Goal: Task Accomplishment & Management: Manage account settings

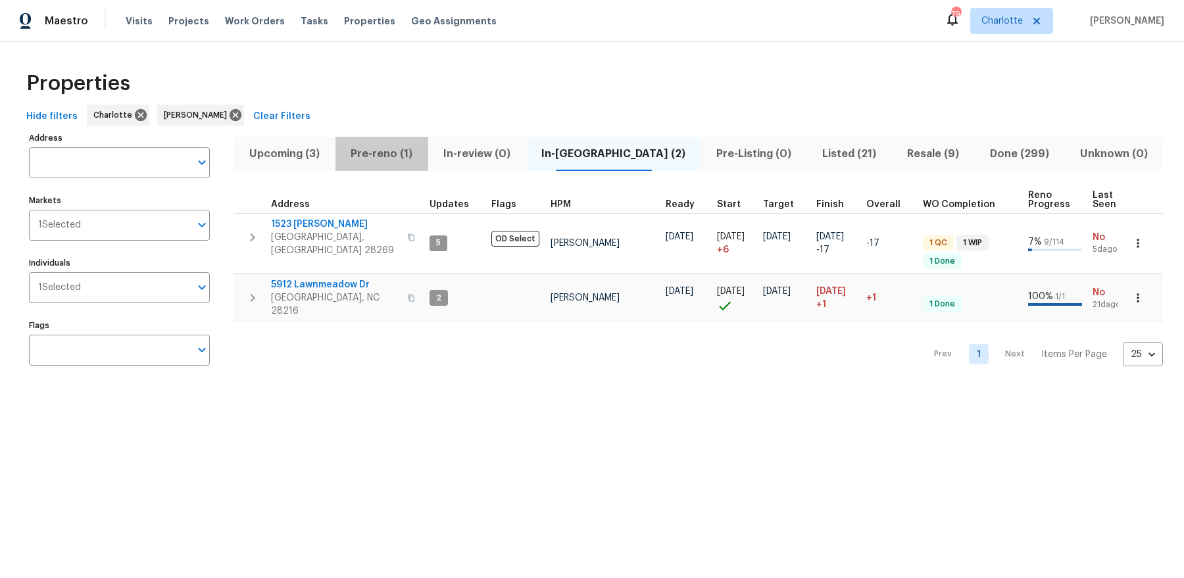
click at [381, 159] on span "Pre-reno (1)" at bounding box center [381, 154] width 77 height 18
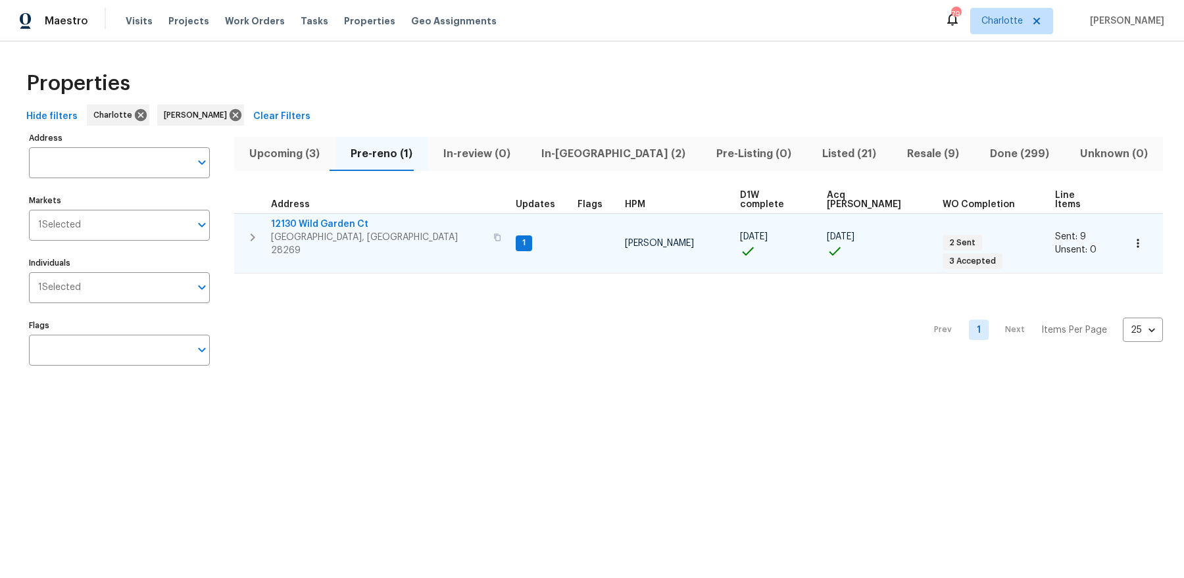
click at [317, 218] on span "12130 Wild Garden Ct" at bounding box center [378, 224] width 214 height 13
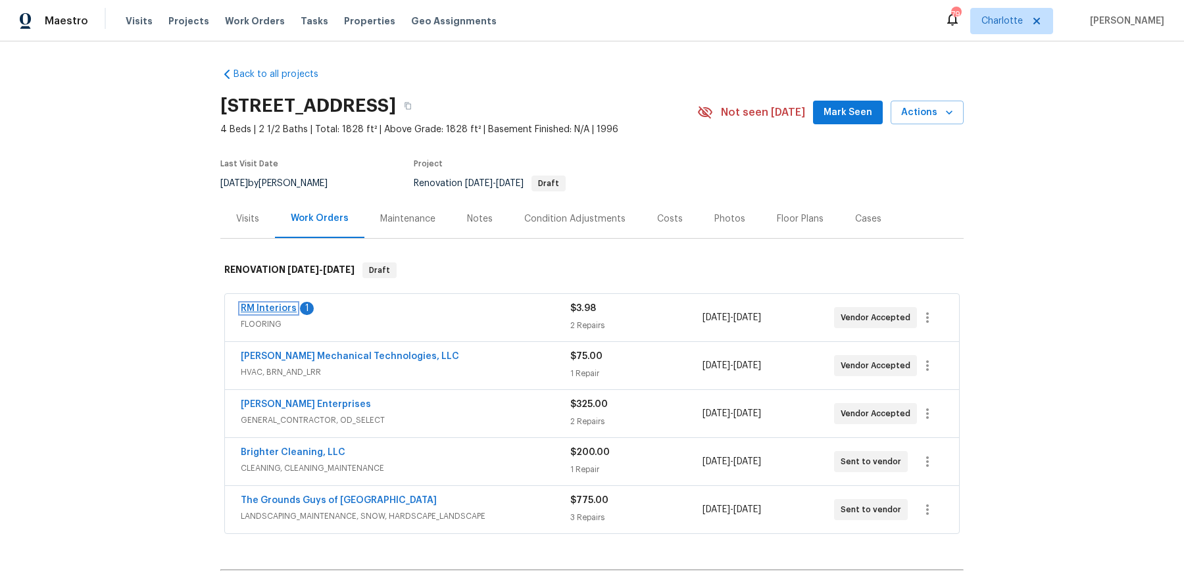
click at [265, 305] on link "RM Interiors" at bounding box center [269, 308] width 56 height 9
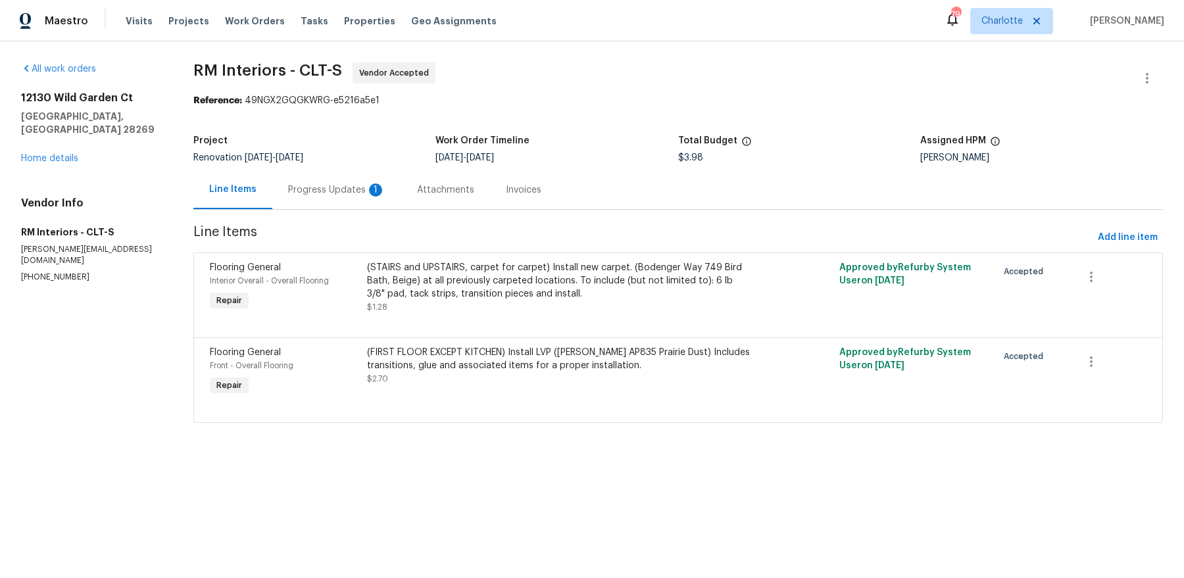
click at [350, 186] on div "Progress Updates 1" at bounding box center [336, 190] width 97 height 13
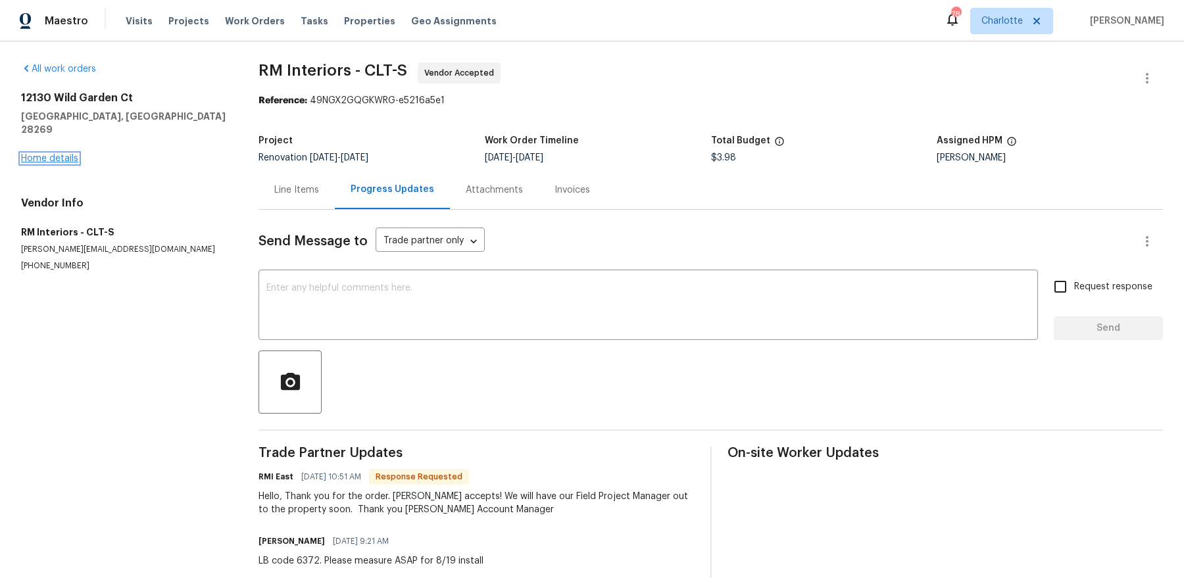
click at [51, 154] on link "Home details" at bounding box center [49, 158] width 57 height 9
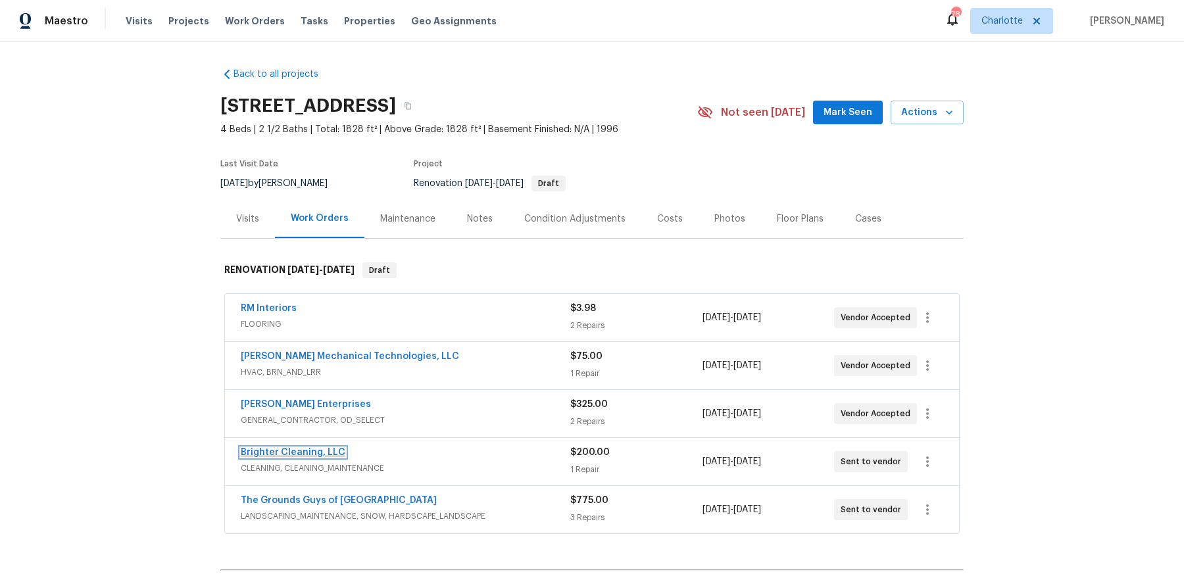
click at [309, 448] on link "Brighter Cleaning, LLC" at bounding box center [293, 452] width 105 height 9
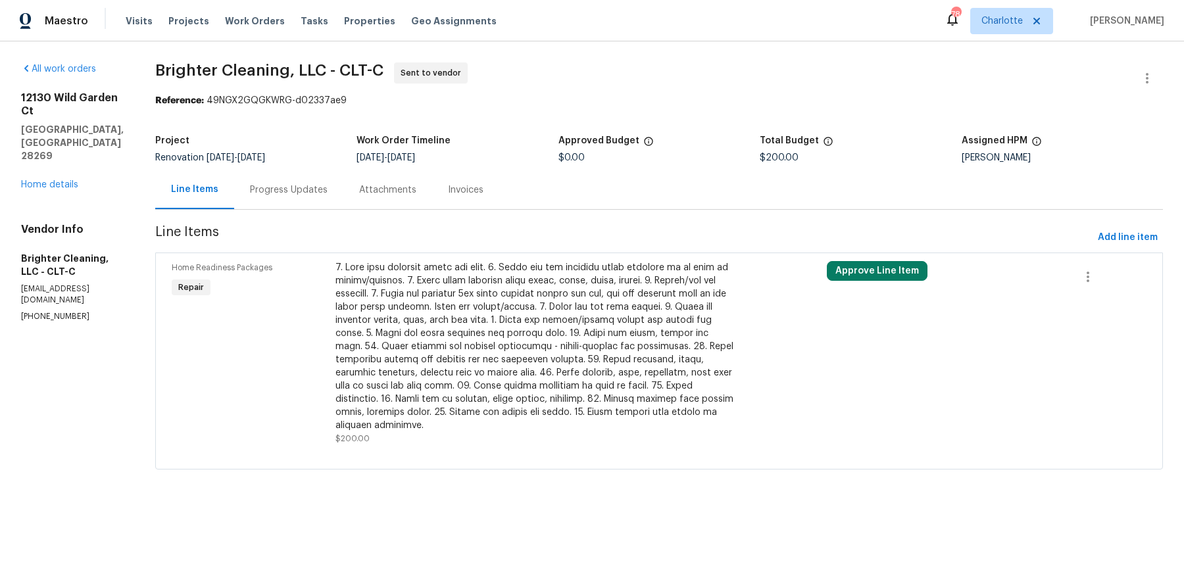
click at [289, 188] on div "Progress Updates" at bounding box center [289, 190] width 78 height 13
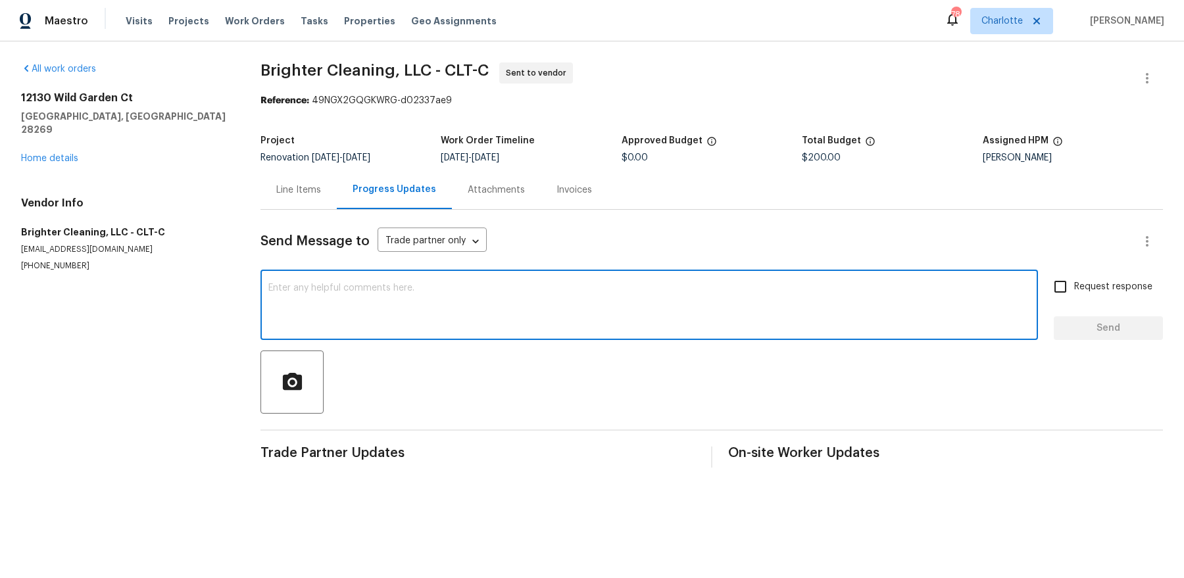
click at [303, 286] on textarea at bounding box center [649, 307] width 762 height 46
type textarea "please set for tomorrow"
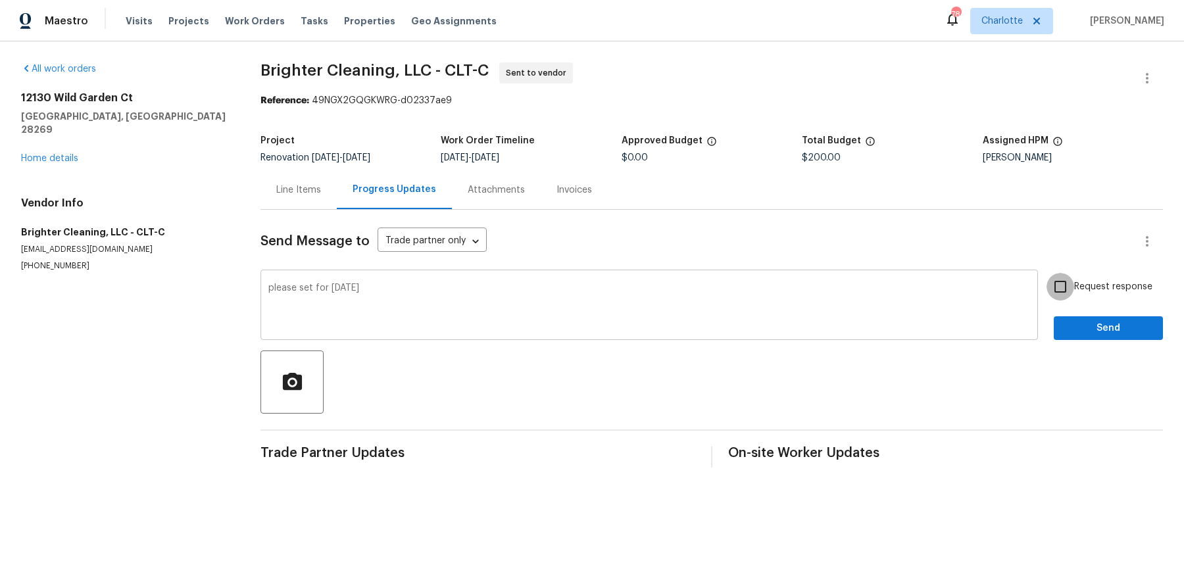
click at [1047, 273] on input "Request response" at bounding box center [1061, 287] width 28 height 28
checkbox input "true"
click at [1054, 316] on button "Send" at bounding box center [1108, 328] width 109 height 24
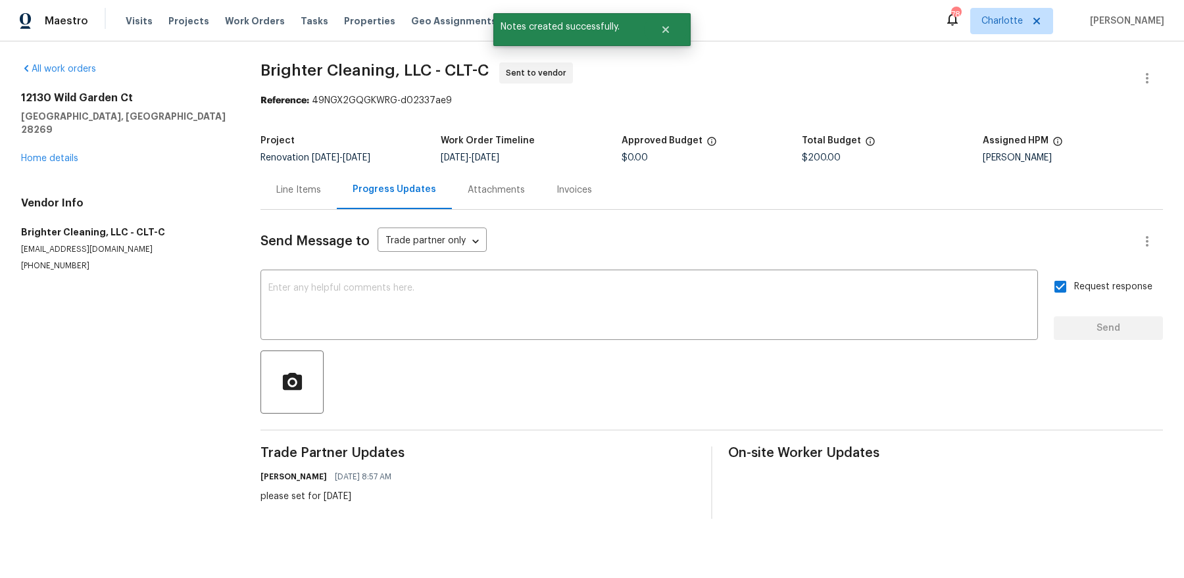
click at [303, 193] on div "Line Items" at bounding box center [298, 190] width 45 height 13
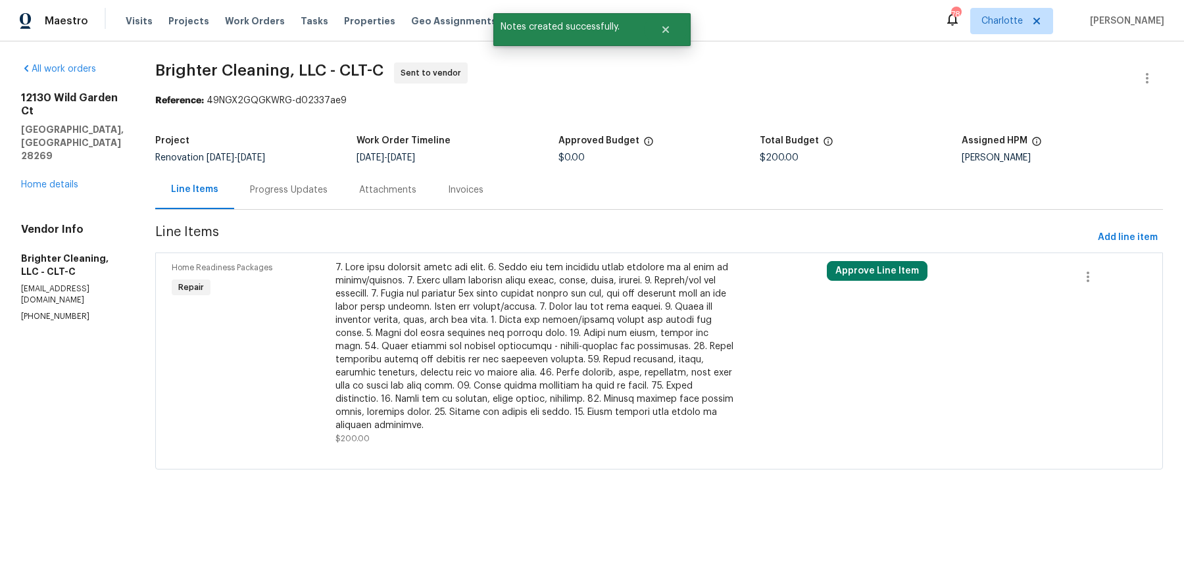
click at [472, 345] on div at bounding box center [537, 346] width 402 height 171
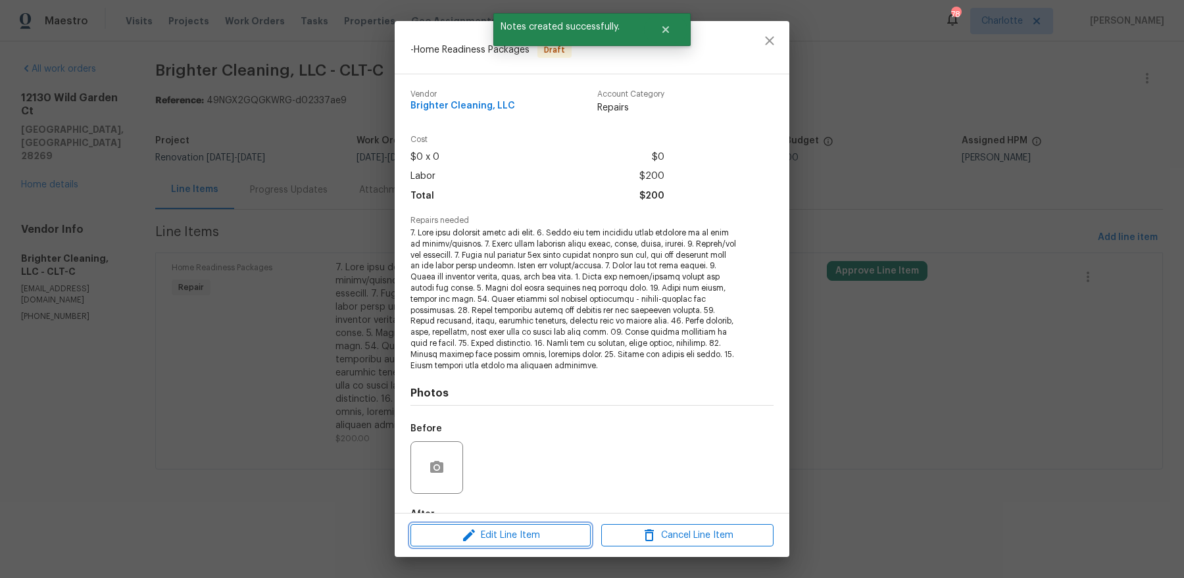
click at [482, 534] on span "Edit Line Item" at bounding box center [501, 536] width 172 height 16
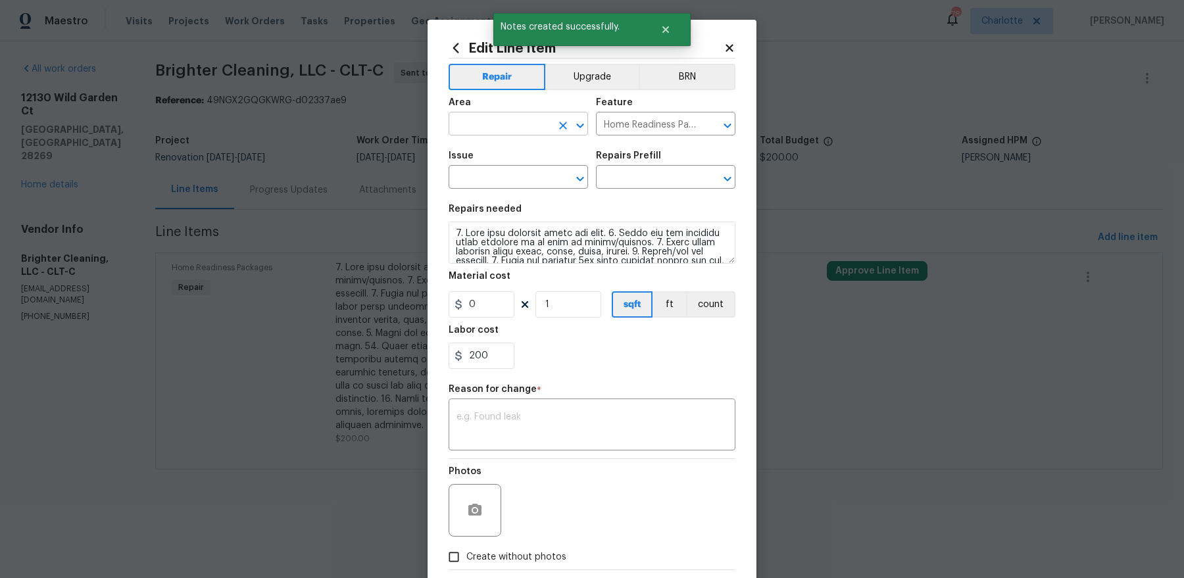
click at [521, 124] on input "text" at bounding box center [500, 125] width 103 height 20
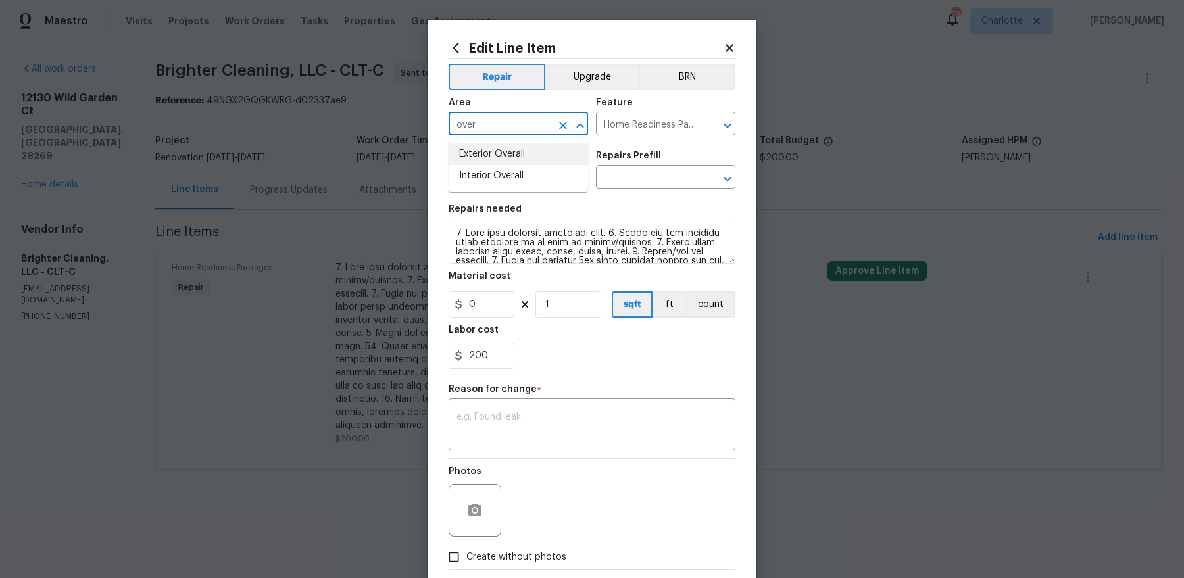
click at [491, 180] on li "Interior Overall" at bounding box center [518, 176] width 139 height 22
type input "Interior Overall"
click at [490, 173] on input "text" at bounding box center [500, 178] width 103 height 20
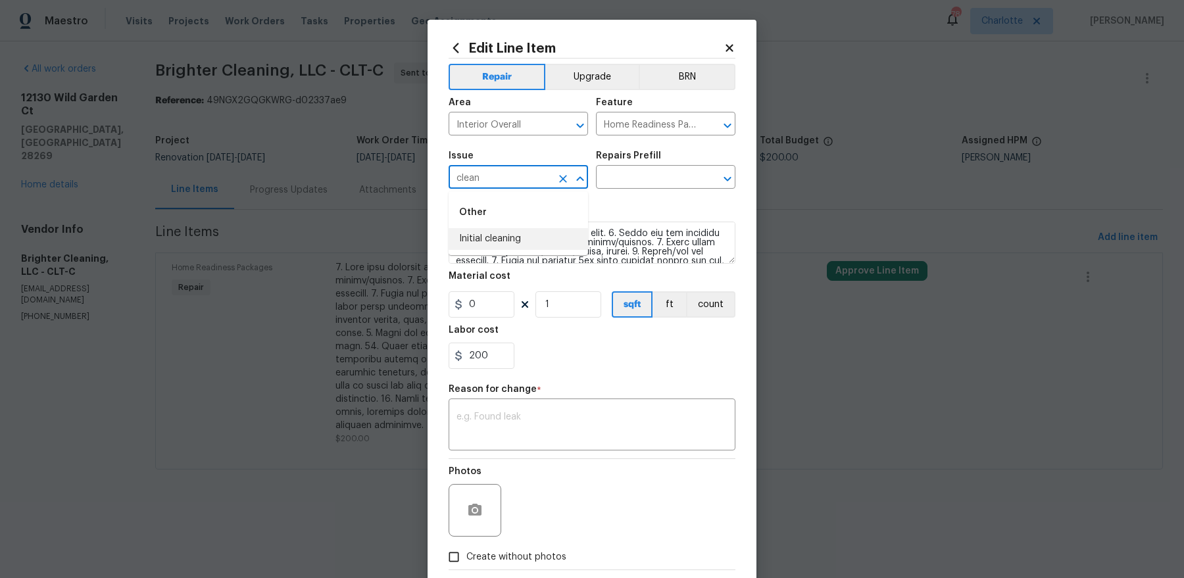
click at [493, 230] on li "Initial cleaning" at bounding box center [518, 239] width 139 height 22
type input "Initial cleaning"
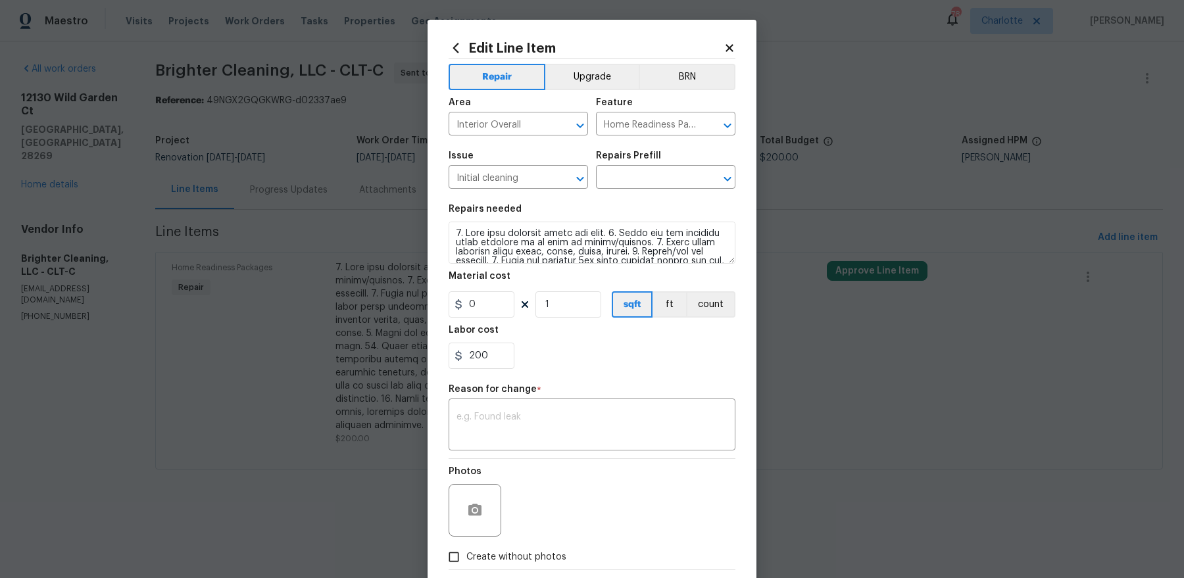
click at [684, 167] on div "Repairs Prefill" at bounding box center [665, 159] width 139 height 17
click at [684, 174] on input "text" at bounding box center [647, 178] width 103 height 20
click at [672, 218] on li "Initial cleaning $250.00" at bounding box center [665, 208] width 139 height 22
type input "Initial cleaning $250.00"
type textarea "1. Wipe down exterior doors and trim. 2. Clean out all exterior light fixtures …"
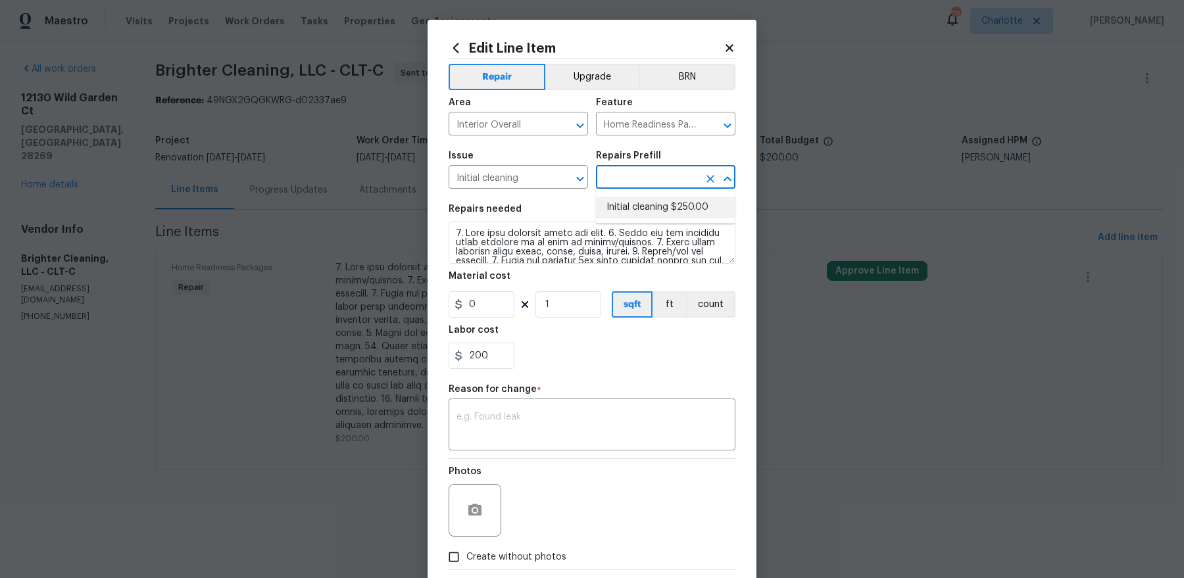
type input "250"
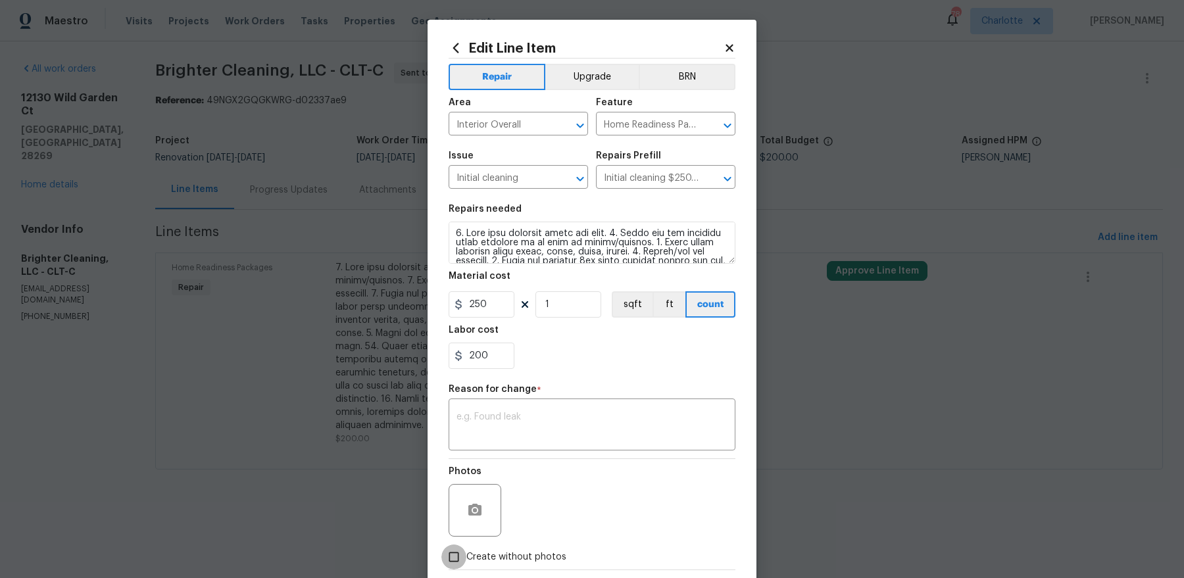
click at [463, 559] on input "Create without photos" at bounding box center [453, 557] width 25 height 25
checkbox input "true"
click at [605, 511] on textarea at bounding box center [624, 510] width 224 height 53
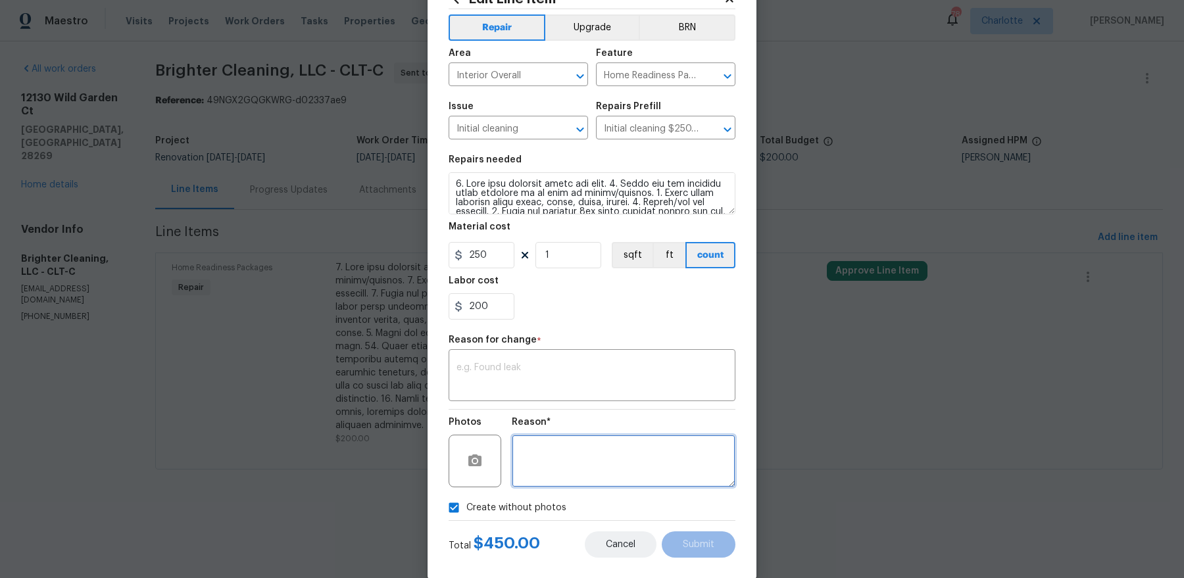
scroll to position [68, 0]
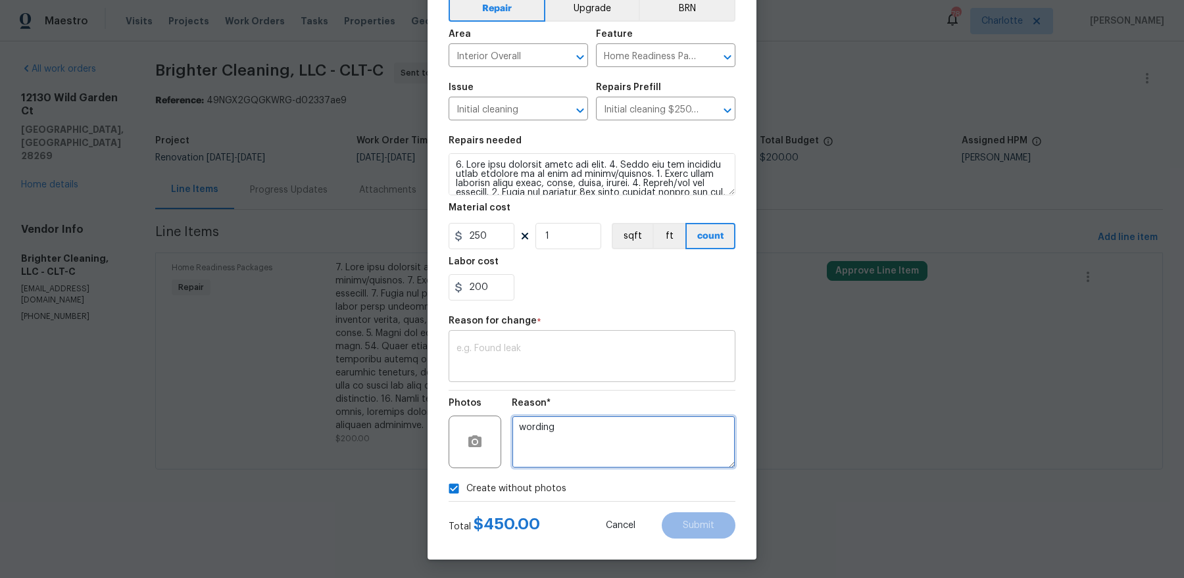
type textarea "wording"
click at [601, 347] on textarea at bounding box center [592, 358] width 271 height 28
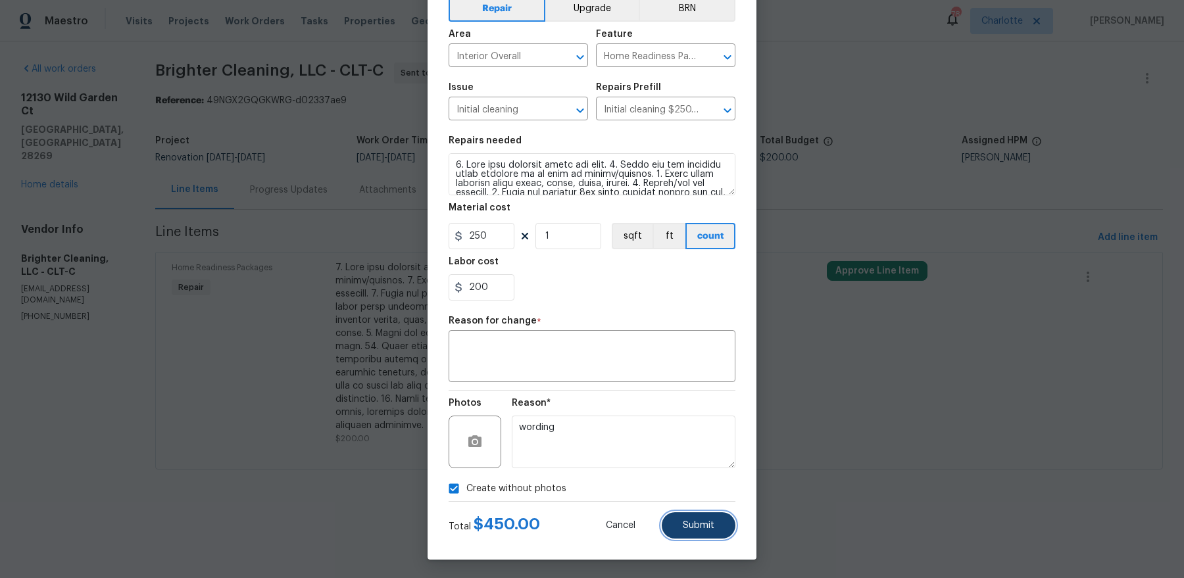
click at [713, 536] on button "Submit" at bounding box center [699, 526] width 74 height 26
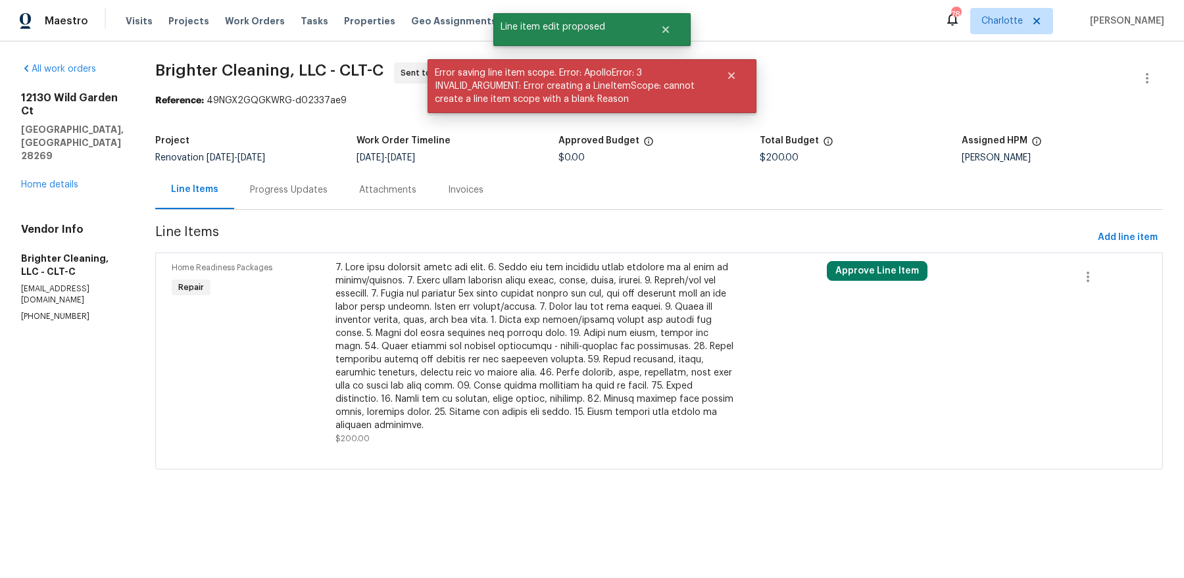
scroll to position [0, 0]
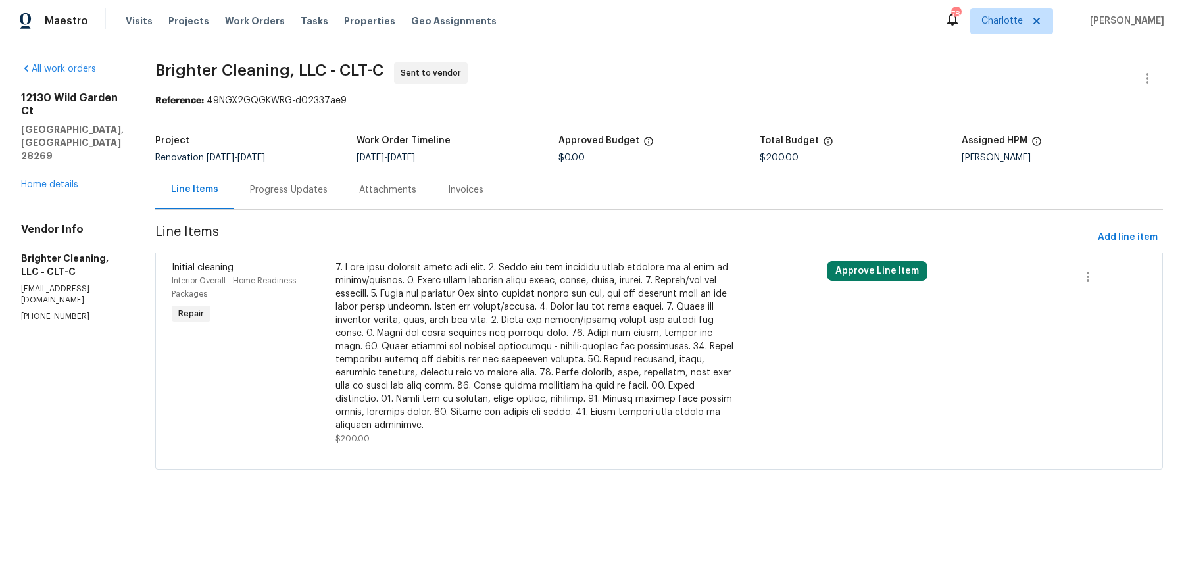
click at [430, 322] on div at bounding box center [537, 346] width 402 height 171
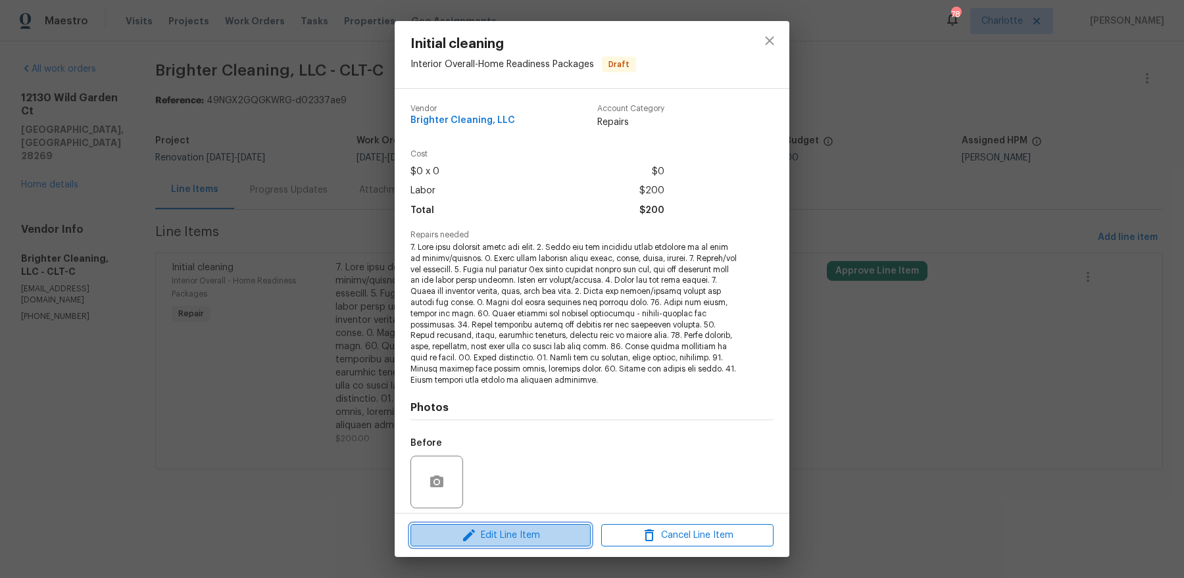
click at [535, 524] on button "Edit Line Item" at bounding box center [501, 535] width 180 height 23
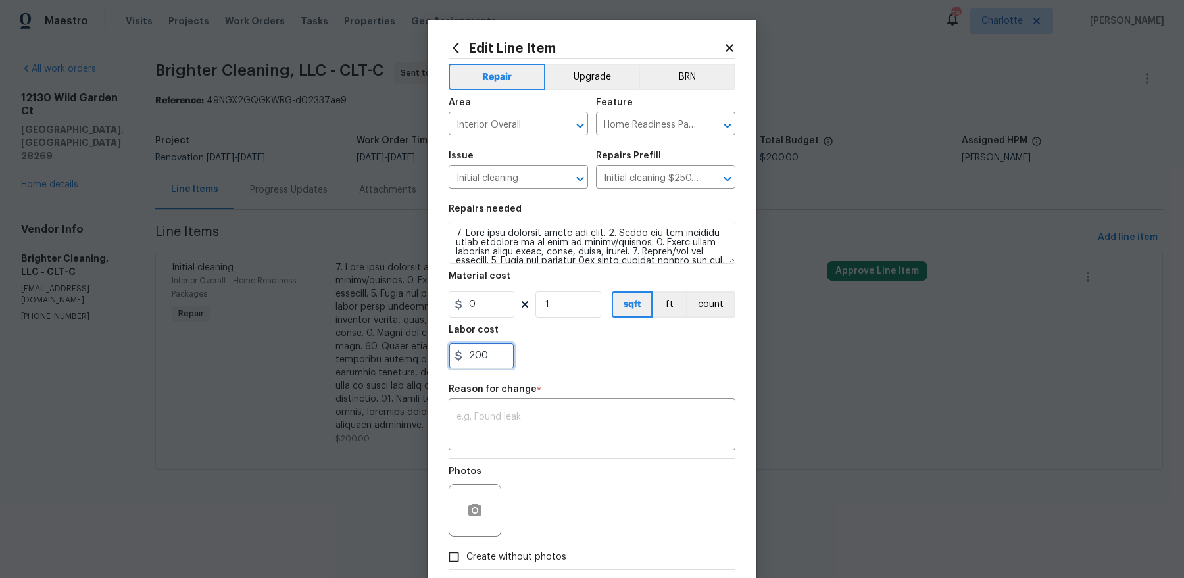
click at [488, 355] on input "200" at bounding box center [482, 356] width 66 height 26
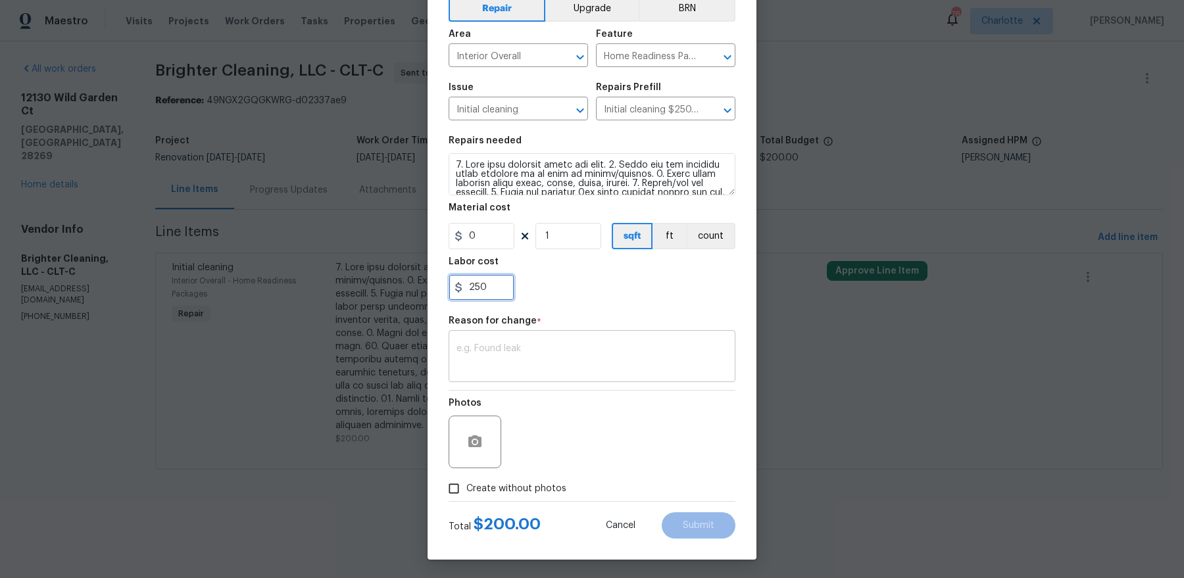
type input "250"
click at [513, 355] on textarea at bounding box center [592, 358] width 271 height 28
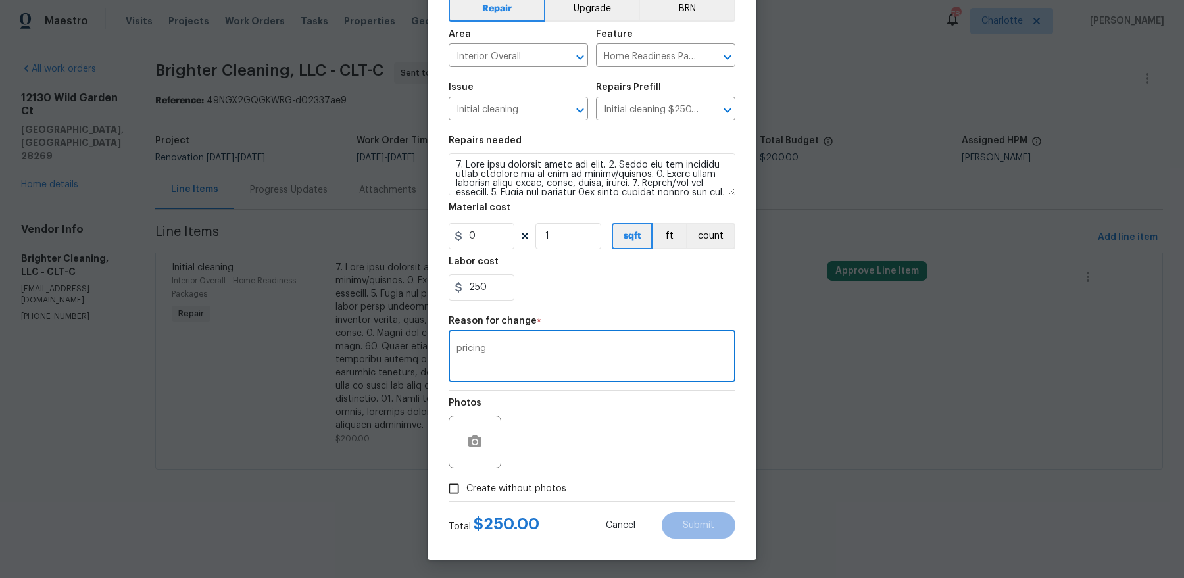
click at [609, 354] on textarea "pricing" at bounding box center [592, 358] width 271 height 28
type textarea "pricing"
click at [708, 537] on div "Cancel Submit" at bounding box center [660, 526] width 151 height 26
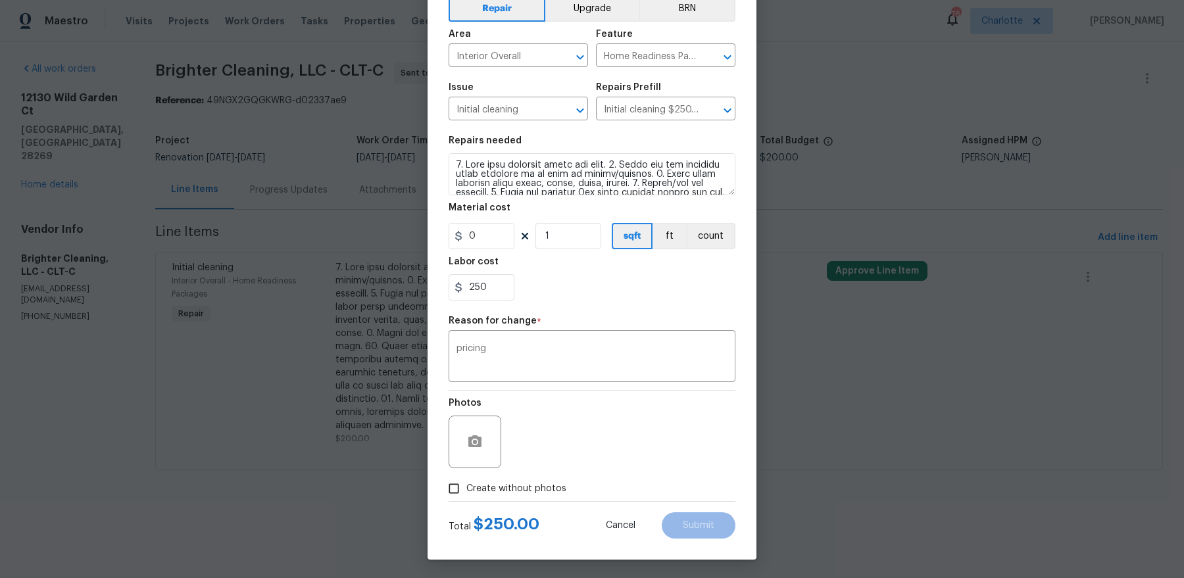
click at [507, 482] on span "Create without photos" at bounding box center [516, 489] width 100 height 14
click at [466, 480] on input "Create without photos" at bounding box center [453, 488] width 25 height 25
checkbox input "true"
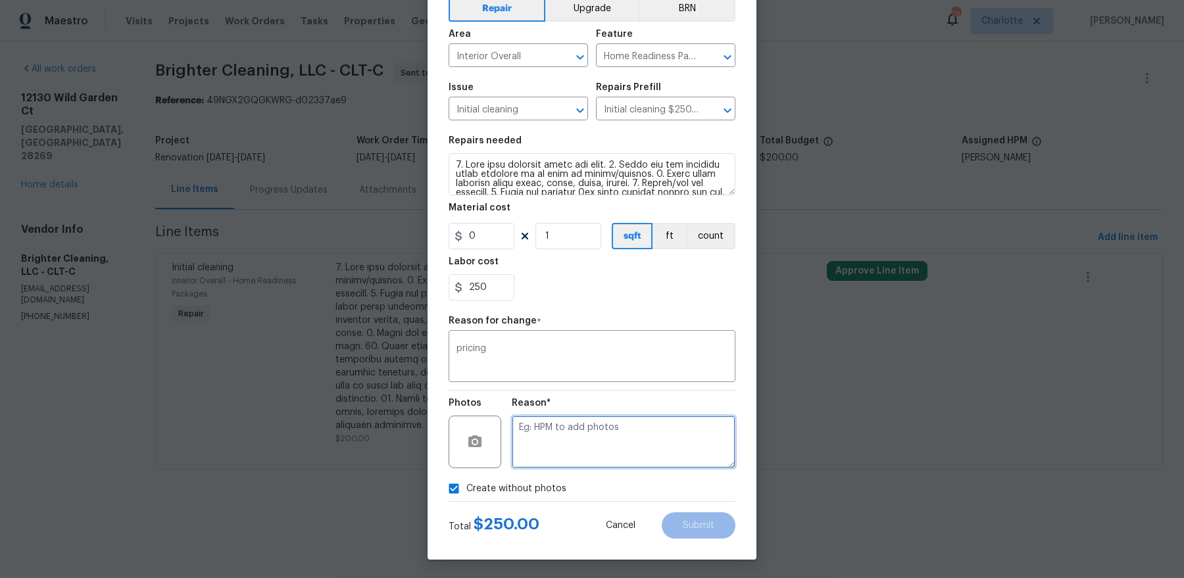
click at [576, 438] on textarea at bounding box center [624, 442] width 224 height 53
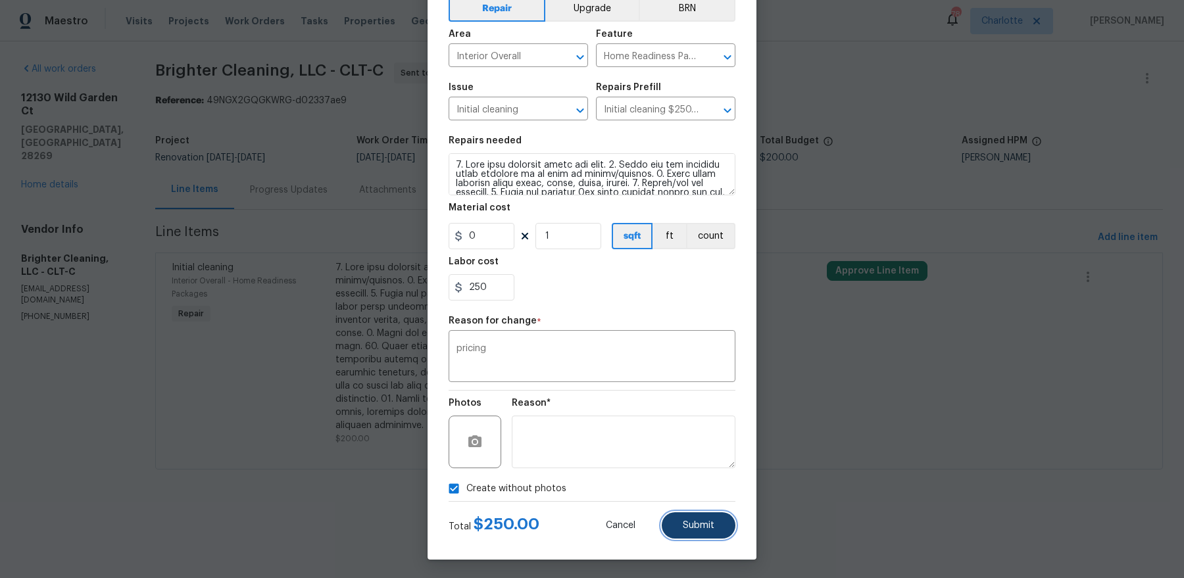
click at [698, 521] on span "Submit" at bounding box center [699, 526] width 32 height 10
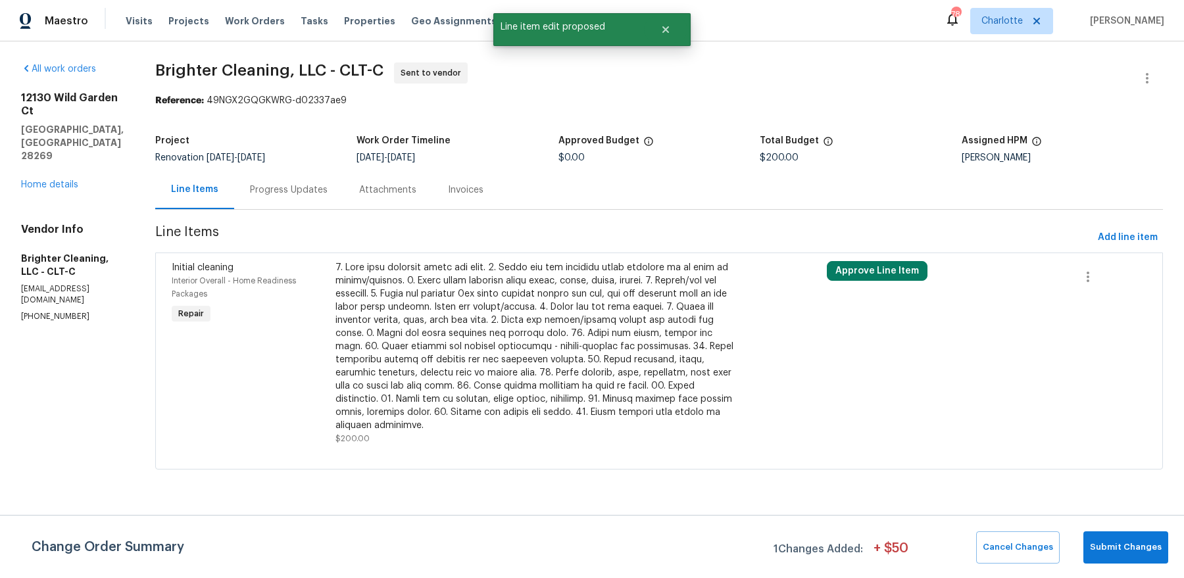
scroll to position [0, 0]
click at [1119, 541] on span "Submit Changes" at bounding box center [1126, 547] width 72 height 15
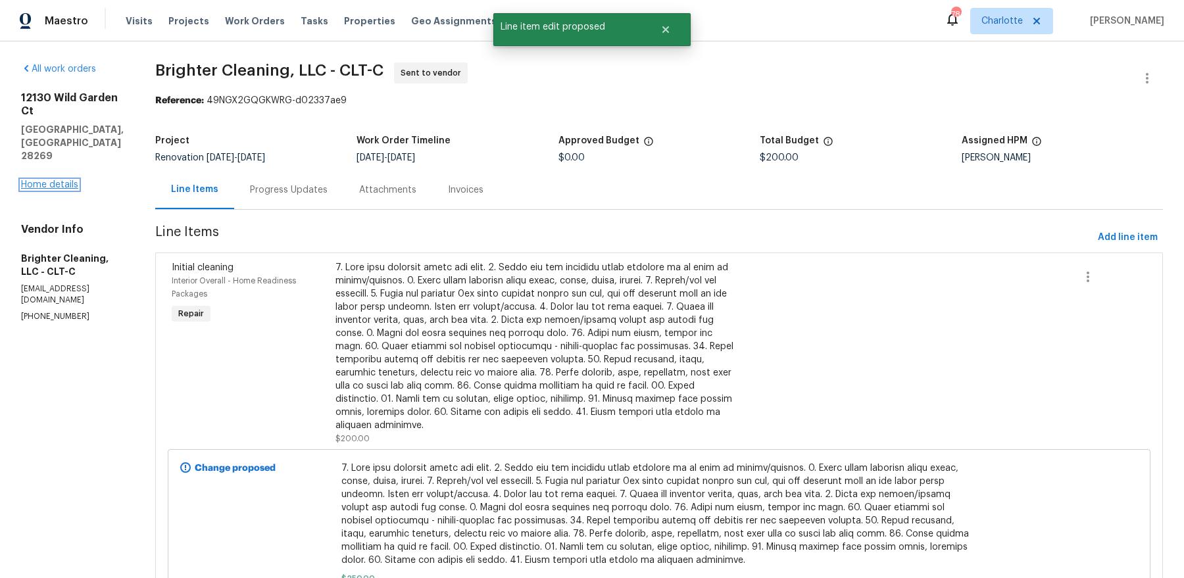
click at [39, 180] on link "Home details" at bounding box center [49, 184] width 57 height 9
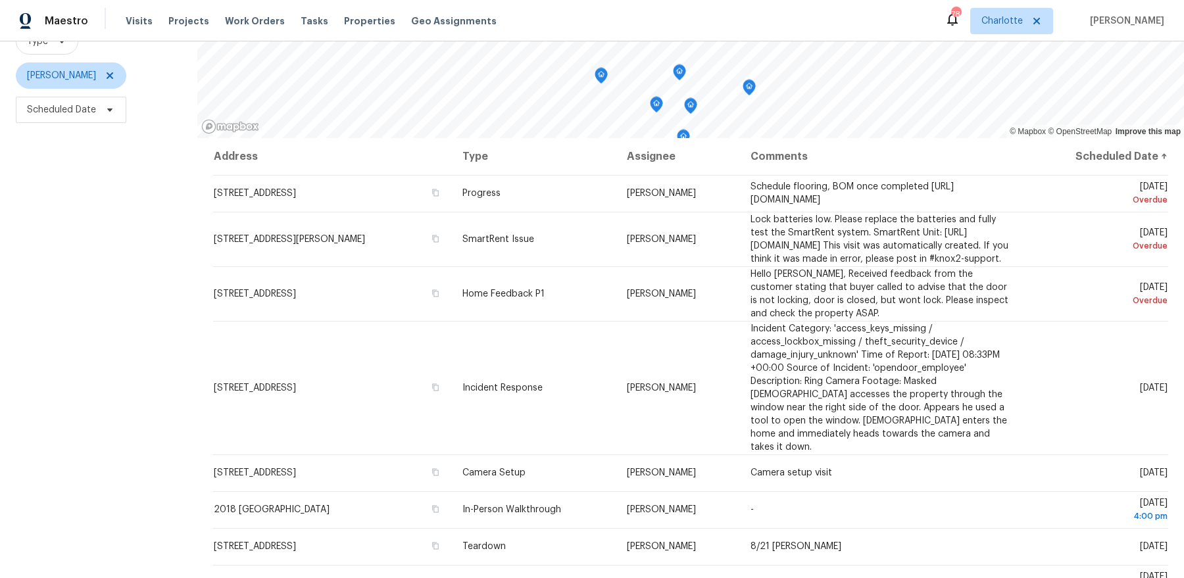
scroll to position [162, 0]
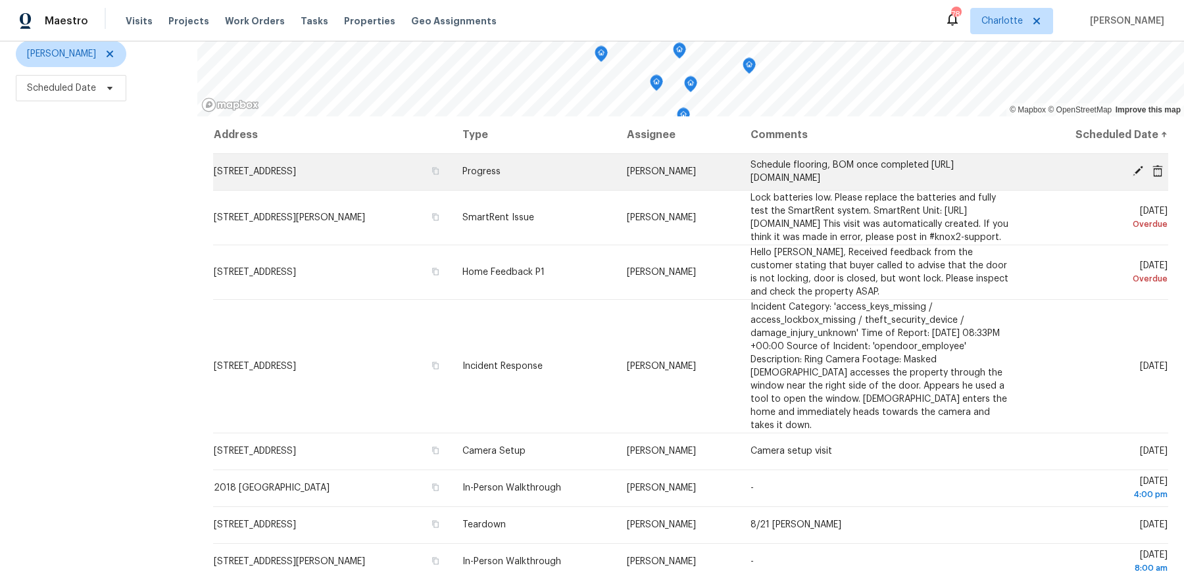
click at [1138, 171] on icon at bounding box center [1138, 171] width 11 height 11
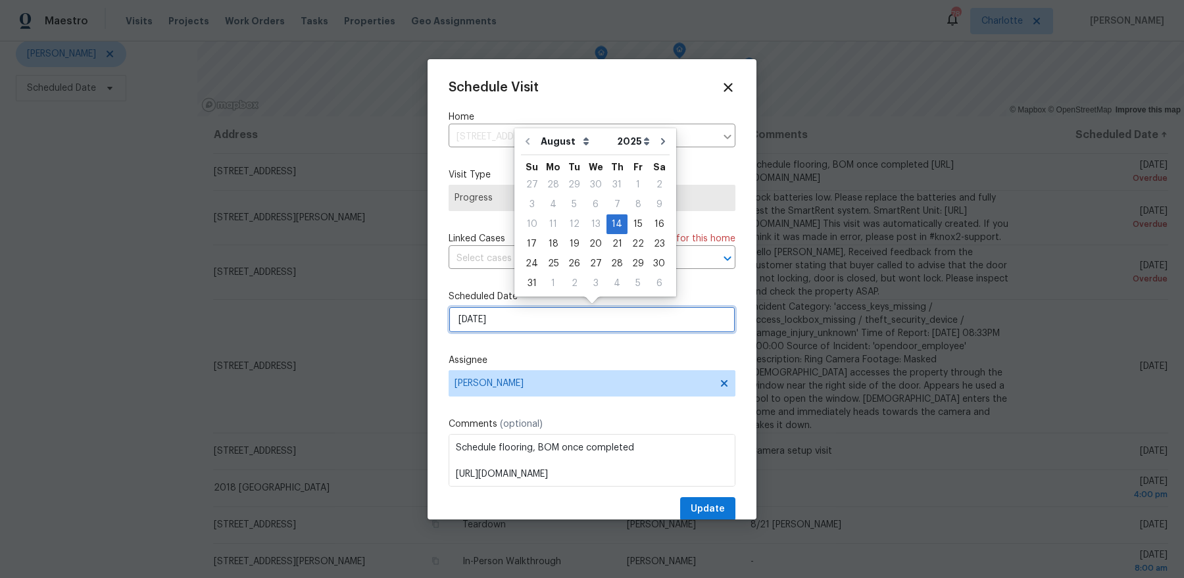
click at [536, 315] on input "8/14/2025" at bounding box center [592, 320] width 287 height 26
click at [569, 245] on div "19" at bounding box center [574, 244] width 21 height 18
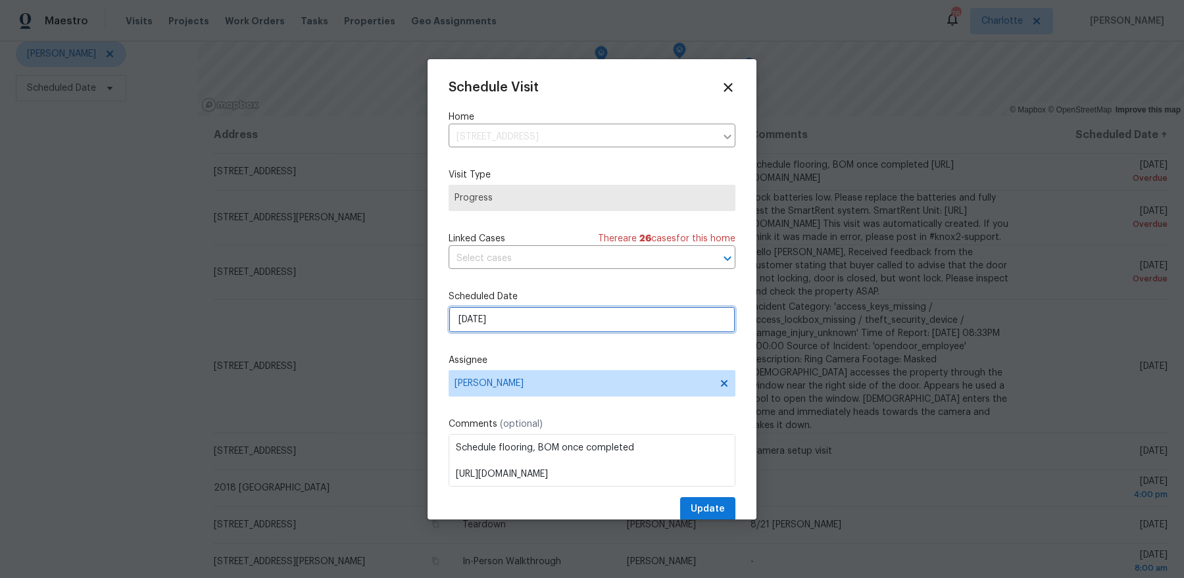
click at [526, 318] on input "8/19/2025" at bounding box center [592, 320] width 287 height 26
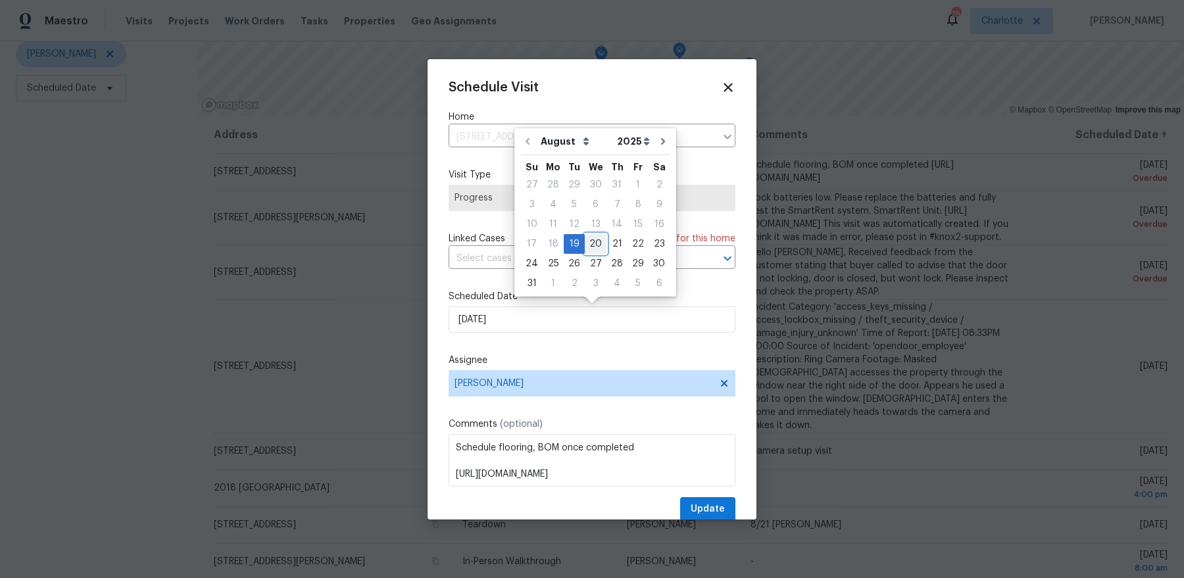
click at [590, 244] on div "20" at bounding box center [596, 244] width 22 height 18
type input "[DATE]"
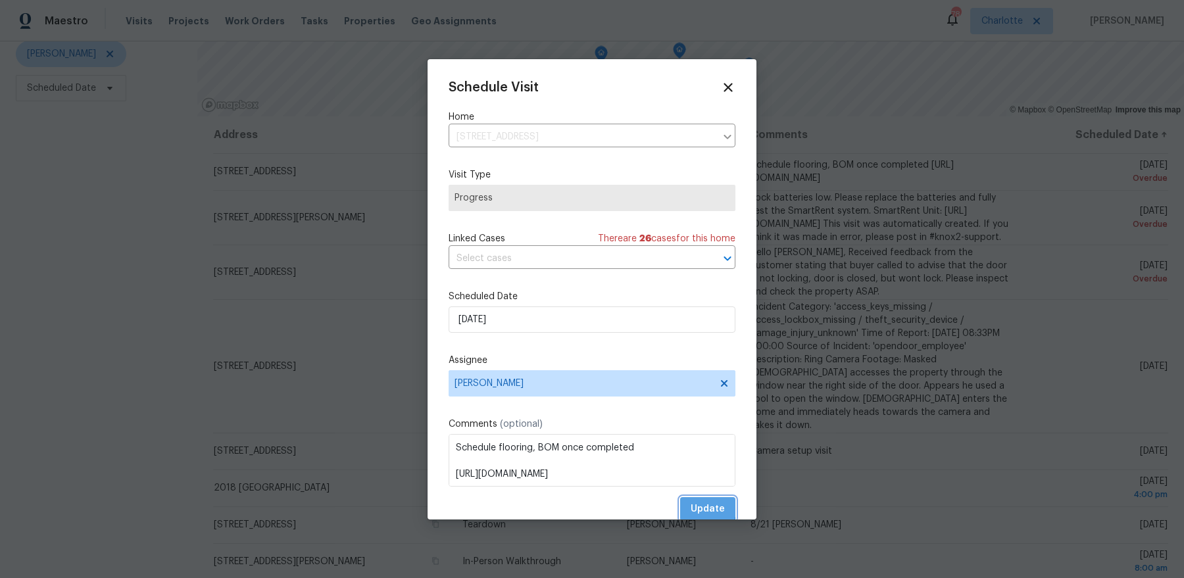
click at [699, 507] on span "Update" at bounding box center [708, 509] width 34 height 16
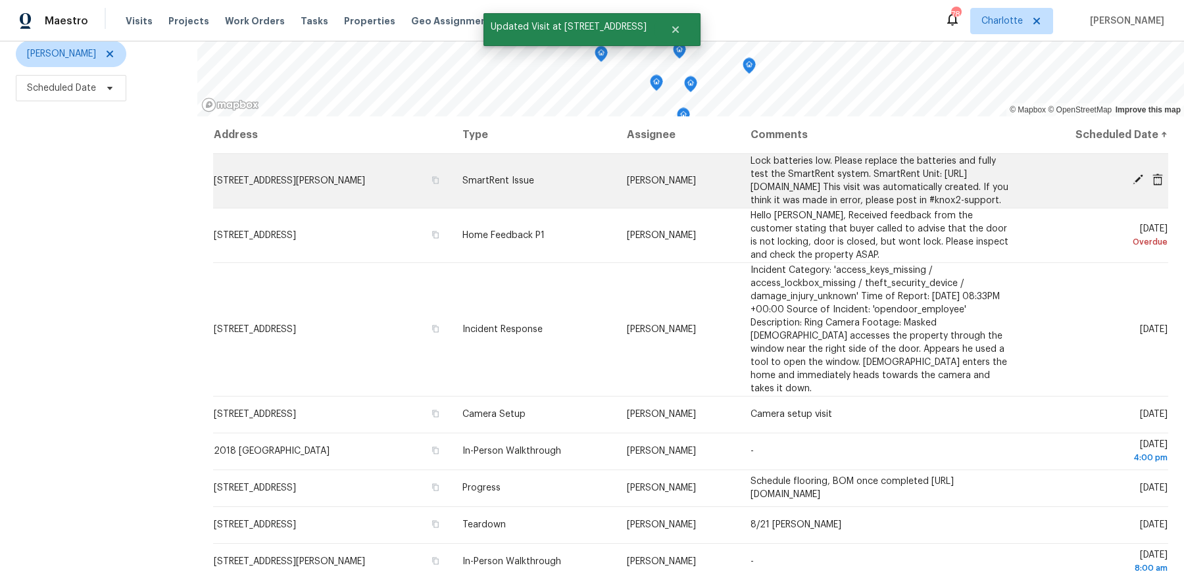
click at [1134, 184] on icon at bounding box center [1138, 180] width 12 height 12
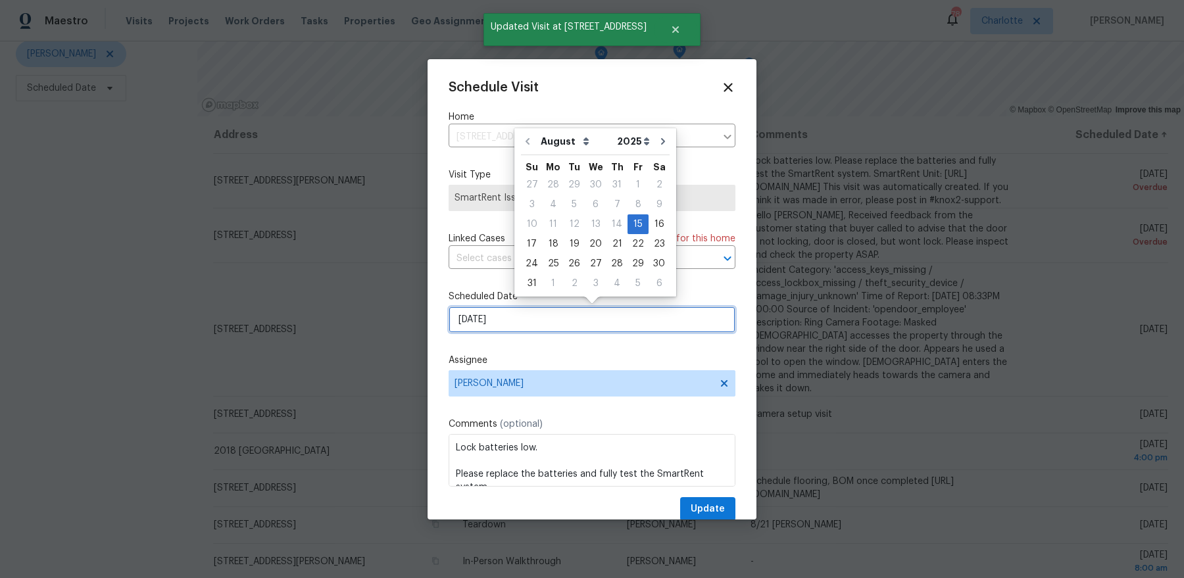
click at [477, 327] on input "[DATE]" at bounding box center [592, 320] width 287 height 26
click at [571, 243] on div "19" at bounding box center [574, 244] width 21 height 18
type input "8/19/2025"
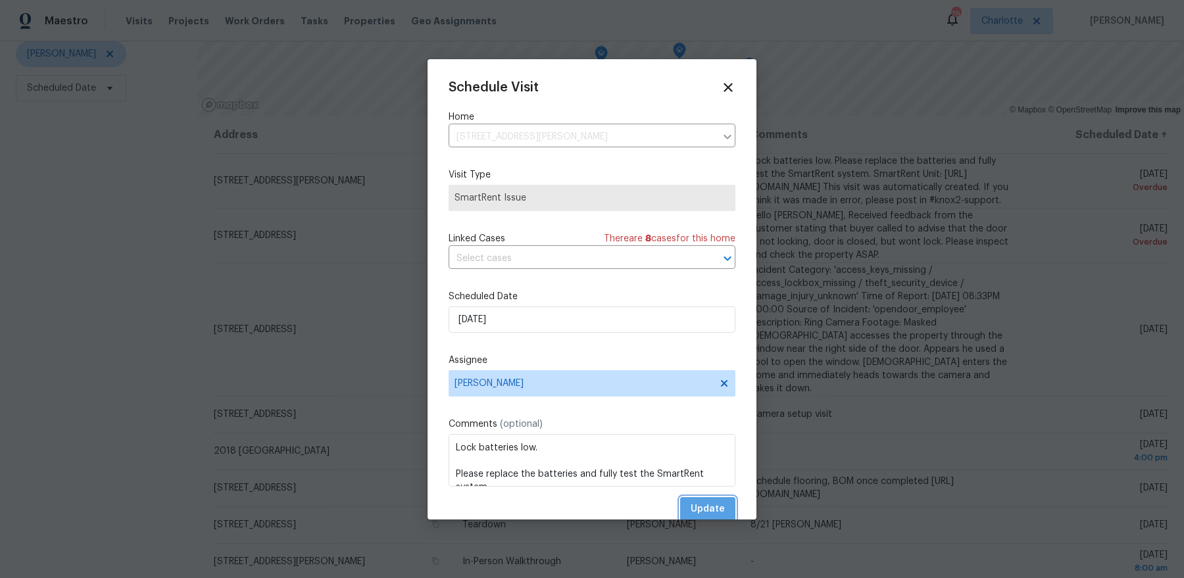
click at [716, 511] on span "Update" at bounding box center [708, 509] width 34 height 16
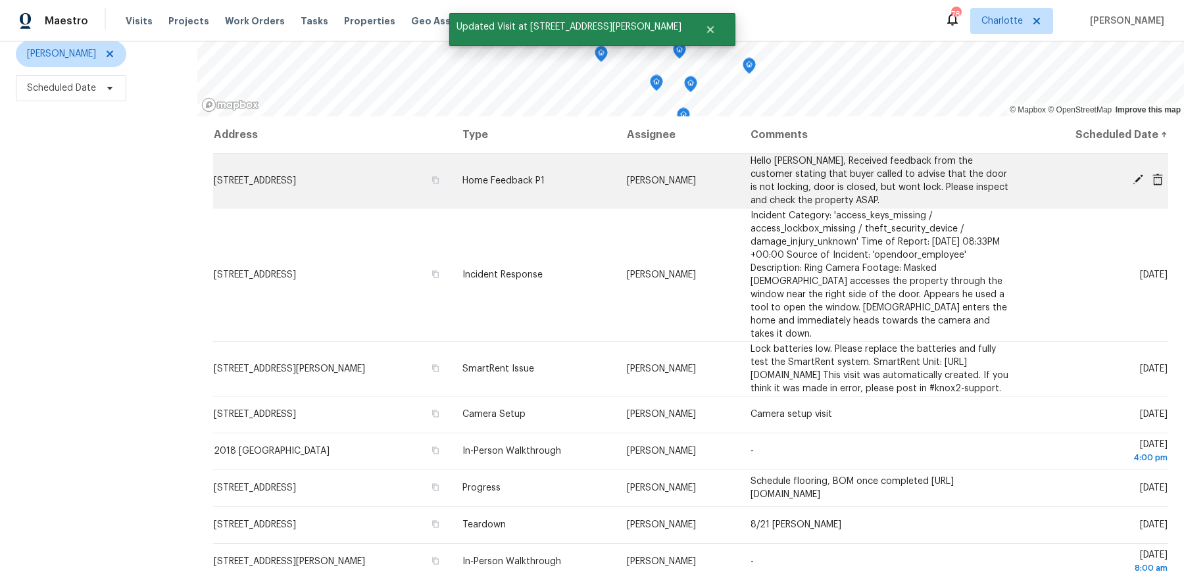
click at [1136, 178] on icon at bounding box center [1138, 180] width 12 height 12
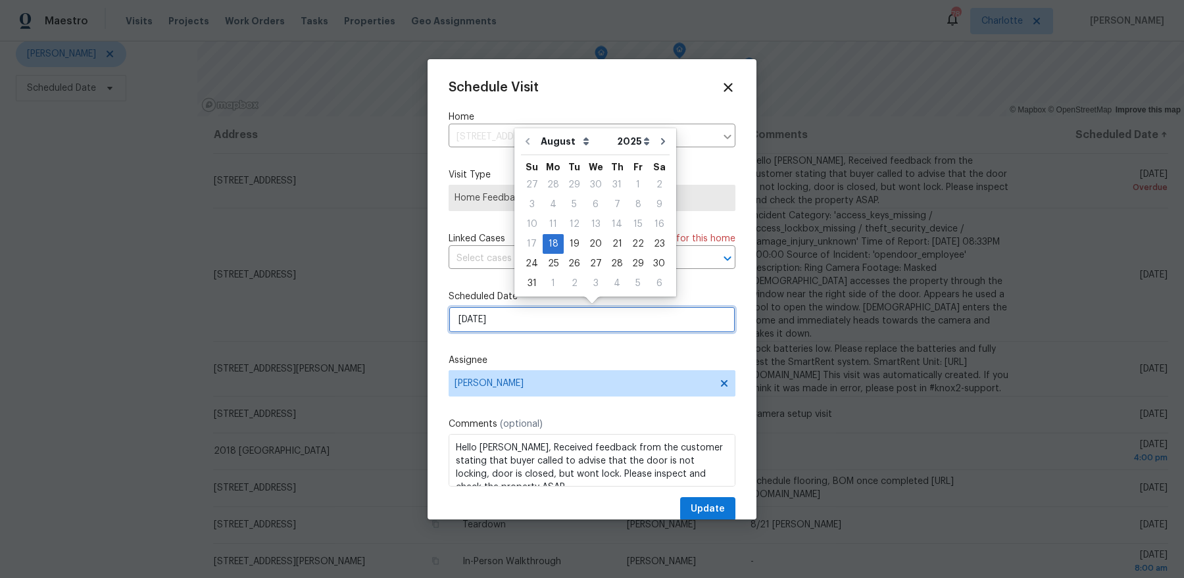
click at [559, 326] on input "8/18/2025" at bounding box center [592, 320] width 287 height 26
click at [570, 243] on div "19" at bounding box center [574, 244] width 21 height 18
type input "8/19/2025"
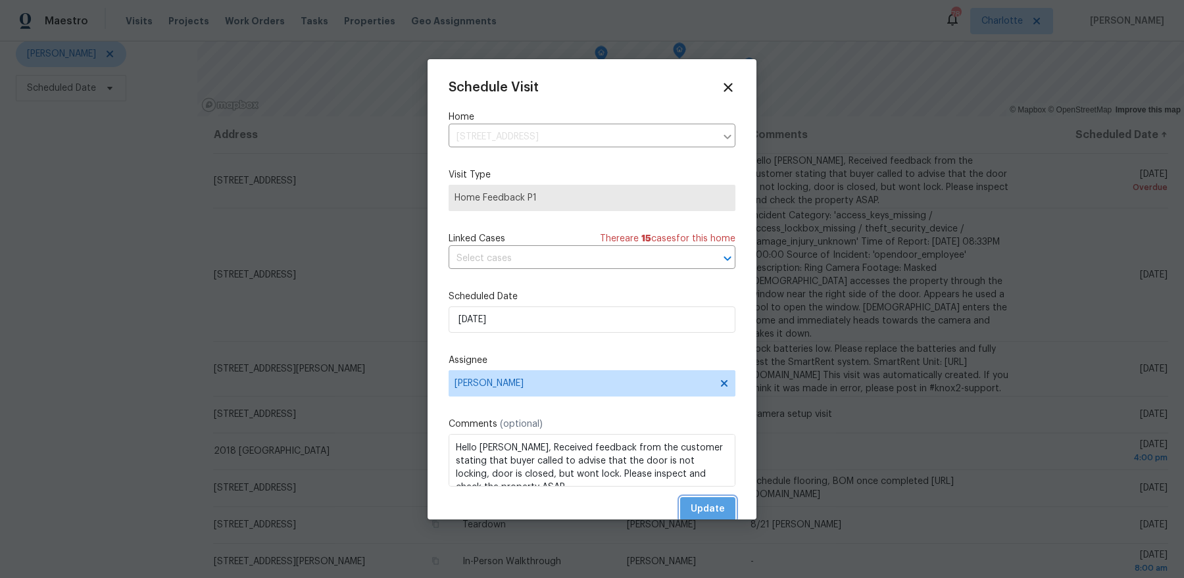
click at [697, 499] on button "Update" at bounding box center [707, 509] width 55 height 24
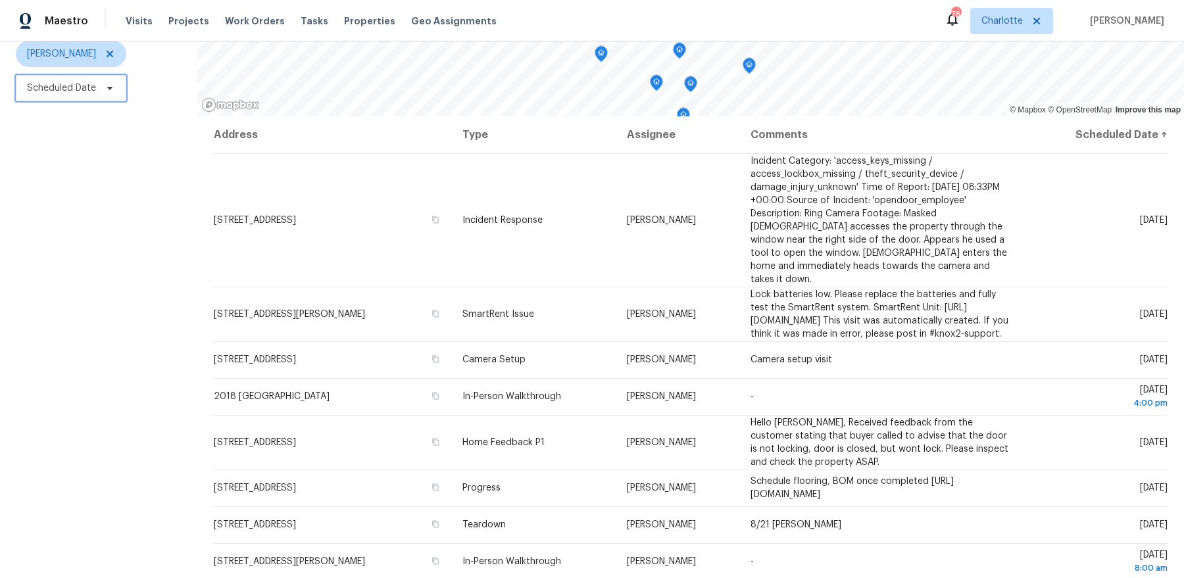
click at [59, 75] on span "Scheduled Date" at bounding box center [71, 88] width 111 height 26
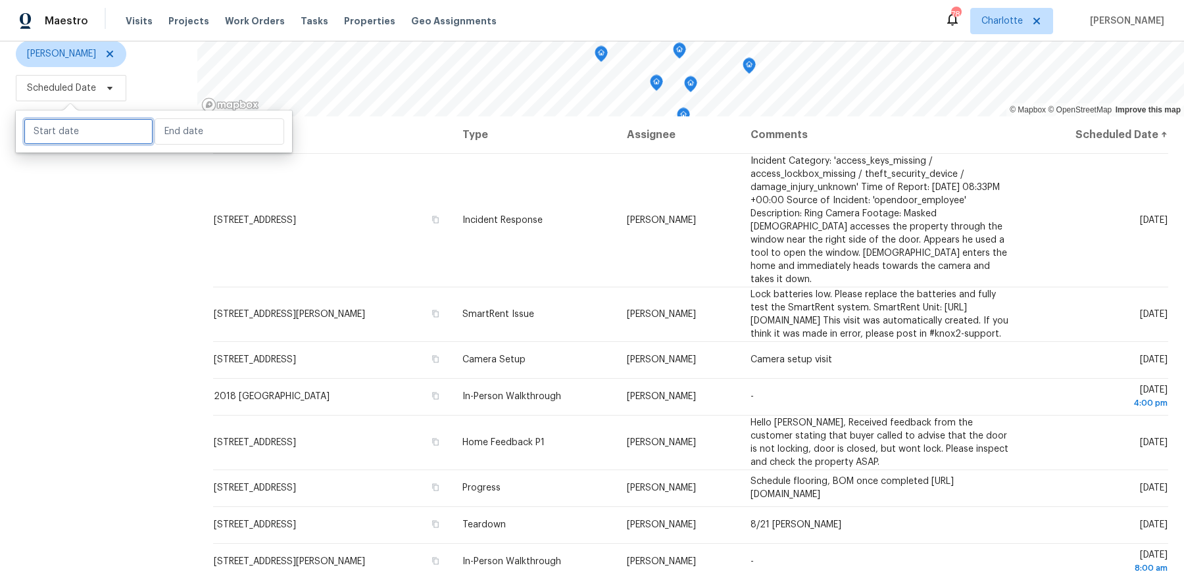
click at [124, 143] on input "text" at bounding box center [89, 131] width 130 height 26
select select "7"
select select "2025"
select select "8"
select select "2025"
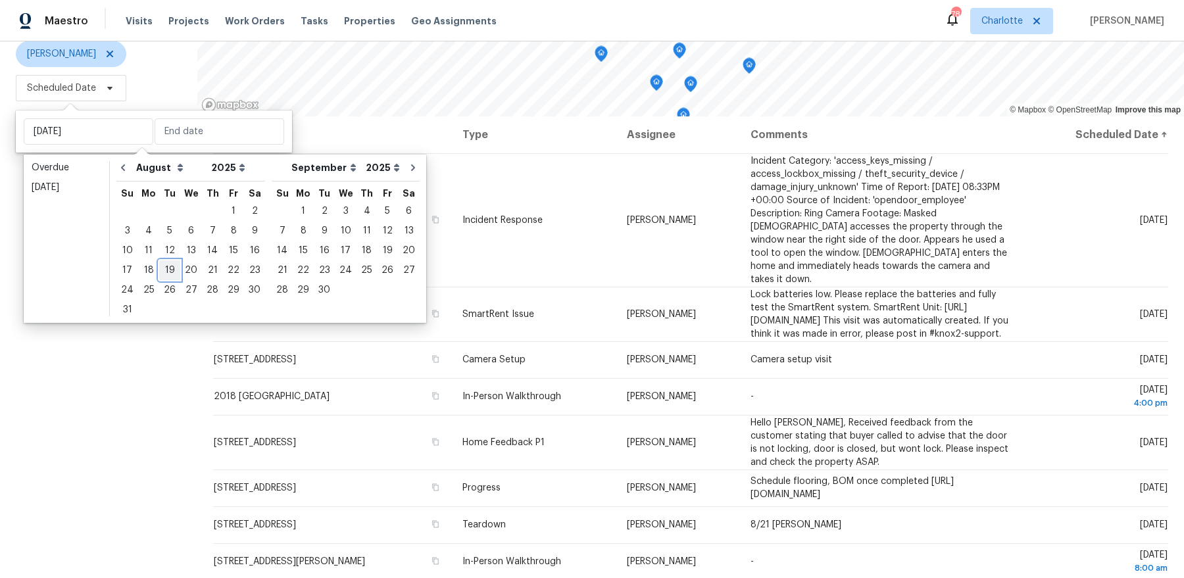
click at [172, 272] on div "19" at bounding box center [169, 270] width 21 height 18
type input "Tue, Aug 19"
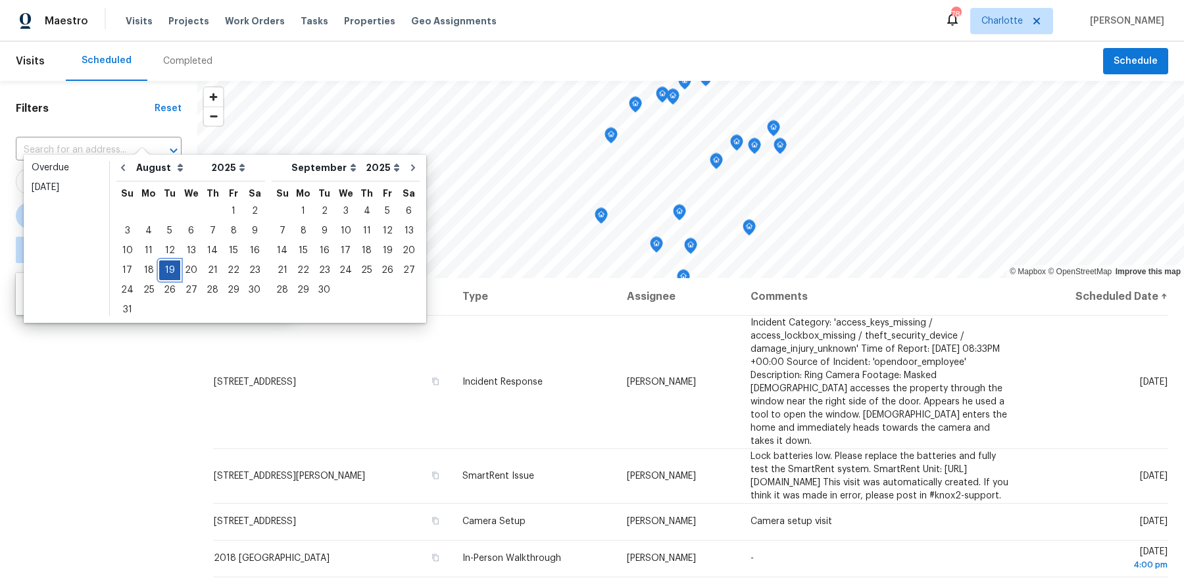
click at [172, 272] on div "19" at bounding box center [169, 270] width 21 height 18
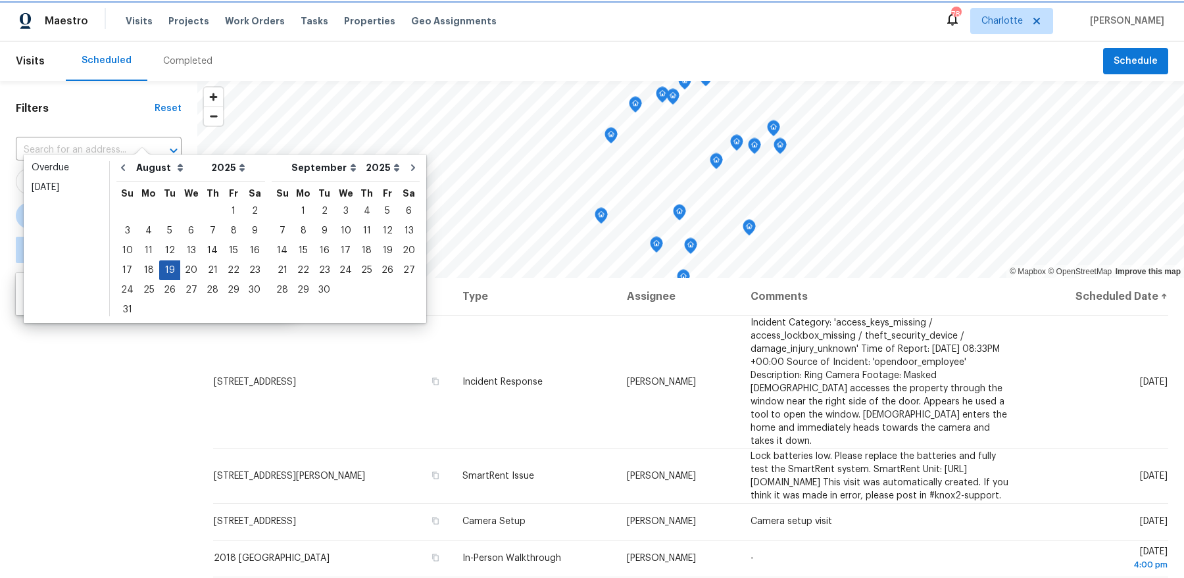
type input "Tue, Aug 19"
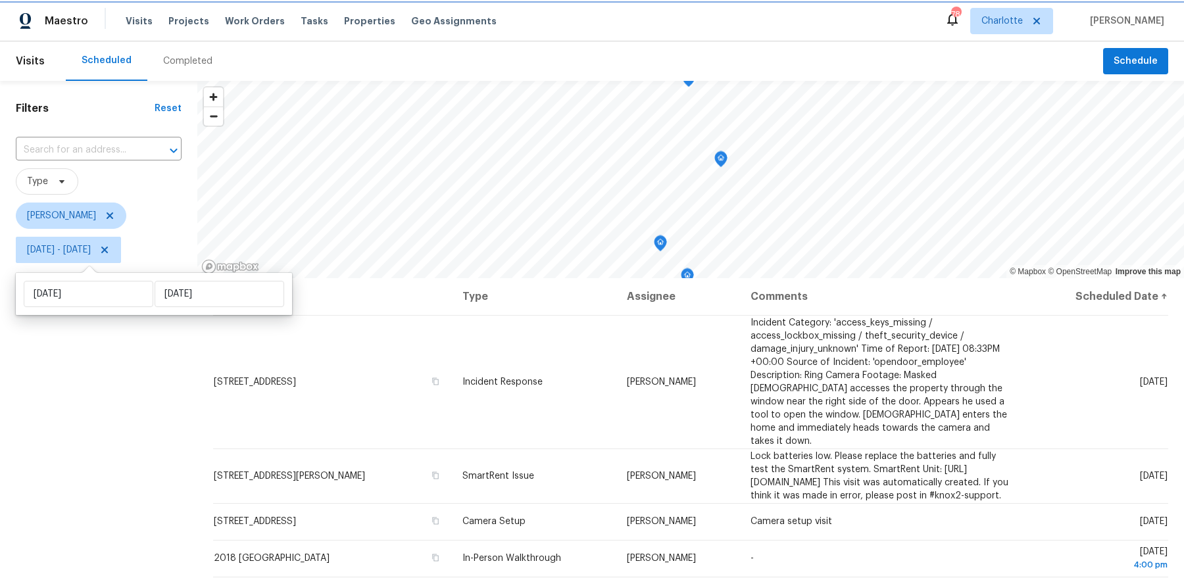
scroll to position [162, 0]
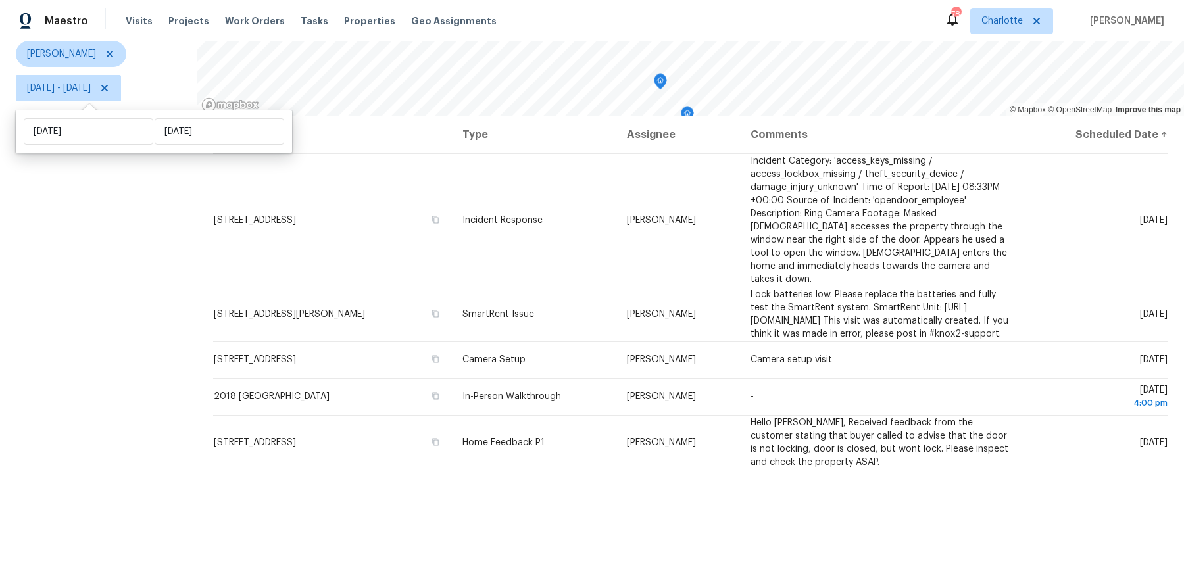
click at [86, 476] on div "Filters Reset ​ Type Dan Baquero Tue, Aug 19 - Tue, Aug 19" at bounding box center [98, 249] width 197 height 660
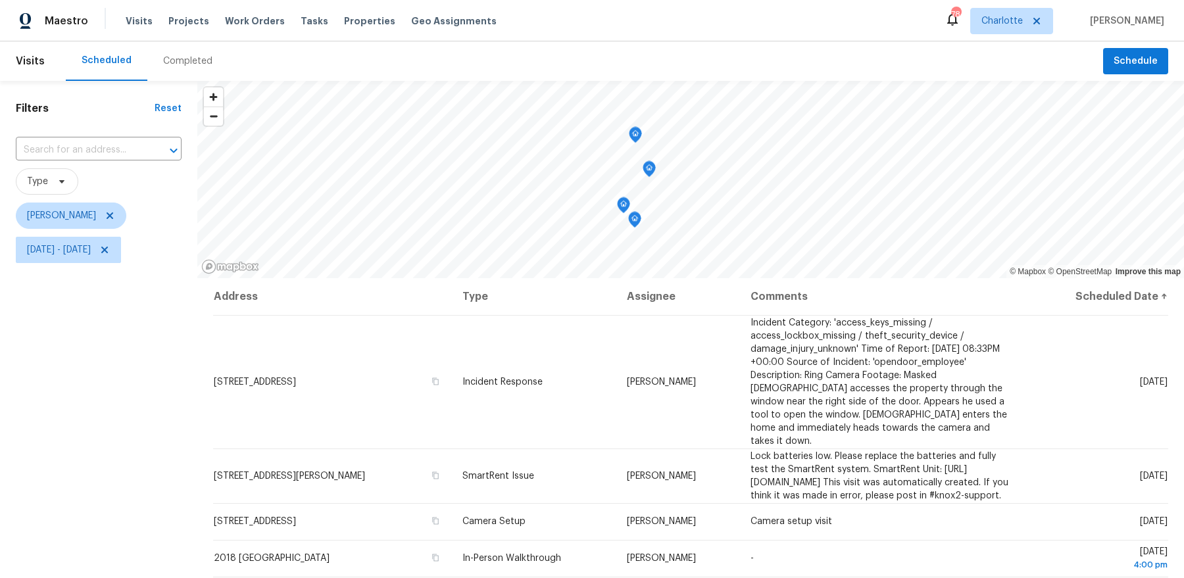
click at [638, 134] on icon "Map marker" at bounding box center [636, 135] width 12 height 15
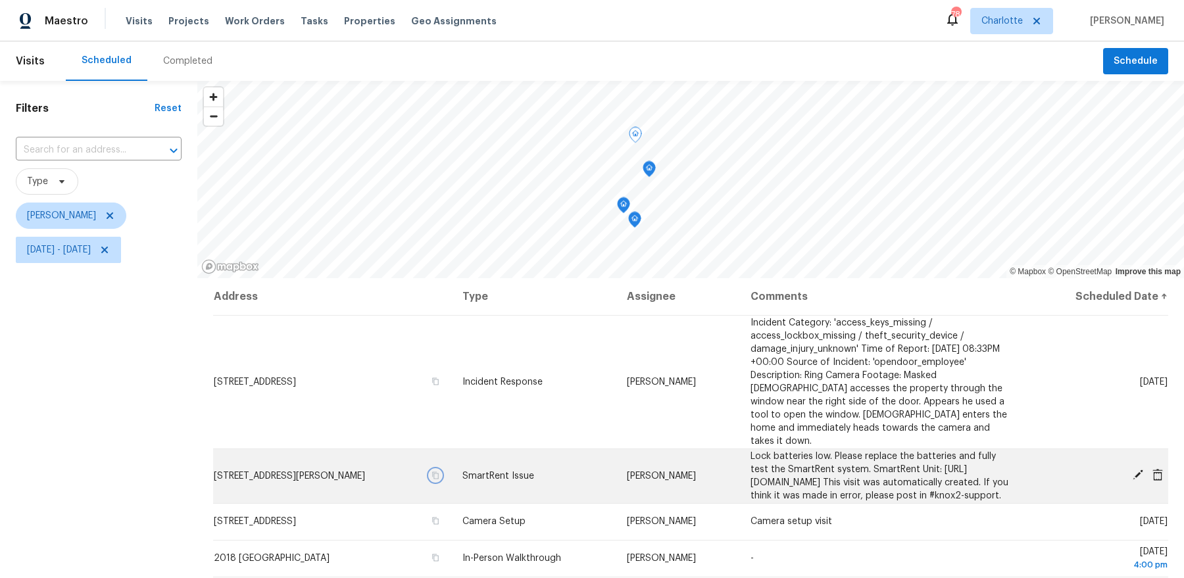
click at [440, 472] on icon "button" at bounding box center [436, 476] width 8 height 8
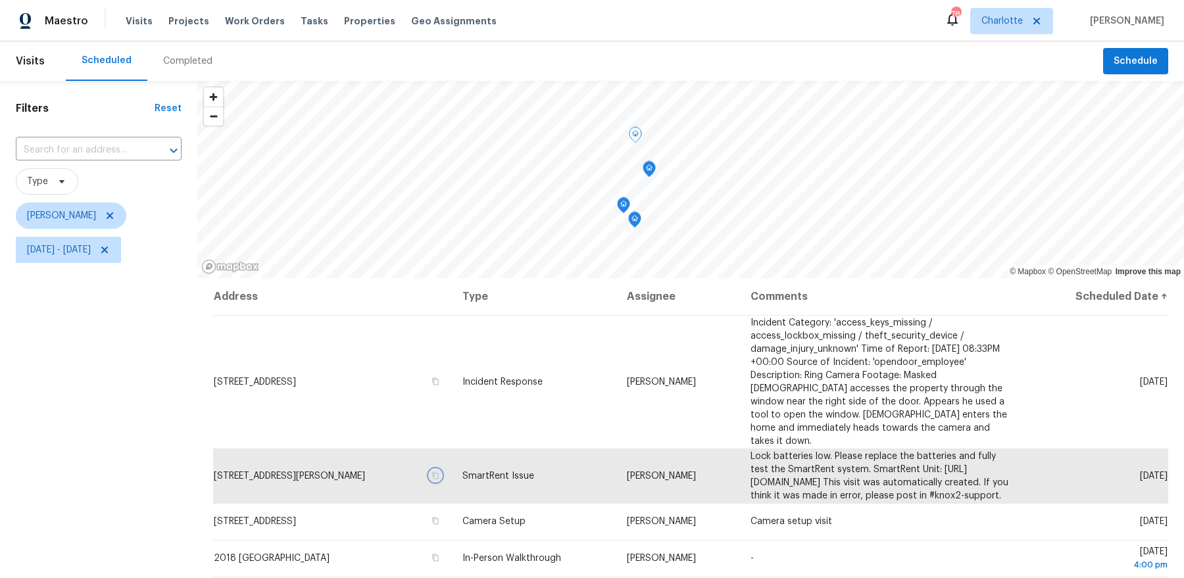
click at [623, 208] on icon "Map marker" at bounding box center [624, 205] width 12 height 15
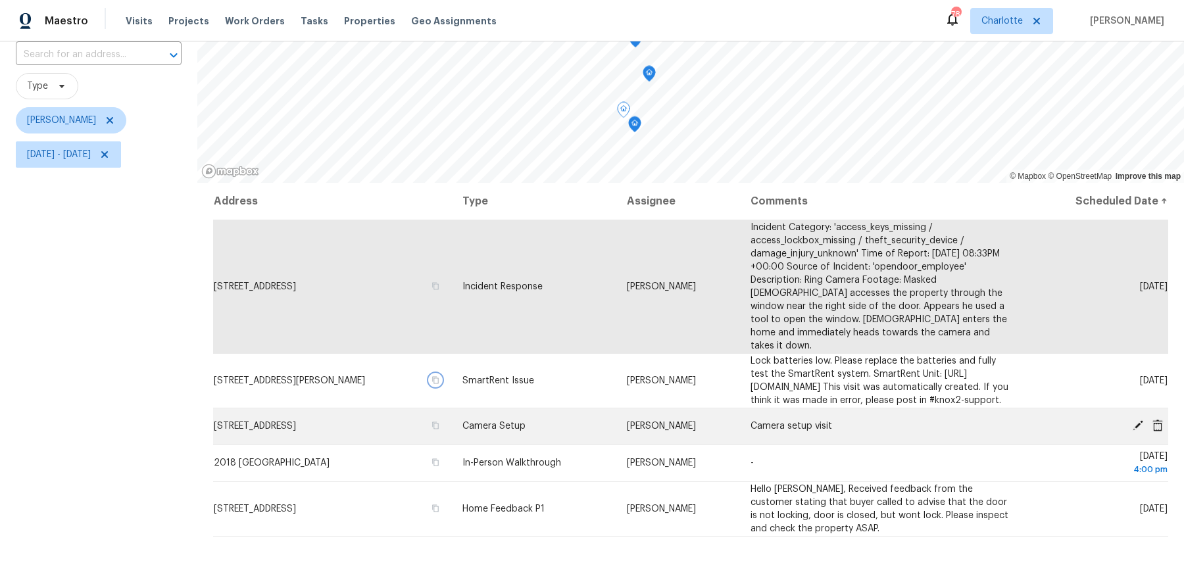
scroll to position [97, 0]
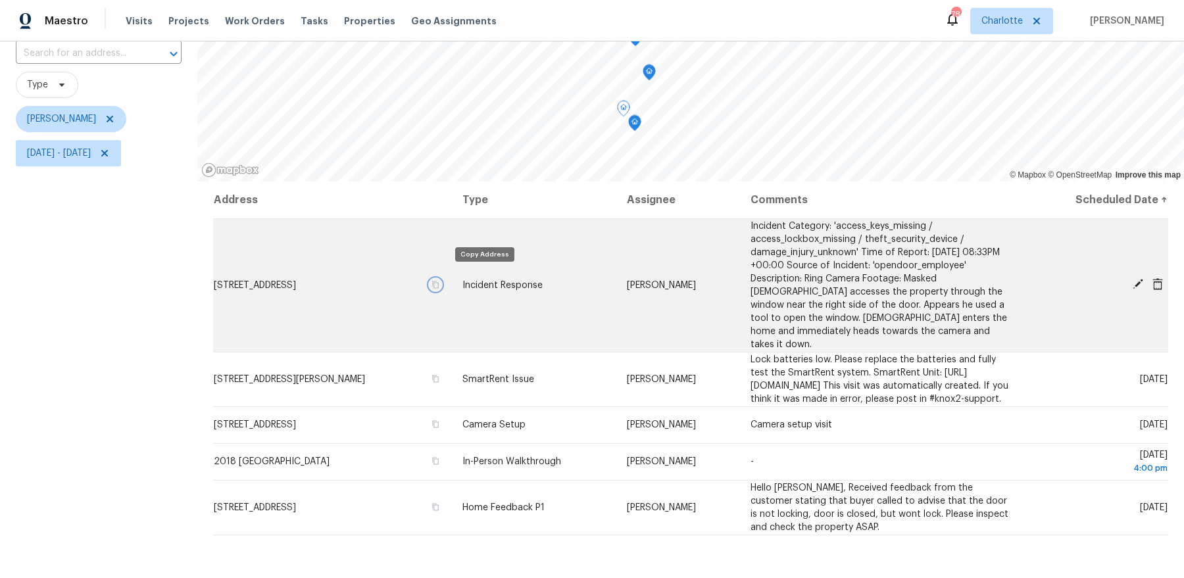
click at [440, 281] on icon "button" at bounding box center [436, 285] width 8 height 8
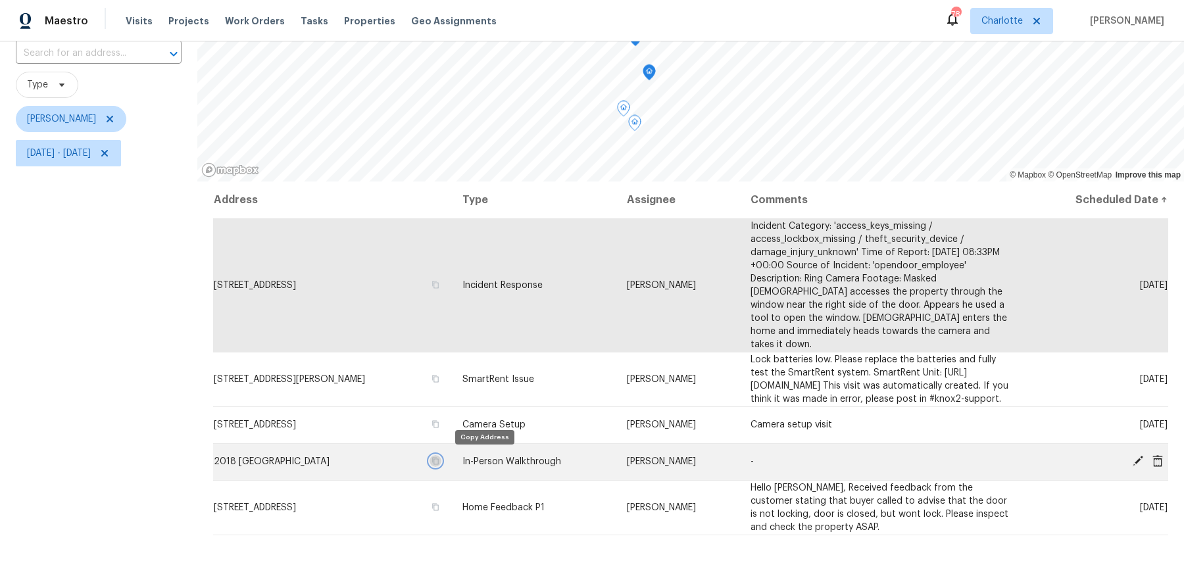
click at [440, 461] on icon "button" at bounding box center [436, 461] width 8 height 8
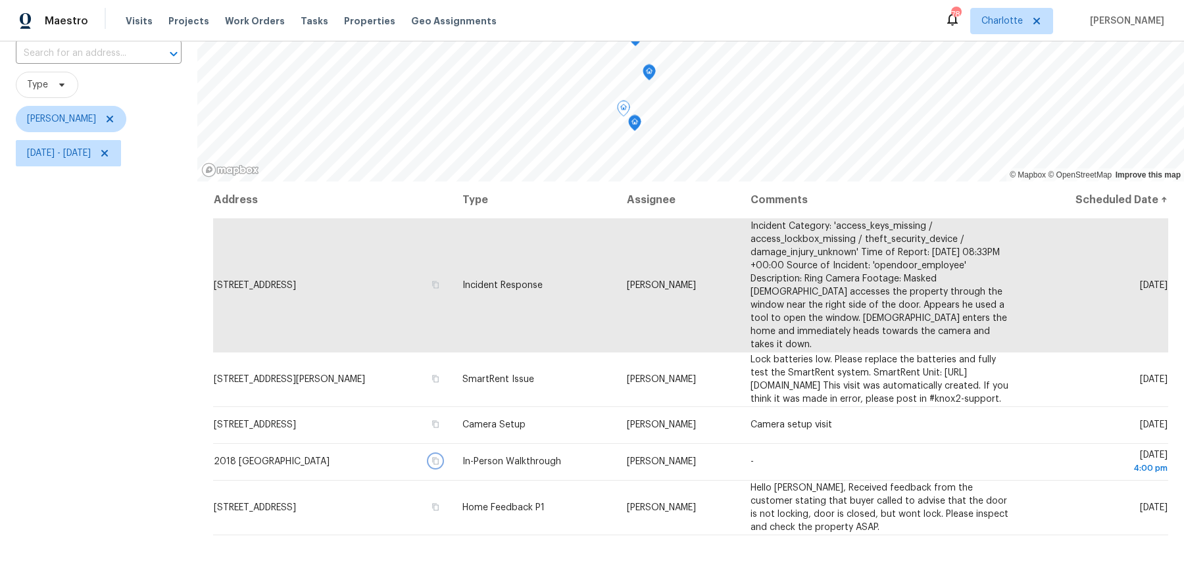
click at [635, 126] on icon "Map marker" at bounding box center [635, 123] width 12 height 15
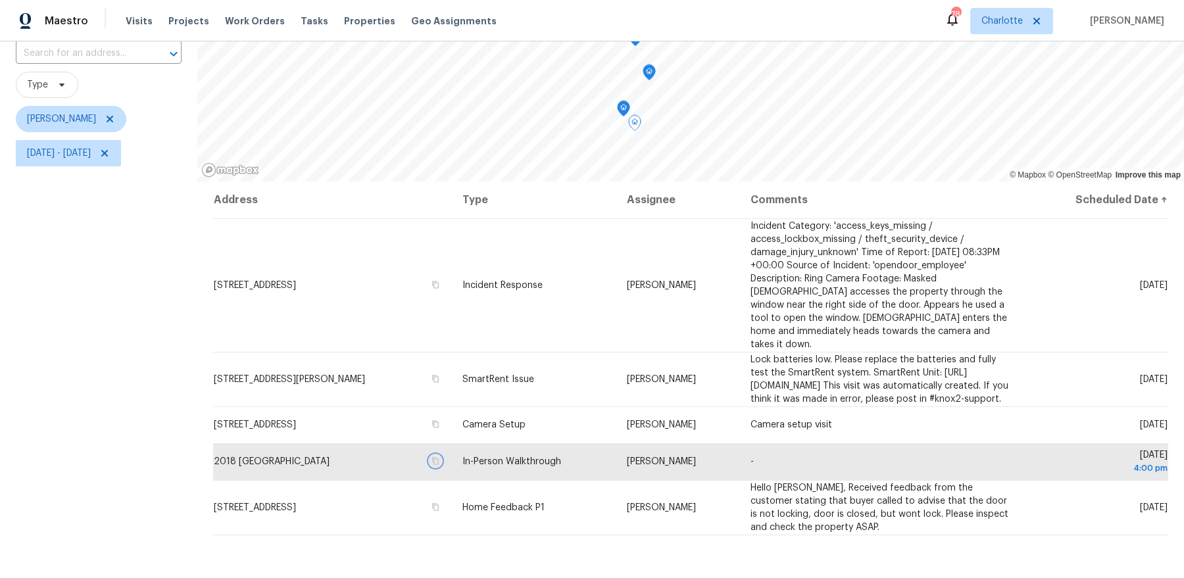
click at [620, 111] on icon "Map marker" at bounding box center [624, 108] width 12 height 15
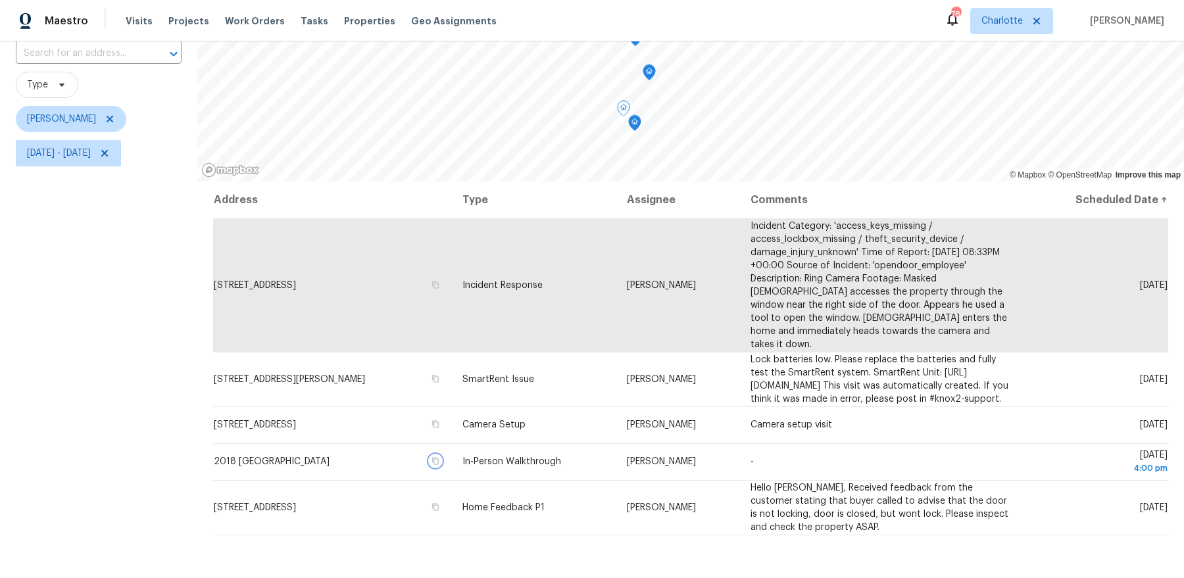
scroll to position [50, 0]
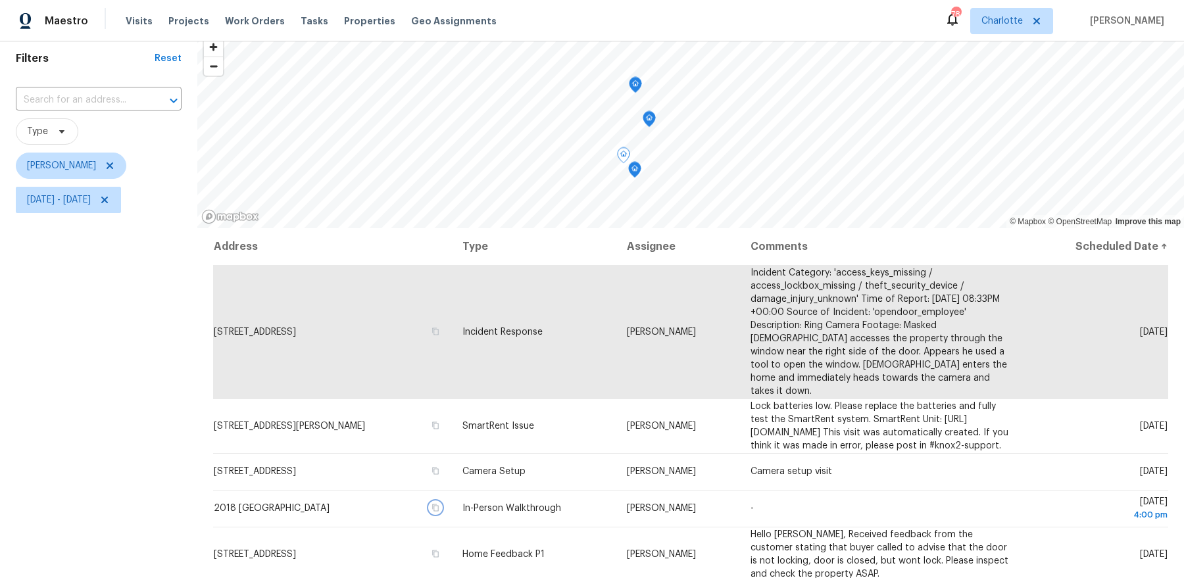
click at [647, 117] on icon "Map marker" at bounding box center [649, 118] width 4 height 3
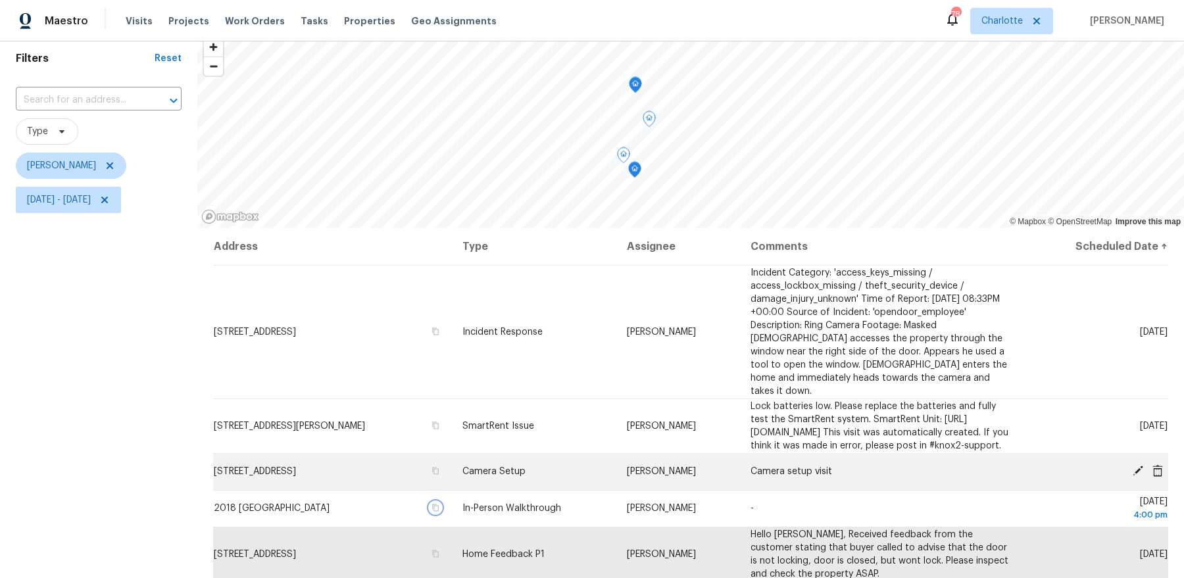
scroll to position [59, 0]
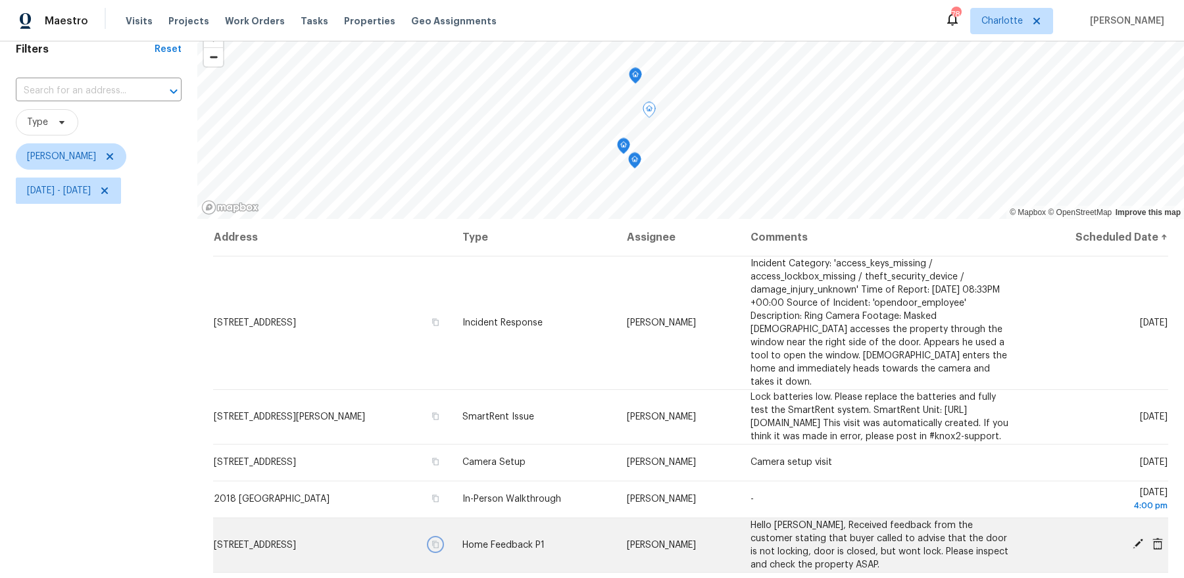
click at [440, 542] on icon "button" at bounding box center [436, 545] width 8 height 8
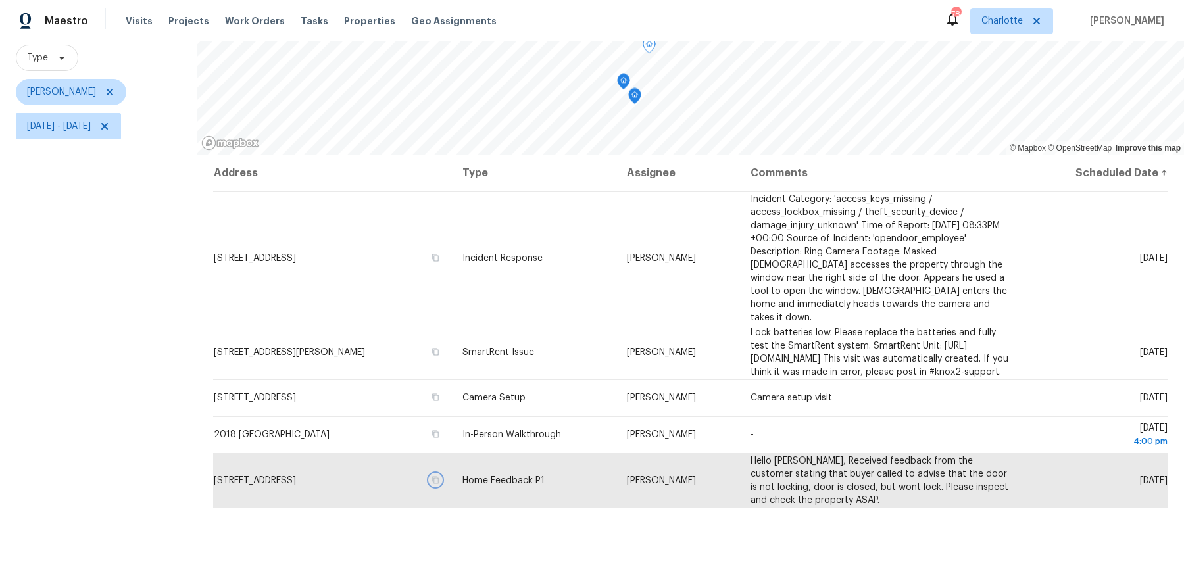
scroll to position [162, 0]
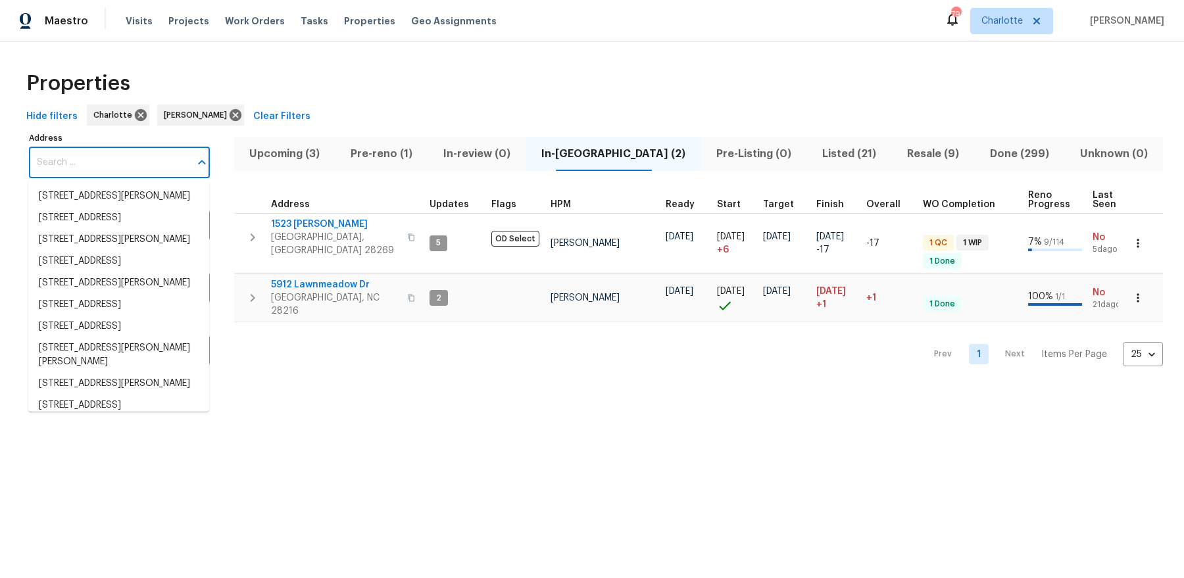
click at [109, 171] on input "Address" at bounding box center [109, 162] width 161 height 31
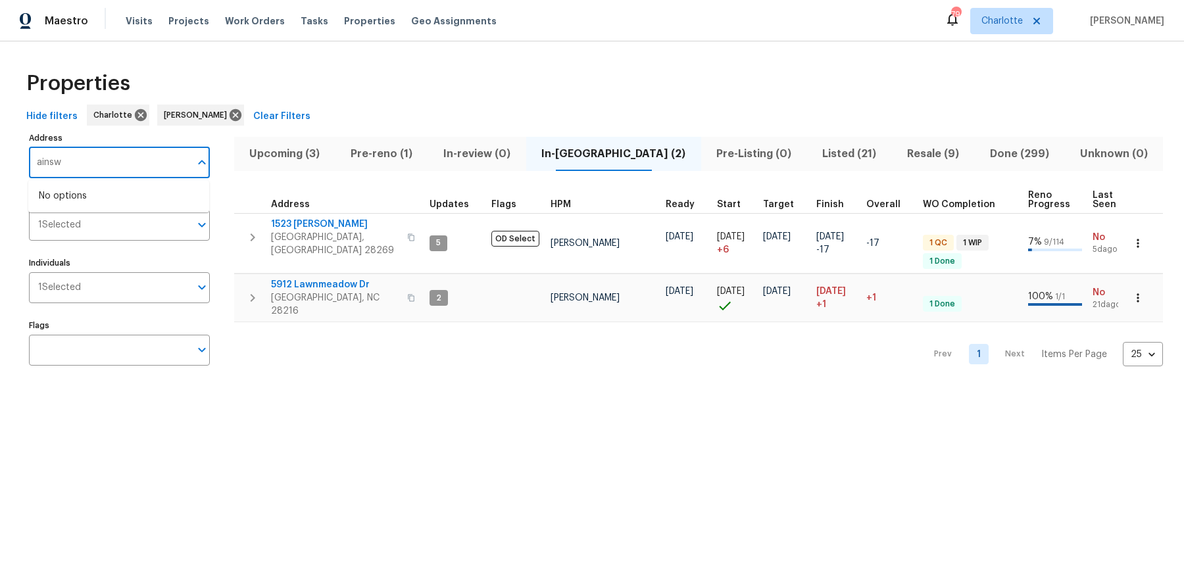
click at [124, 168] on input "ainsw" at bounding box center [109, 162] width 161 height 31
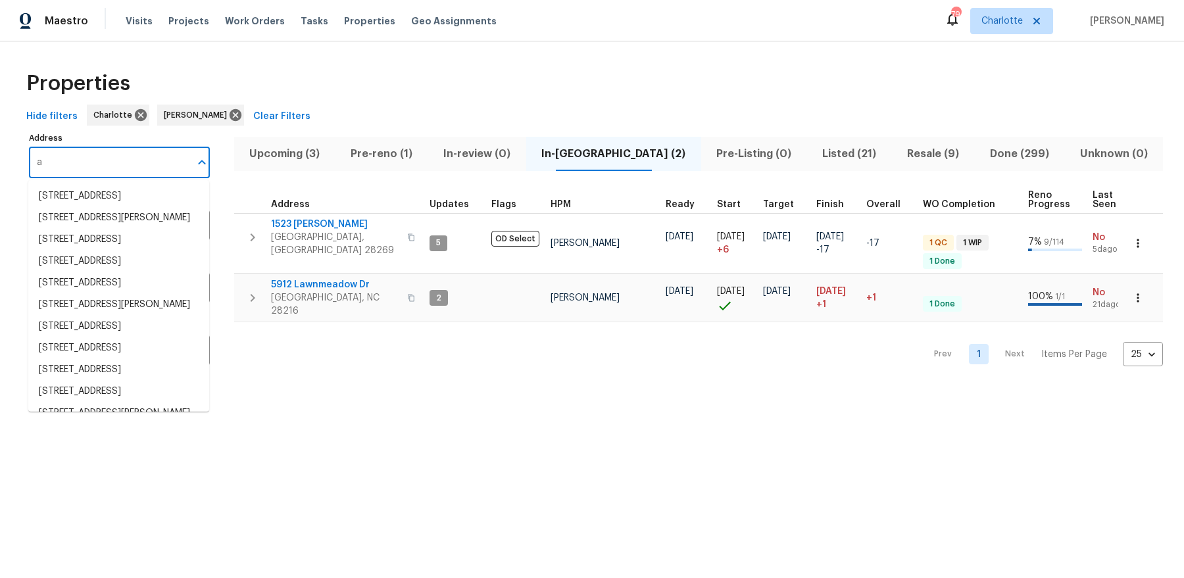
type input "a"
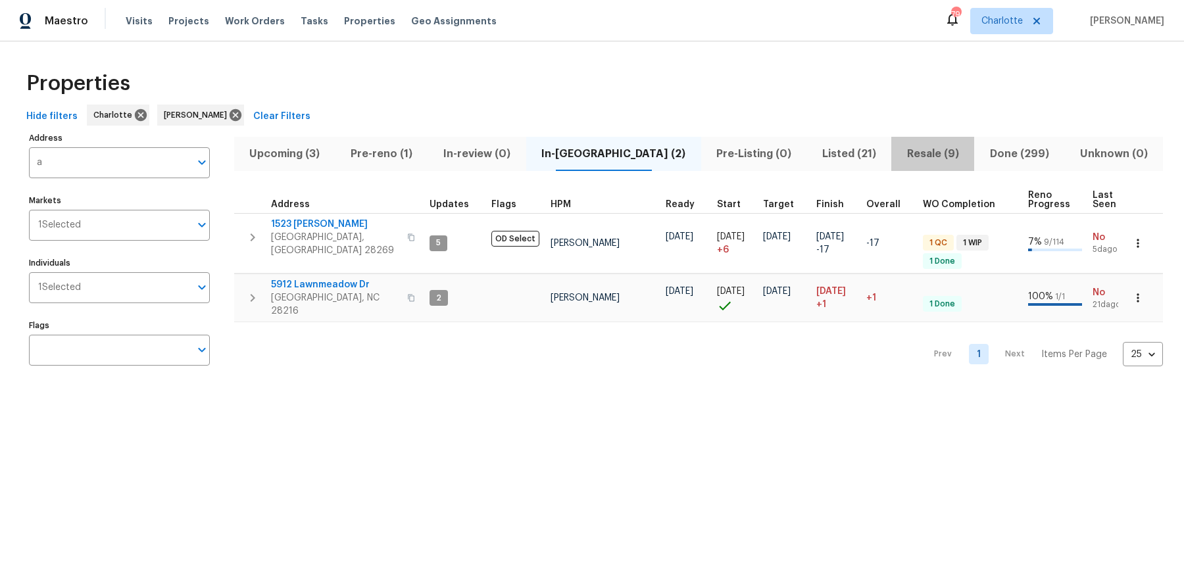
click at [917, 155] on span "Resale (9)" at bounding box center [932, 154] width 67 height 18
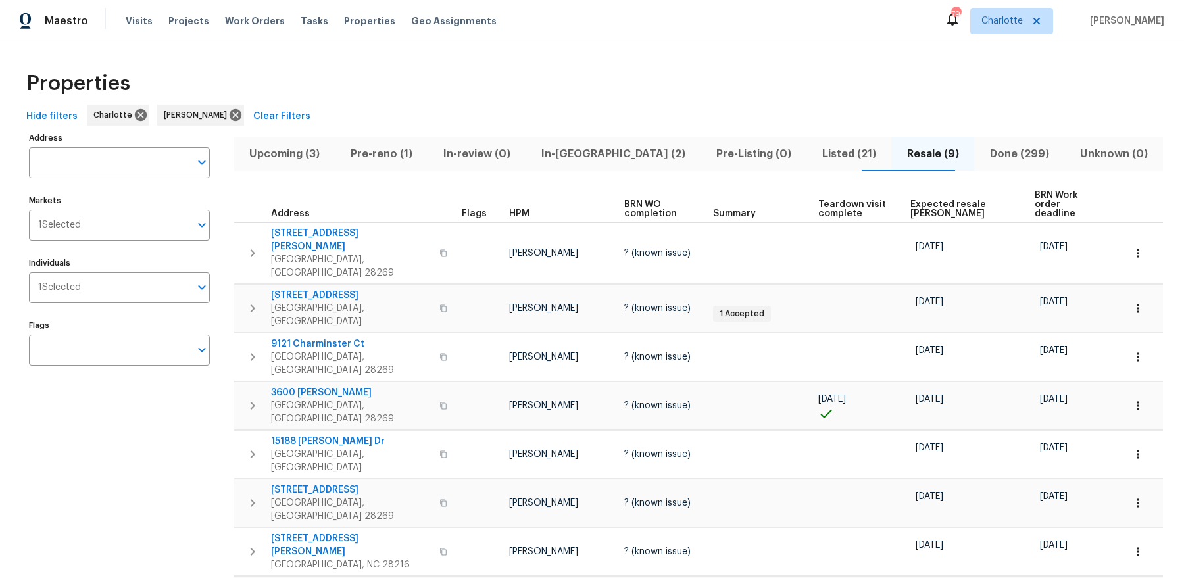
click at [815, 145] on span "Listed (21)" at bounding box center [849, 154] width 69 height 18
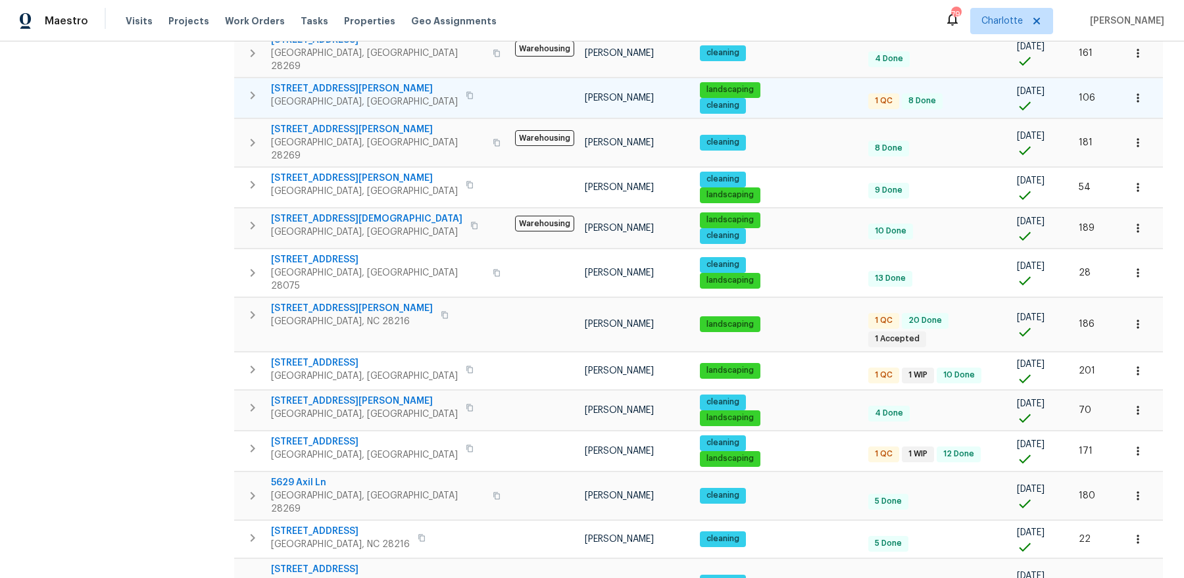
scroll to position [501, 0]
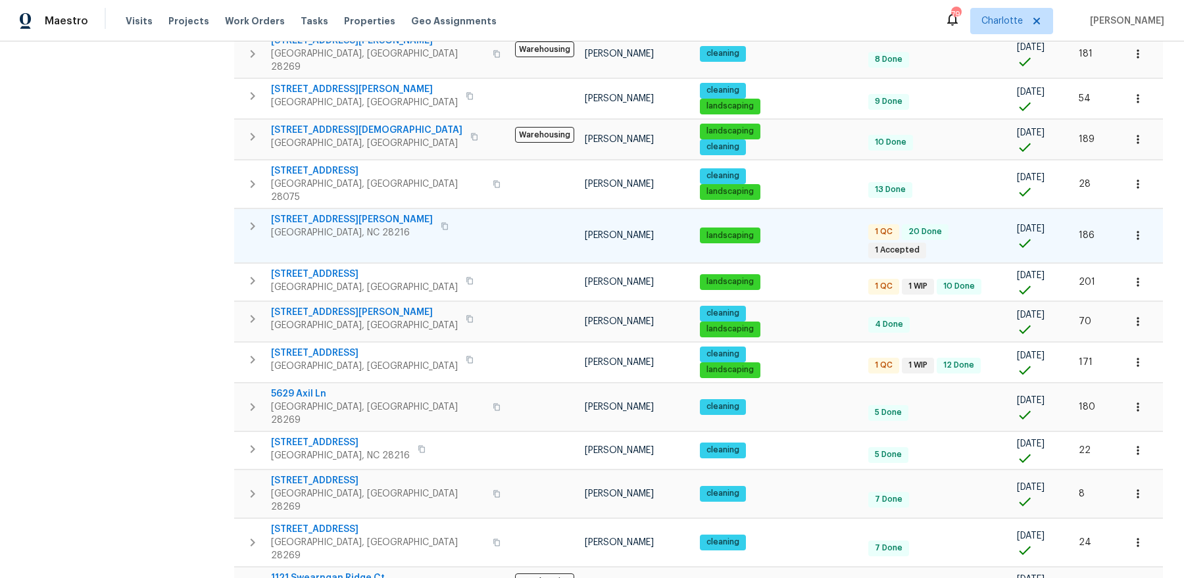
click at [299, 213] on span "8353 Ainsworth St" at bounding box center [352, 219] width 162 height 13
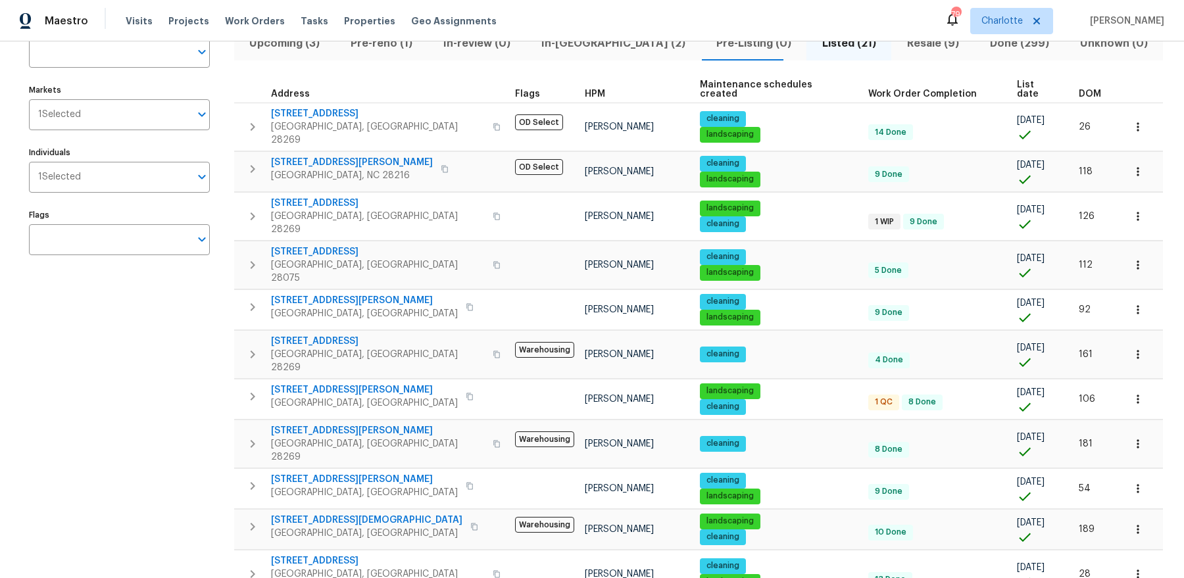
scroll to position [0, 0]
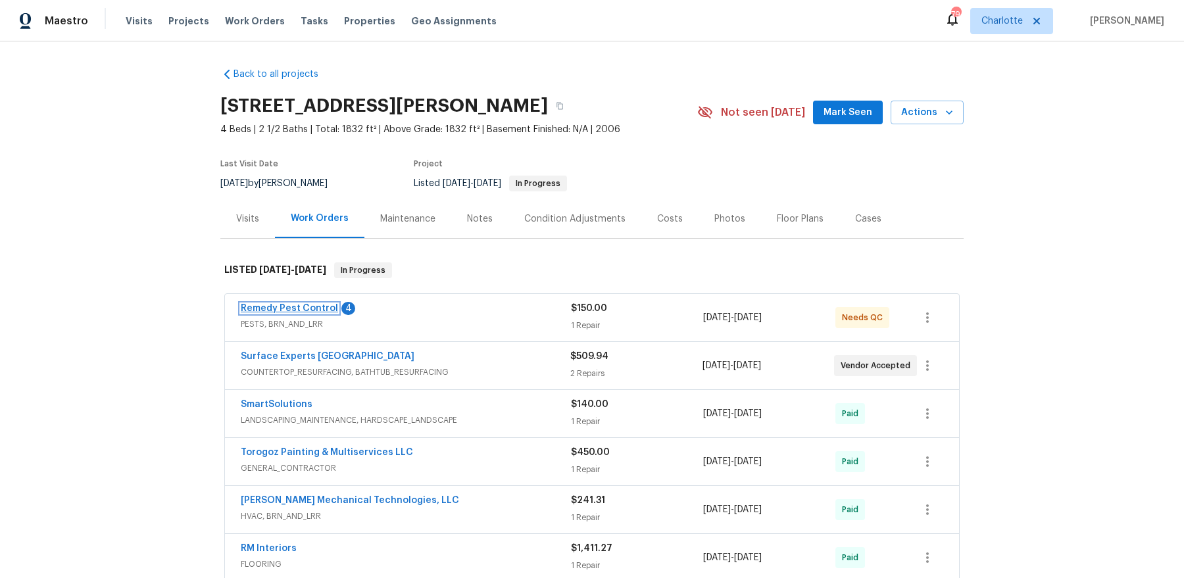
click at [294, 309] on link "Remedy Pest Control" at bounding box center [289, 308] width 97 height 9
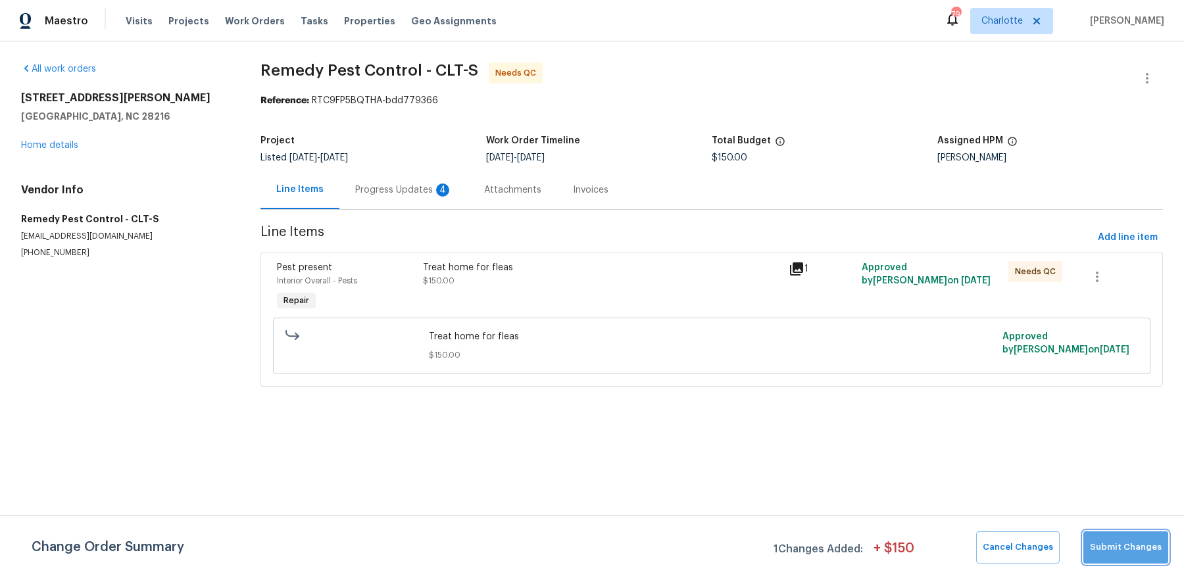
drag, startPoint x: 1159, startPoint y: 563, endPoint x: 693, endPoint y: 466, distance: 475.6
click at [693, 424] on html "Maestro Visits Projects Work Orders Tasks Properties Geo Assignments 79 [PERSON…" at bounding box center [592, 212] width 1184 height 424
click at [419, 253] on div "Pest present Interior Overall - Pests Repair Treat home for fleas $150.00 1 App…" at bounding box center [712, 320] width 903 height 134
click at [438, 272] on div "Treat home for fleas" at bounding box center [602, 267] width 358 height 13
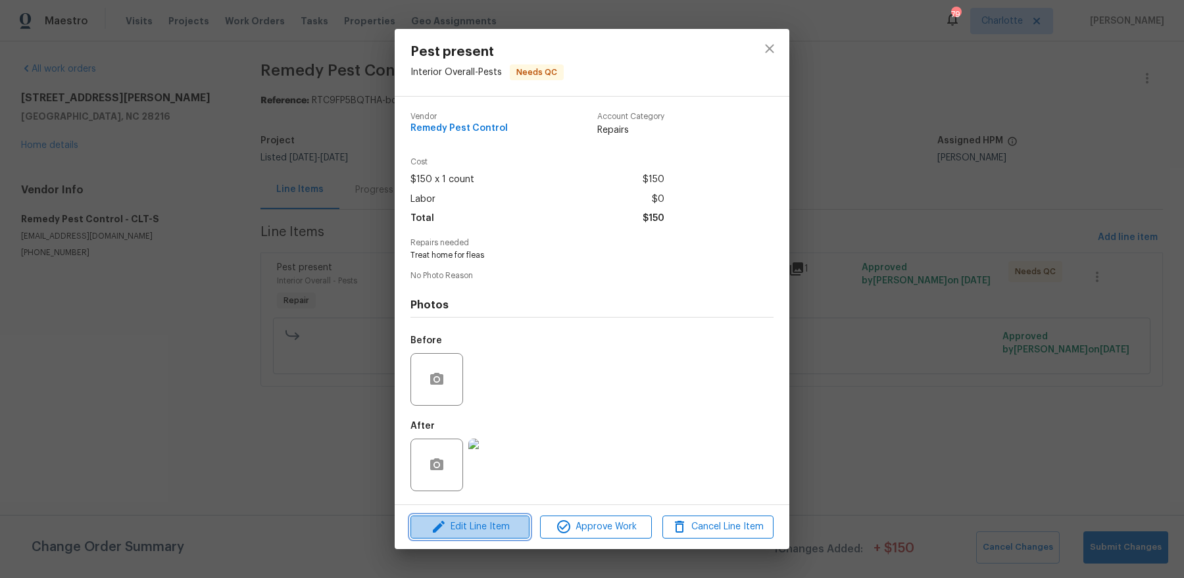
click at [468, 517] on button "Edit Line Item" at bounding box center [470, 527] width 119 height 23
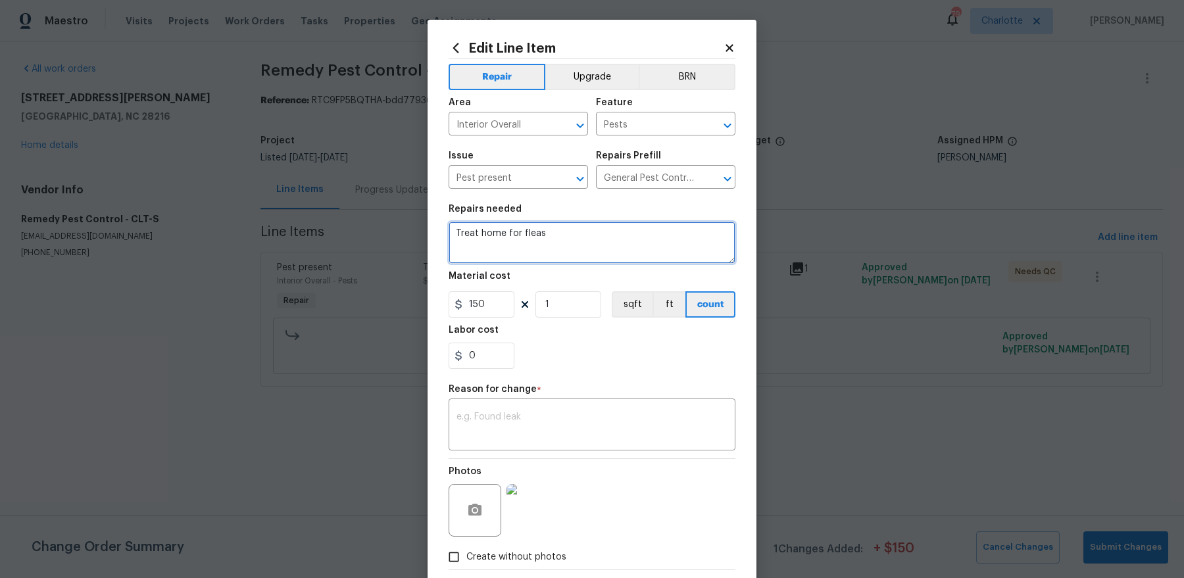
click at [567, 236] on textarea "Treat home for fleas" at bounding box center [592, 243] width 287 height 42
type textarea "Treat home for fleas / trip charge"
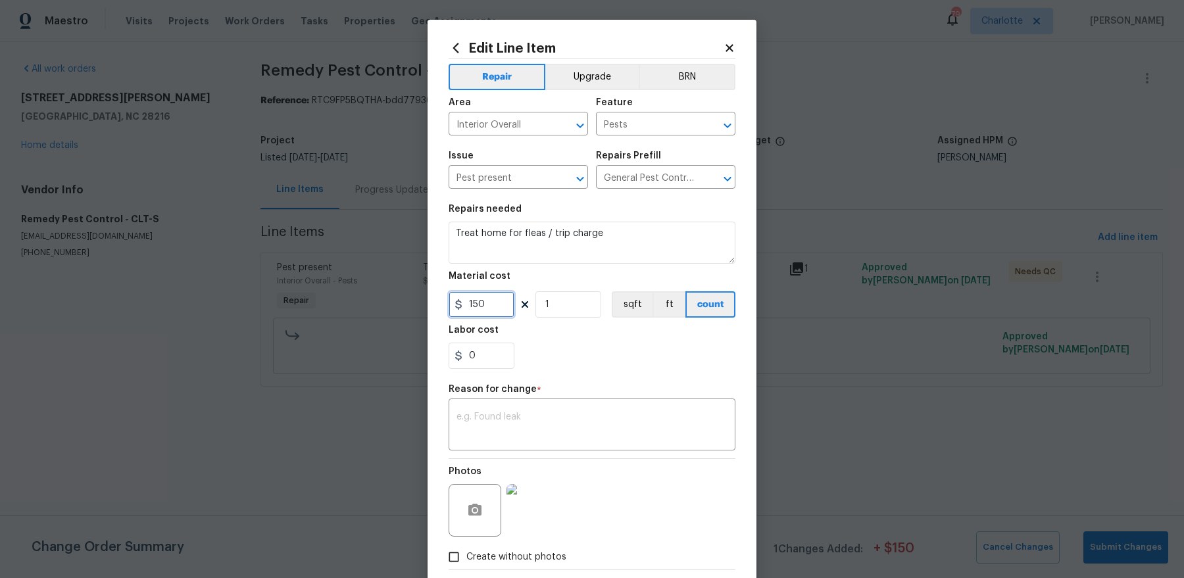
click at [470, 296] on input "150" at bounding box center [482, 304] width 66 height 26
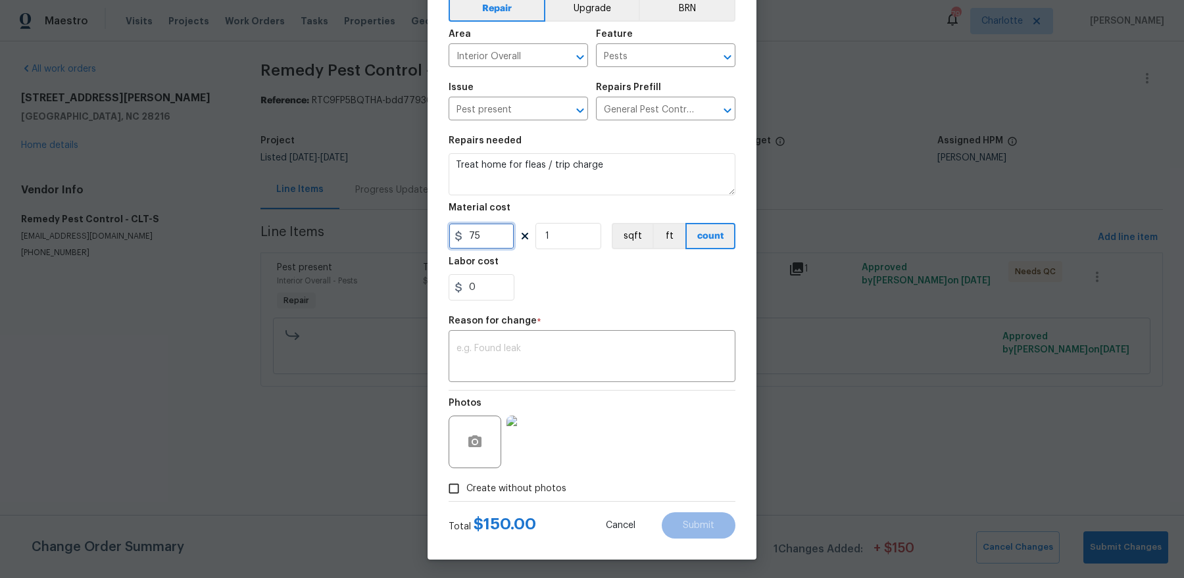
type input "75"
click at [482, 496] on label "Create without photos" at bounding box center [503, 488] width 125 height 25
click at [466, 496] on input "Create without photos" at bounding box center [453, 488] width 25 height 25
click at [445, 485] on input "Create without photos" at bounding box center [453, 488] width 25 height 25
click at [667, 439] on div "Photos" at bounding box center [592, 434] width 287 height 86
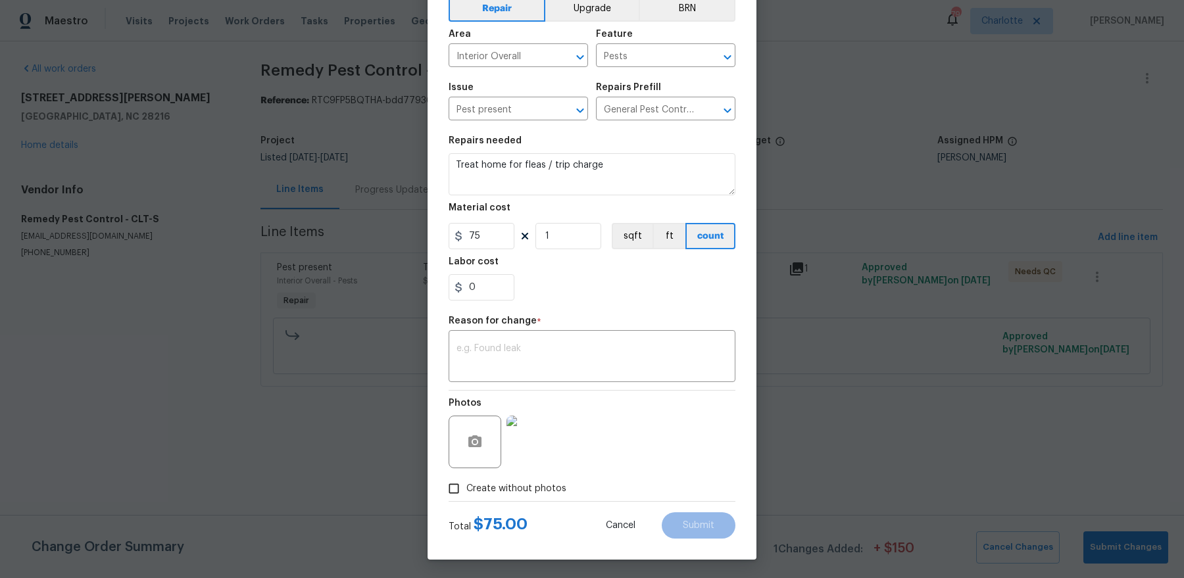
click at [472, 484] on span "Create without photos" at bounding box center [516, 489] width 100 height 14
click at [466, 484] on input "Create without photos" at bounding box center [453, 488] width 25 height 25
checkbox input "false"
click at [701, 329] on div "Reason for change *" at bounding box center [592, 324] width 287 height 17
click at [685, 345] on textarea at bounding box center [592, 358] width 271 height 28
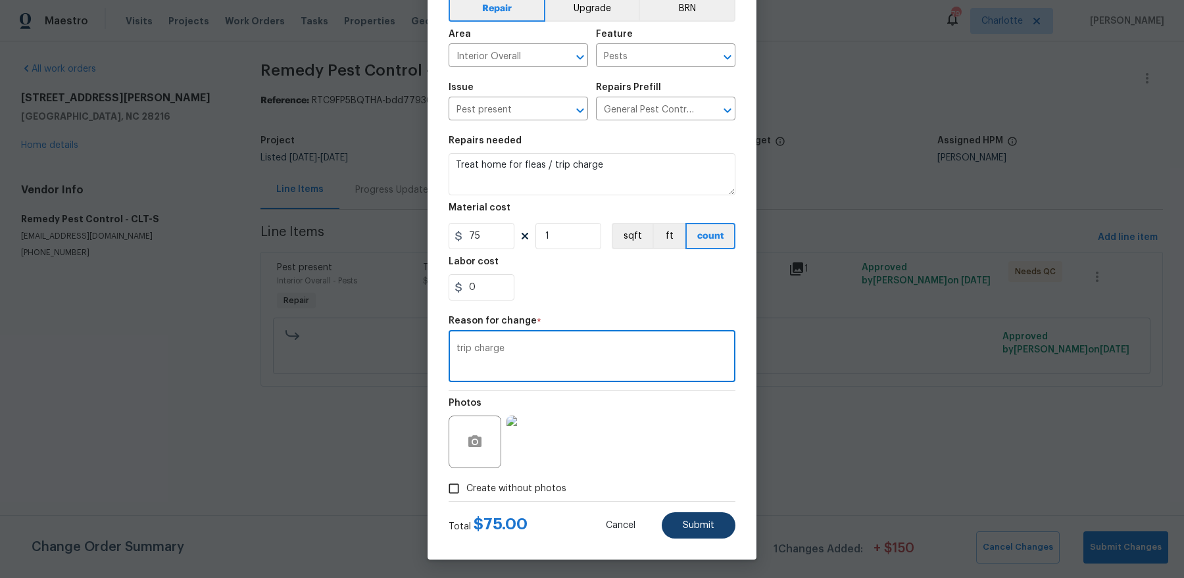
type textarea "trip charge"
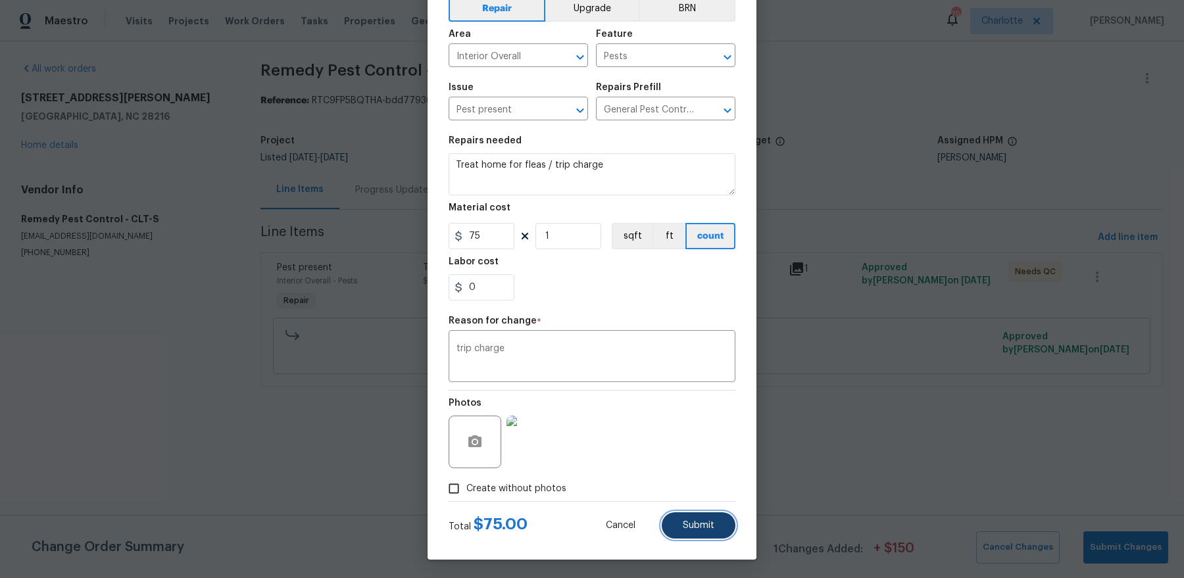
click at [715, 526] on button "Submit" at bounding box center [699, 526] width 74 height 26
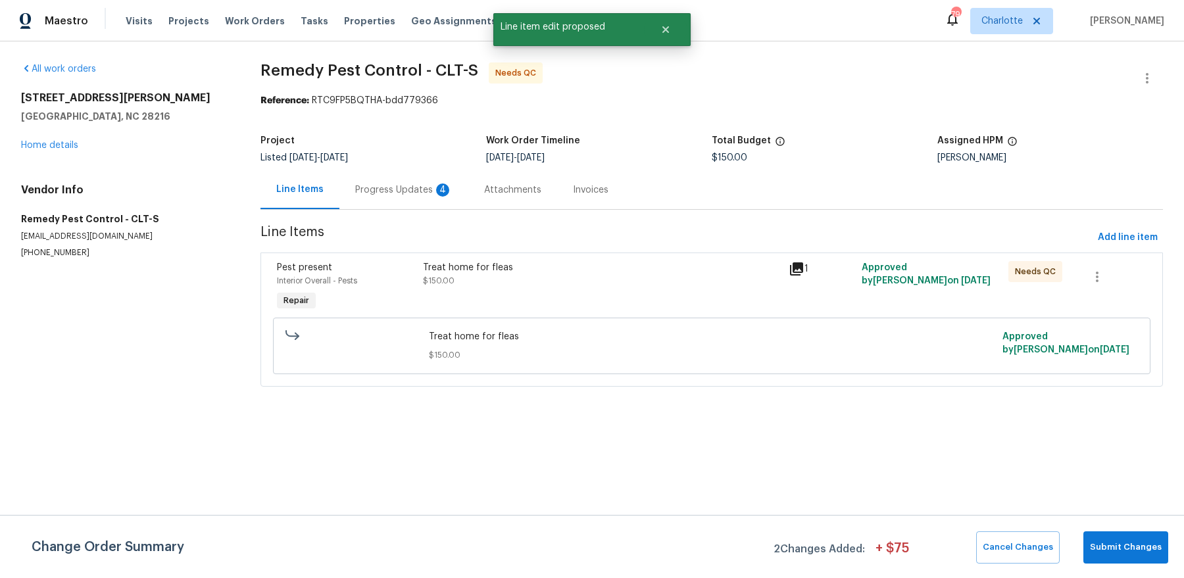
scroll to position [0, 0]
click at [1130, 550] on span "Submit Changes" at bounding box center [1126, 547] width 72 height 15
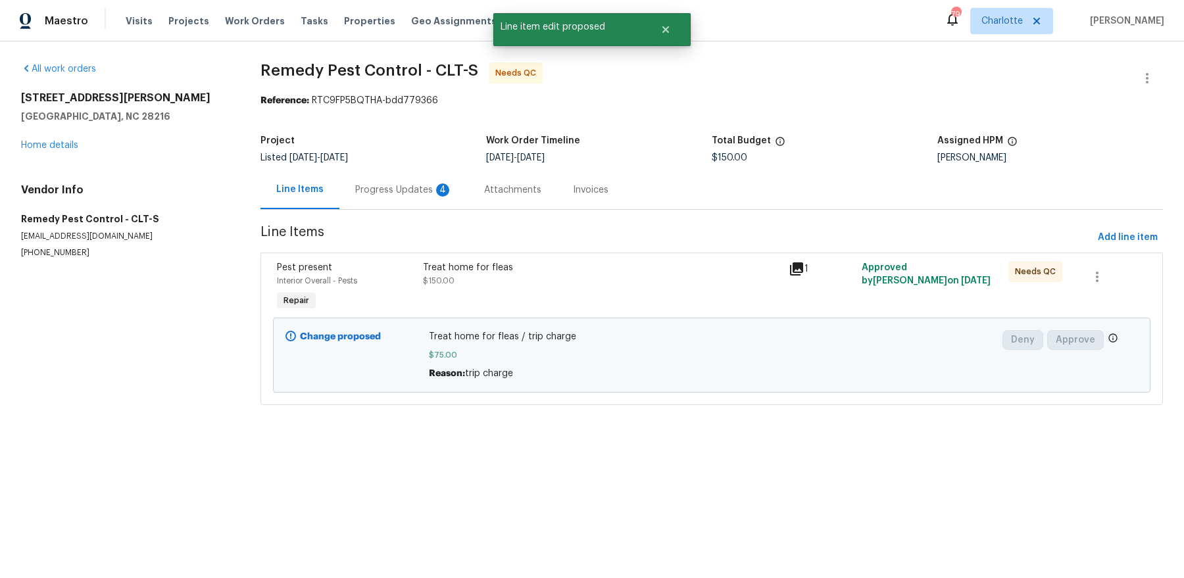
click at [593, 291] on div "Treat home for fleas $150.00" at bounding box center [602, 287] width 366 height 61
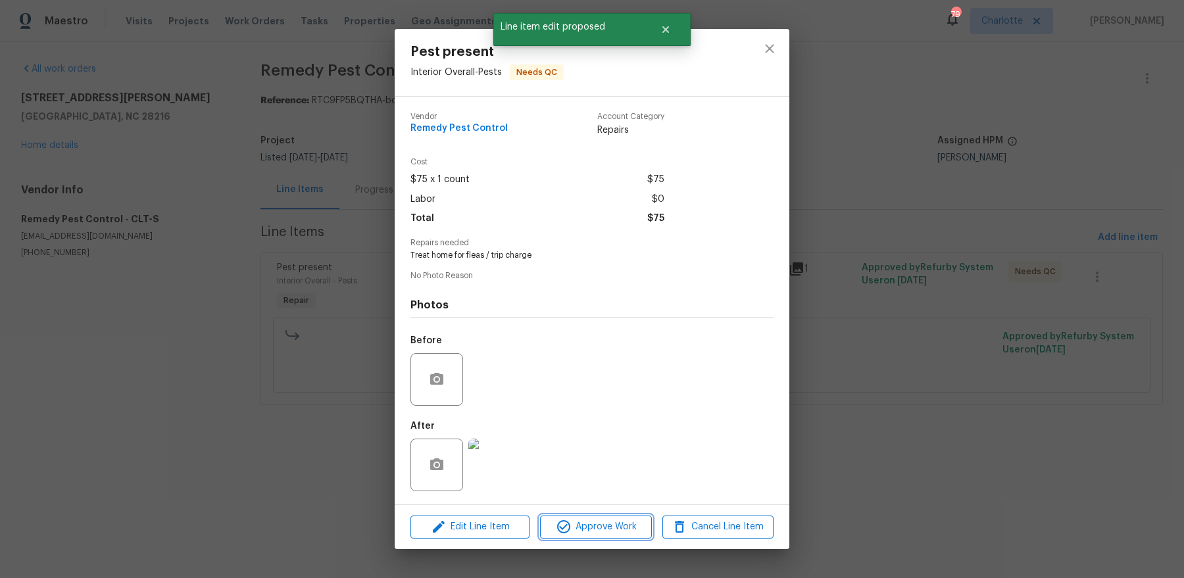
click at [609, 523] on span "Approve Work" at bounding box center [595, 527] width 103 height 16
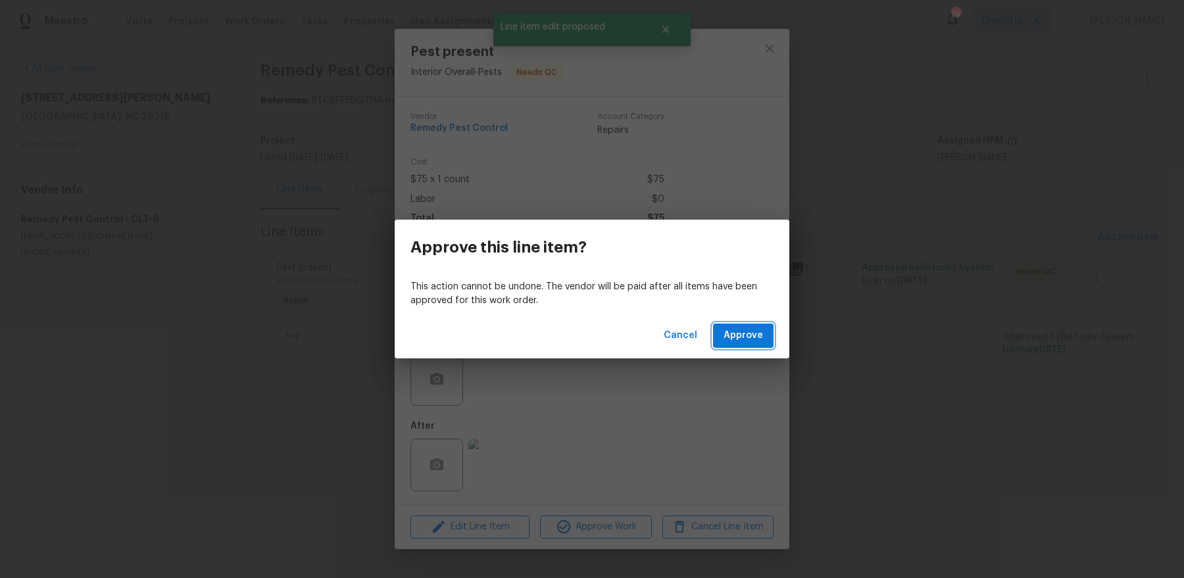
click at [751, 329] on span "Approve" at bounding box center [743, 336] width 39 height 16
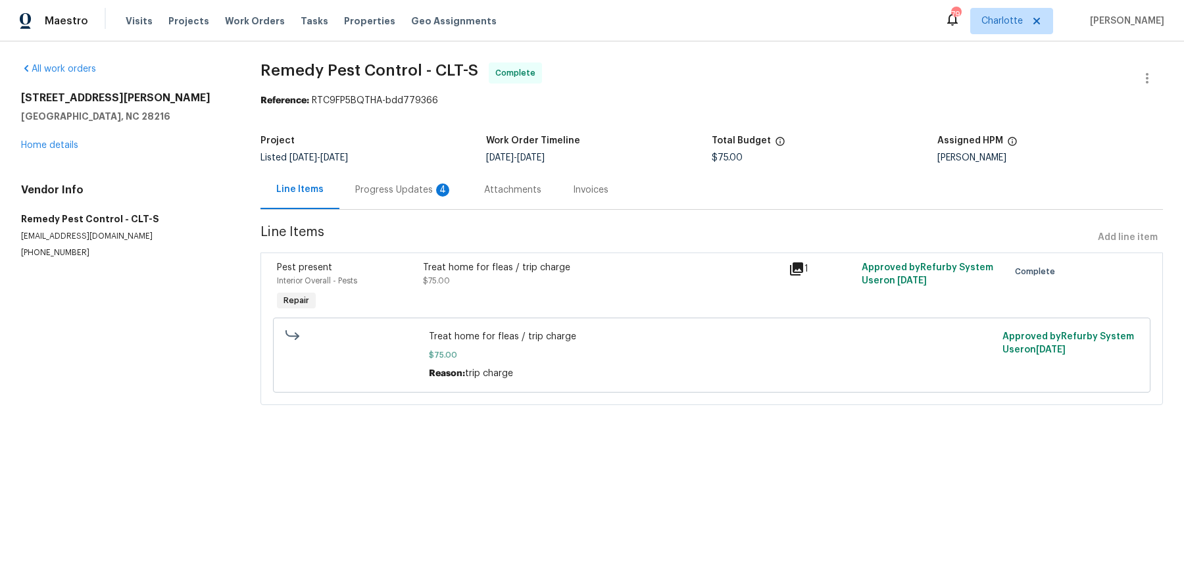
click at [66, 151] on div "8353 Ainsworth St Charlotte, NC 28216 Home details" at bounding box center [125, 121] width 208 height 61
click at [64, 143] on link "Home details" at bounding box center [49, 145] width 57 height 9
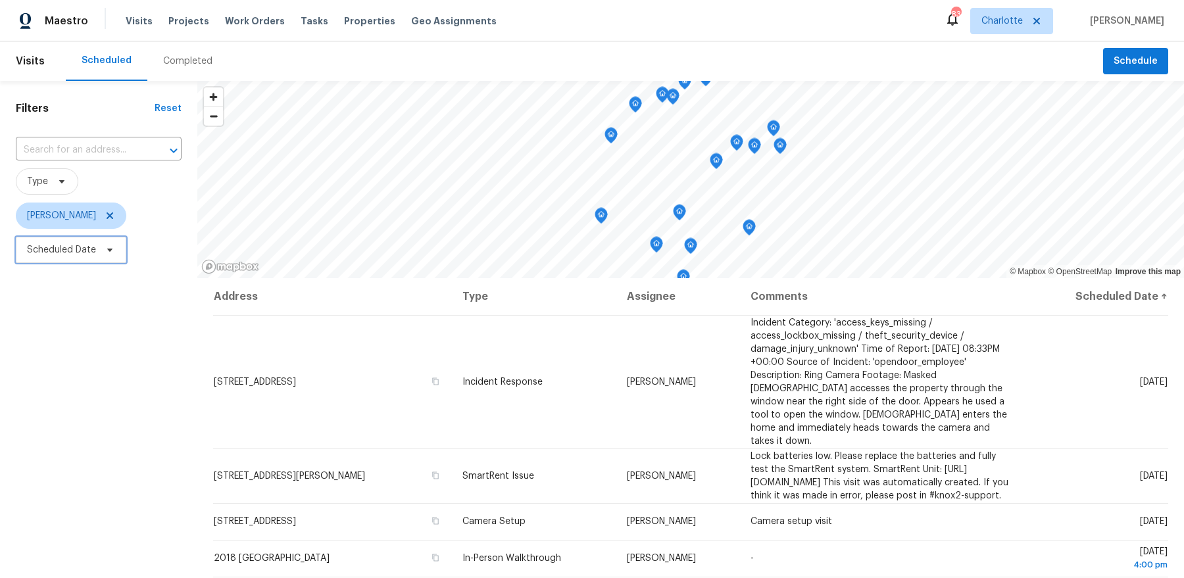
click at [84, 243] on span "Scheduled Date" at bounding box center [61, 249] width 69 height 13
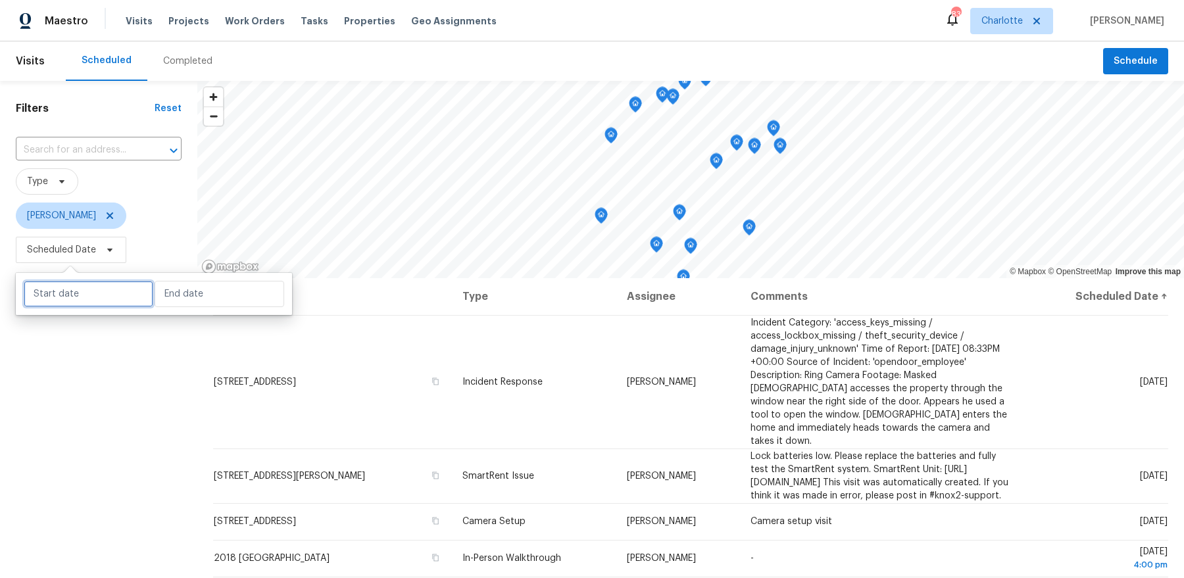
click at [84, 293] on input "text" at bounding box center [89, 294] width 130 height 26
select select "7"
select select "2025"
select select "8"
select select "2025"
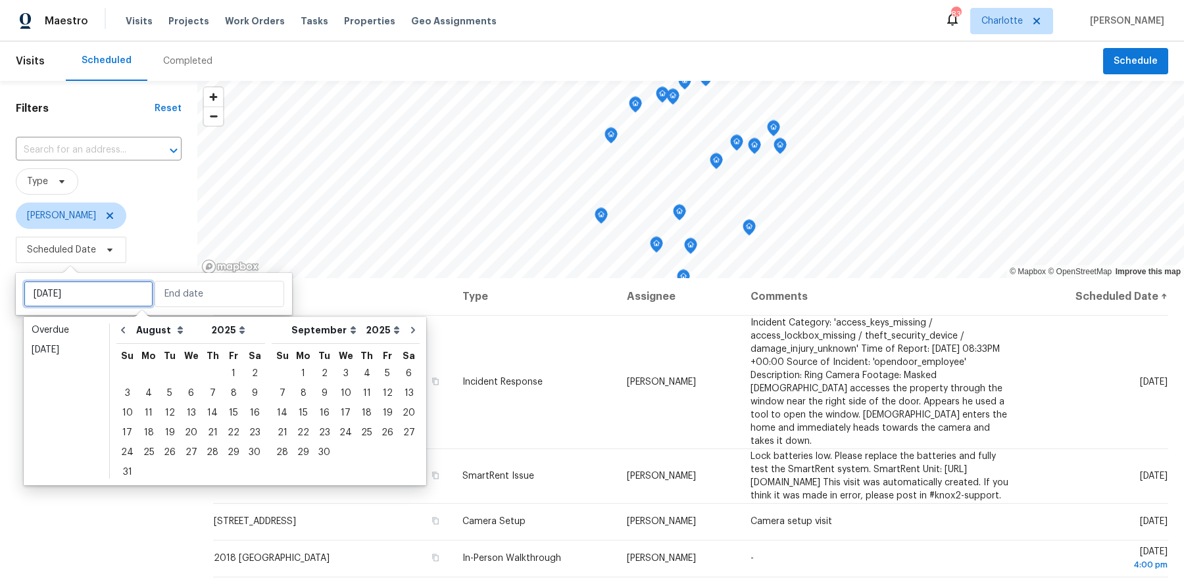
type input "[DATE]"
click at [166, 435] on div "19" at bounding box center [169, 433] width 21 height 18
type input "Tue, Aug 19"
click at [166, 435] on div "19" at bounding box center [169, 433] width 21 height 18
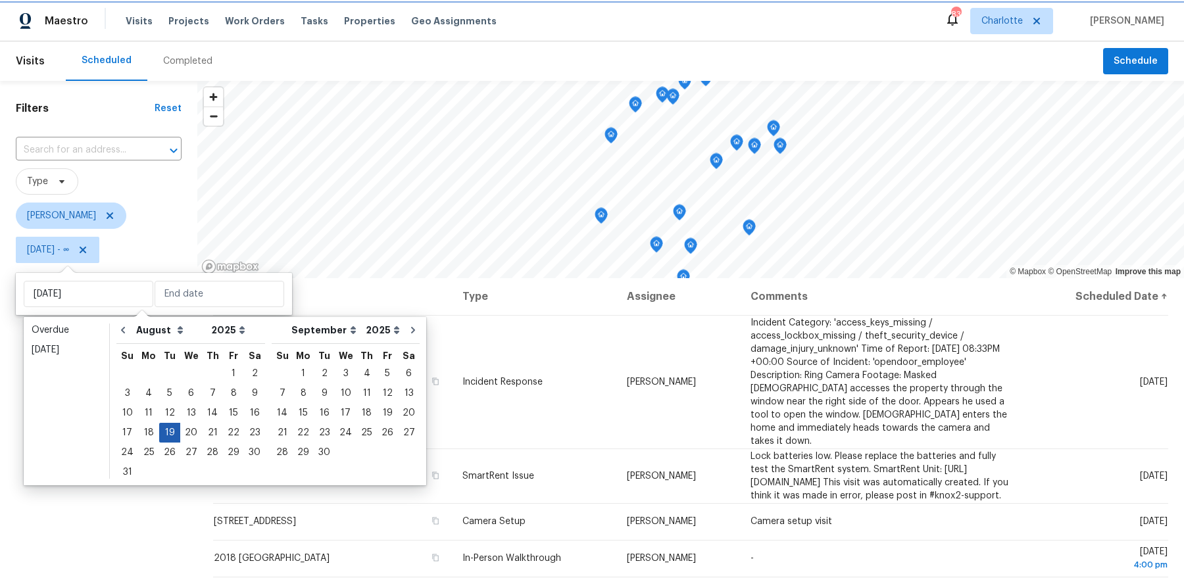
type input "Tue, Aug 19"
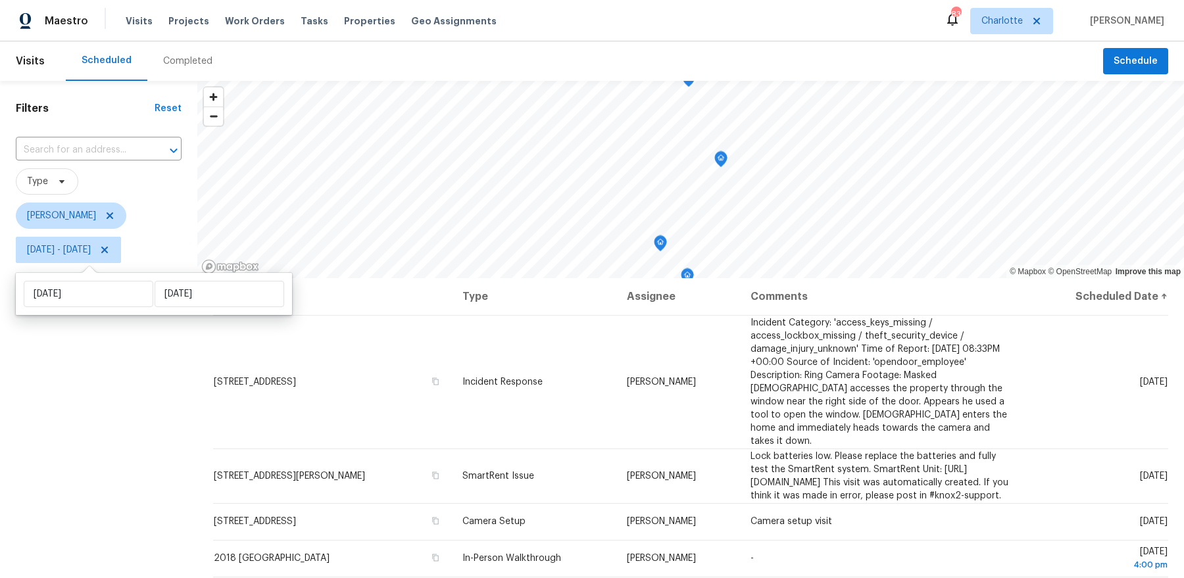
click at [145, 435] on div "Filters Reset ​ Type Dan Baquero Tue, Aug 19 - Tue, Aug 19" at bounding box center [98, 411] width 197 height 660
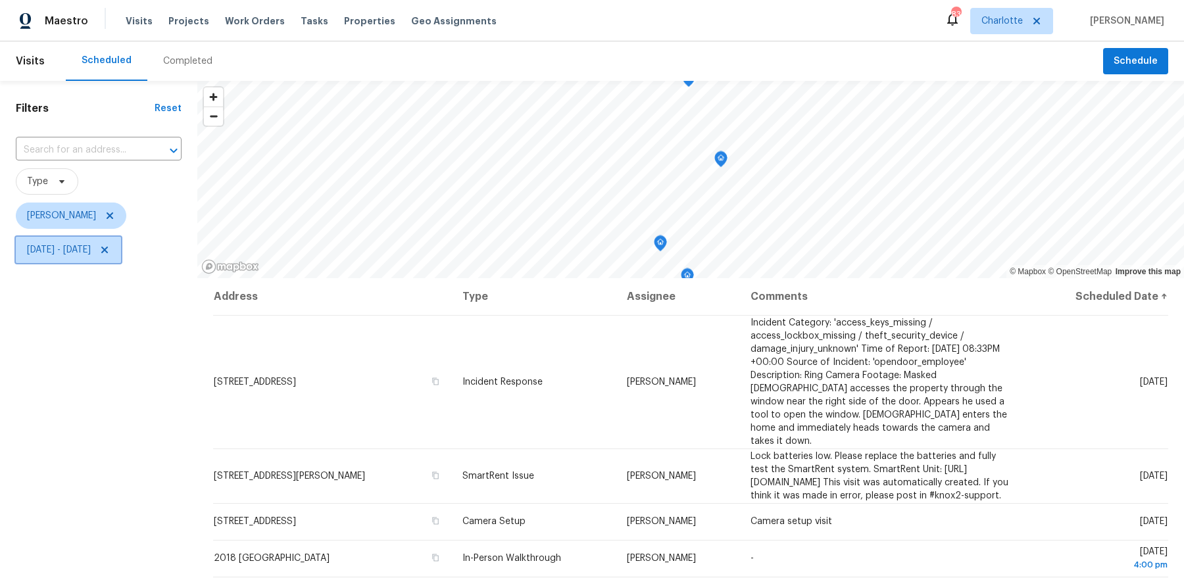
click at [110, 247] on icon at bounding box center [104, 250] width 11 height 11
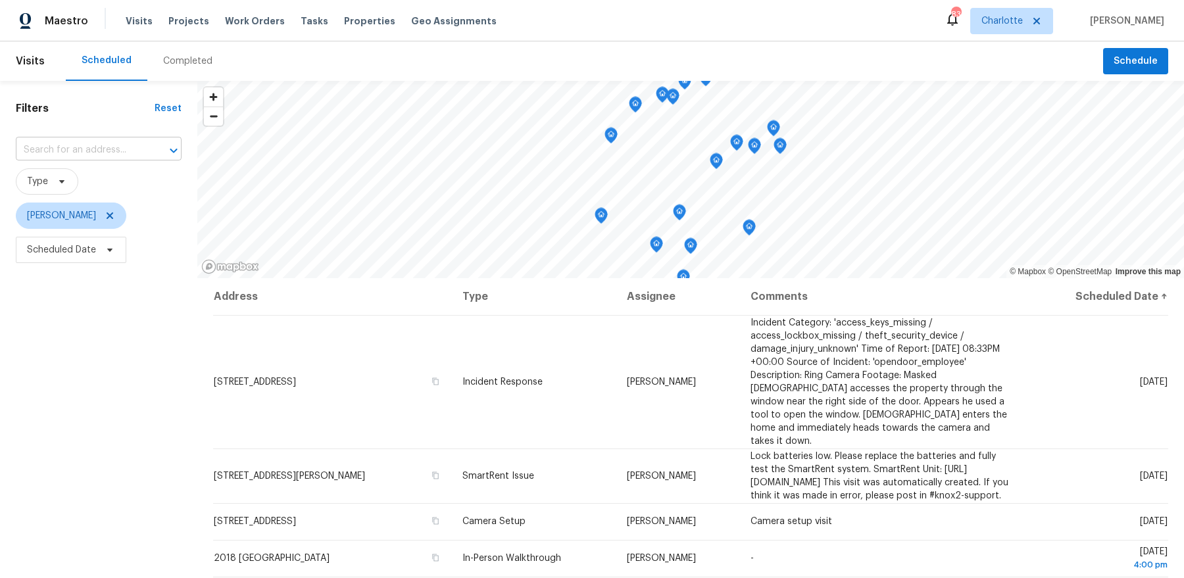
click at [95, 148] on input "text" at bounding box center [80, 150] width 129 height 20
type input "wild garden"
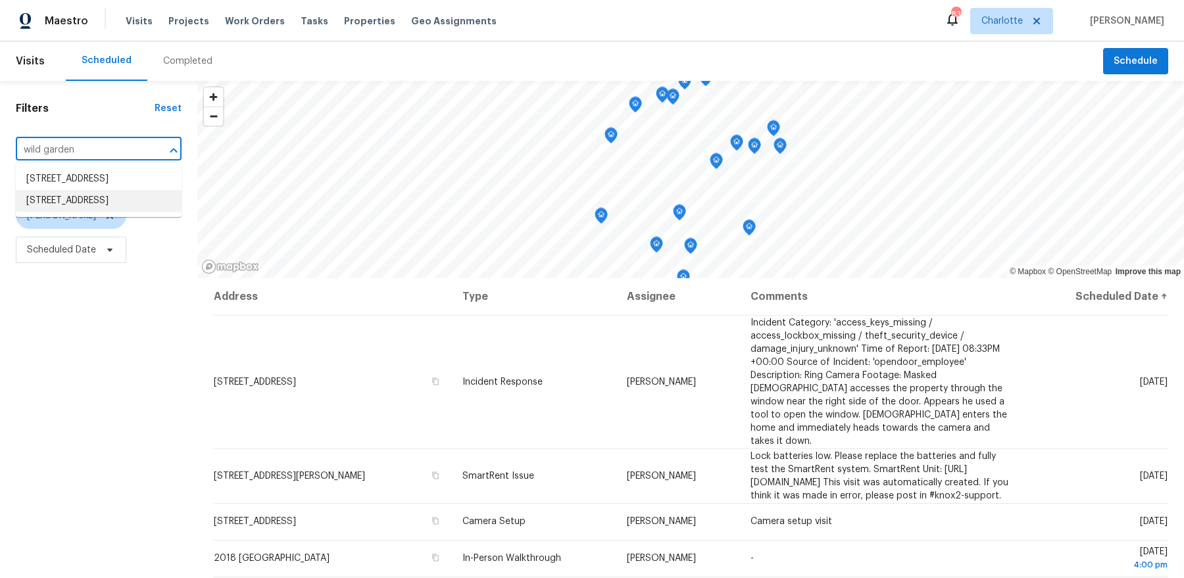
click at [80, 212] on li "12130 Wild Garden Ct, Charlotte, NC 28269" at bounding box center [99, 201] width 166 height 22
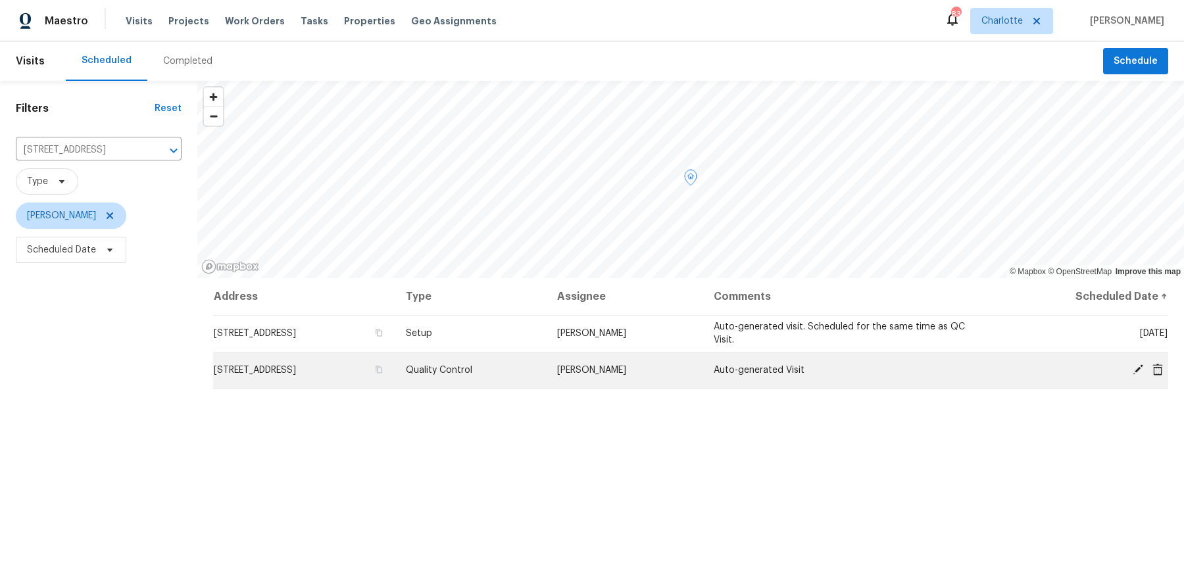
click at [1136, 365] on icon at bounding box center [1138, 370] width 12 height 12
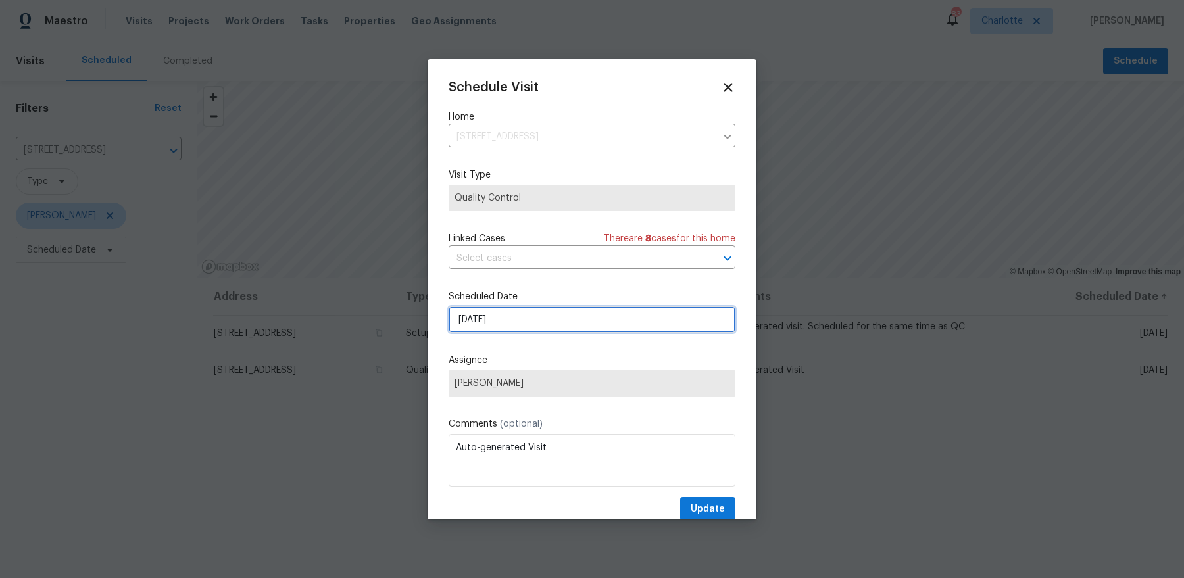
click at [508, 320] on input "8/22/2025" at bounding box center [592, 320] width 287 height 26
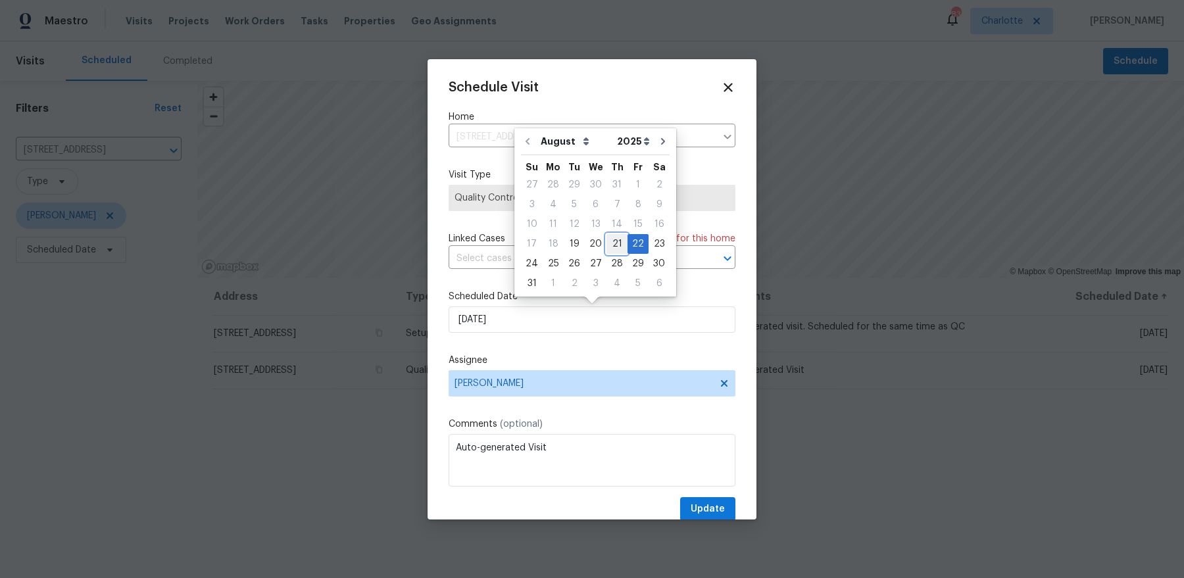
click at [612, 247] on div "21" at bounding box center [617, 244] width 21 height 18
type input "8/21/2025"
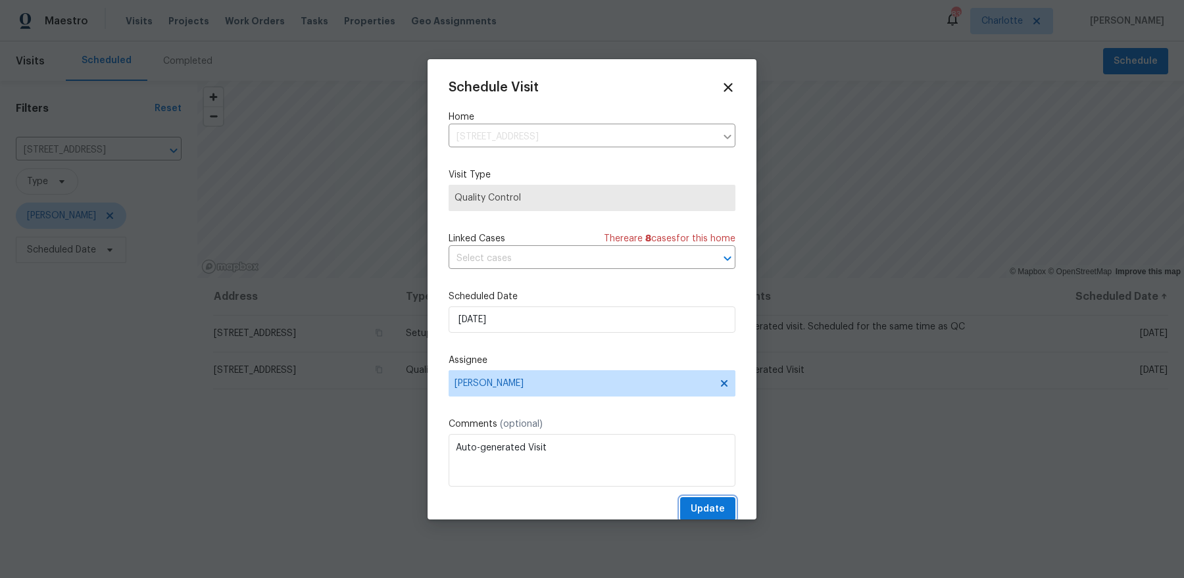
click at [705, 504] on span "Update" at bounding box center [708, 509] width 34 height 16
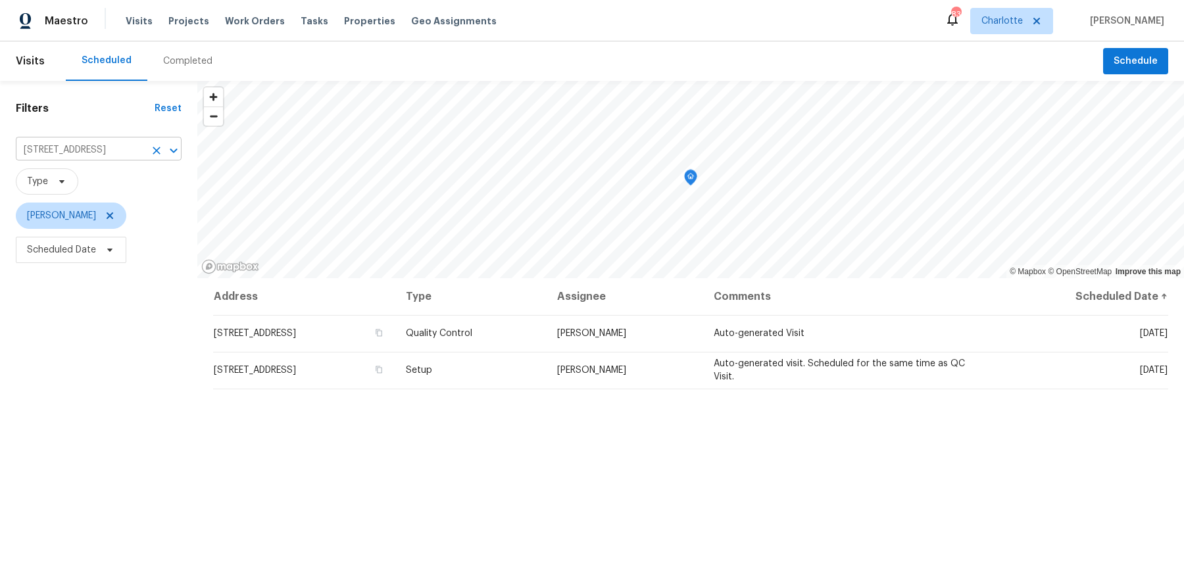
click at [113, 147] on input "12130 Wild Garden Ct, Charlotte, NC 28269" at bounding box center [80, 150] width 129 height 20
paste input "5912 Lawnmeadow Dr, Charlotte, NC 28216"
type input "5912 Lawnmeadow Dr, Charlotte, NC 28216"
click at [95, 185] on li "5912 Lawnmeadow Dr, Charlotte, NC 28216" at bounding box center [99, 179] width 166 height 22
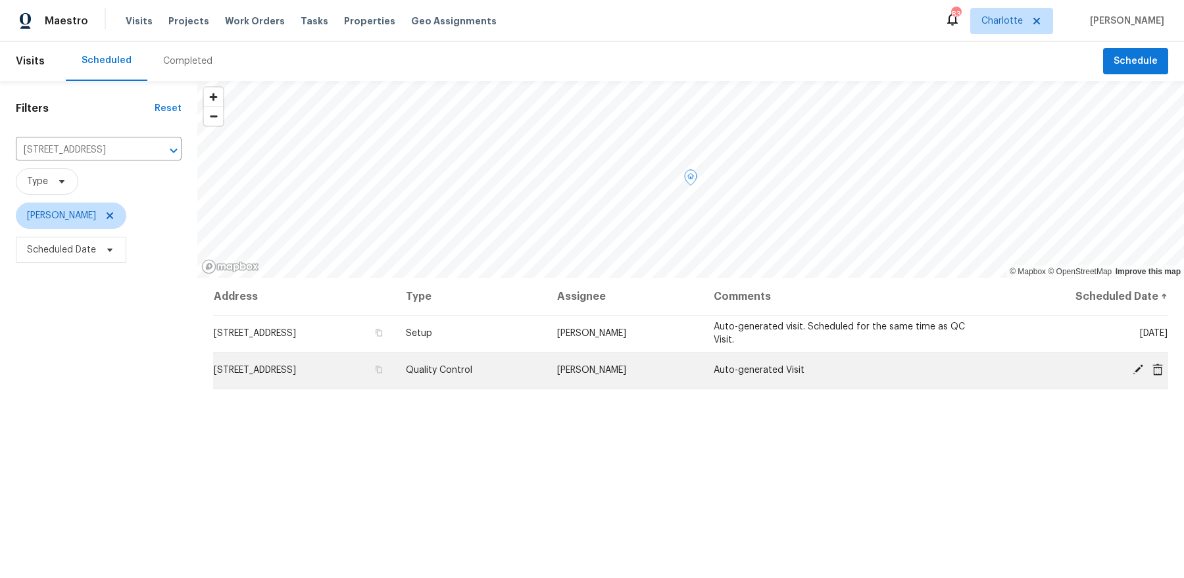
click at [1135, 366] on icon at bounding box center [1138, 370] width 12 height 12
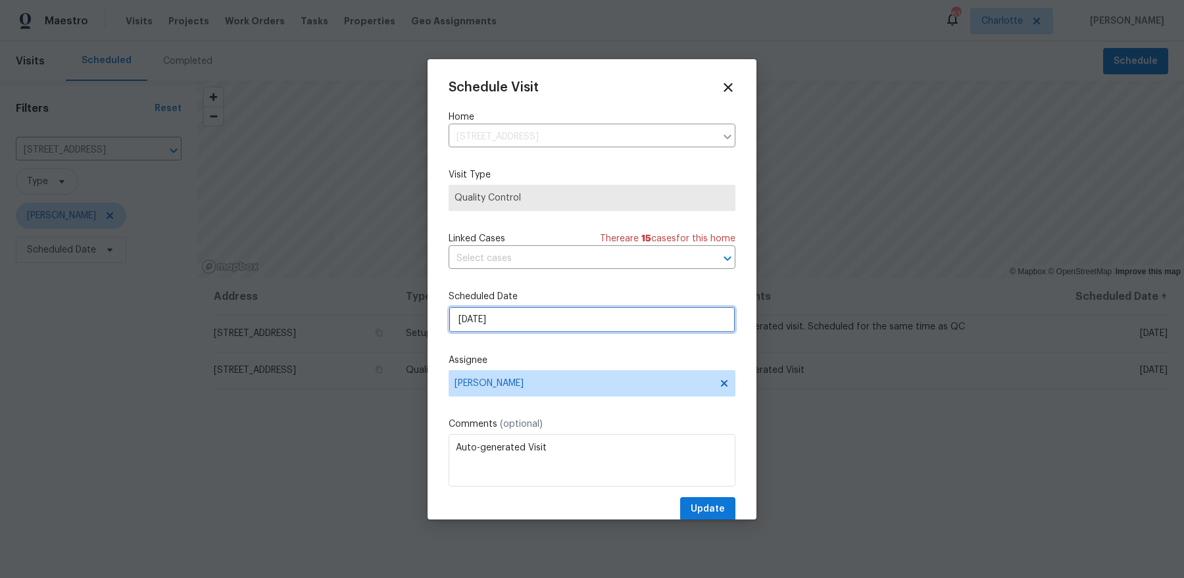
click at [501, 312] on input "8/29/2025" at bounding box center [592, 320] width 287 height 26
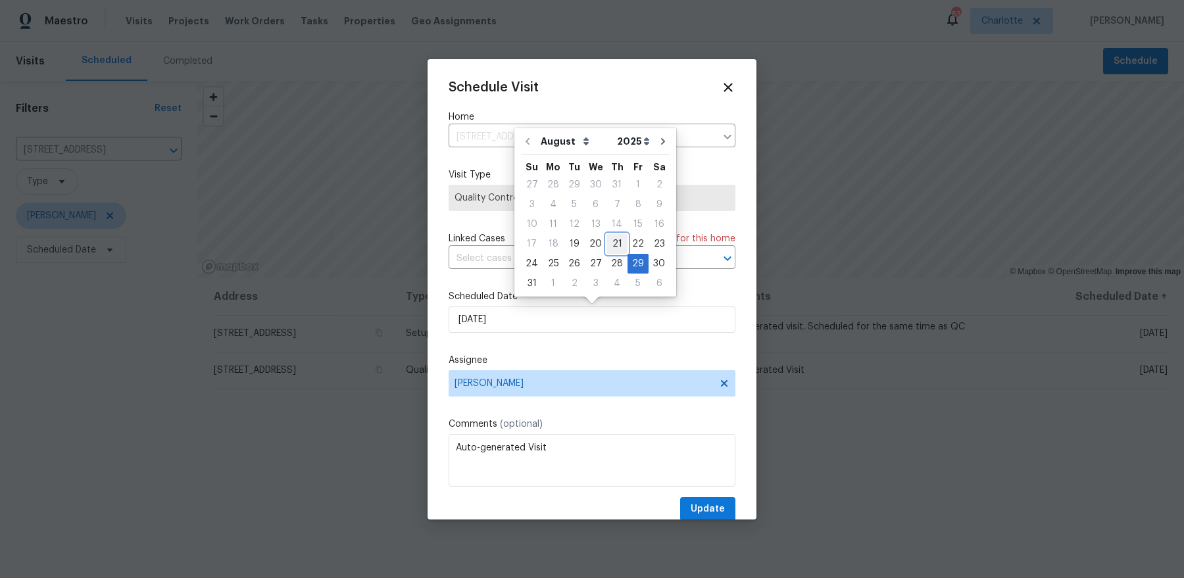
click at [615, 242] on div "21" at bounding box center [617, 244] width 21 height 18
type input "8/21/2025"
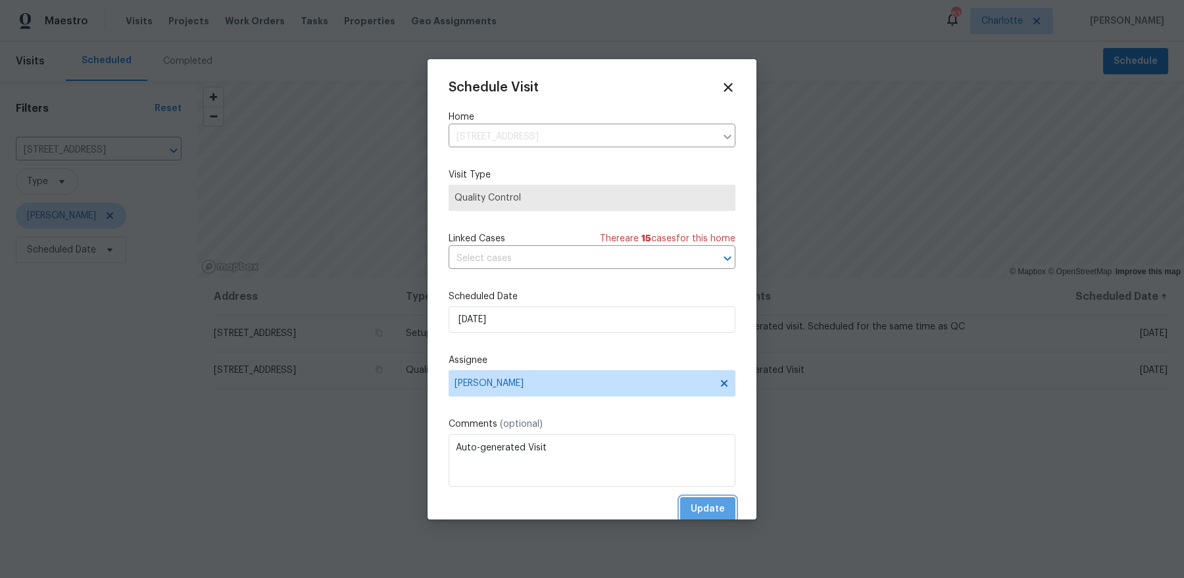
click at [715, 508] on span "Update" at bounding box center [708, 509] width 34 height 16
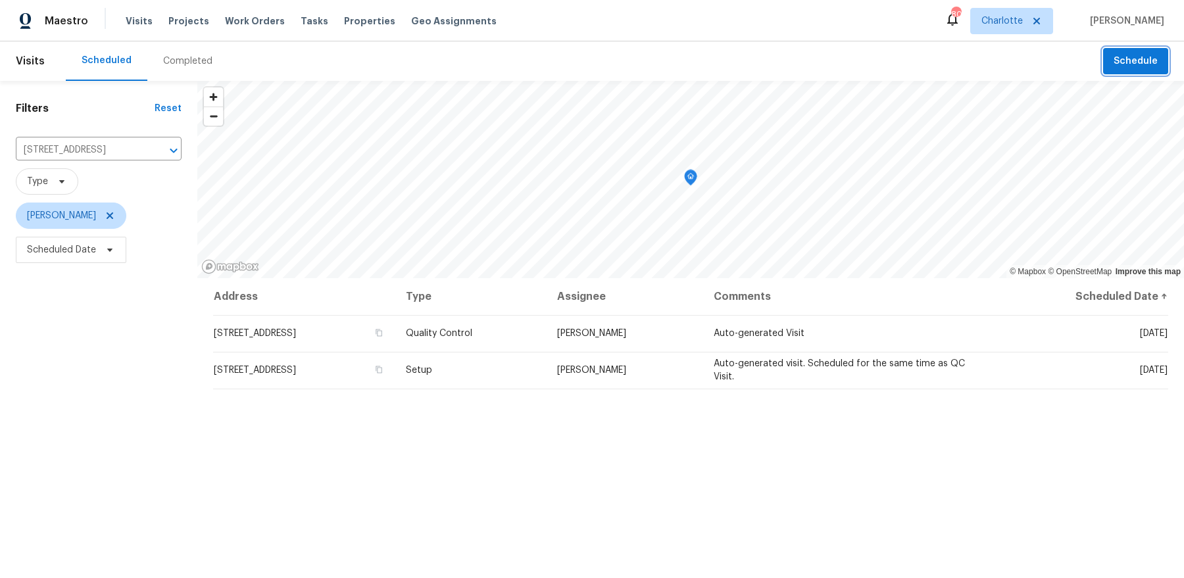
click at [1130, 54] on span "Schedule" at bounding box center [1136, 61] width 44 height 16
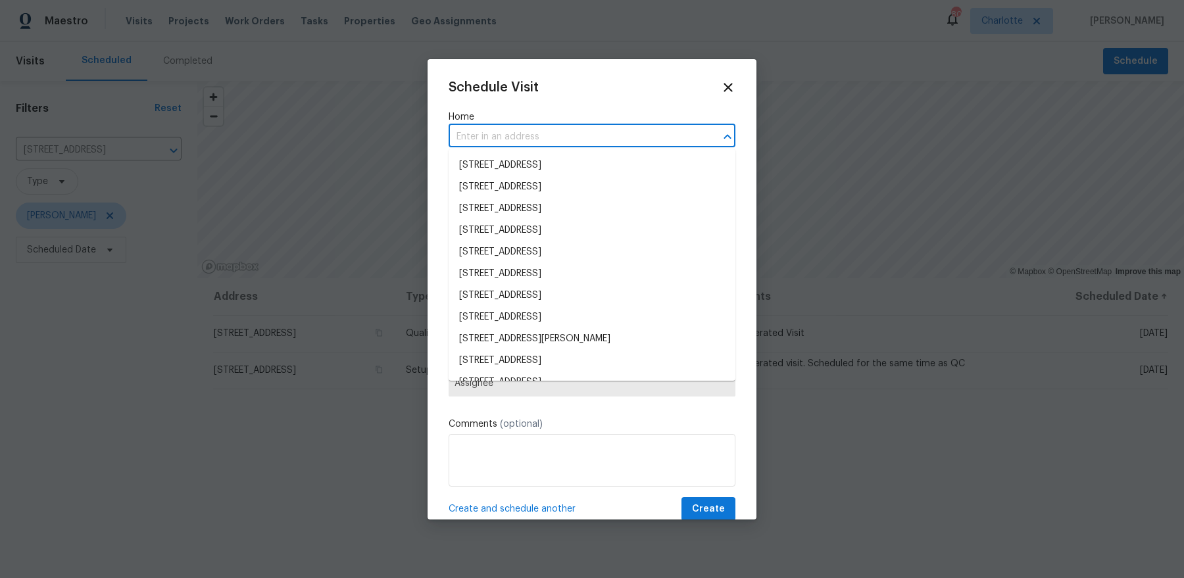
click at [524, 133] on input "text" at bounding box center [574, 137] width 250 height 20
paste input "8806 Glenside St, Huntersville, NC 28078"
type input "8806 Glenside St, Huntersville, NC 28078"
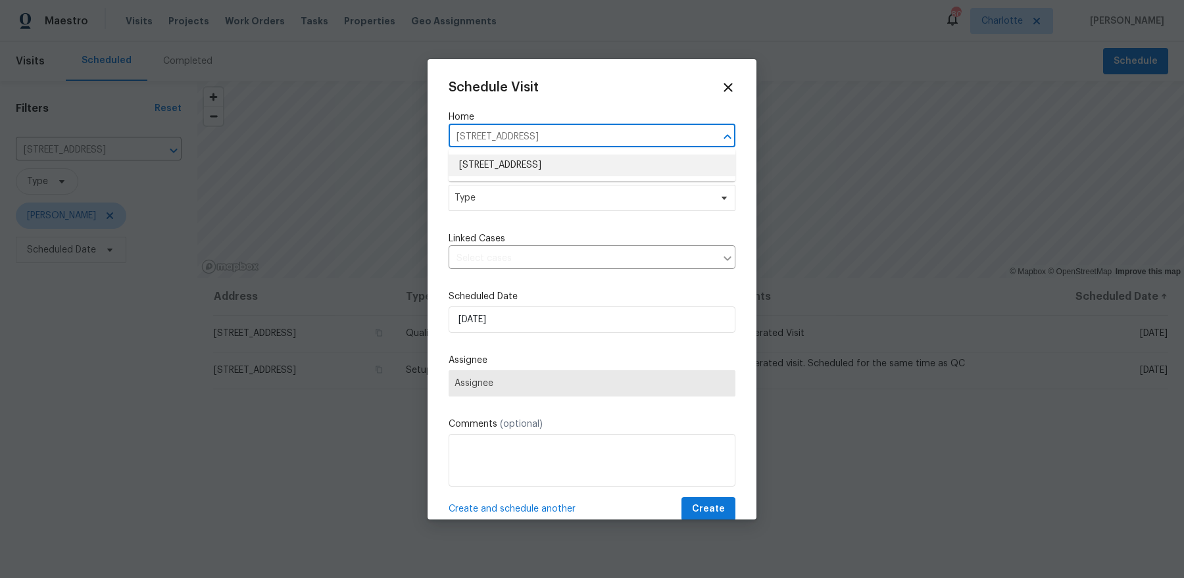
click at [516, 165] on li "8806 Glenside St, Huntersville, NC 28078" at bounding box center [592, 166] width 287 height 22
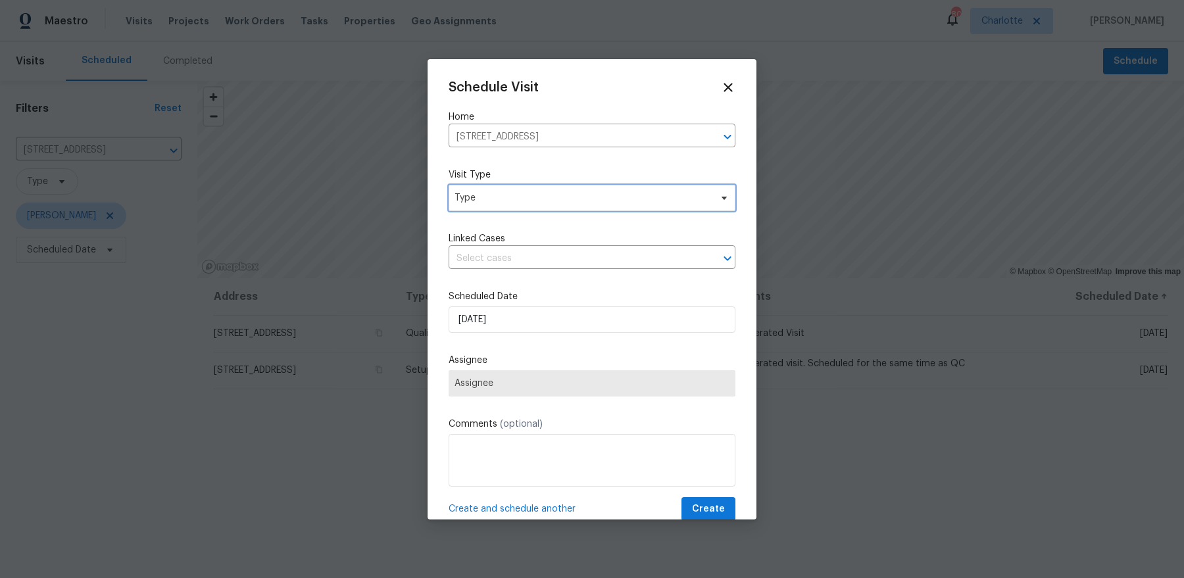
click at [511, 195] on span "Type" at bounding box center [583, 197] width 256 height 13
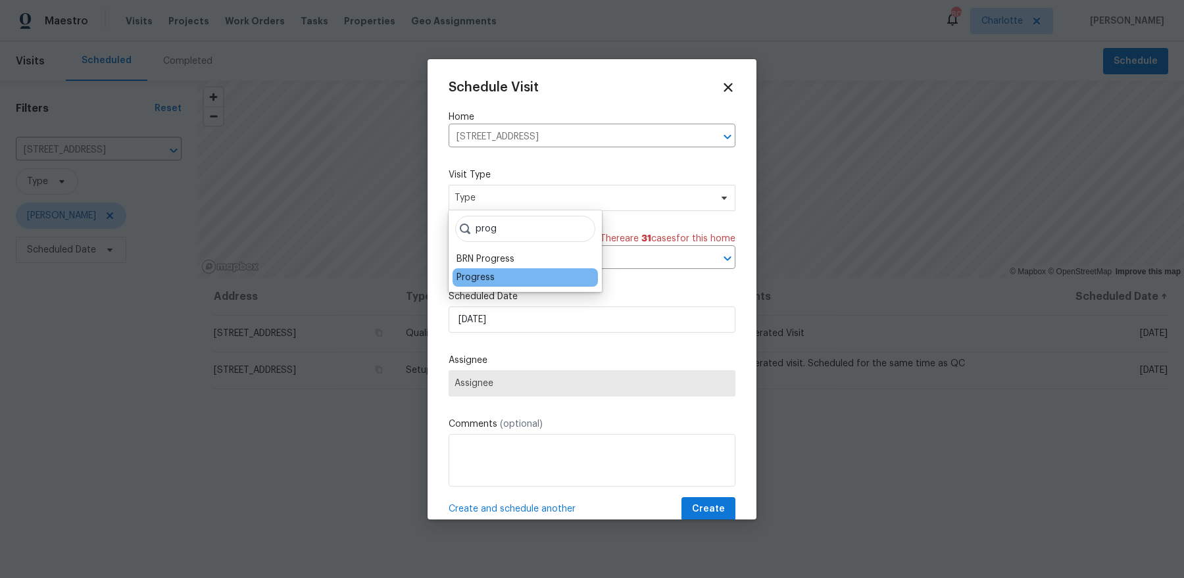
type input "prog"
click at [480, 277] on div "Progress" at bounding box center [476, 277] width 38 height 13
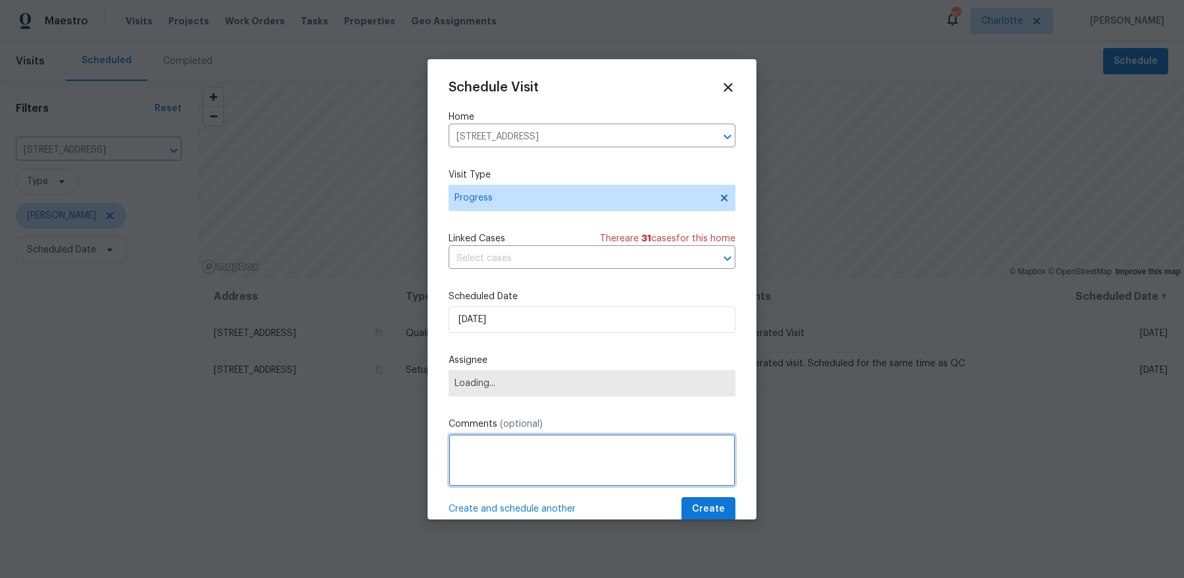
click at [511, 460] on textarea at bounding box center [592, 460] width 287 height 53
type textarea "new listing pics"
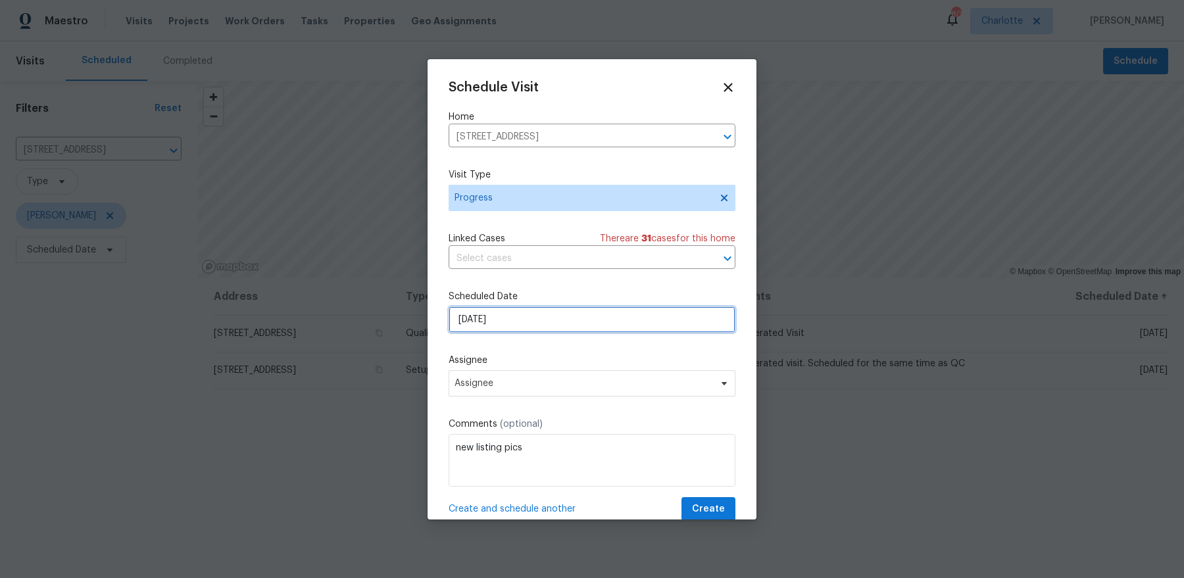
click at [553, 319] on input "8/19/2025" at bounding box center [592, 320] width 287 height 26
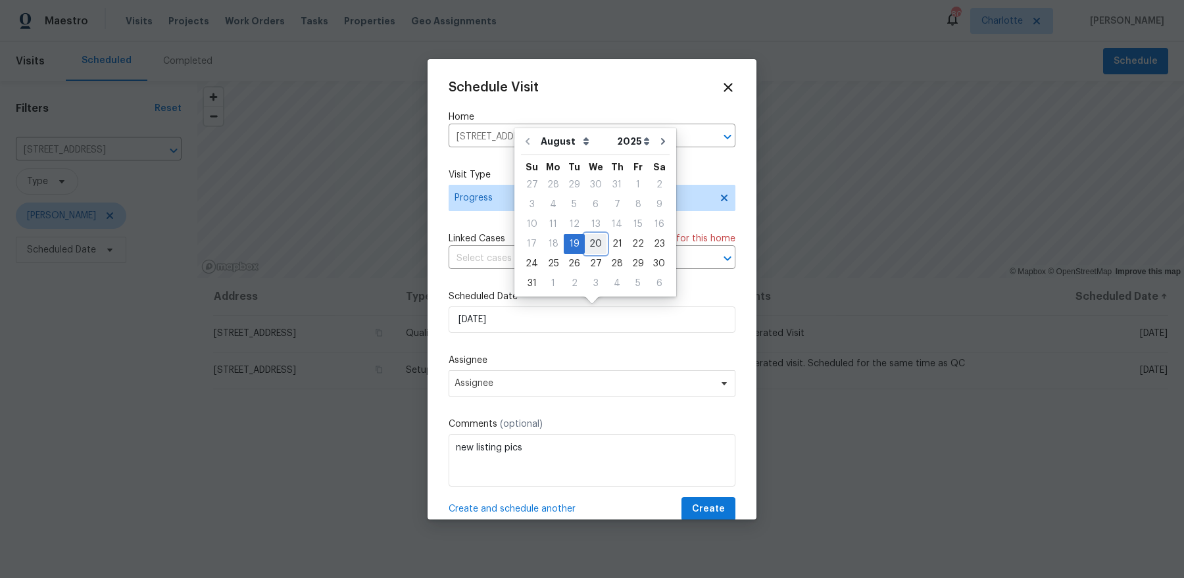
click at [587, 243] on div "20" at bounding box center [596, 244] width 22 height 18
type input "8/20/2025"
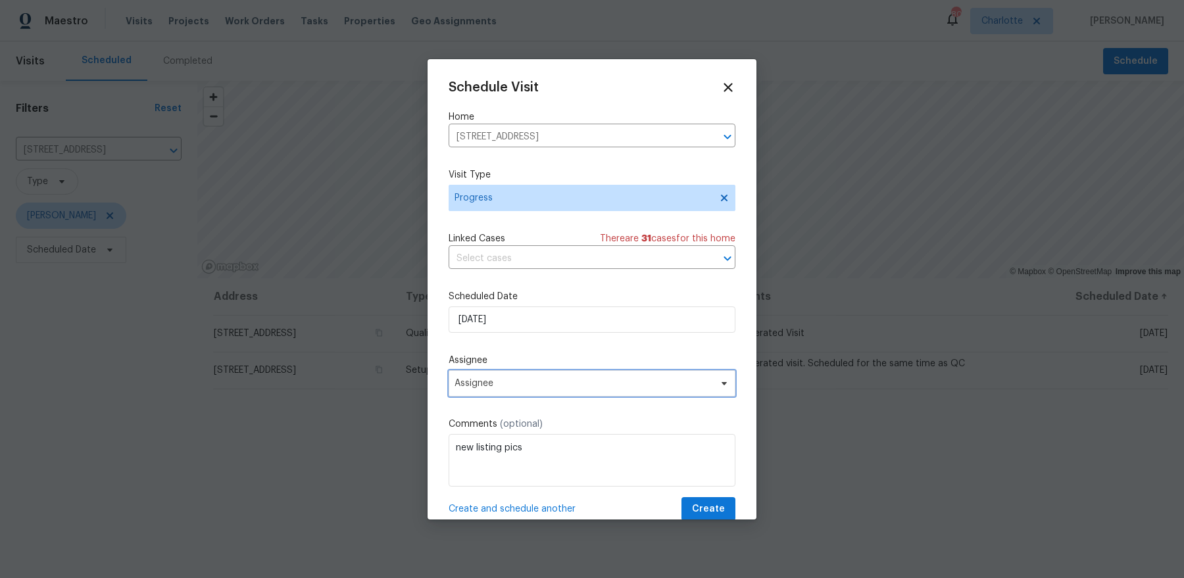
click at [570, 380] on span "Assignee" at bounding box center [584, 383] width 258 height 11
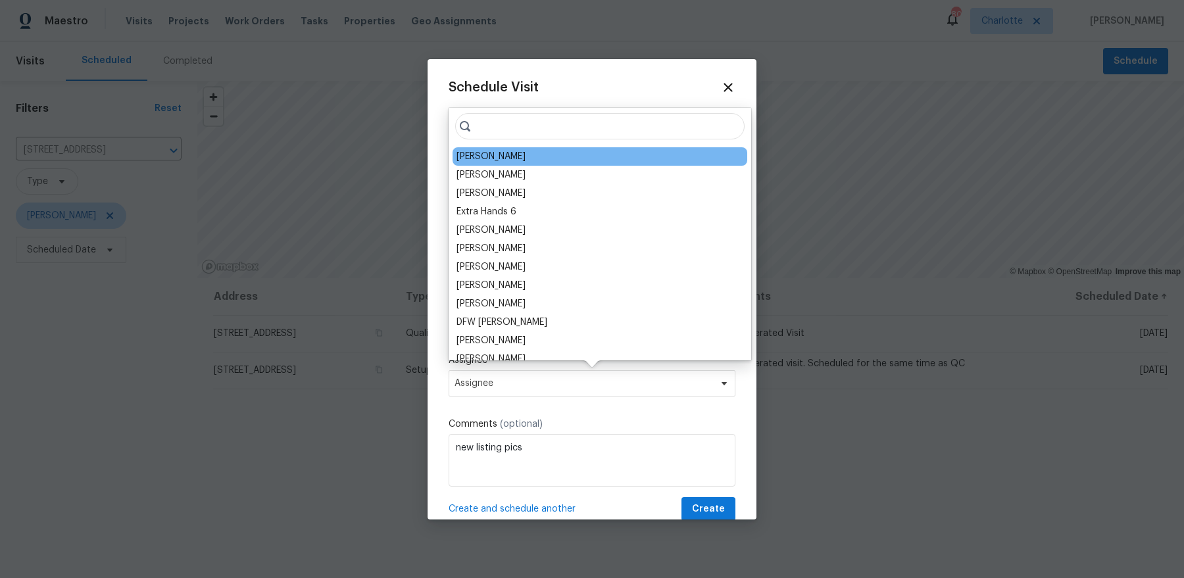
click at [488, 157] on div "[PERSON_NAME]" at bounding box center [491, 156] width 69 height 13
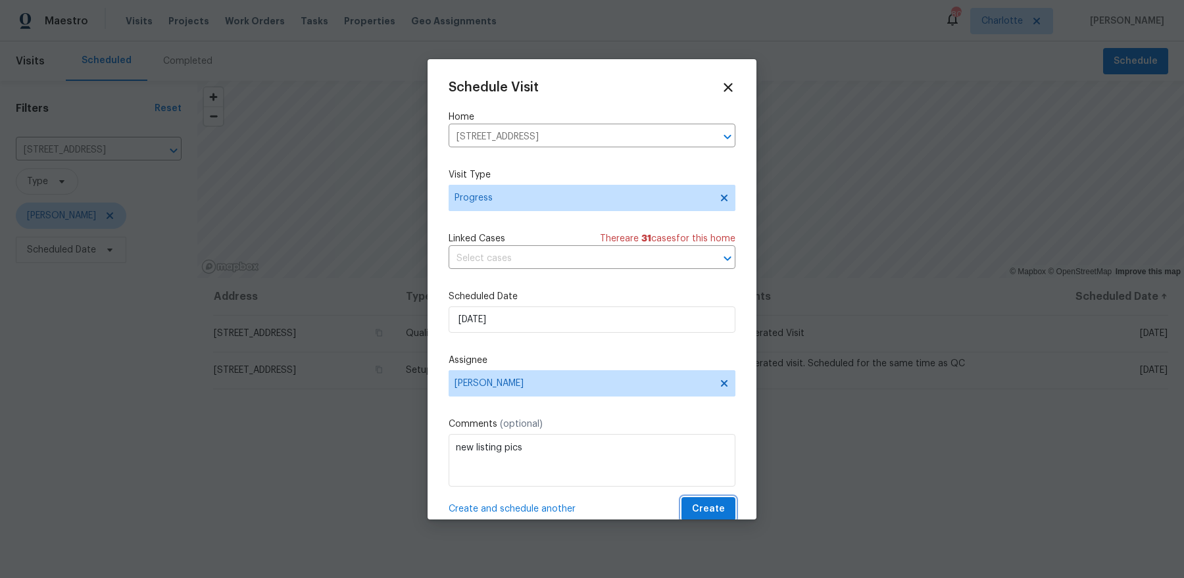
click at [699, 505] on span "Create" at bounding box center [708, 509] width 33 height 16
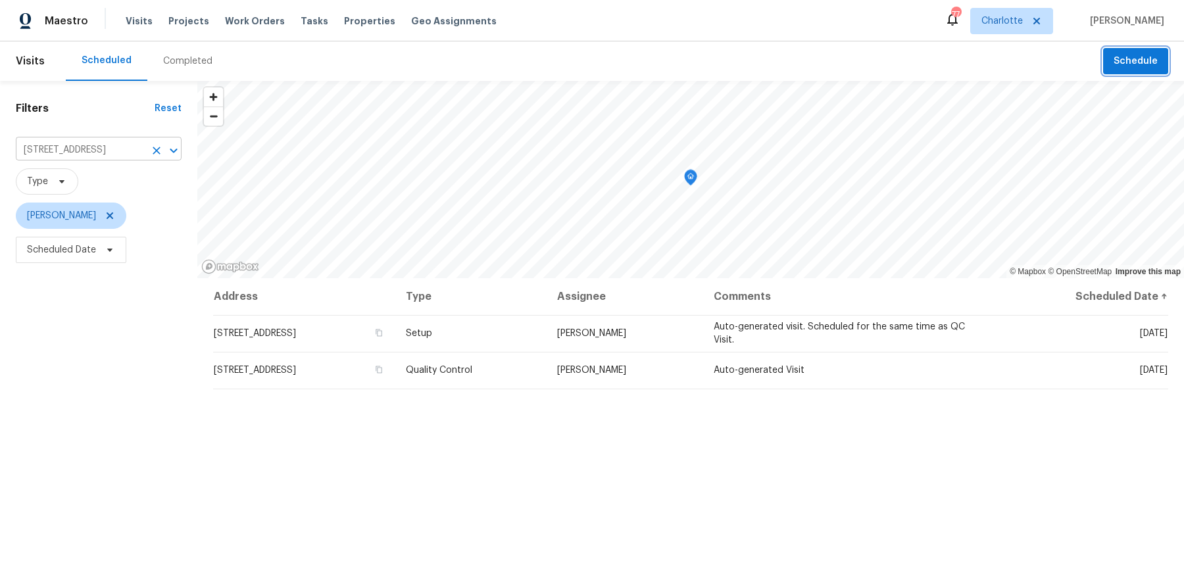
click at [161, 149] on icon "Clear" at bounding box center [156, 150] width 13 height 13
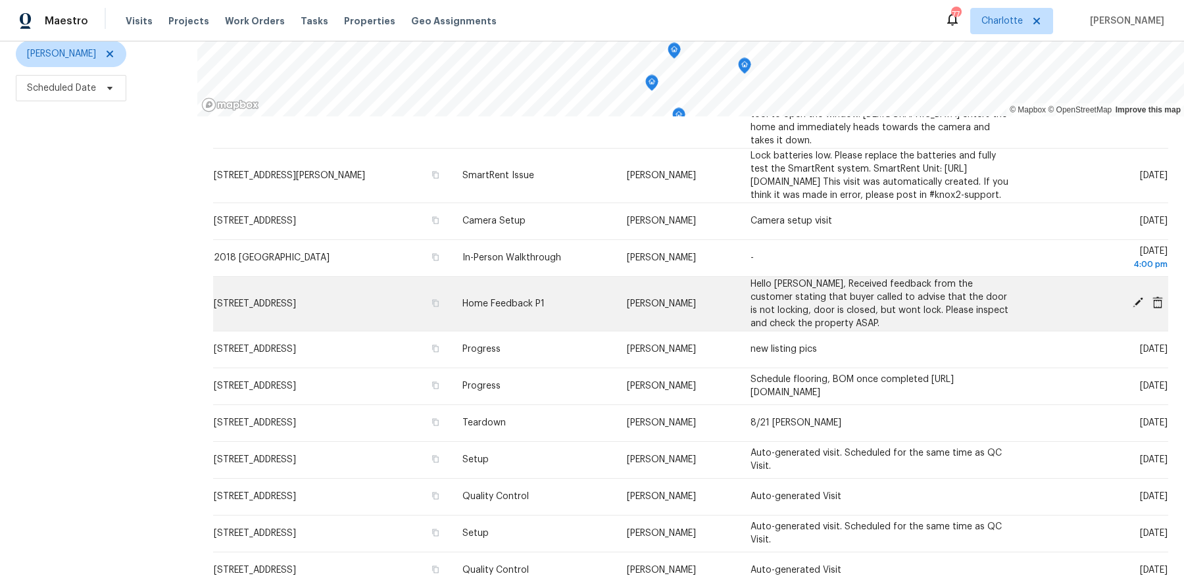
scroll to position [189, 0]
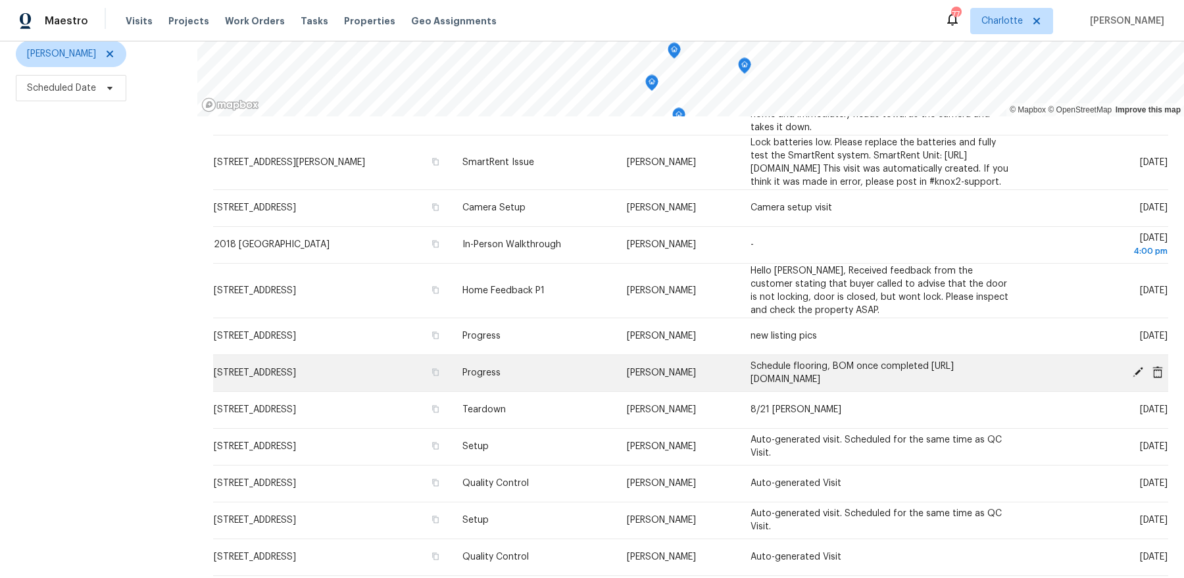
click at [857, 364] on span "Schedule flooring, BOM once completed https://opendoor.atlassian.net/servicedes…" at bounding box center [852, 373] width 203 height 22
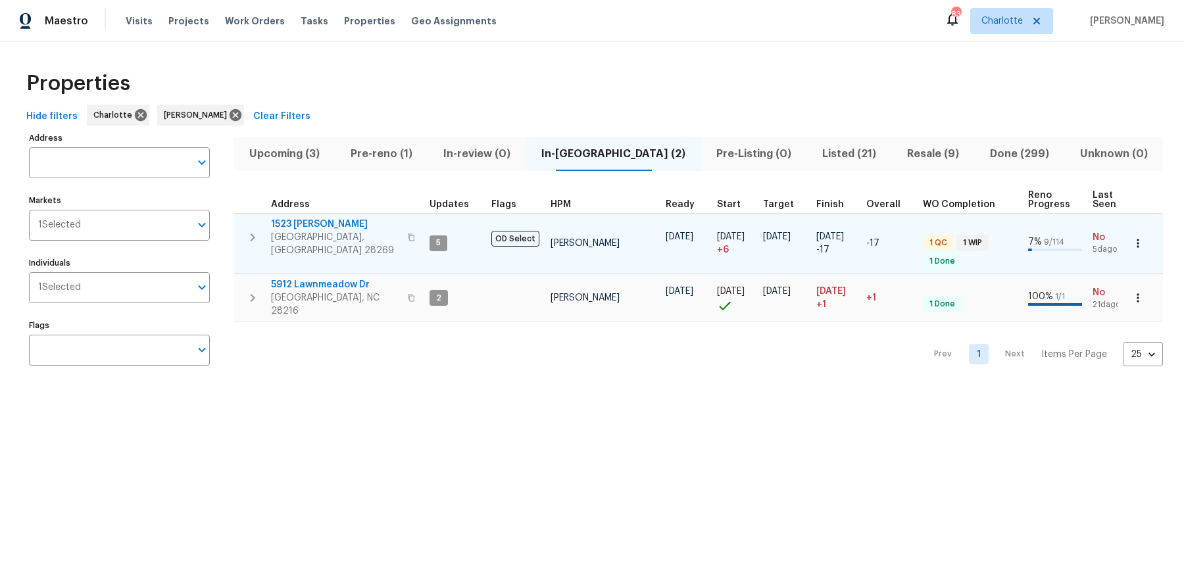
click at [329, 218] on span "1523 [PERSON_NAME]" at bounding box center [335, 224] width 128 height 13
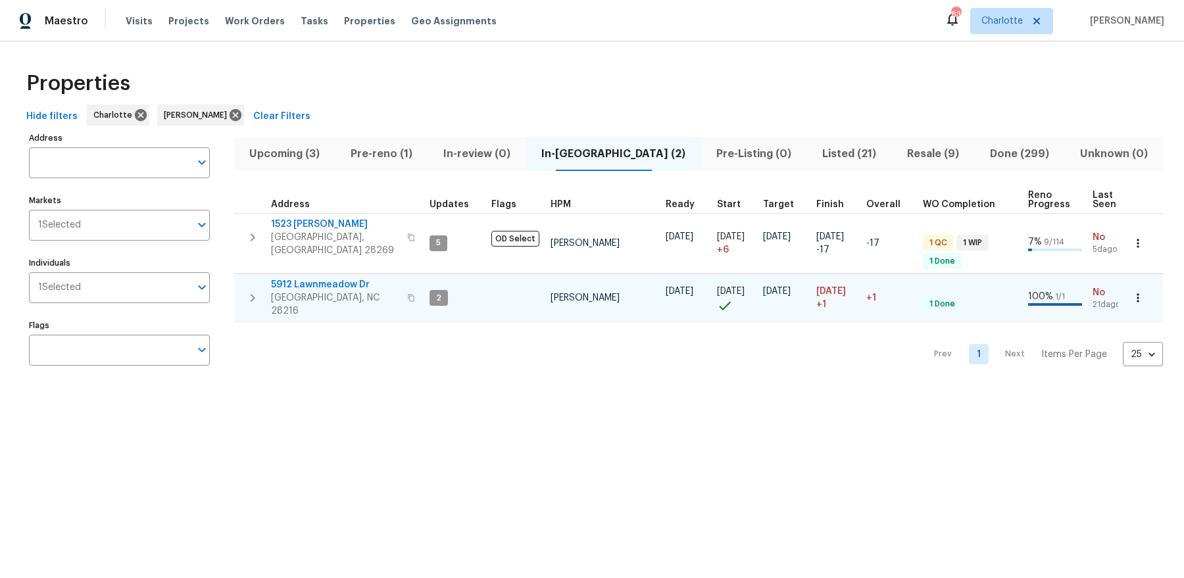
click at [298, 278] on span "5912 Lawnmeadow Dr" at bounding box center [335, 284] width 128 height 13
click at [386, 153] on span "Pre-reno (1)" at bounding box center [381, 154] width 77 height 18
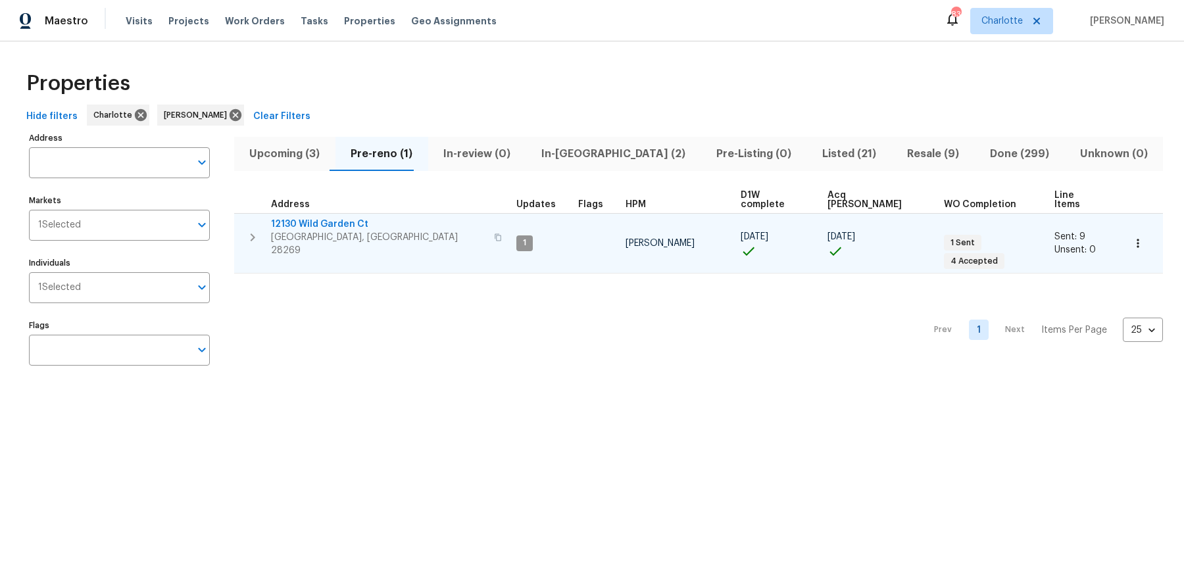
click at [330, 218] on span "12130 Wild Garden Ct" at bounding box center [378, 224] width 215 height 13
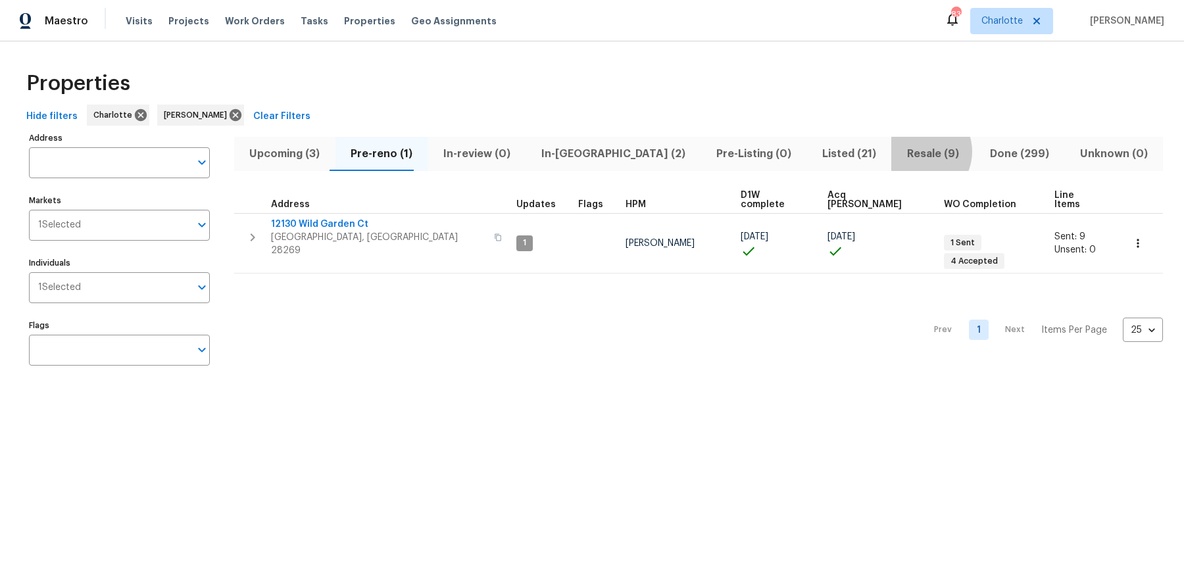
click at [899, 151] on span "Resale (9)" at bounding box center [932, 154] width 67 height 18
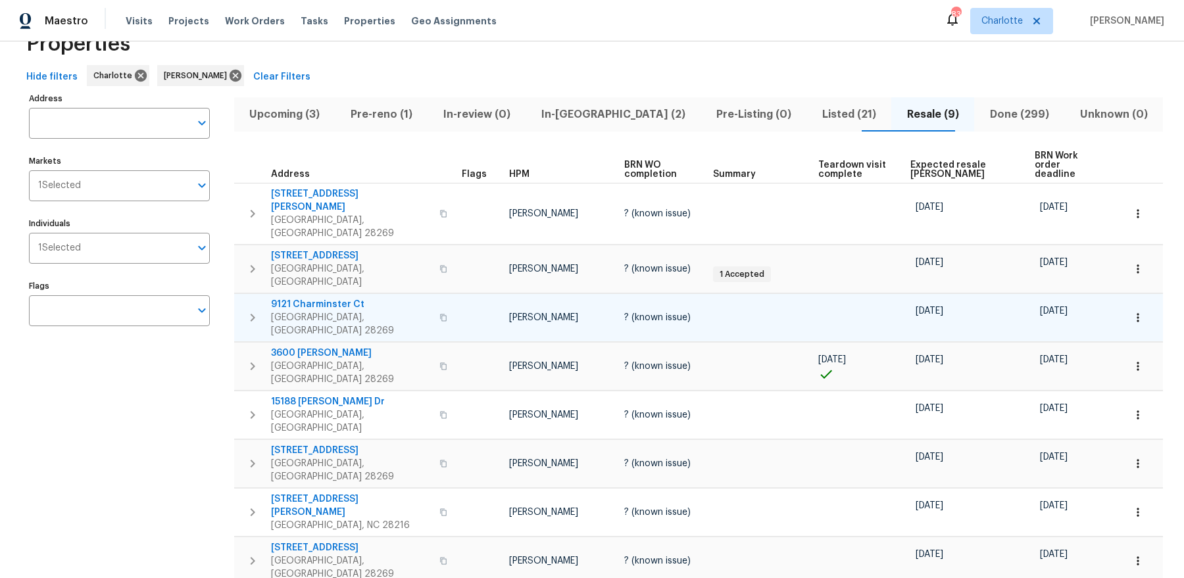
scroll to position [74, 0]
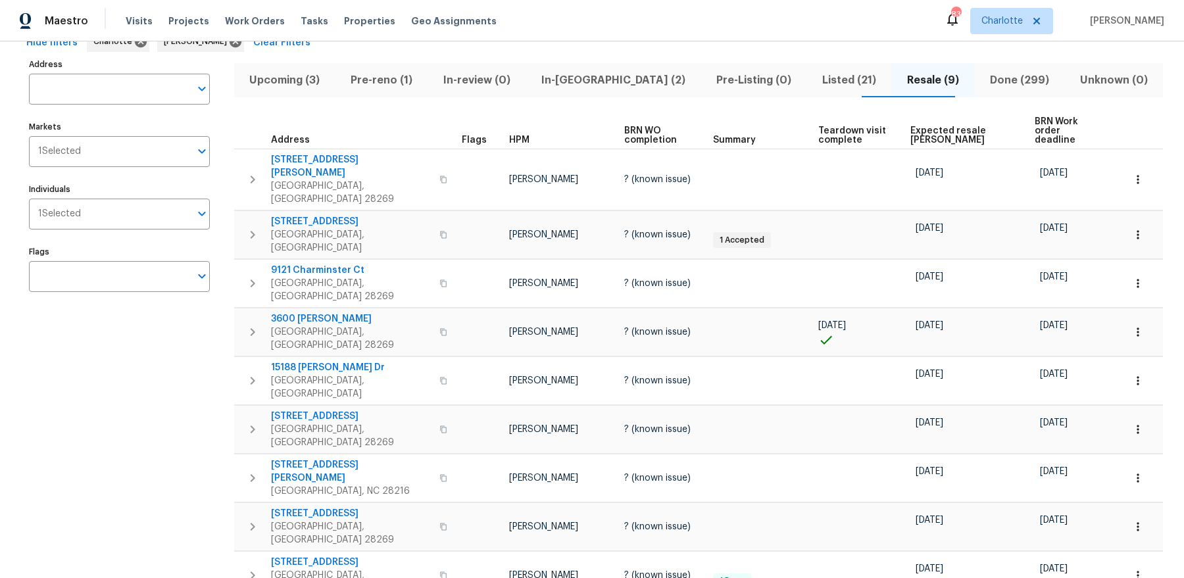
click at [1044, 121] on span "BRN Work order deadline" at bounding box center [1068, 131] width 66 height 28
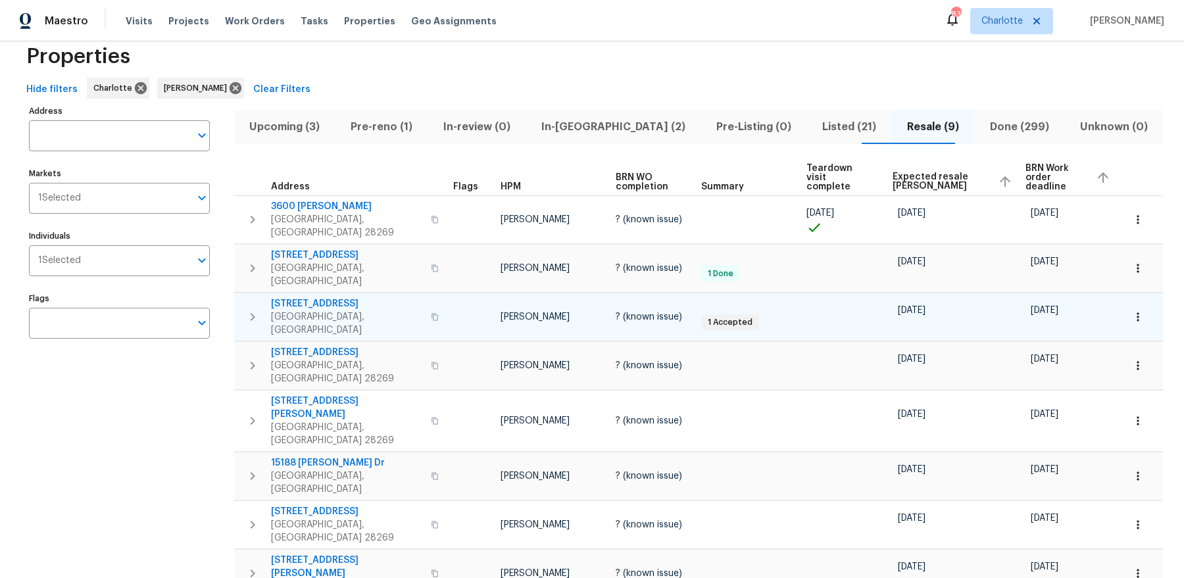
scroll to position [75, 0]
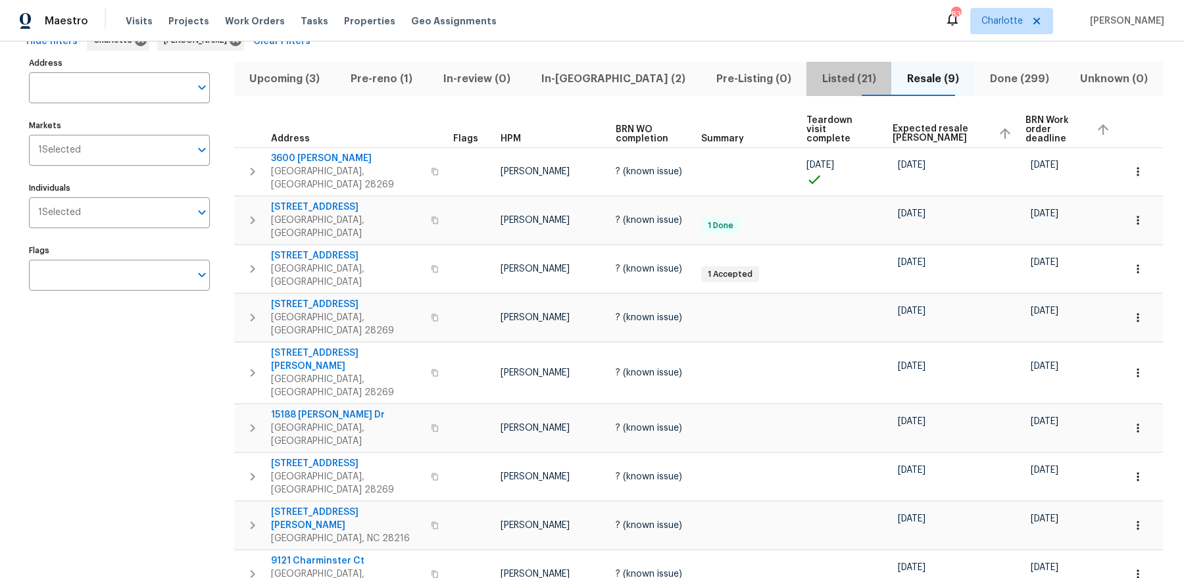
click at [832, 79] on span "Listed (21)" at bounding box center [849, 79] width 69 height 18
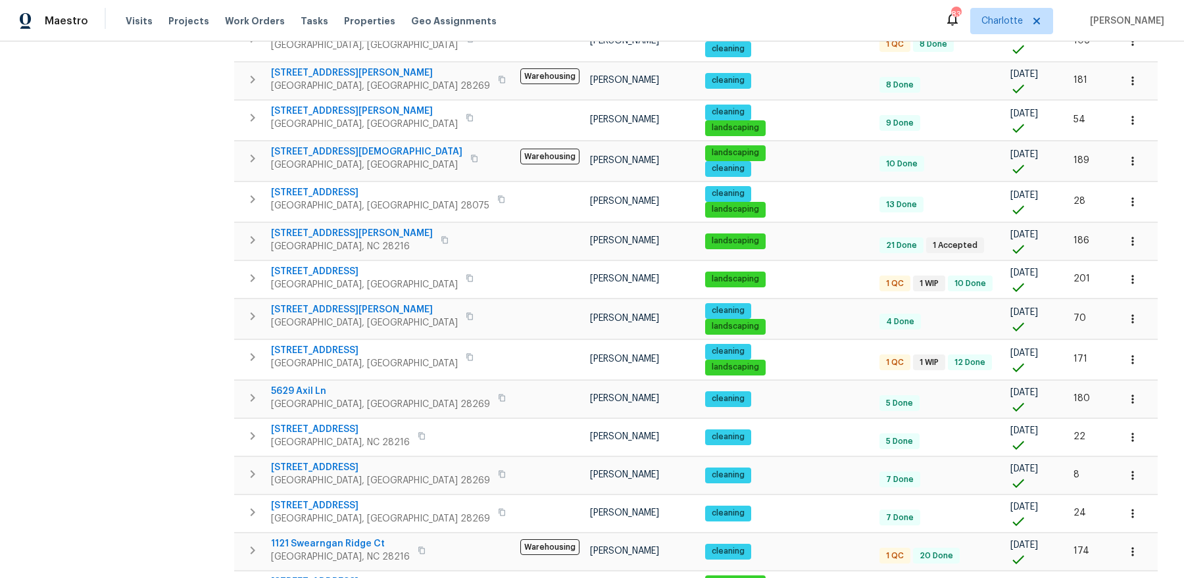
scroll to position [501, 0]
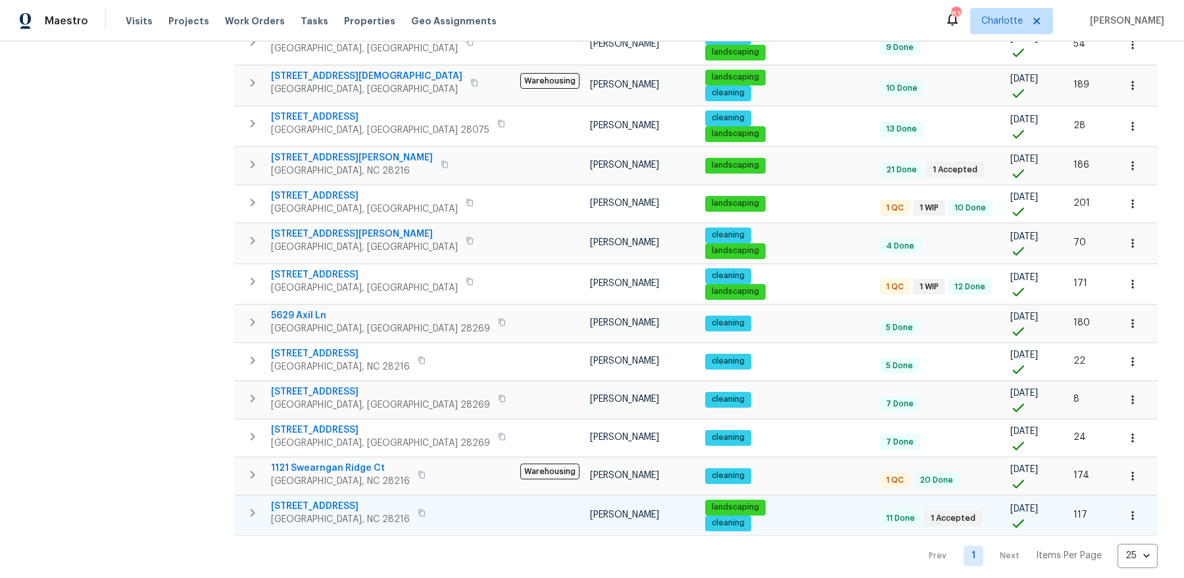
click at [313, 500] on span "7325 Larwill Ln" at bounding box center [340, 506] width 139 height 13
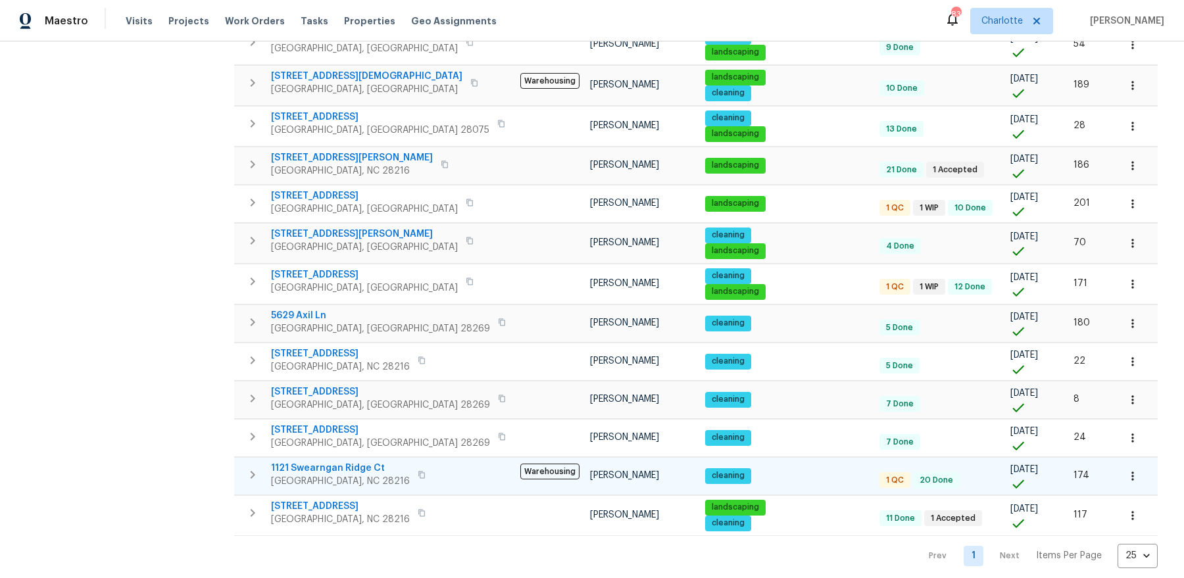
click at [314, 462] on span "1121 Swearngan Ridge Ct" at bounding box center [340, 468] width 139 height 13
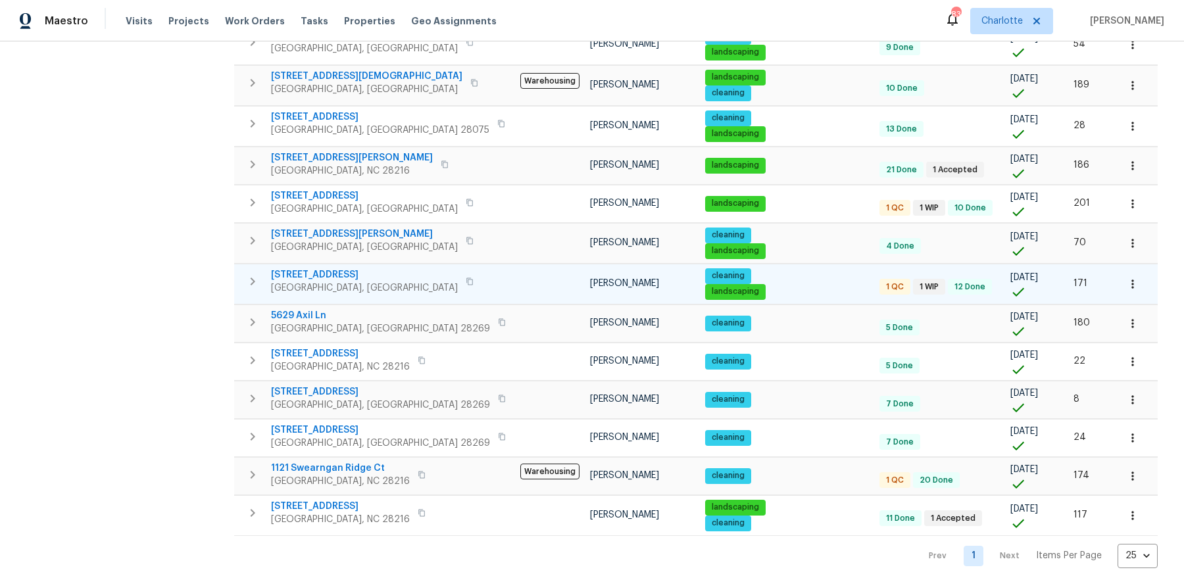
click at [314, 268] on span "7400 Gilead Rd" at bounding box center [364, 274] width 187 height 13
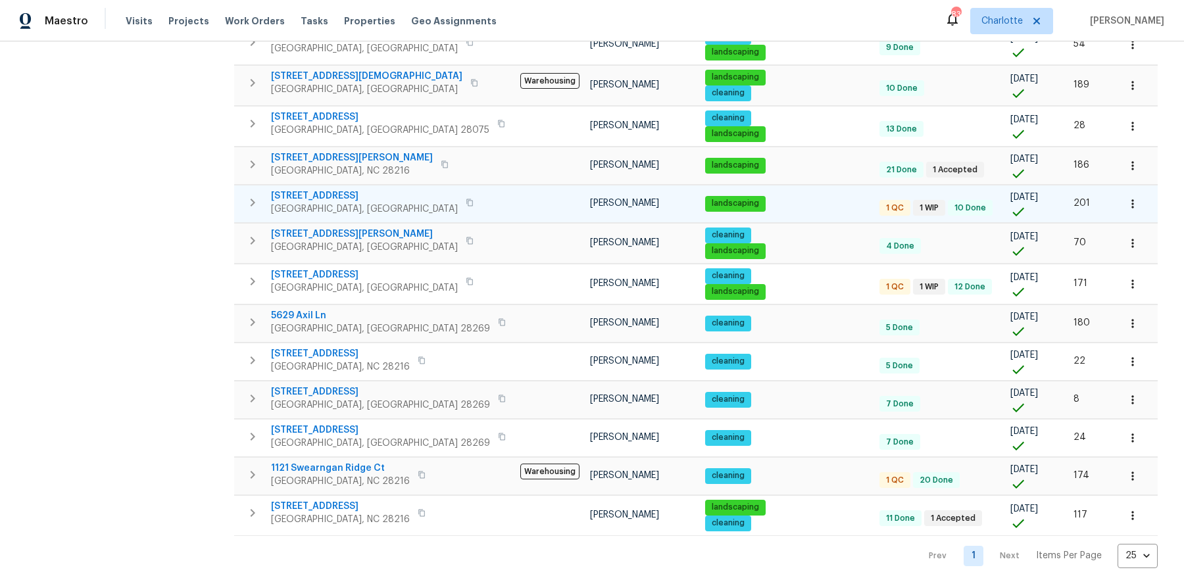
click at [309, 189] on span "8806 Glenside St" at bounding box center [364, 195] width 187 height 13
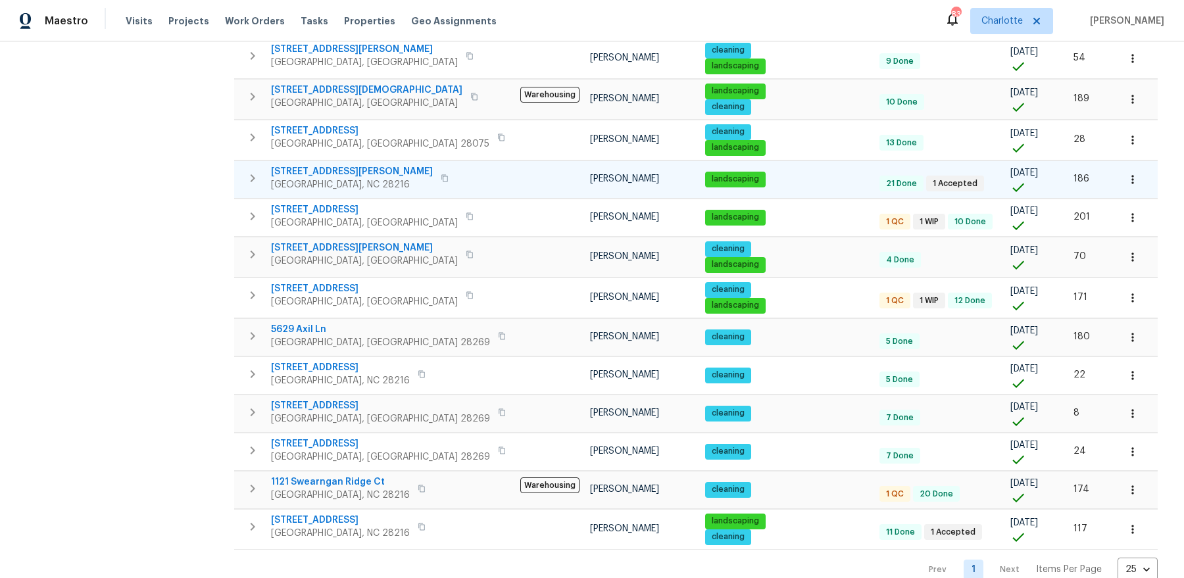
click at [307, 170] on span "8353 Ainsworth St" at bounding box center [352, 171] width 162 height 13
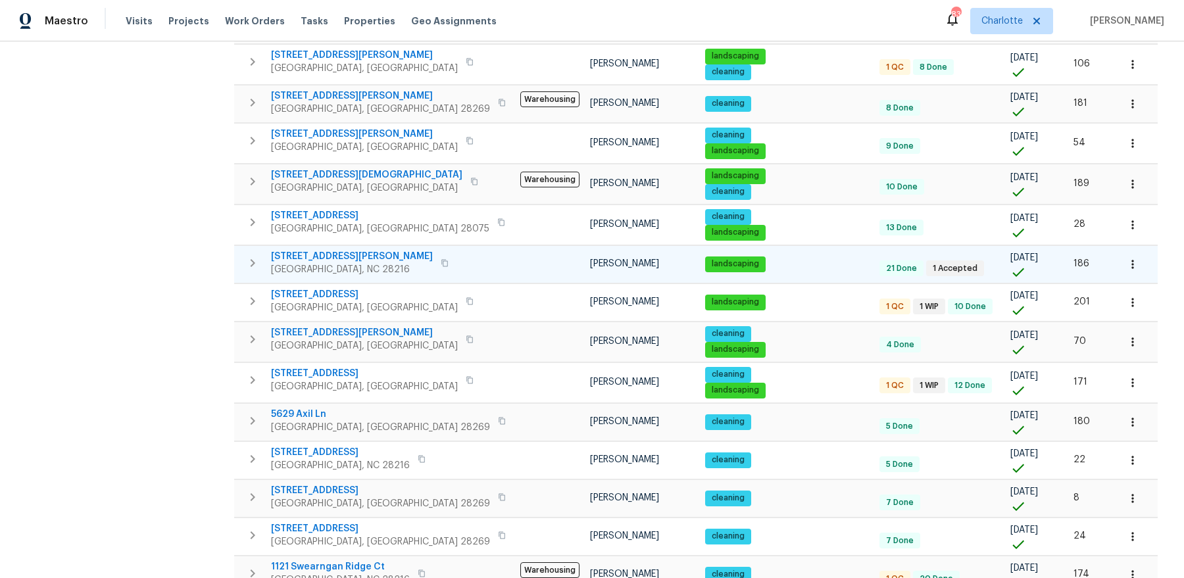
scroll to position [324, 0]
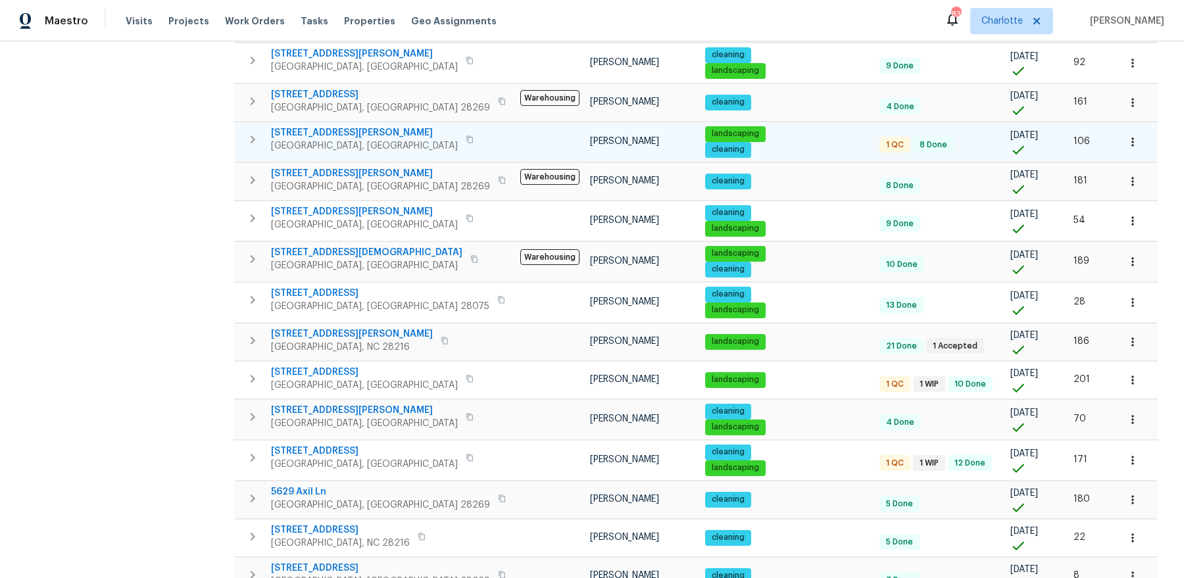
click at [302, 139] on span "Huntersville, NC 28078" at bounding box center [364, 145] width 187 height 13
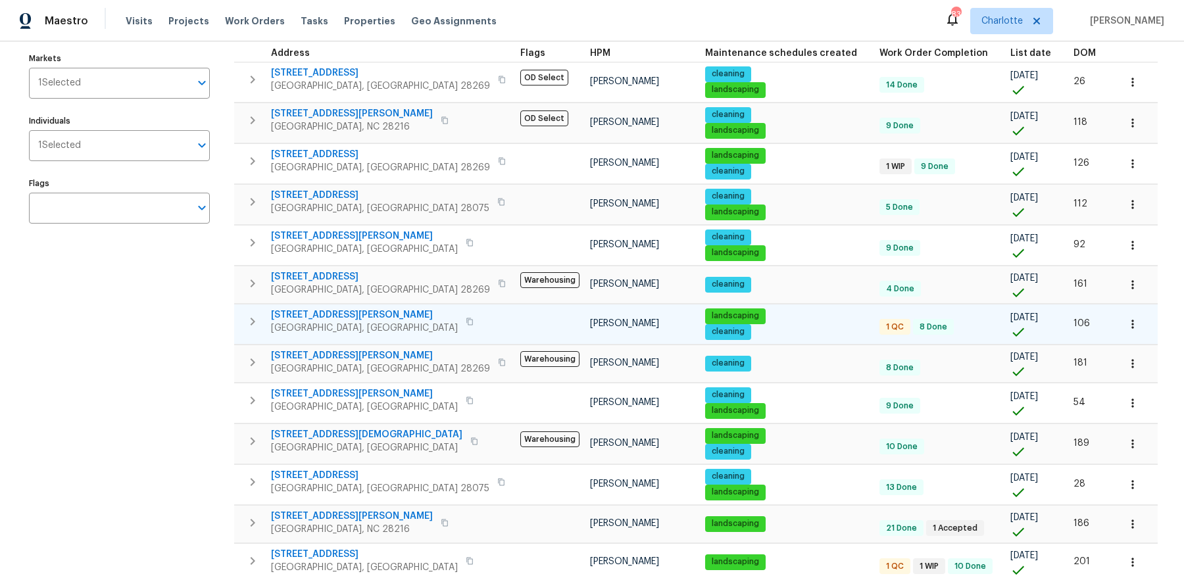
scroll to position [93, 0]
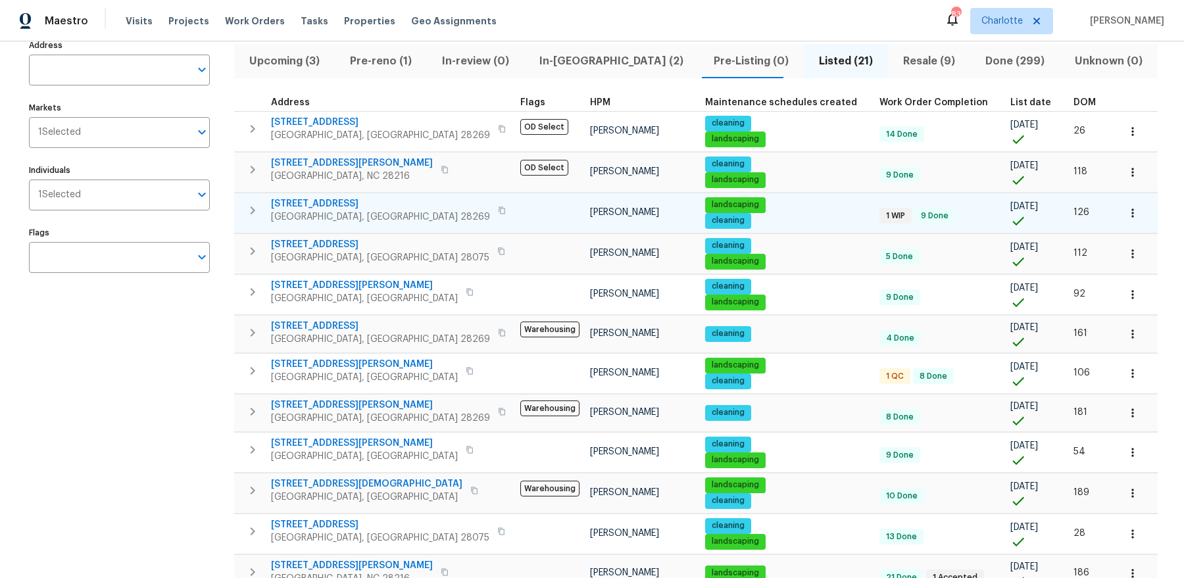
click at [305, 204] on span "4437 Devonhill Ln" at bounding box center [380, 203] width 219 height 13
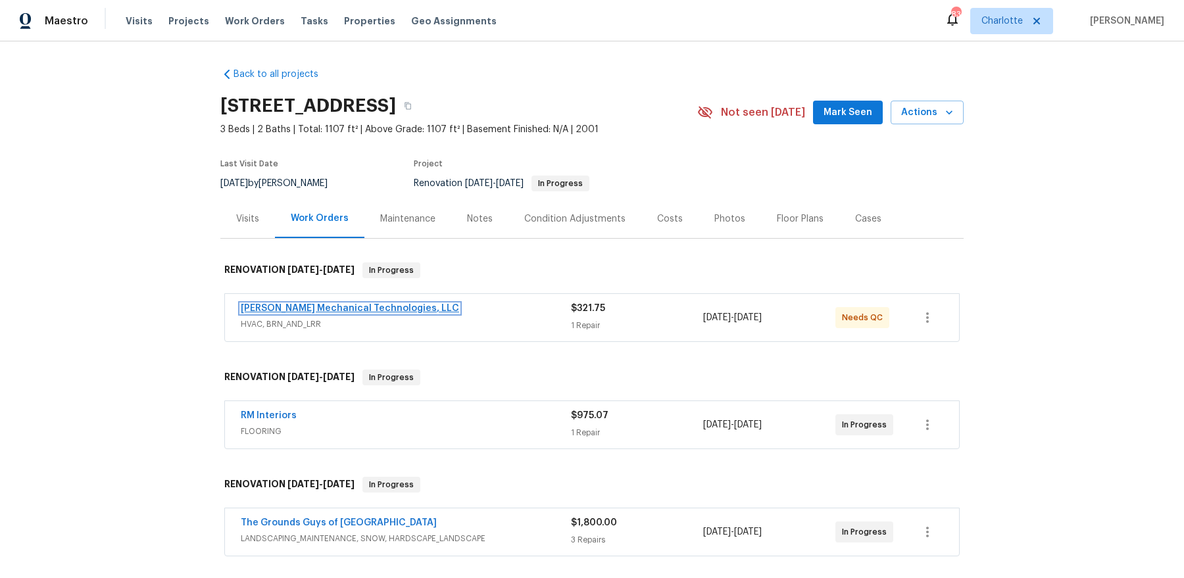
click at [374, 305] on link "[PERSON_NAME] Mechanical Technologies, LLC" at bounding box center [350, 308] width 218 height 9
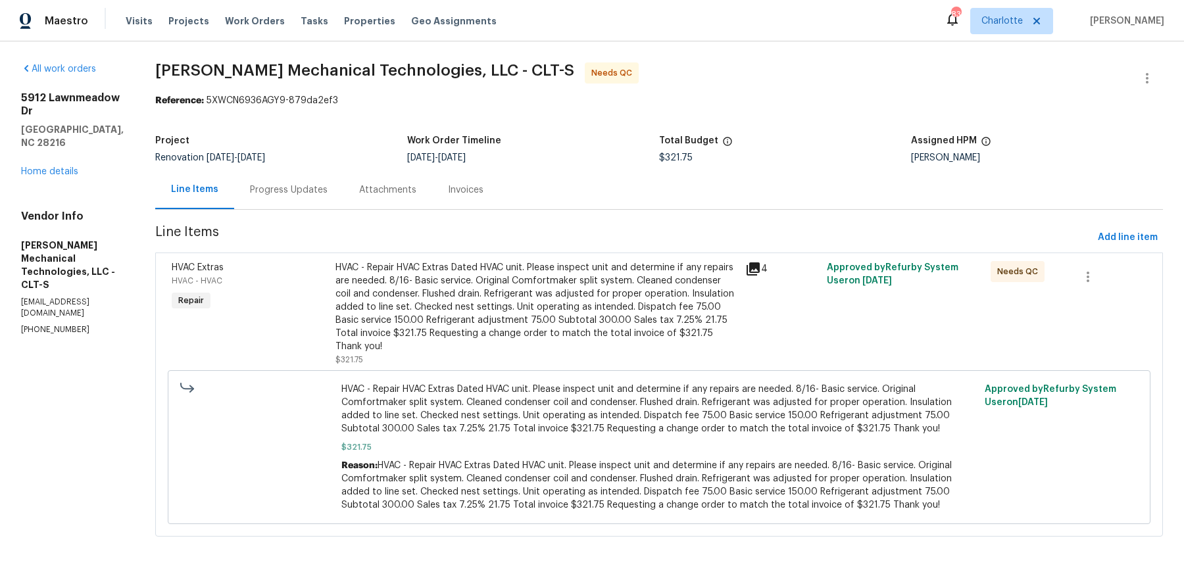
click at [479, 318] on div "HVAC - Repair HVAC Extras Dated HVAC unit. Please inspect unit and determine if…" at bounding box center [537, 307] width 402 height 92
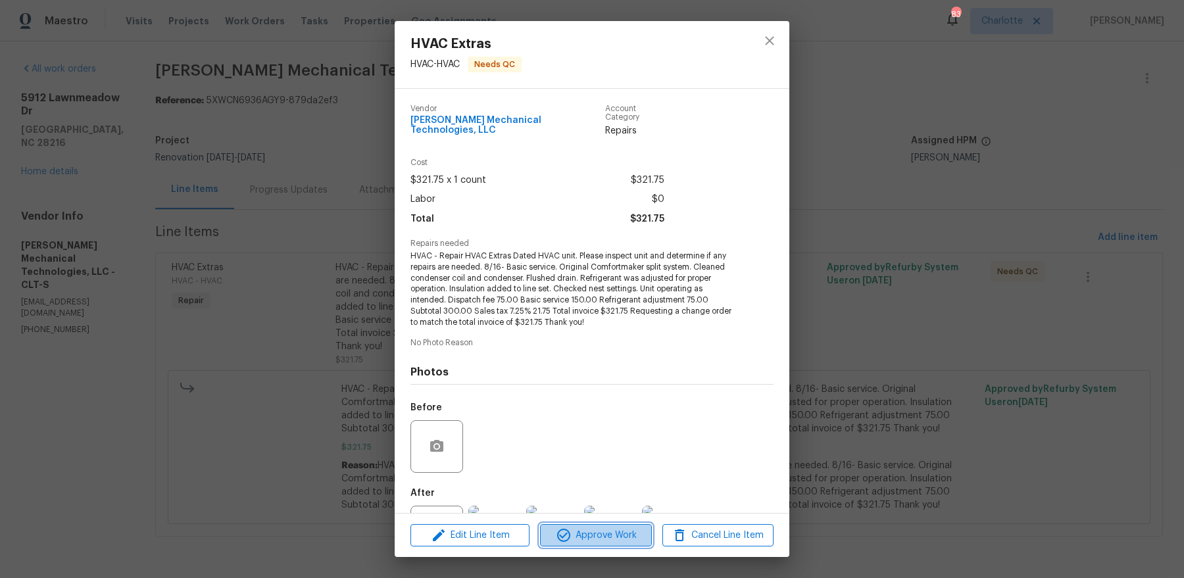
click at [626, 536] on span "Approve Work" at bounding box center [595, 536] width 103 height 16
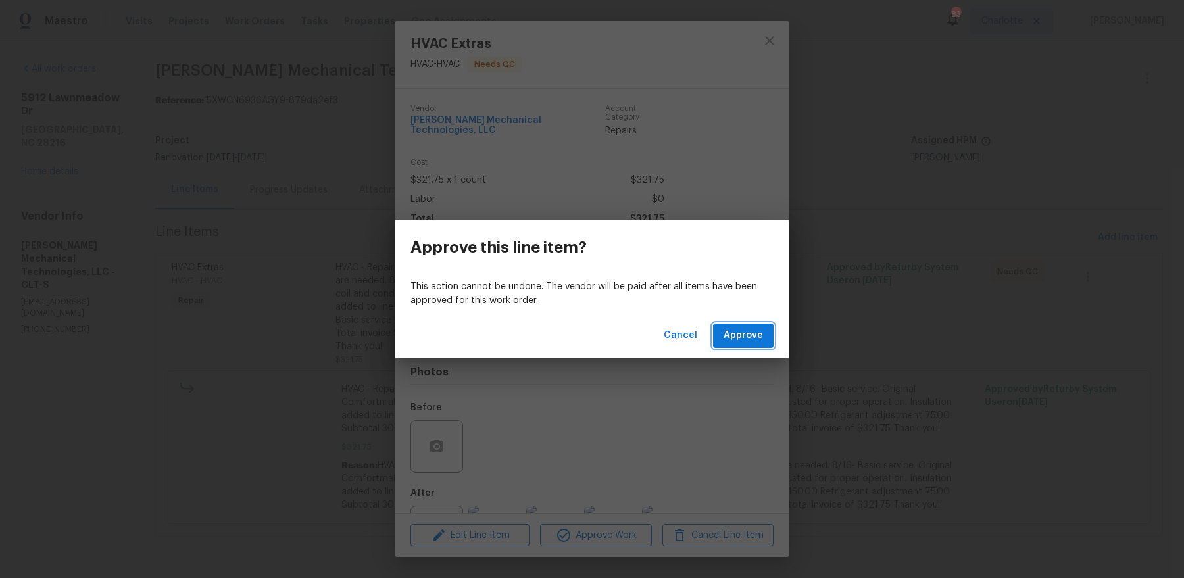
click at [759, 336] on span "Approve" at bounding box center [743, 336] width 39 height 16
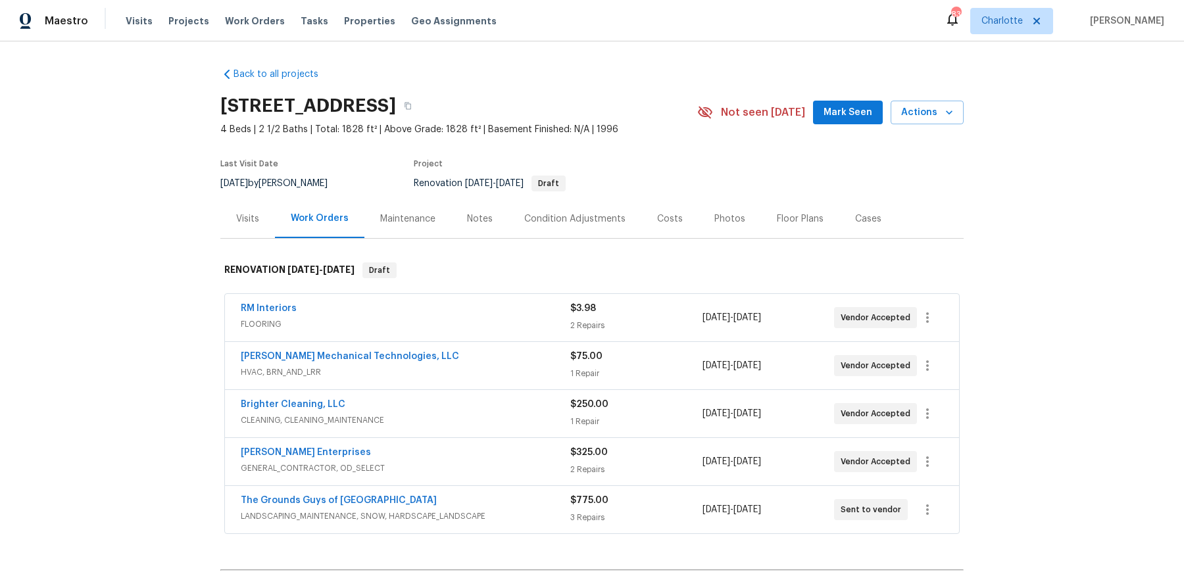
click at [485, 219] on div "Notes" at bounding box center [480, 219] width 26 height 13
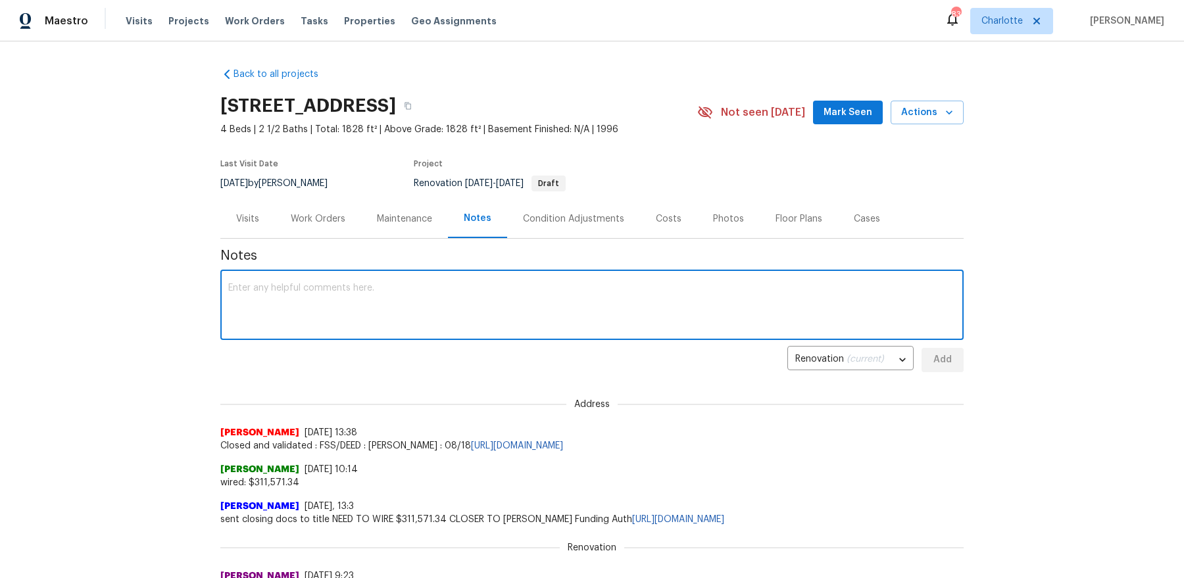
click at [472, 317] on textarea at bounding box center [592, 307] width 728 height 46
type textarea "Flooring going in [DATE], adding additional for generator since power went out.…"
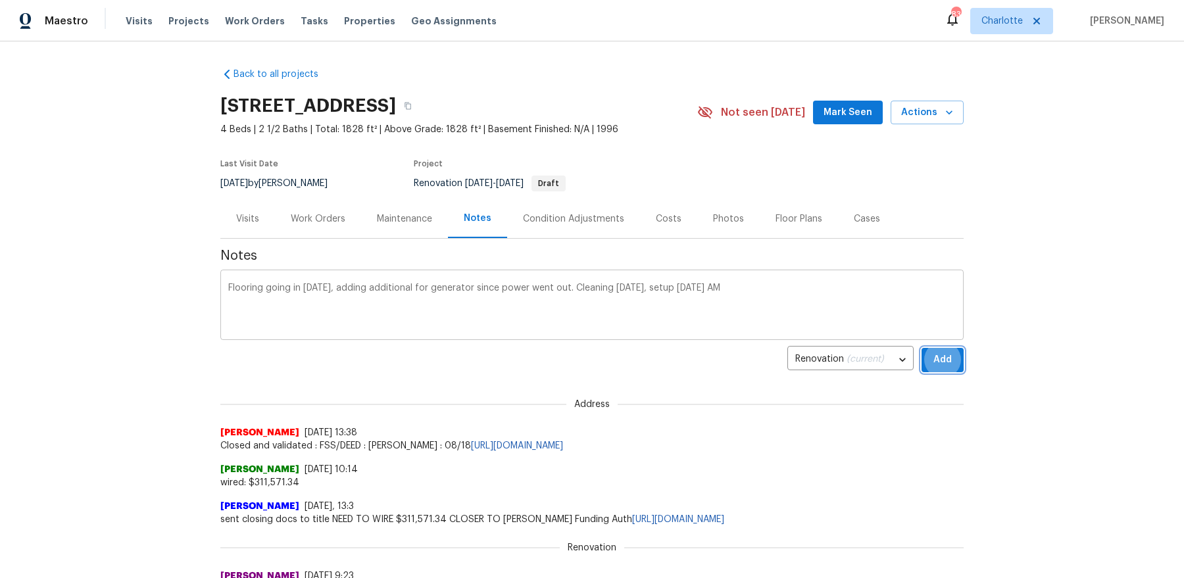
click at [922, 348] on button "Add" at bounding box center [943, 360] width 42 height 24
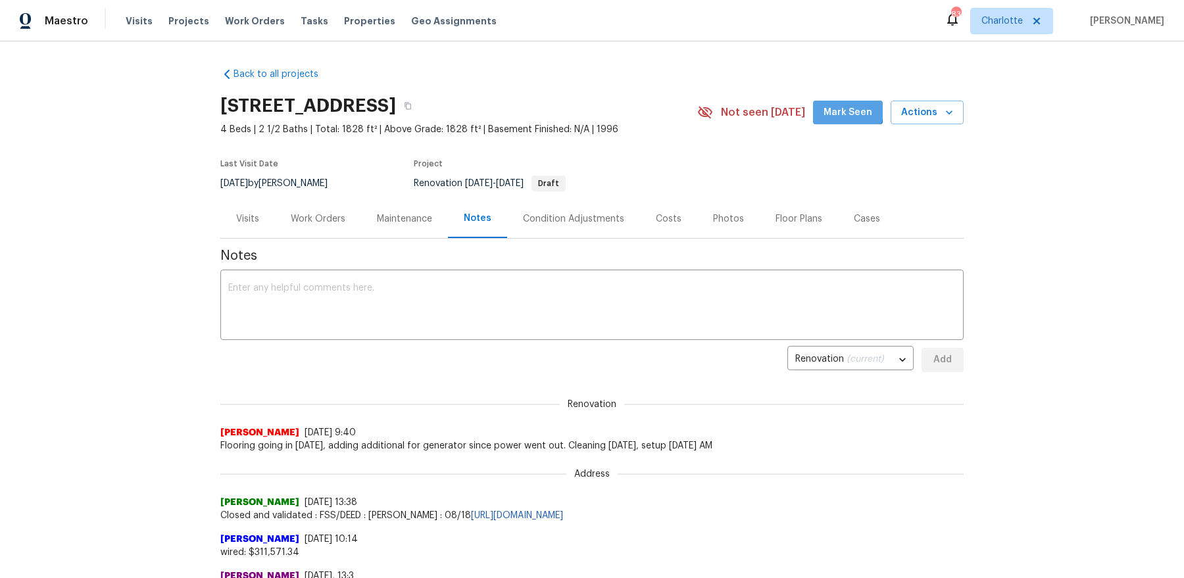
click at [840, 107] on span "Mark Seen" at bounding box center [848, 113] width 49 height 16
click at [241, 223] on div "Visits" at bounding box center [247, 219] width 23 height 13
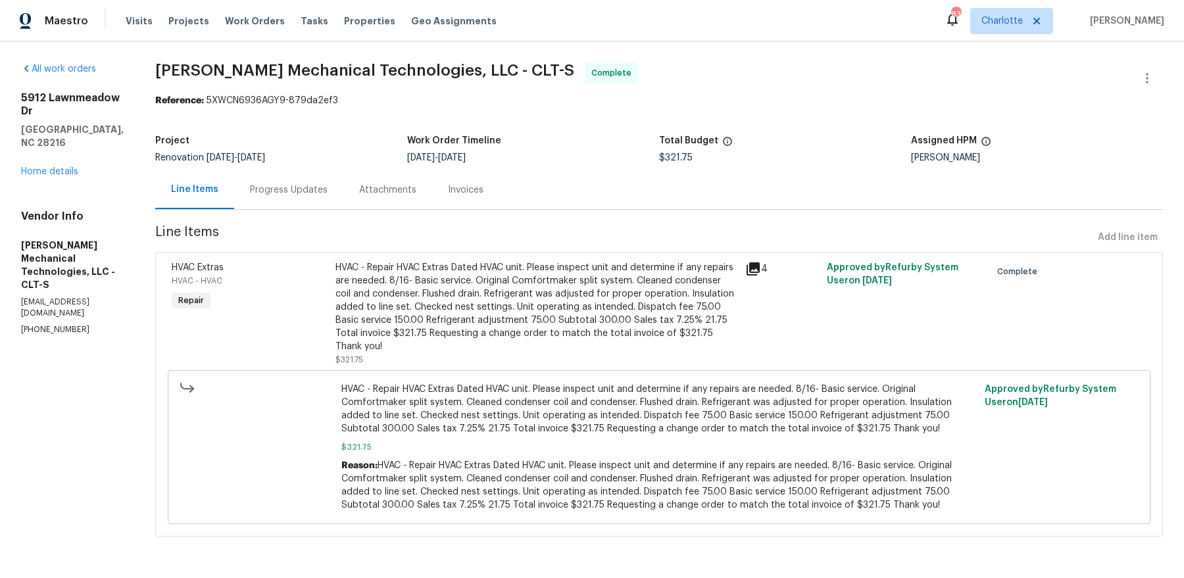
click at [57, 139] on div "[STREET_ADDRESS][PERSON_NAME] Home details" at bounding box center [72, 134] width 103 height 87
click at [55, 167] on link "Home details" at bounding box center [49, 171] width 57 height 9
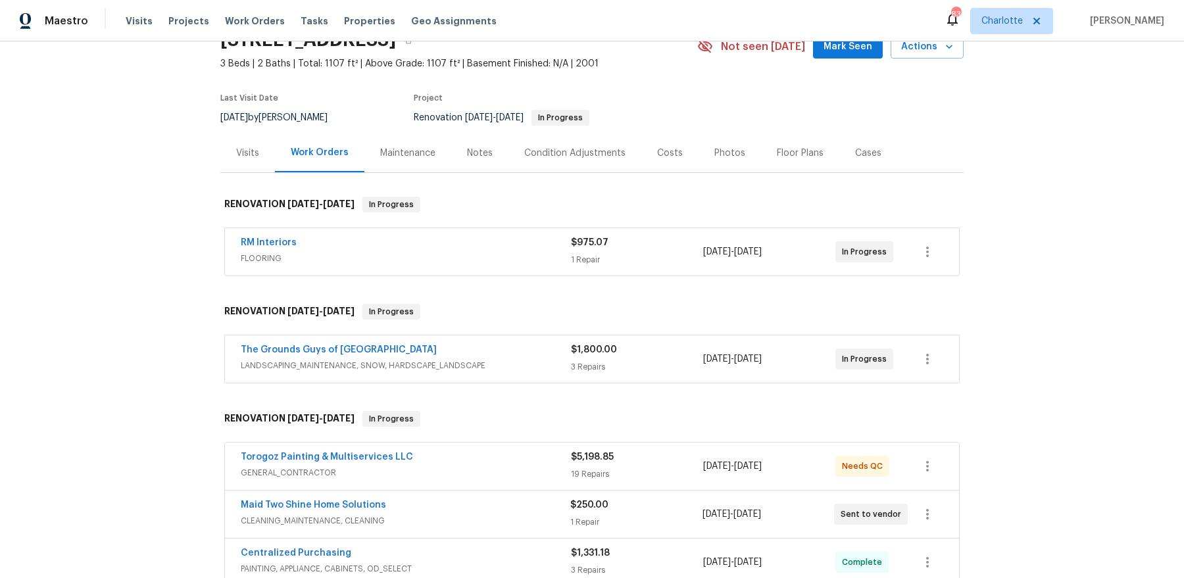
scroll to position [15, 0]
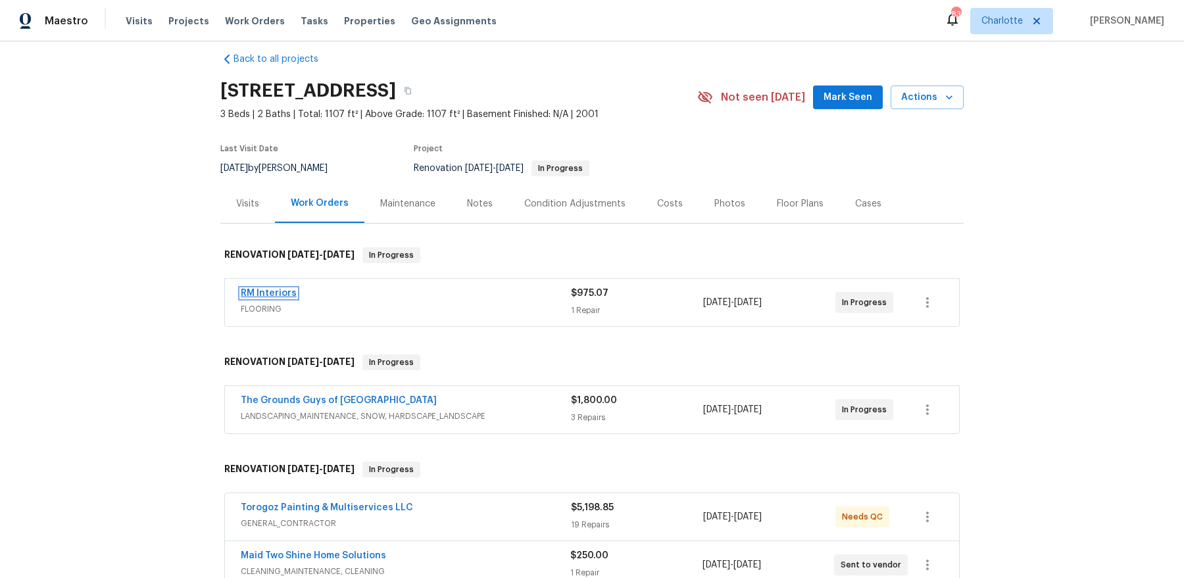
click at [272, 293] on link "RM Interiors" at bounding box center [269, 293] width 56 height 9
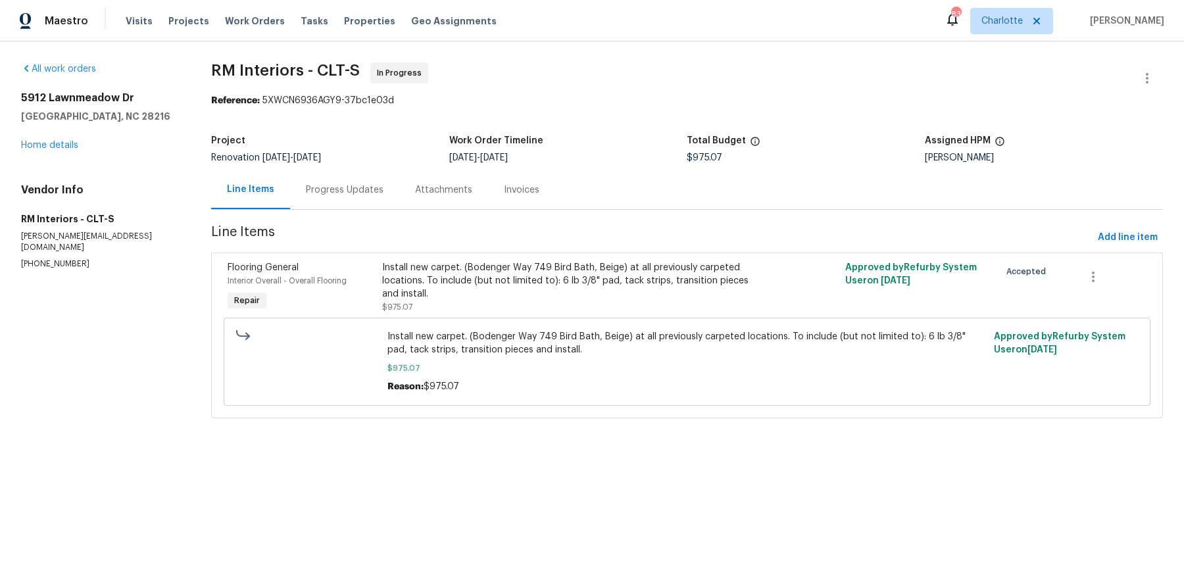
click at [322, 205] on div "Progress Updates" at bounding box center [344, 189] width 109 height 39
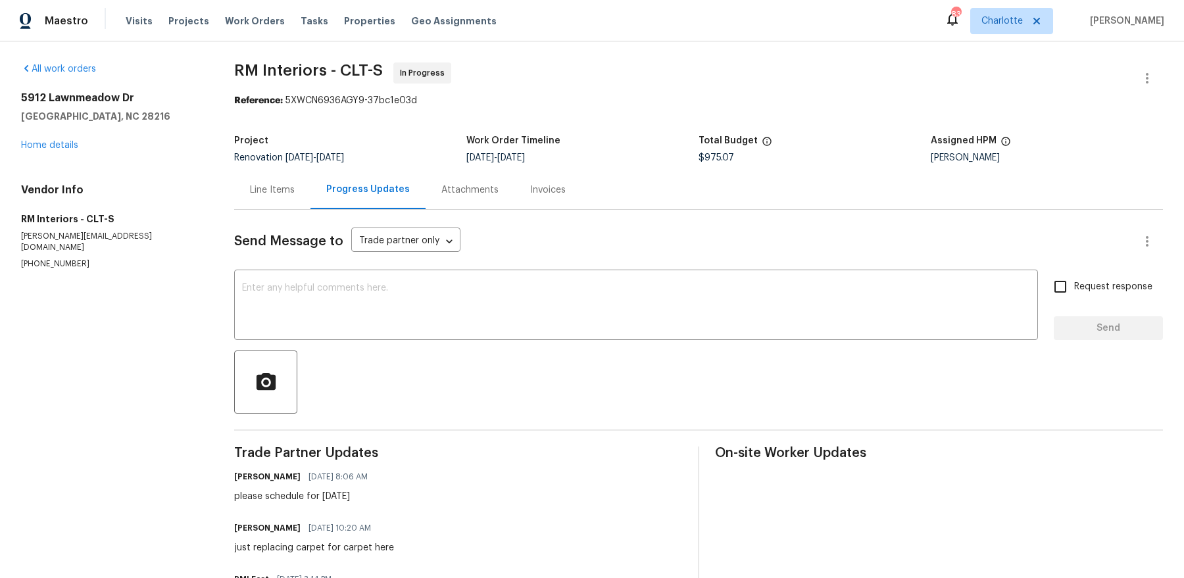
click at [66, 135] on div "5912 Lawnmeadow Dr Charlotte, NC 28216 Home details" at bounding box center [112, 121] width 182 height 61
click at [65, 141] on link "Home details" at bounding box center [49, 145] width 57 height 9
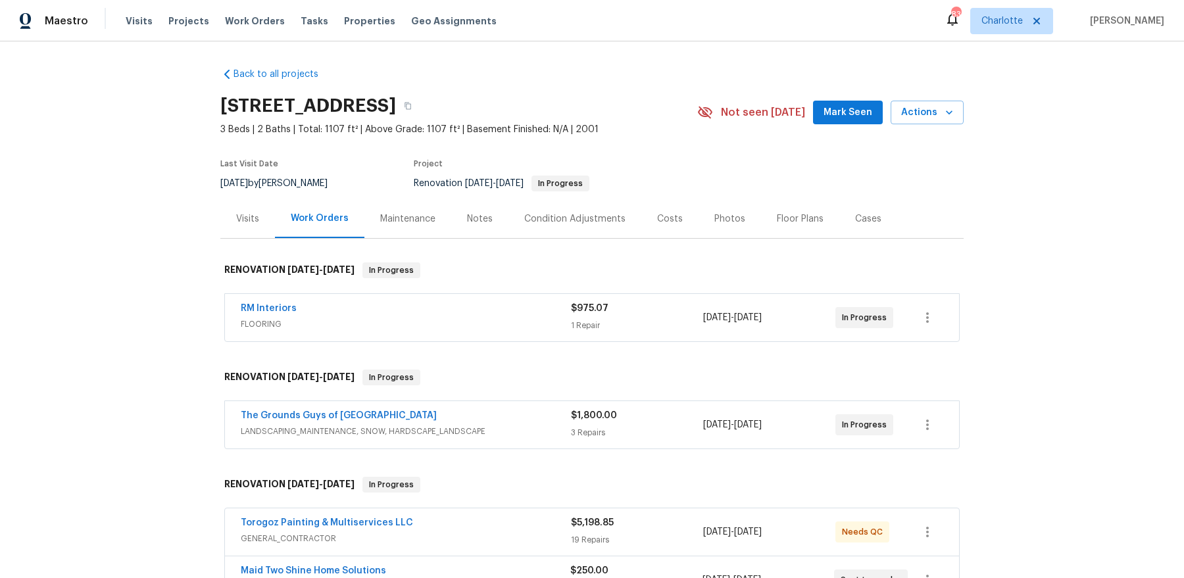
click at [484, 226] on div "Notes" at bounding box center [479, 218] width 57 height 39
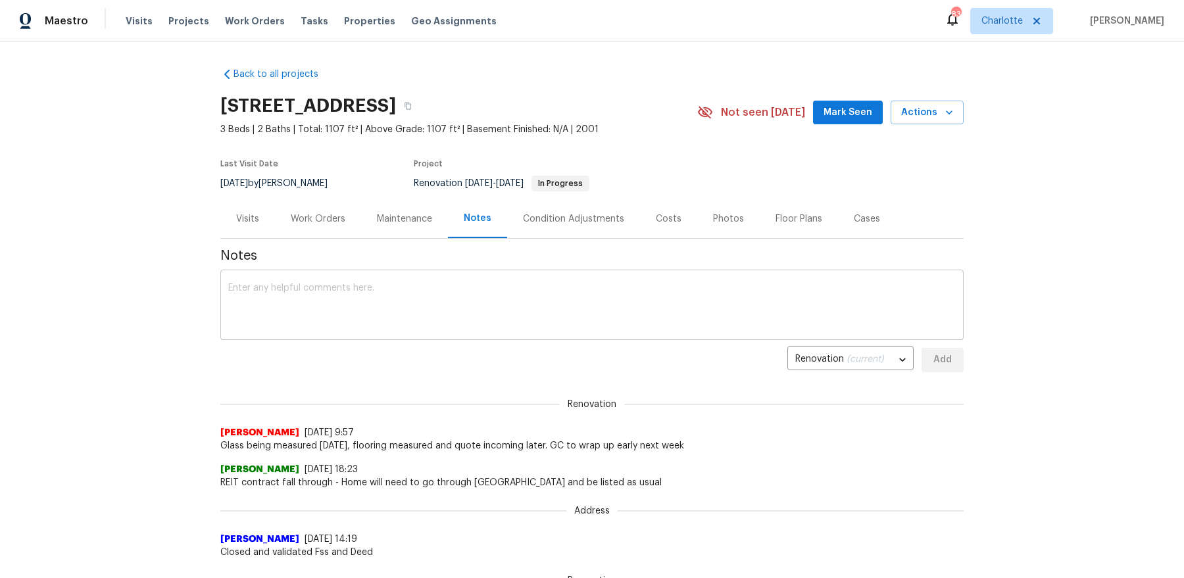
click at [413, 305] on textarea at bounding box center [592, 307] width 728 height 46
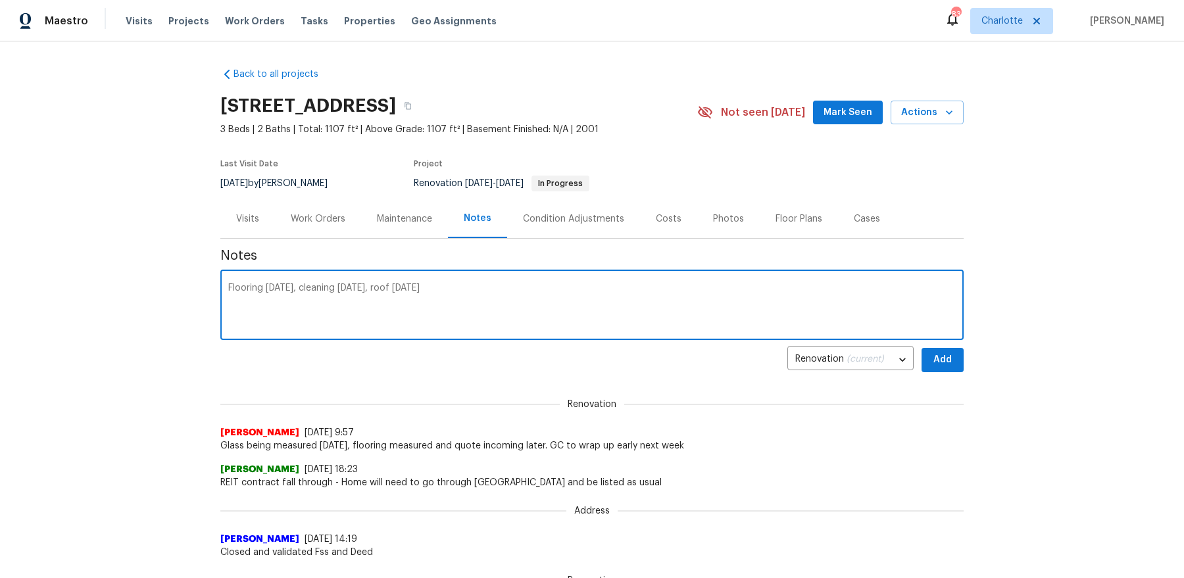
type textarea "Flooring today, cleaning tomorrow, roof on Friday"
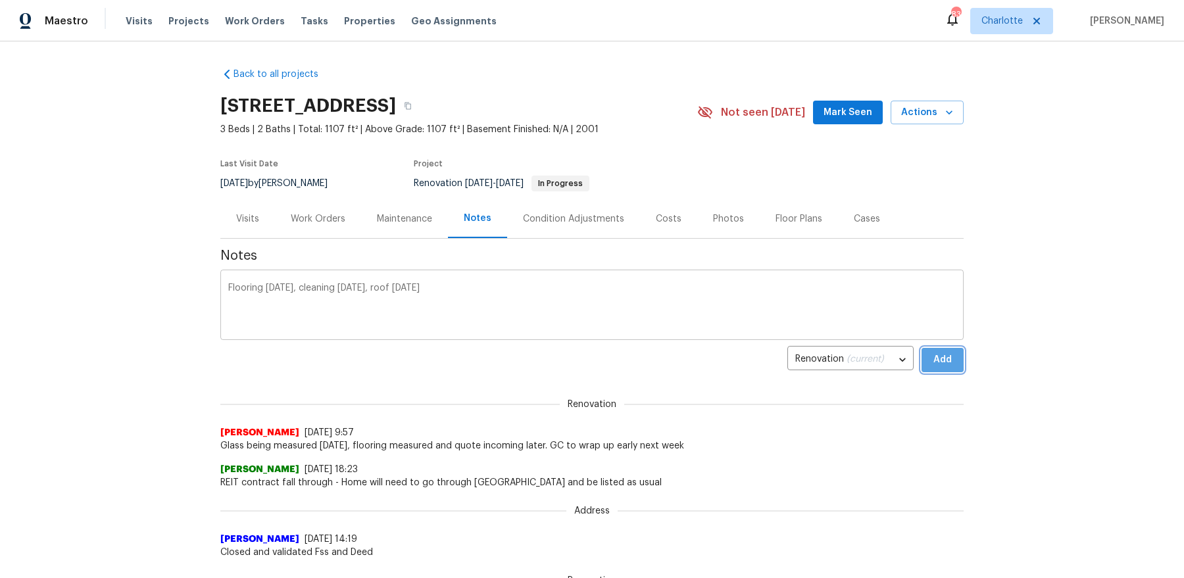
click at [922, 348] on button "Add" at bounding box center [943, 360] width 42 height 24
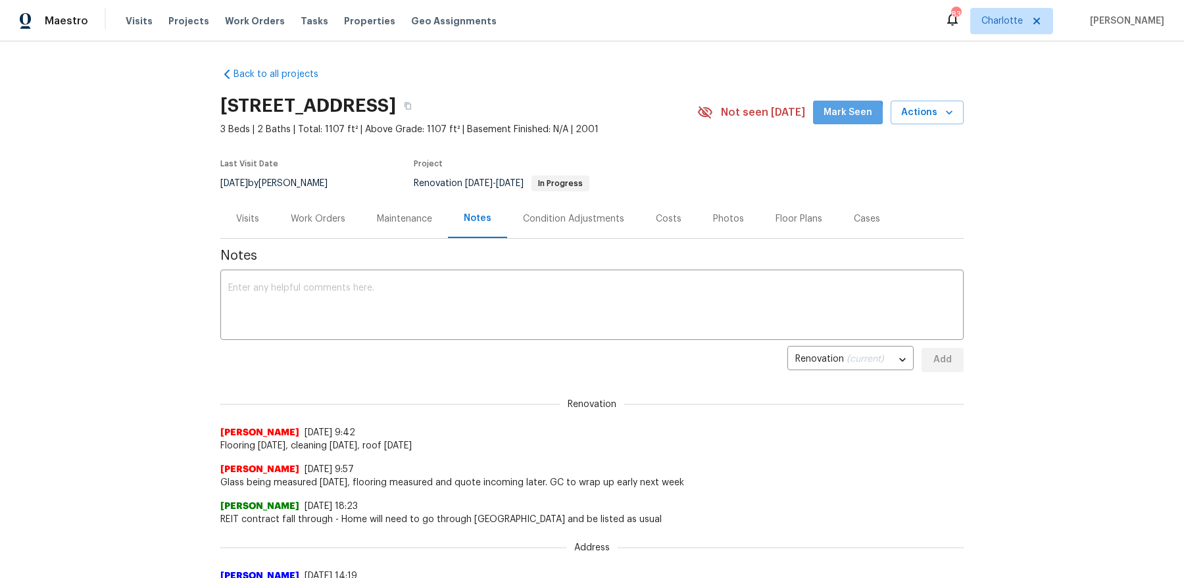
click at [849, 113] on span "Mark Seen" at bounding box center [848, 113] width 49 height 16
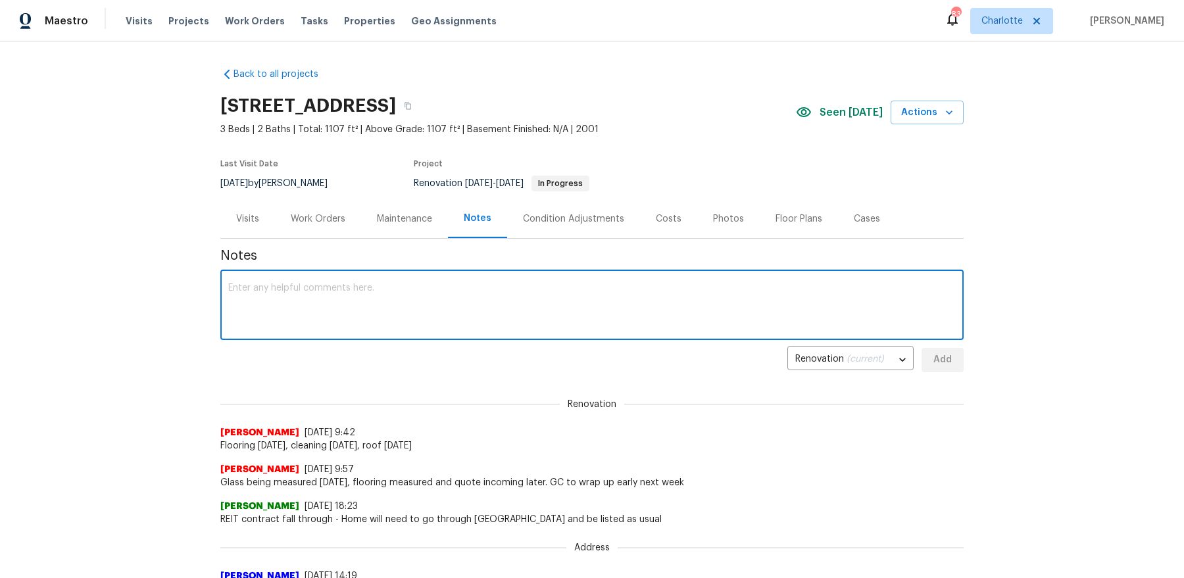
click at [391, 299] on textarea at bounding box center [592, 307] width 728 height 46
type textarea "QC/setup/pics thursday PM"
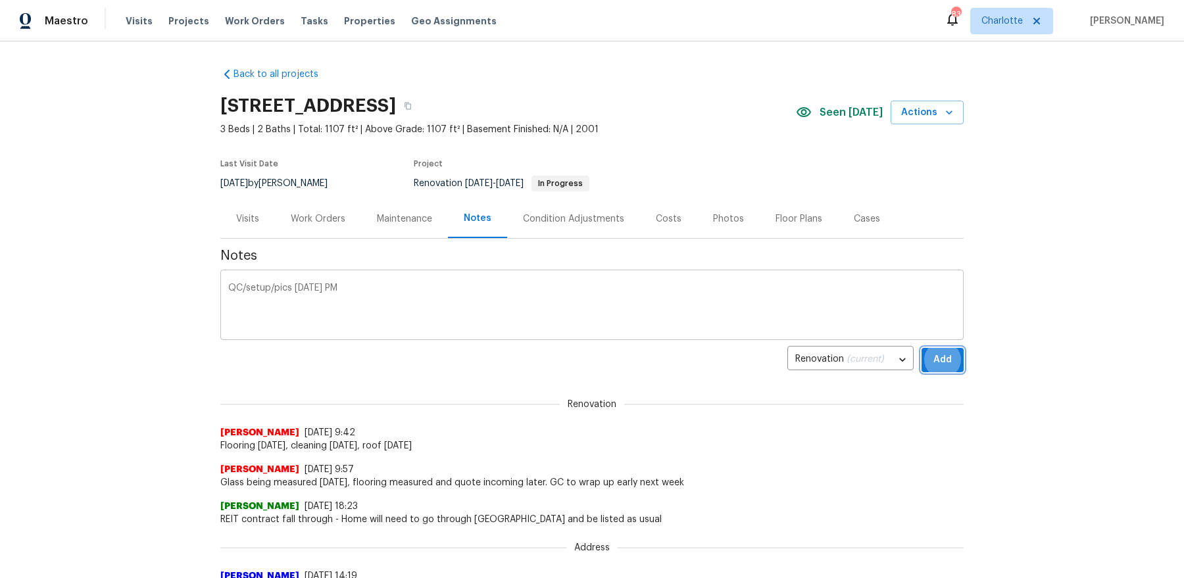
click at [922, 348] on button "Add" at bounding box center [943, 360] width 42 height 24
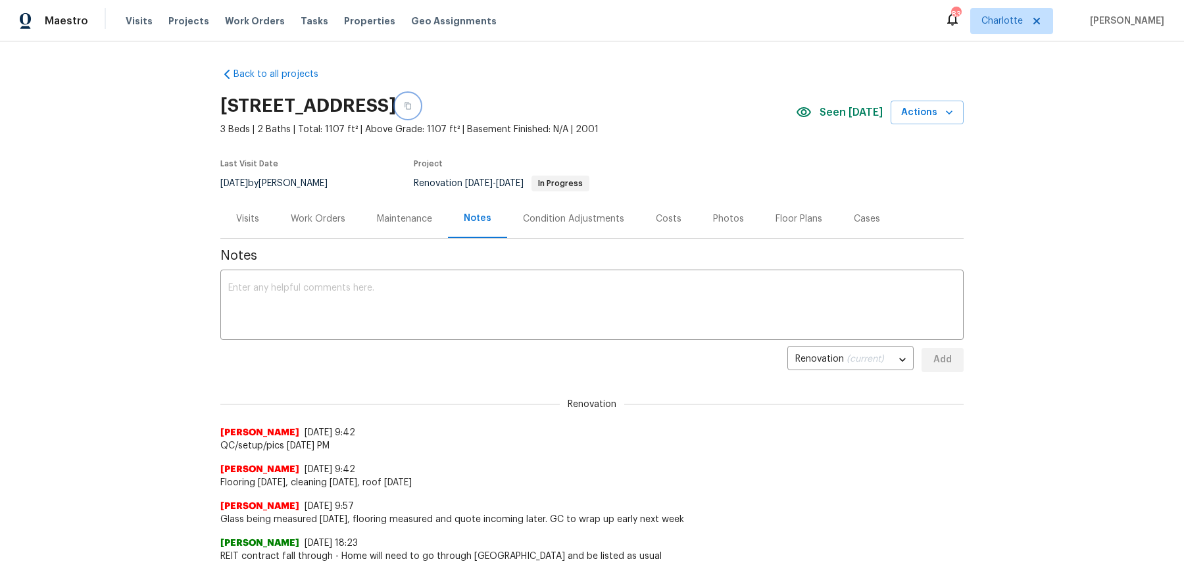
click at [411, 105] on icon "button" at bounding box center [408, 106] width 7 height 7
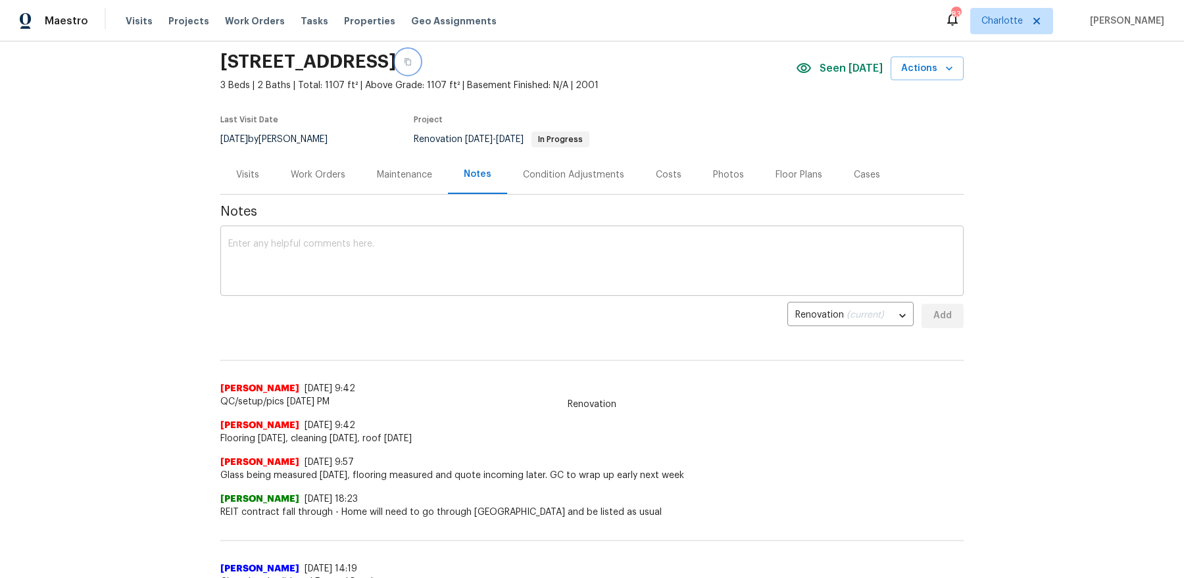
scroll to position [58, 0]
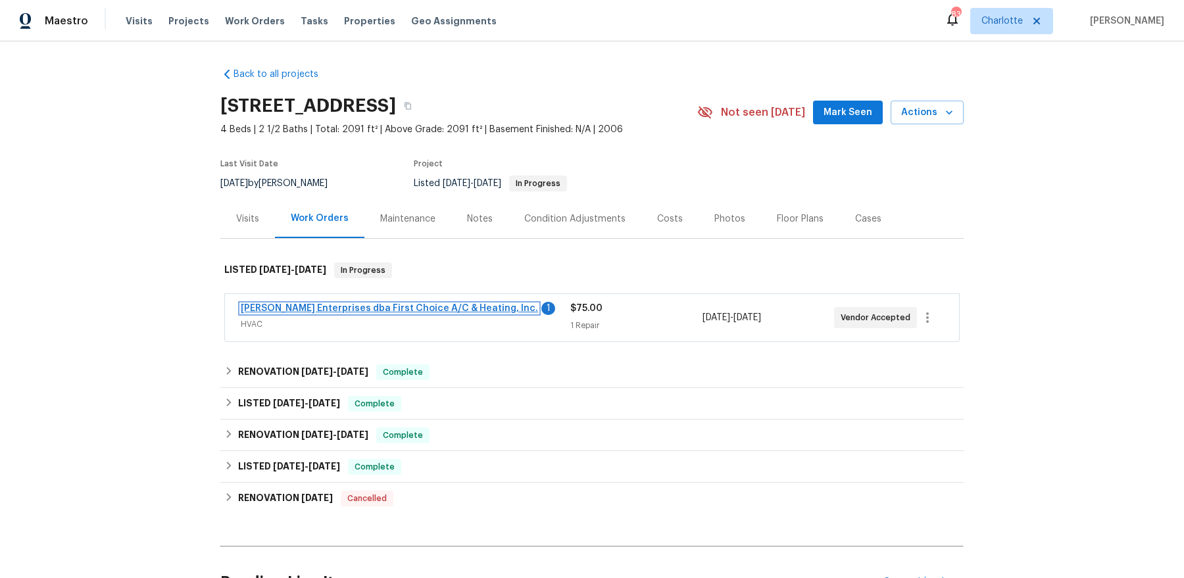
click at [384, 309] on link "[PERSON_NAME] Enterprises dba First Choice A/C & Heating, Inc." at bounding box center [389, 308] width 297 height 9
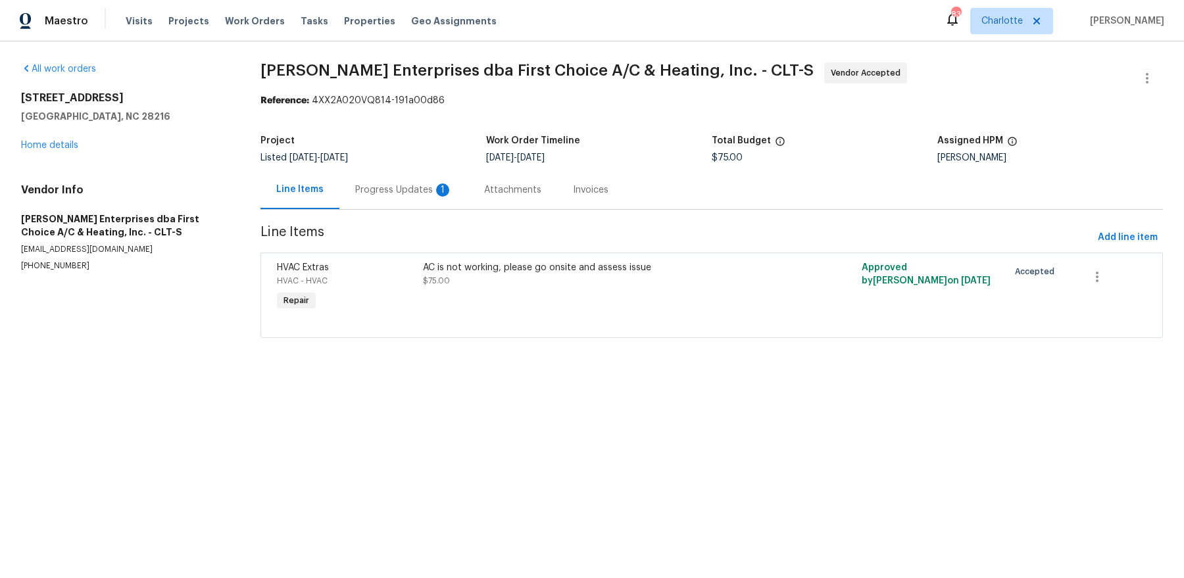
click at [349, 197] on div "Progress Updates 1" at bounding box center [404, 189] width 129 height 39
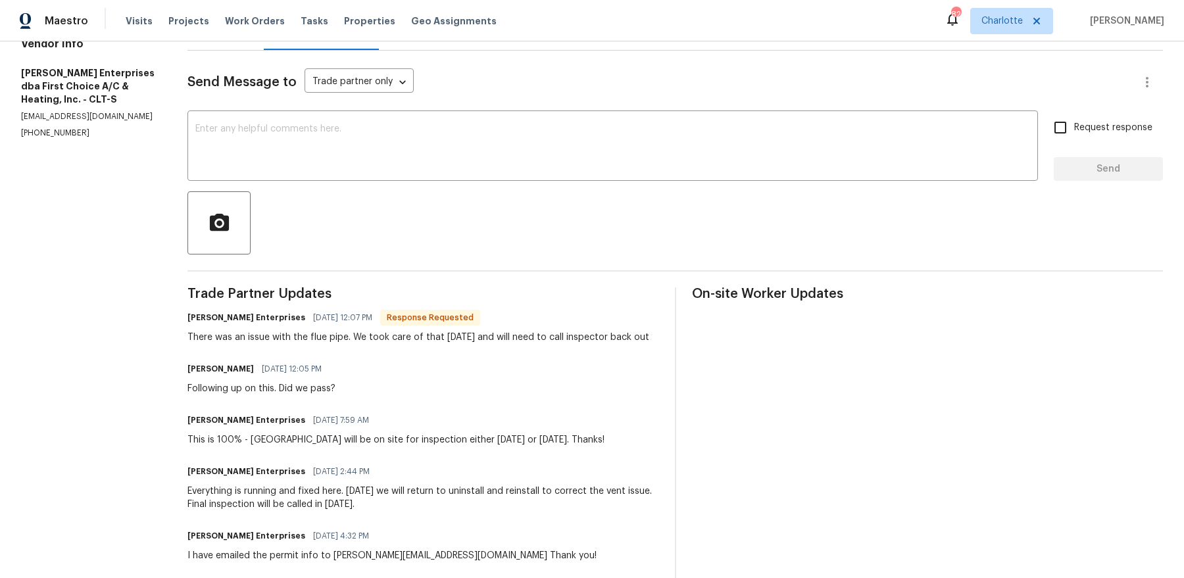
scroll to position [212, 0]
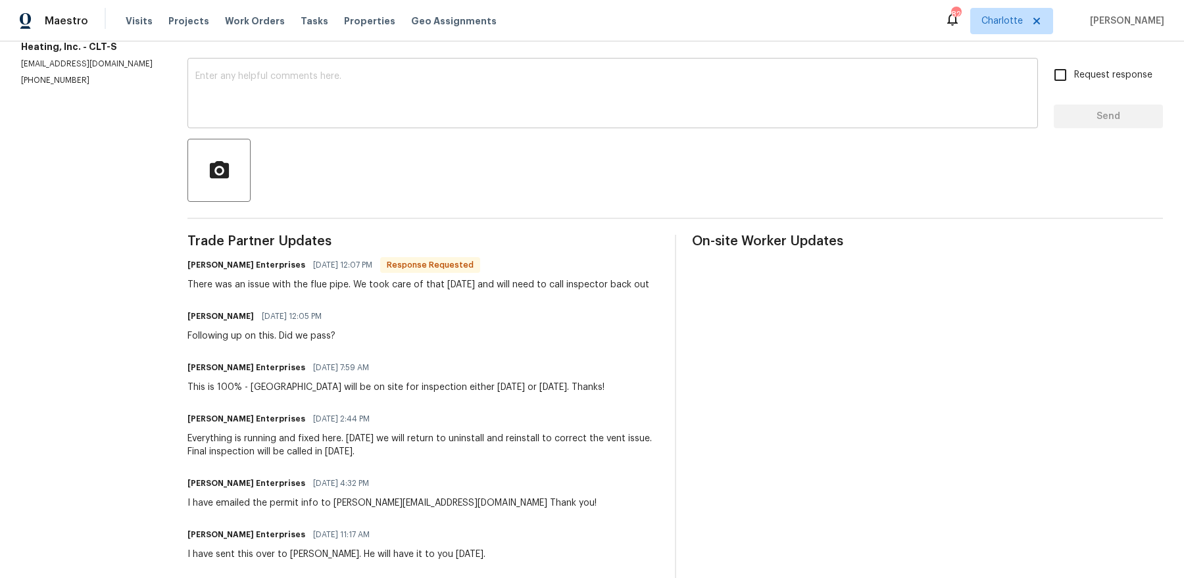
click at [340, 89] on textarea at bounding box center [612, 95] width 835 height 46
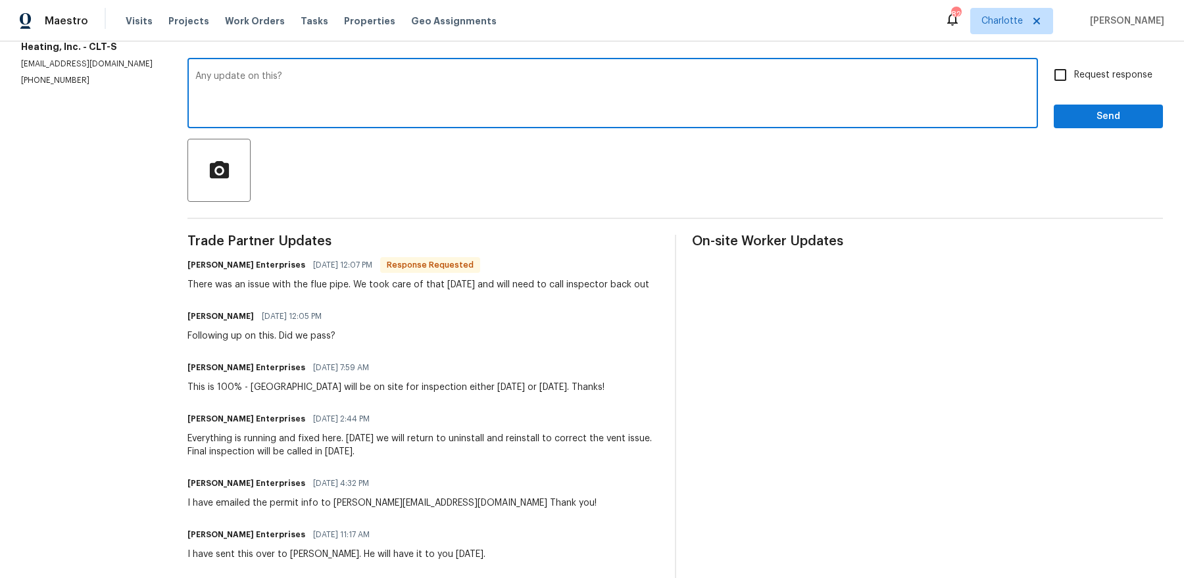
type textarea "Any update on this?"
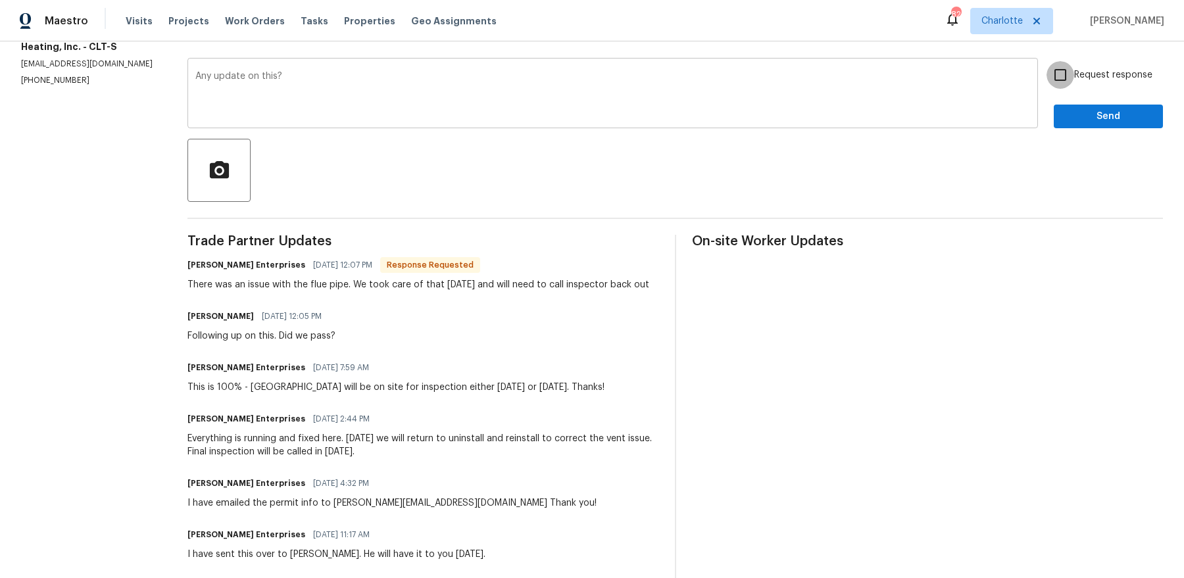
click at [947, 61] on input "Request response" at bounding box center [1061, 75] width 28 height 28
checkbox input "true"
click at [947, 105] on button "Send" at bounding box center [1108, 117] width 109 height 24
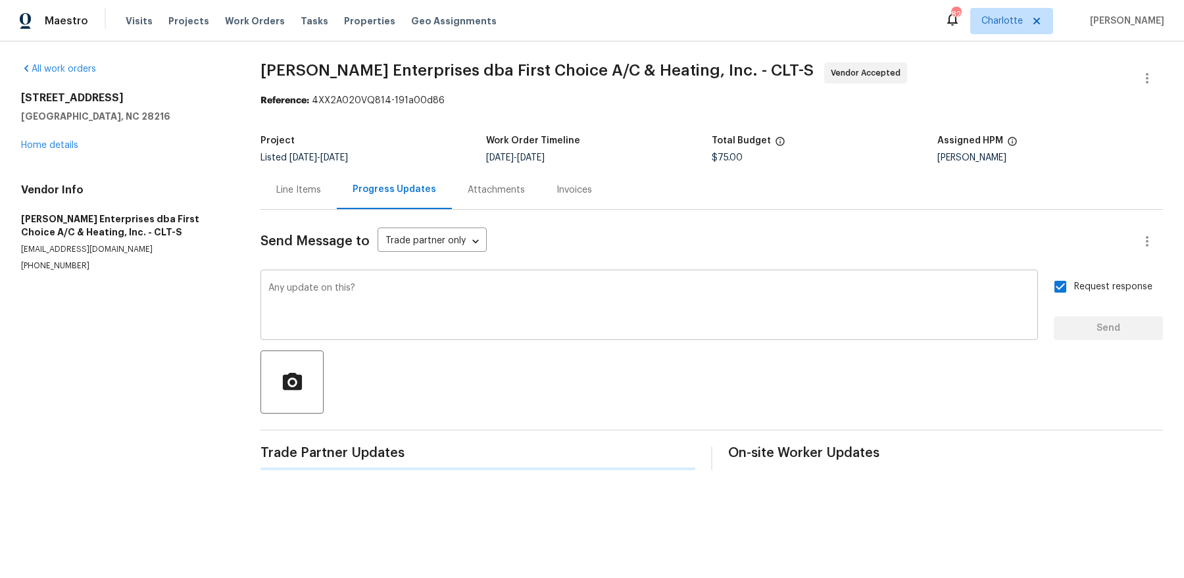
scroll to position [0, 0]
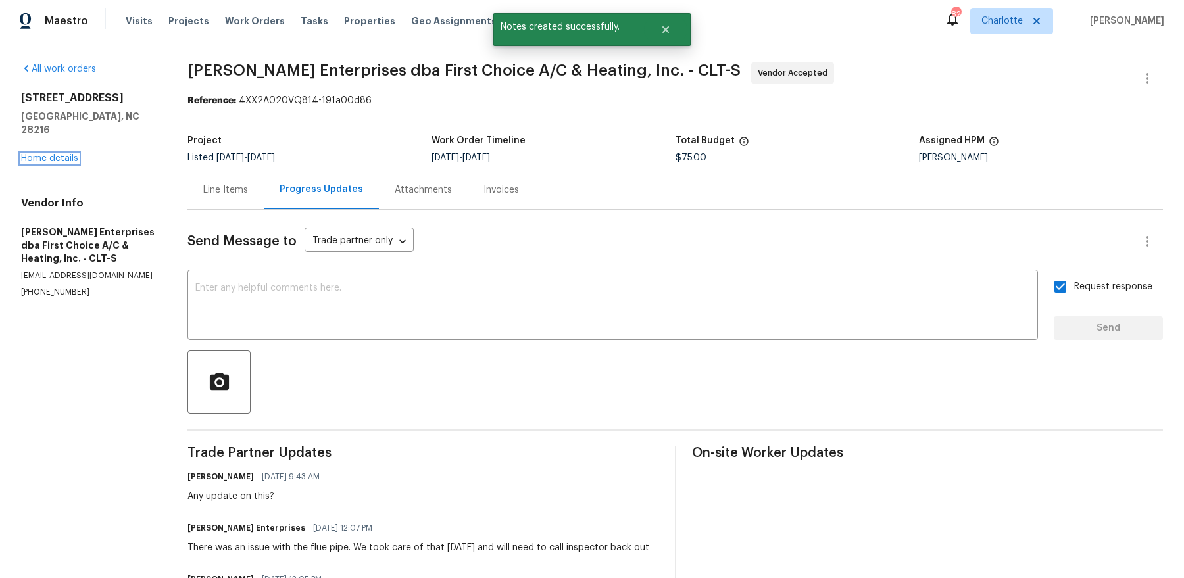
click at [61, 154] on link "Home details" at bounding box center [49, 158] width 57 height 9
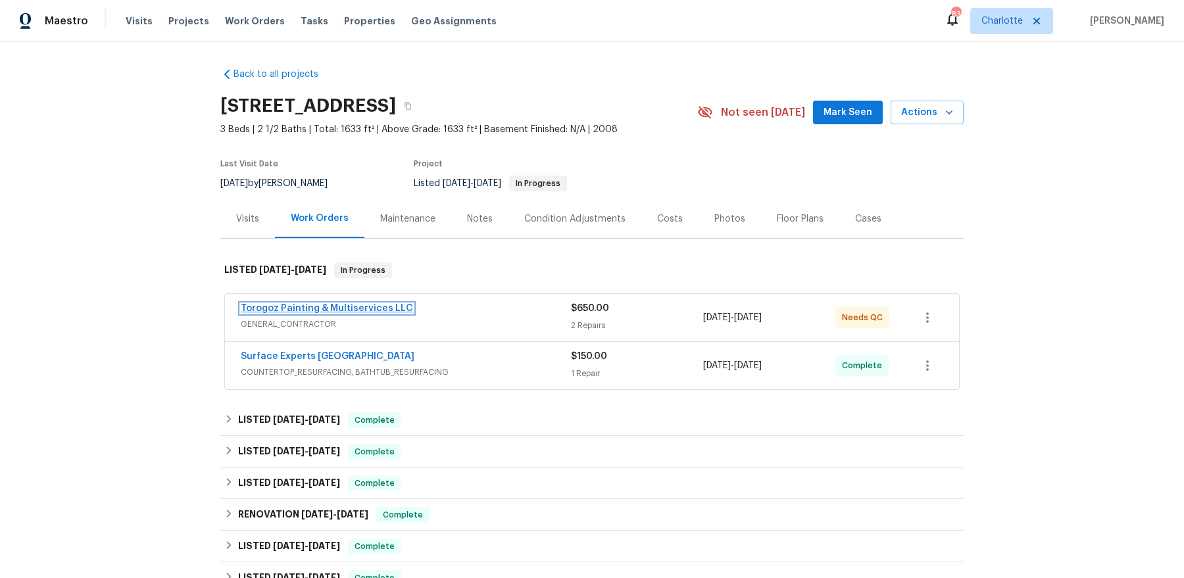
click at [319, 307] on link "Torogoz Painting & Multiservices LLC" at bounding box center [327, 308] width 172 height 9
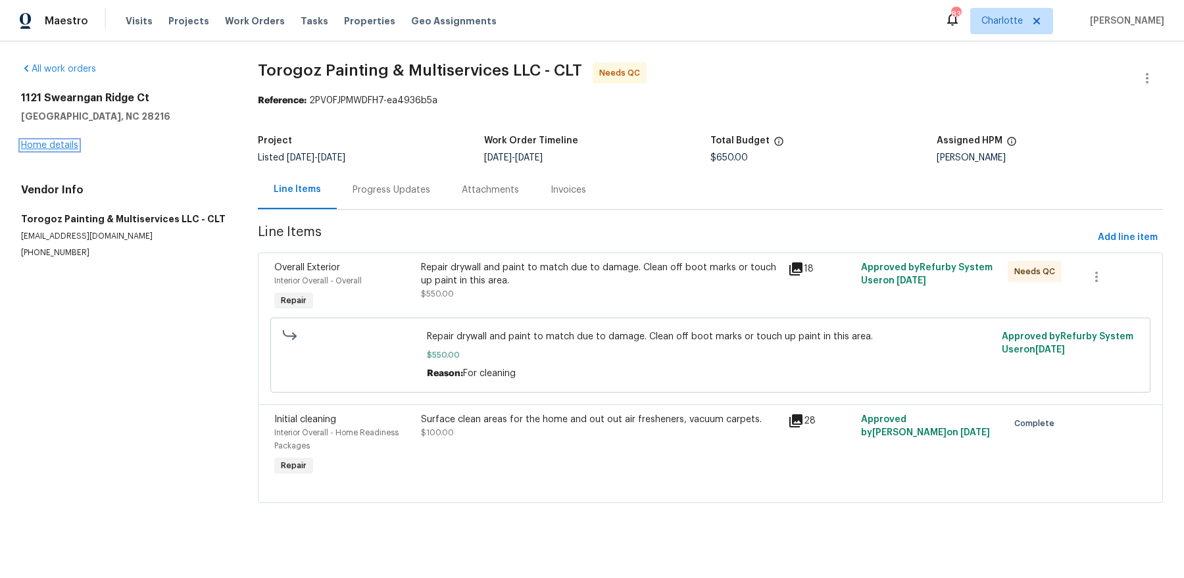
click at [39, 141] on link "Home details" at bounding box center [49, 145] width 57 height 9
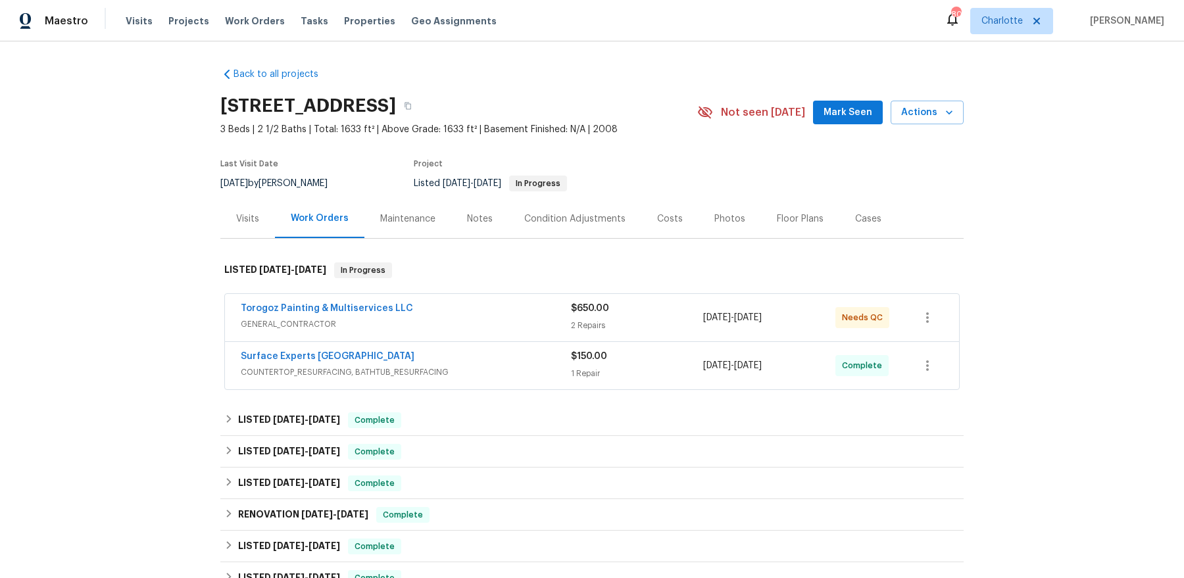
click at [329, 316] on div "Torogoz Painting & Multiservices LLC" at bounding box center [406, 310] width 330 height 16
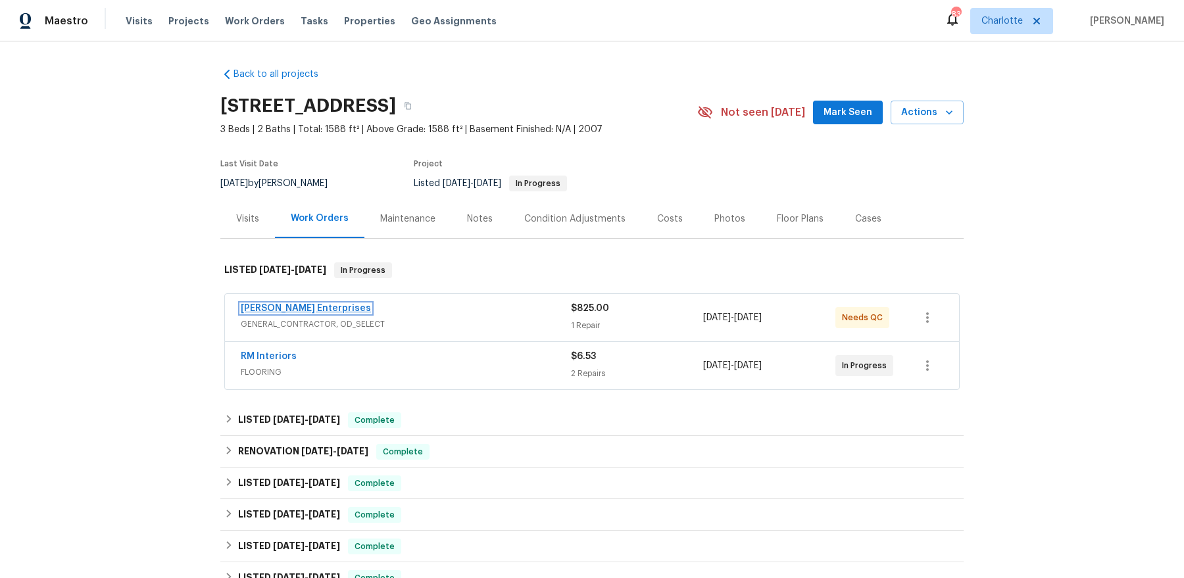
click at [298, 305] on link "[PERSON_NAME] Enterprises" at bounding box center [306, 308] width 130 height 9
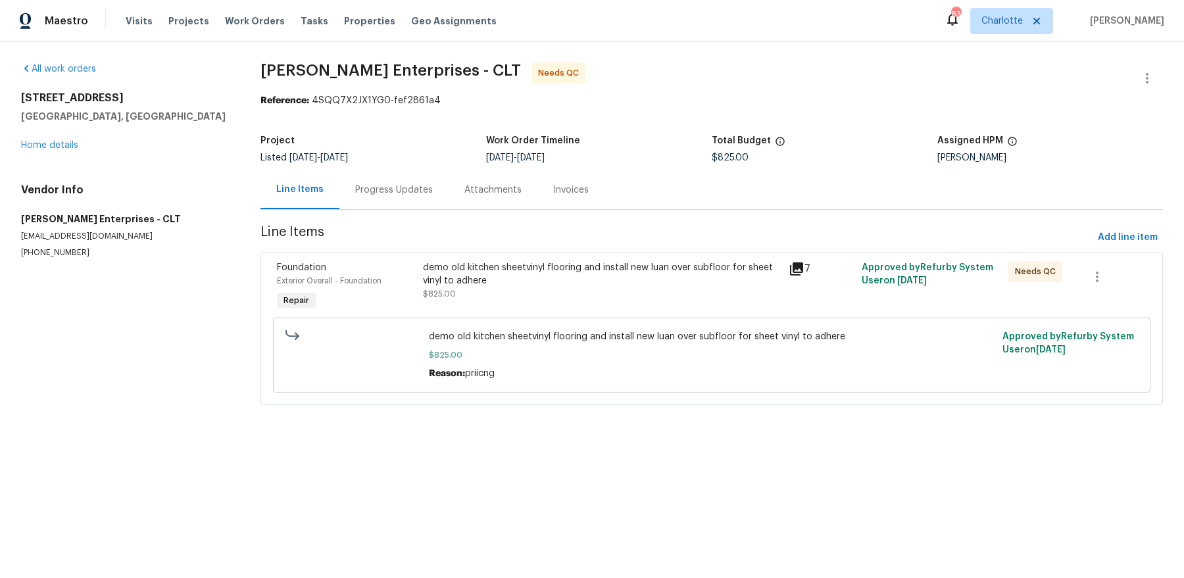
click at [797, 267] on icon at bounding box center [796, 269] width 13 height 13
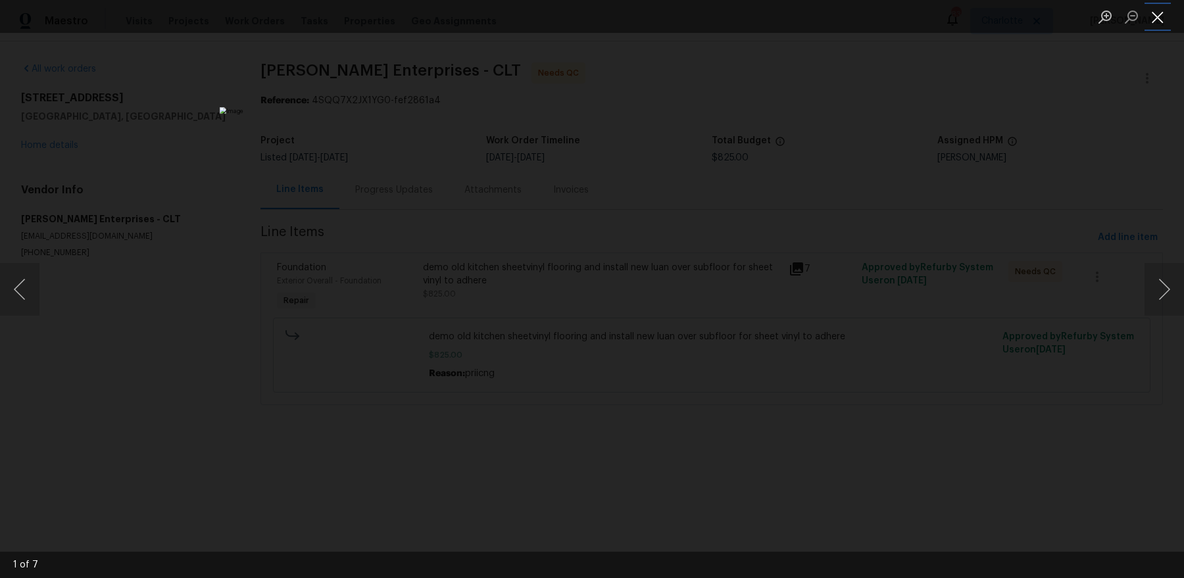
click at [947, 19] on button "Close lightbox" at bounding box center [1158, 16] width 26 height 23
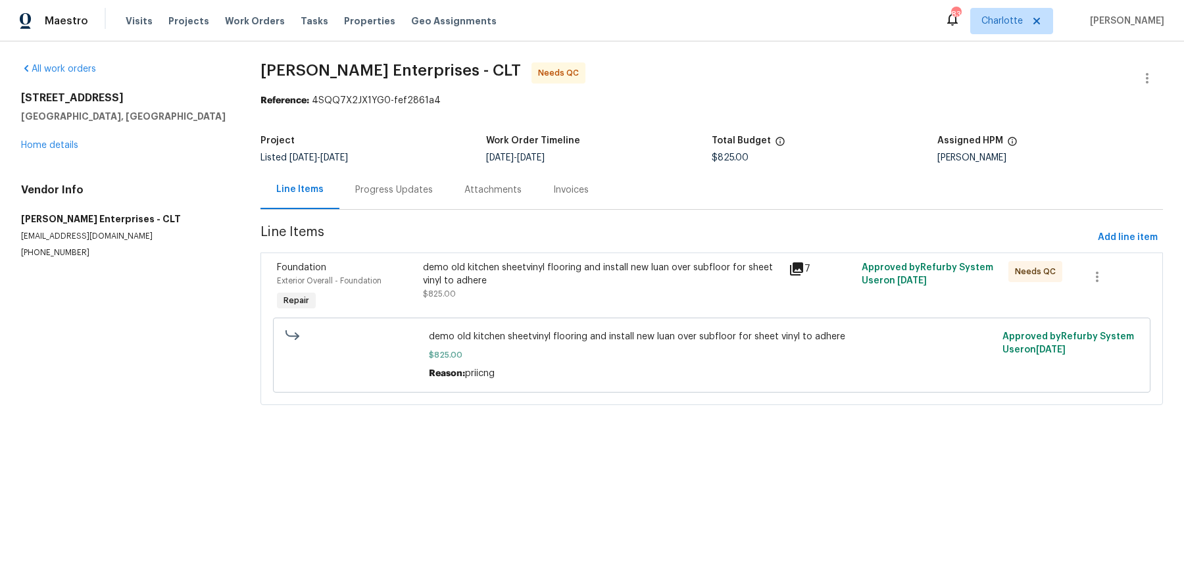
click at [663, 284] on div "demo old kitchen sheetvinyl flooring and install new luan over subfloor for she…" at bounding box center [602, 274] width 358 height 26
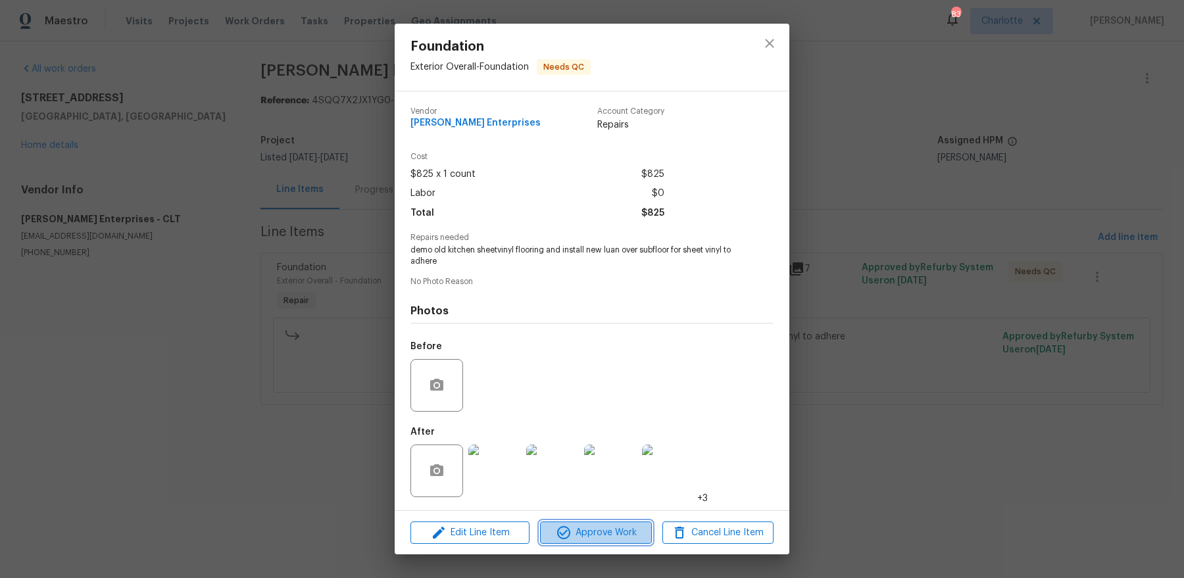
click at [576, 462] on span "Approve Work" at bounding box center [595, 533] width 103 height 16
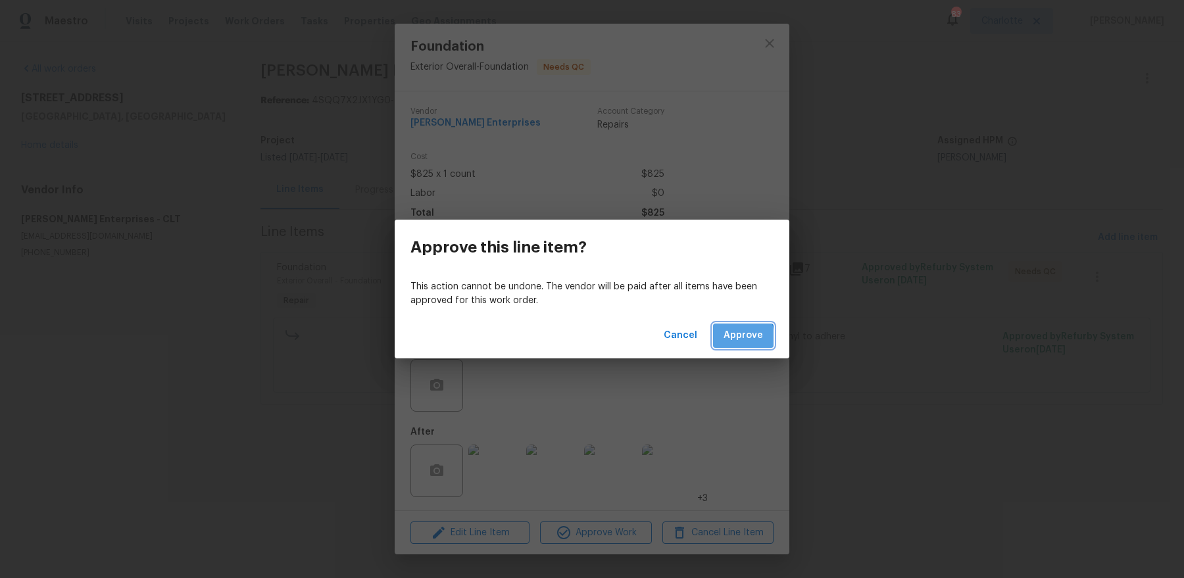
click at [725, 338] on button "Approve" at bounding box center [743, 336] width 61 height 24
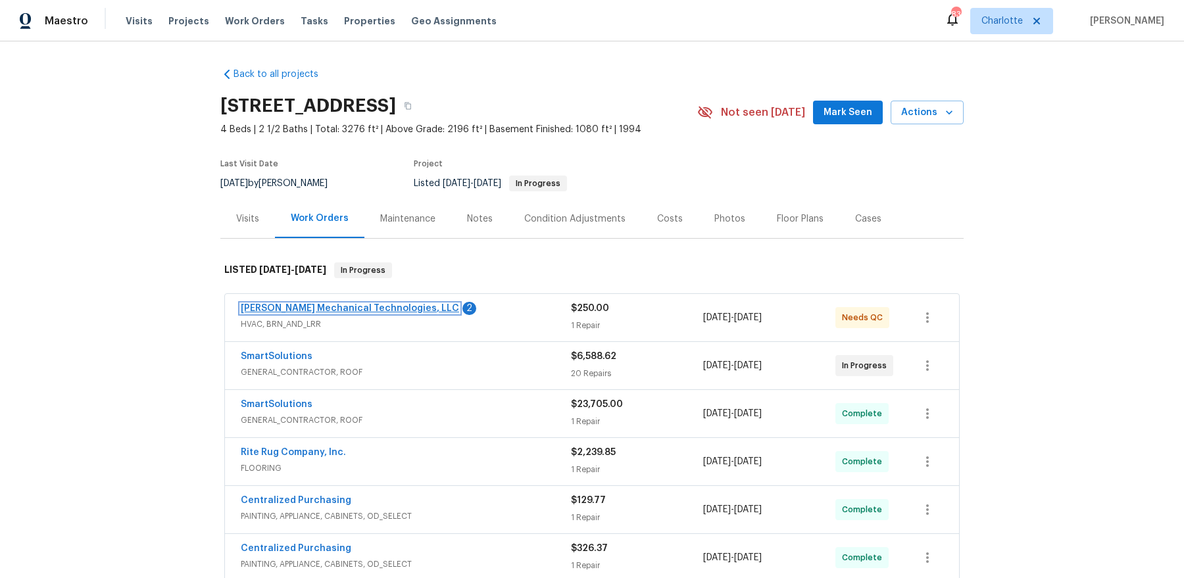
click at [382, 310] on link "[PERSON_NAME] Mechanical Technologies, LLC" at bounding box center [350, 308] width 218 height 9
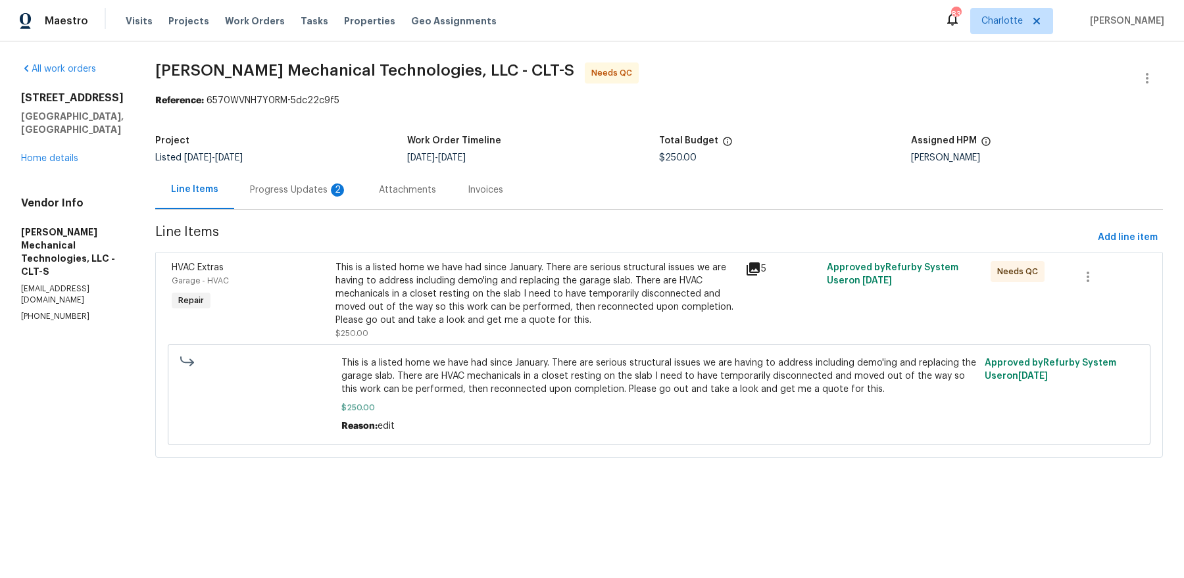
click at [334, 201] on div "Progress Updates 2" at bounding box center [298, 189] width 129 height 39
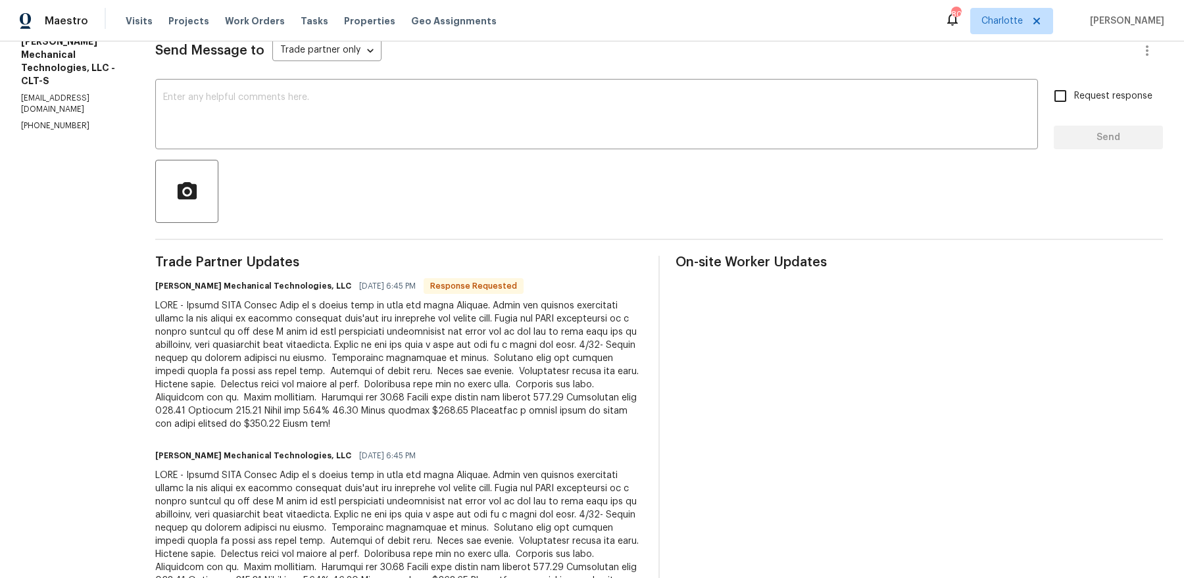
scroll to position [249, 0]
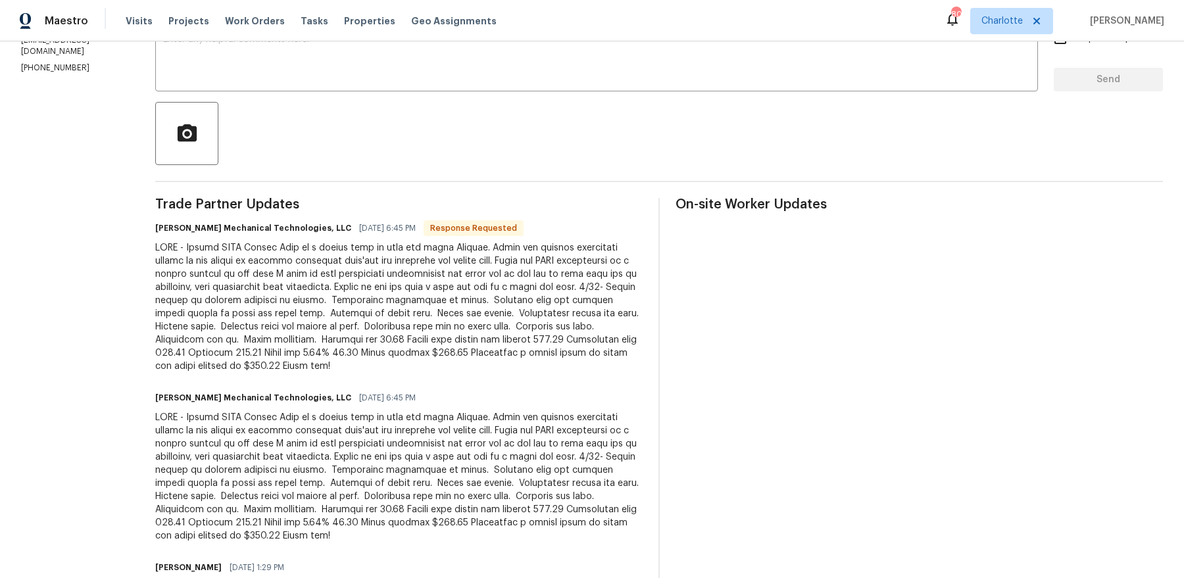
click at [381, 280] on div at bounding box center [399, 307] width 488 height 132
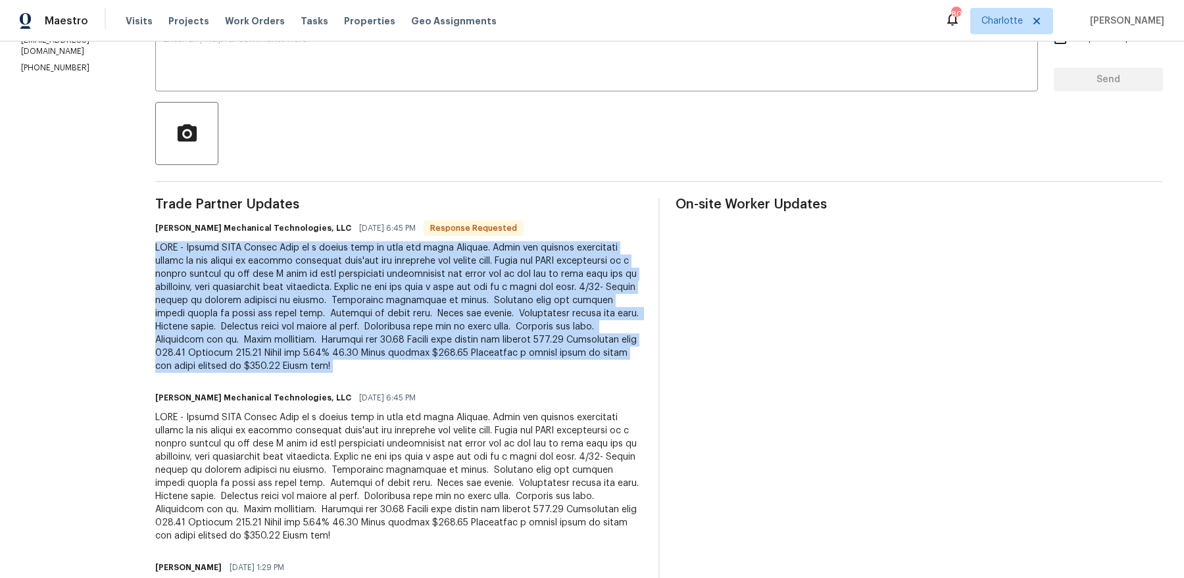
click at [381, 280] on div at bounding box center [399, 307] width 488 height 132
copy div "HVAC - Repair HVAC Extras This is a listed home we have had since January. Ther…"
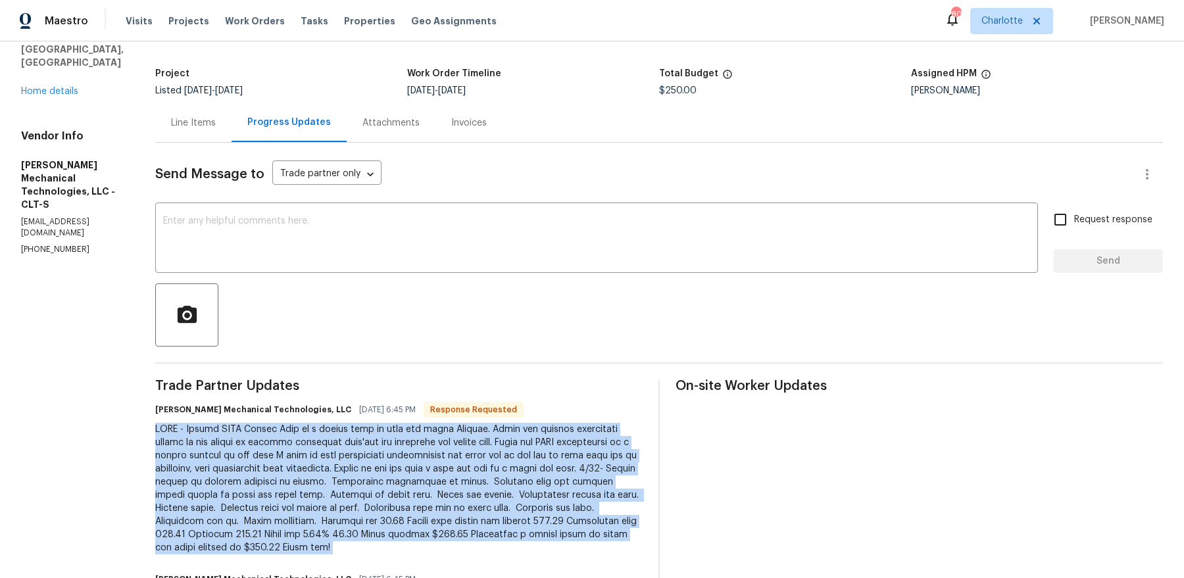
scroll to position [45, 0]
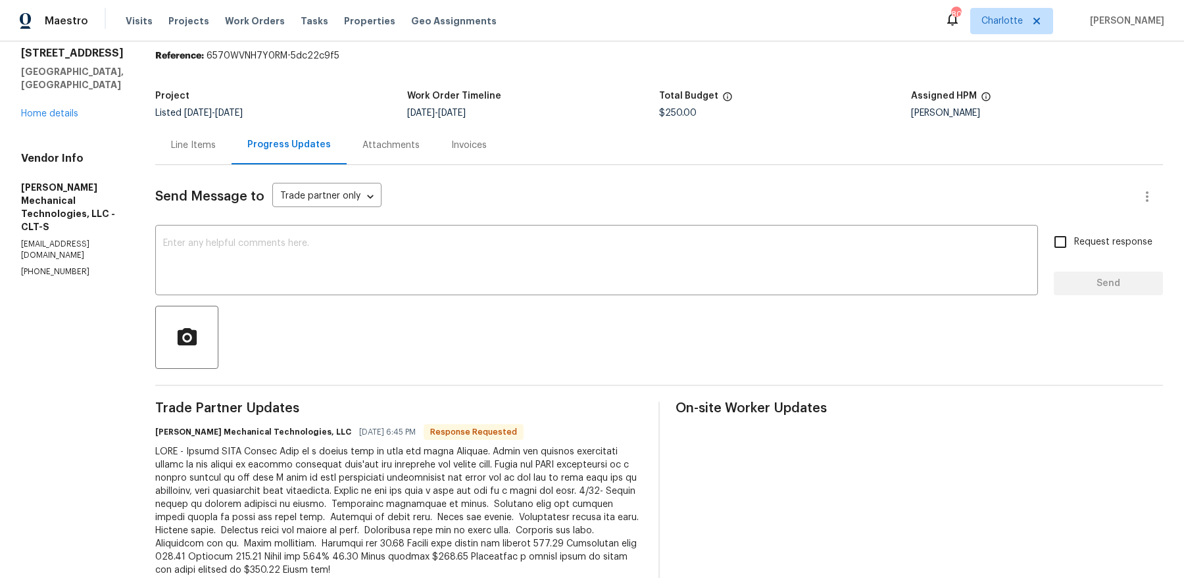
click at [216, 147] on div "Line Items" at bounding box center [193, 145] width 45 height 13
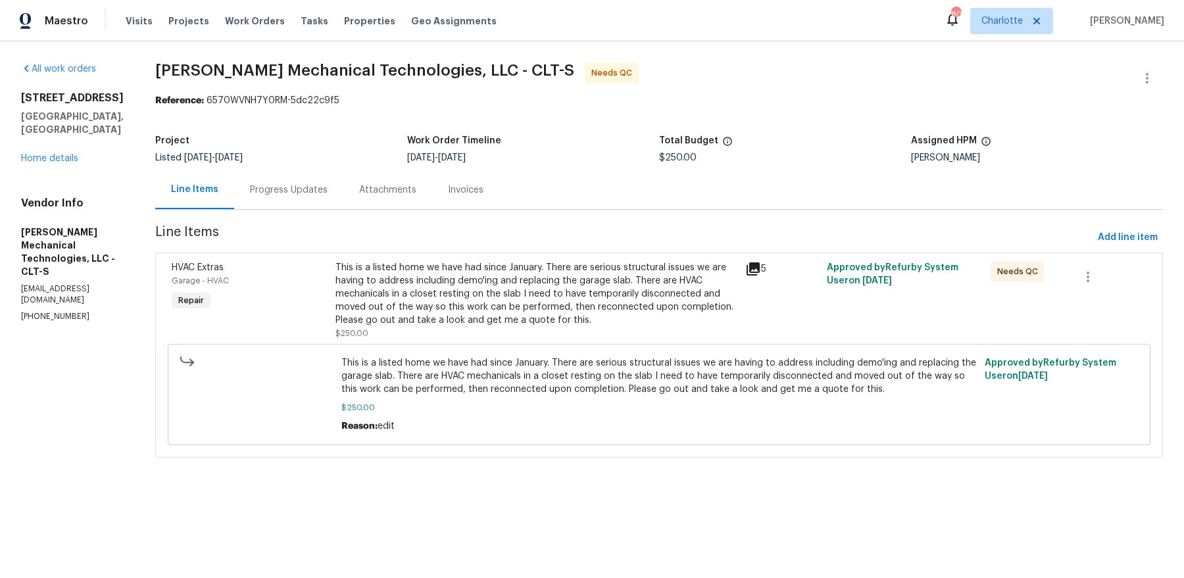
click at [418, 263] on div "This is a listed home we have had since January. There are serious structural i…" at bounding box center [537, 294] width 402 height 66
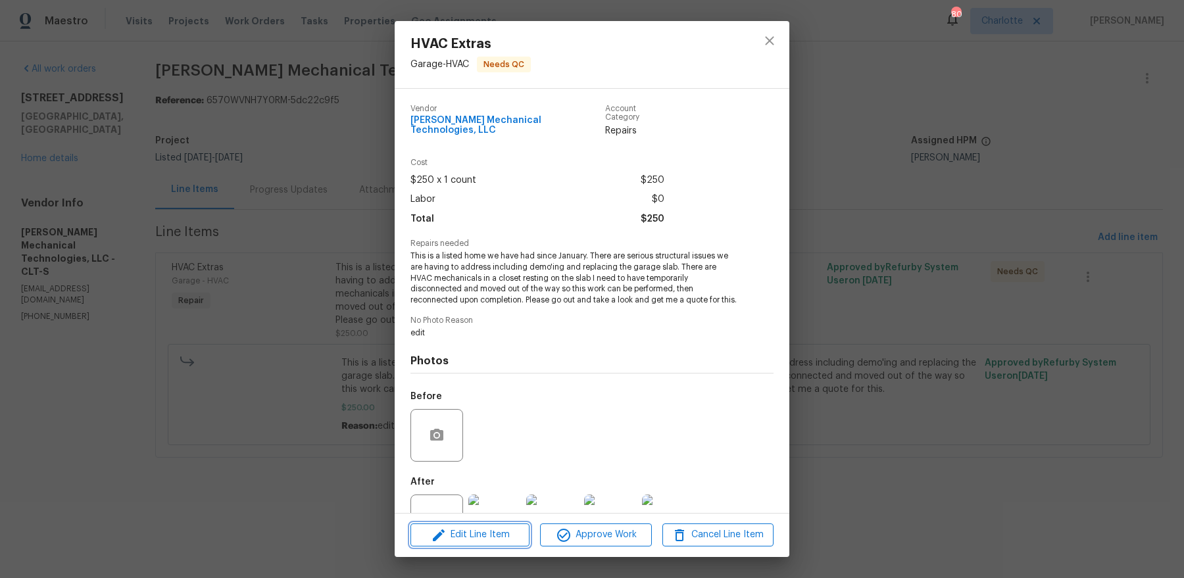
click at [493, 462] on span "Edit Line Item" at bounding box center [470, 535] width 111 height 16
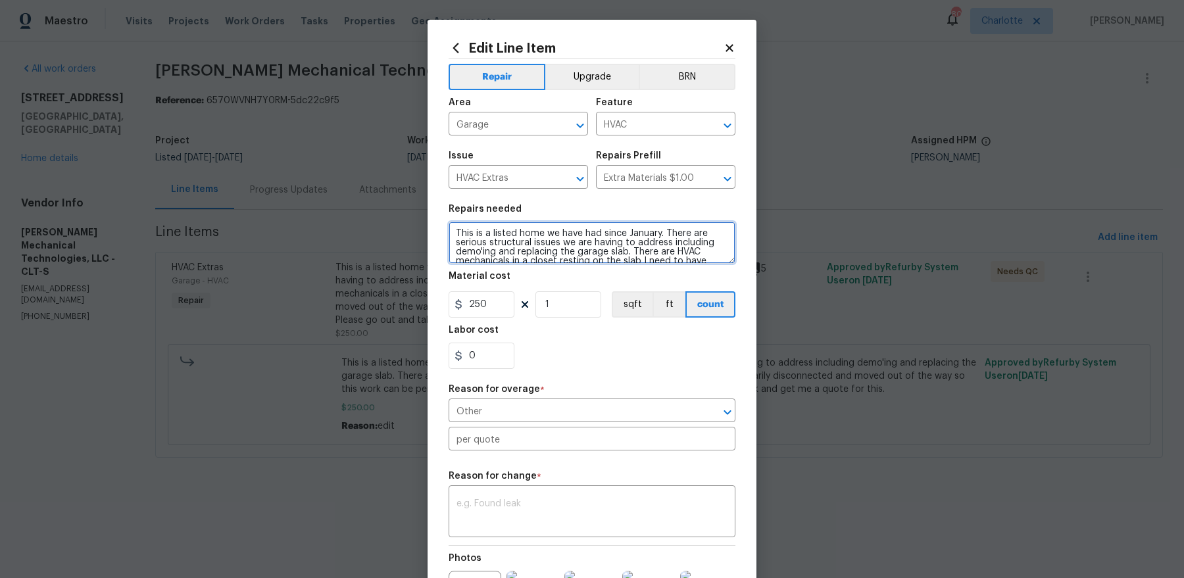
click at [582, 259] on textarea "This is a listed home we have had since January. There are serious structural i…" at bounding box center [592, 243] width 287 height 42
paste textarea "HVAC - Repair HVAC Extras This is a listed home we have had since January. Ther…"
click at [657, 247] on textarea "HVAC - Repair HVAC Extras This is a listed home we have had since January. Ther…" at bounding box center [592, 243] width 287 height 42
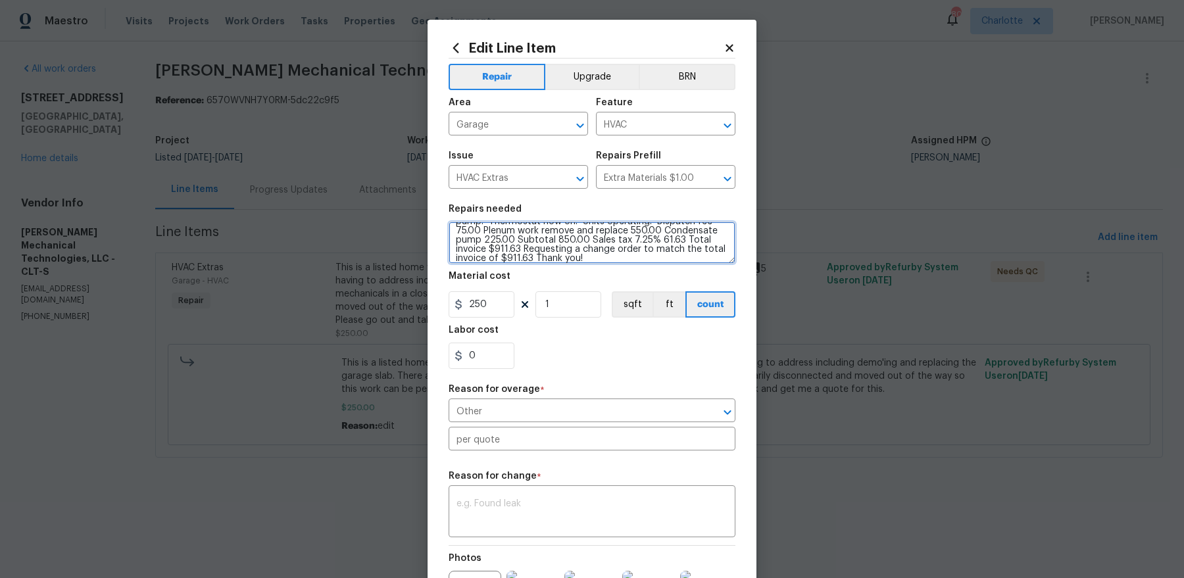
type textarea "HVAC - Repair HVAC Extras This is a listed home we have had since January. Ther…"
click at [478, 302] on input "250" at bounding box center [482, 304] width 66 height 26
paste input "911.63"
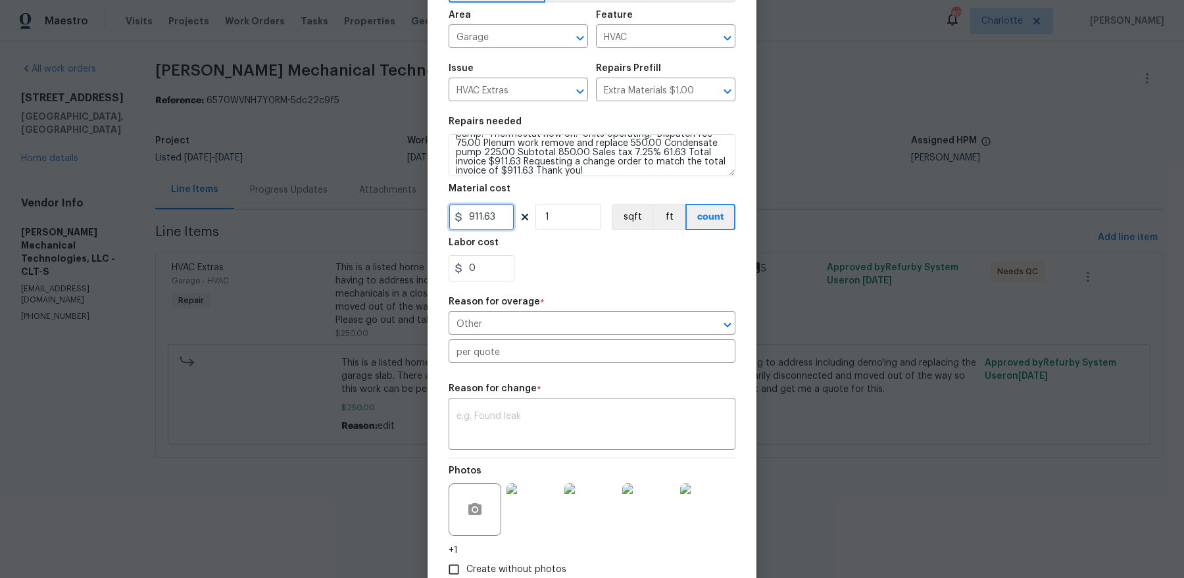
scroll to position [168, 0]
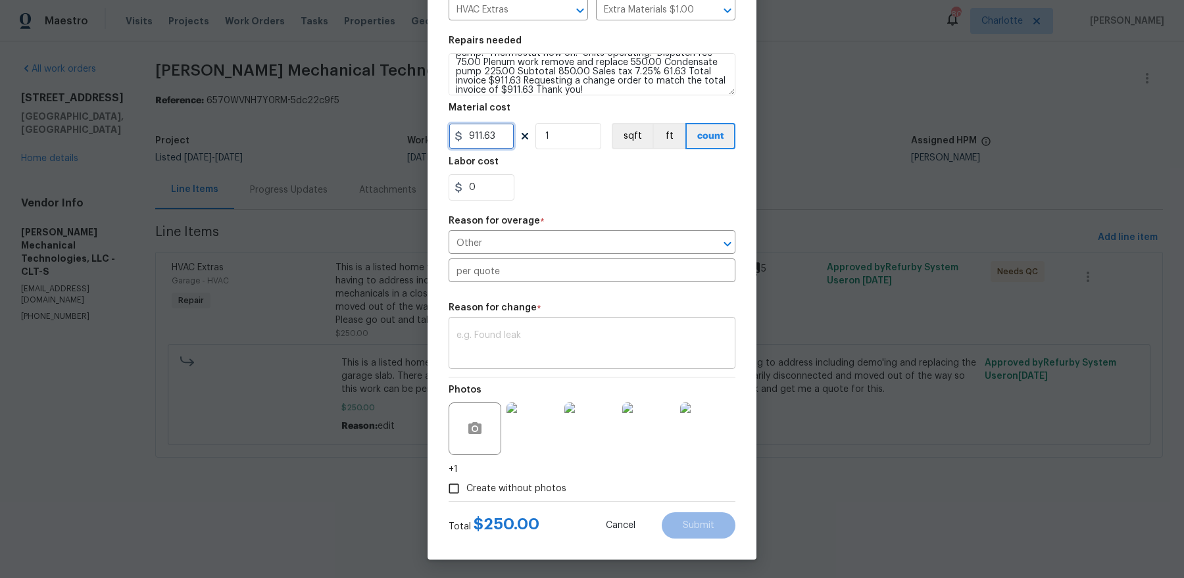
type input "911.63"
click at [522, 344] on textarea at bounding box center [592, 345] width 271 height 28
paste textarea "911.63"
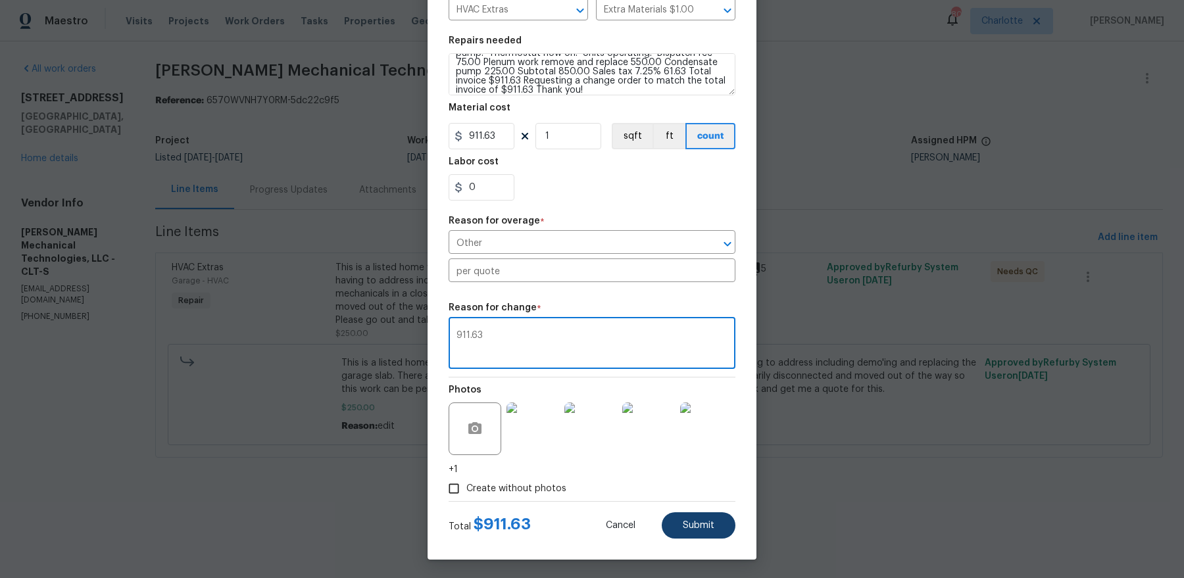
type textarea "911.63"
click at [686, 462] on span "Submit" at bounding box center [699, 526] width 32 height 10
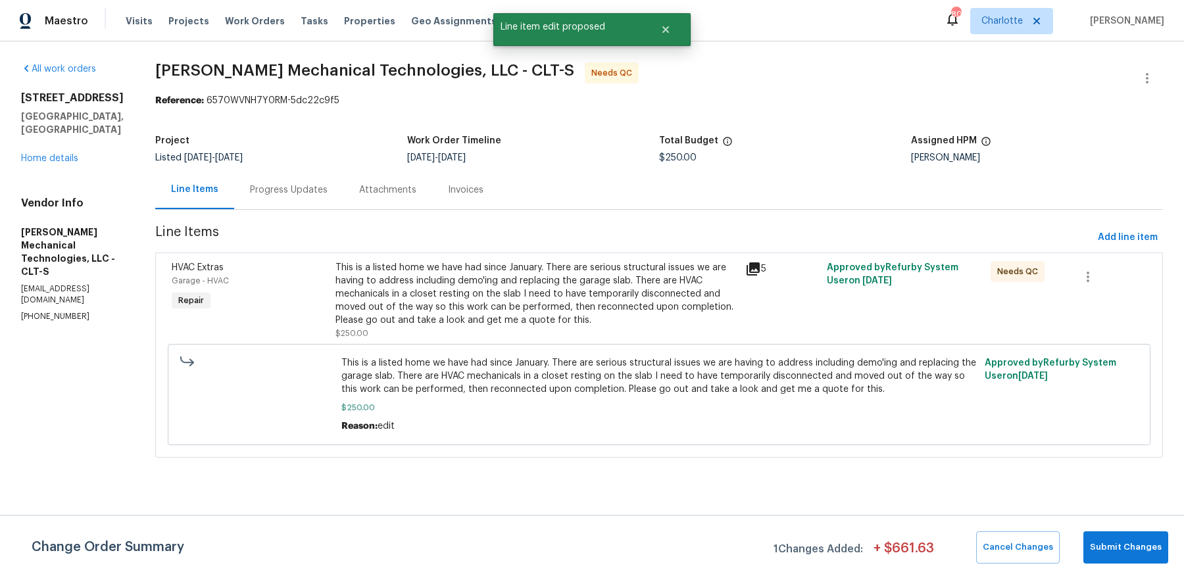
scroll to position [0, 0]
click at [947, 462] on span "Submit Changes" at bounding box center [1126, 547] width 72 height 15
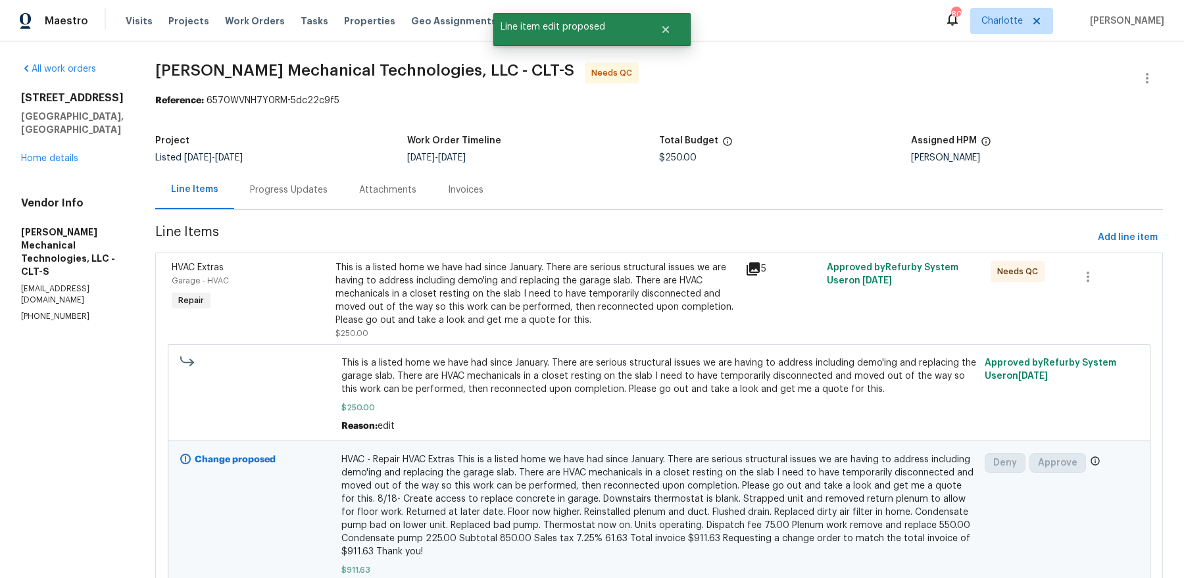
click at [609, 264] on div "This is a listed home we have had since January. There are serious structural i…" at bounding box center [537, 294] width 402 height 66
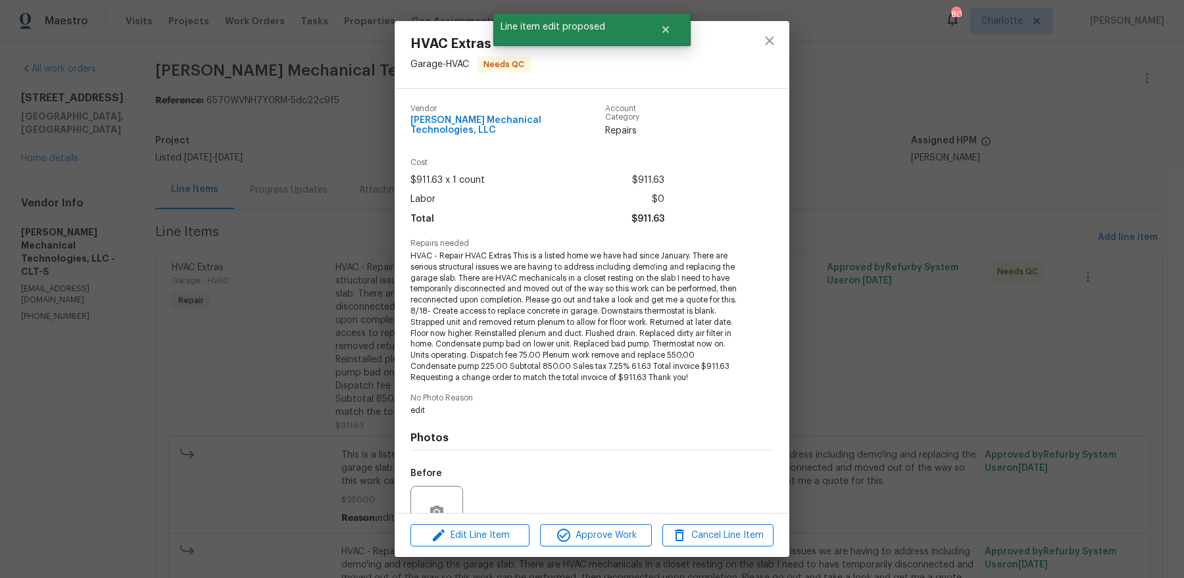
click at [616, 462] on div "Edit Line Item Approve Work Cancel Line Item" at bounding box center [592, 536] width 395 height 44
click at [613, 462] on span "Approve Work" at bounding box center [595, 536] width 103 height 16
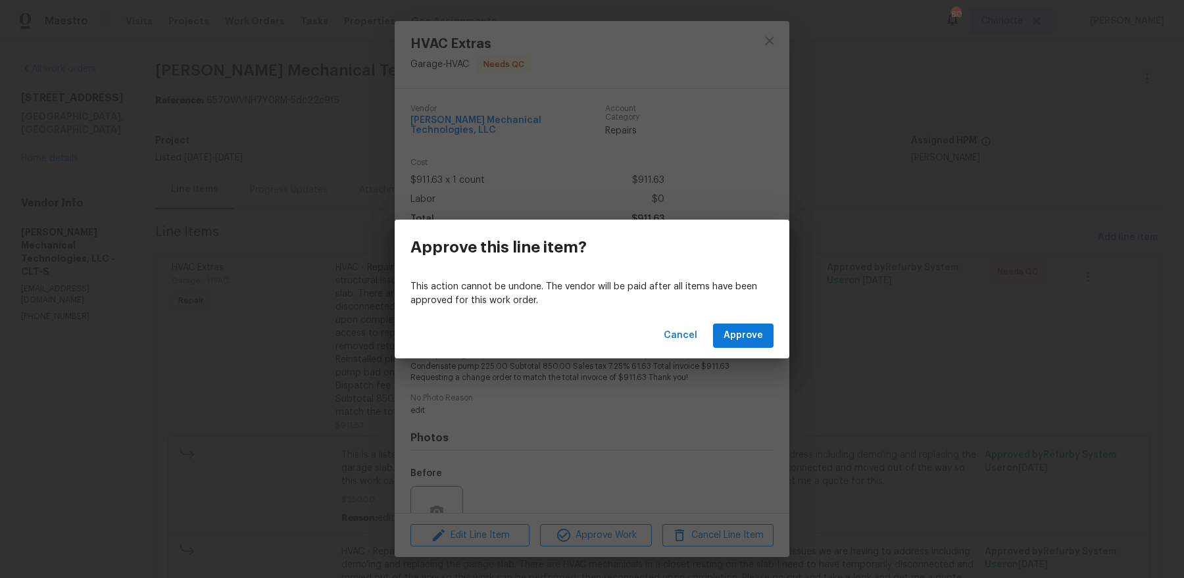
click at [743, 321] on div "Cancel Approve" at bounding box center [592, 335] width 395 height 45
click at [736, 337] on span "Approve" at bounding box center [743, 336] width 39 height 16
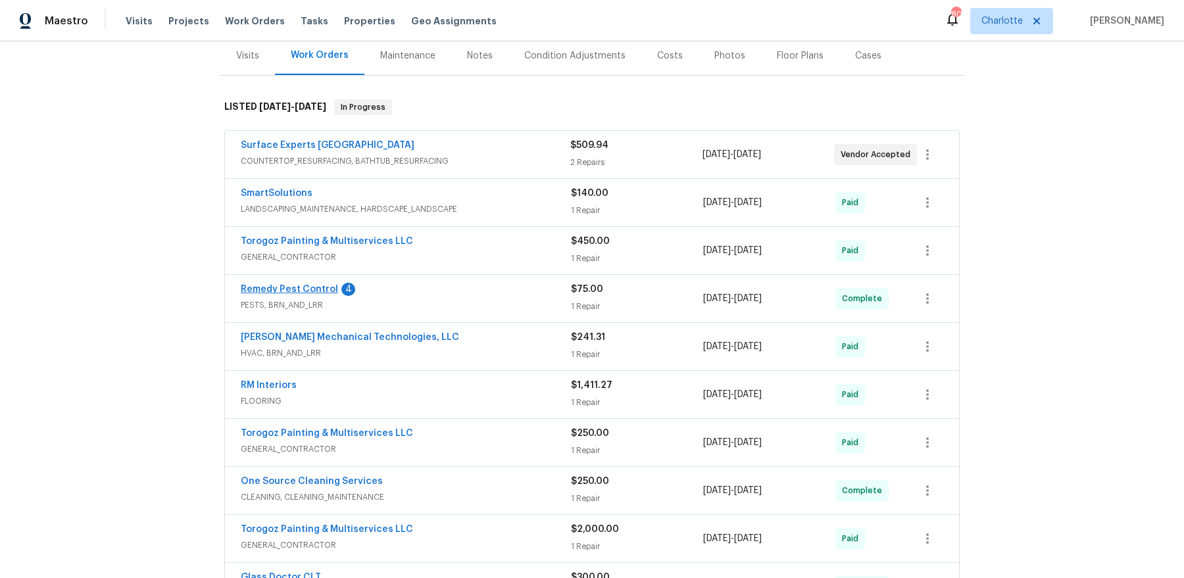
scroll to position [99, 0]
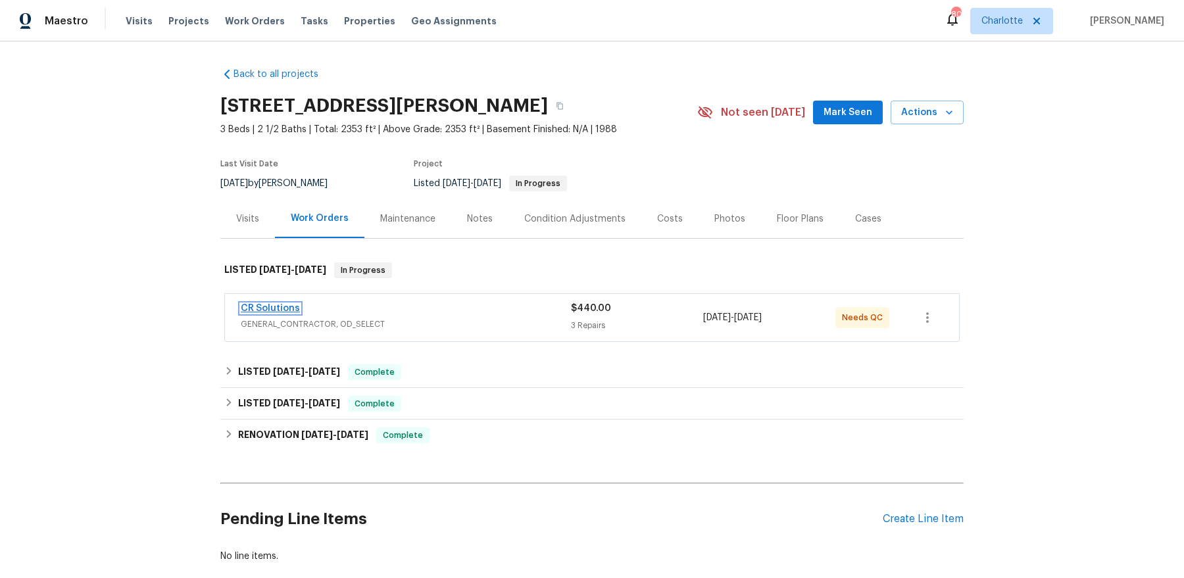
click at [276, 309] on link "CR Solutions" at bounding box center [270, 308] width 59 height 9
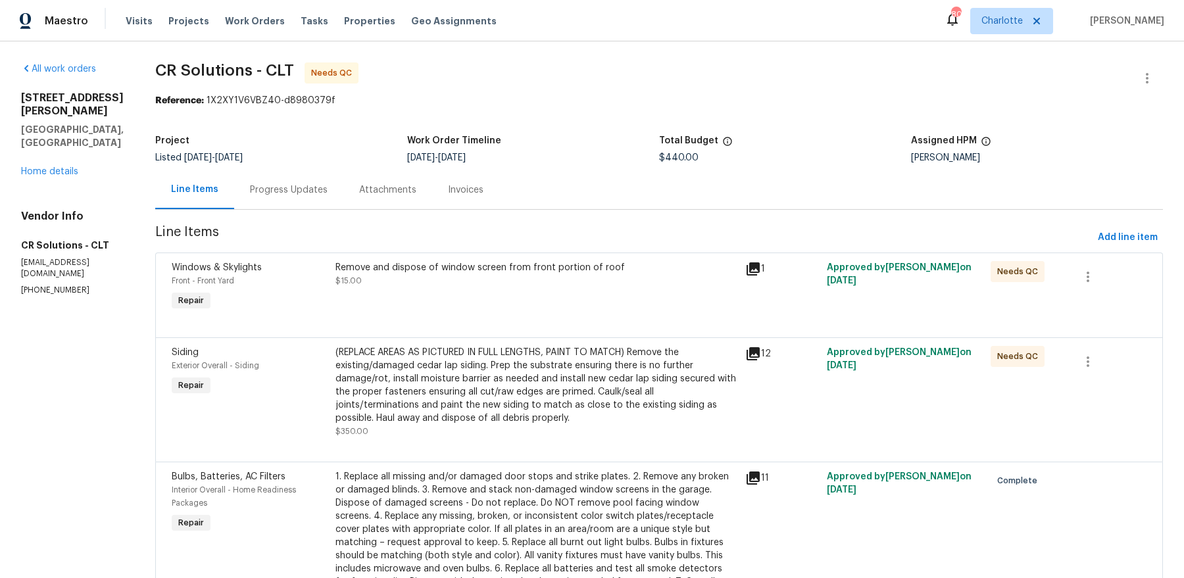
click at [747, 265] on icon at bounding box center [753, 269] width 13 height 13
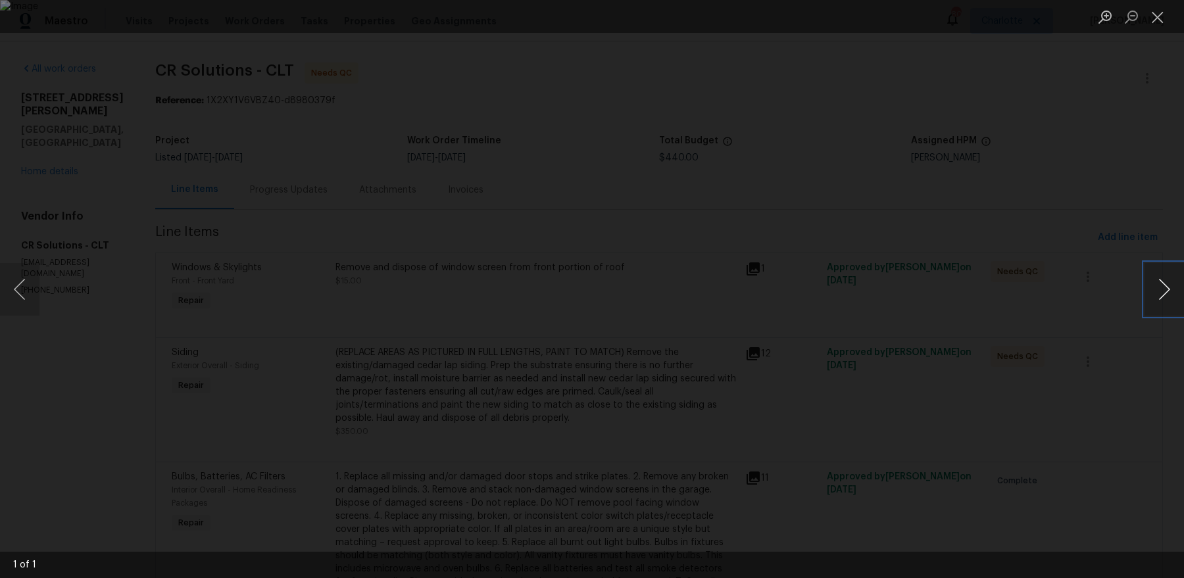
click at [947, 289] on button "Next image" at bounding box center [1164, 289] width 39 height 53
click at [947, 19] on button "Close lightbox" at bounding box center [1158, 16] width 26 height 23
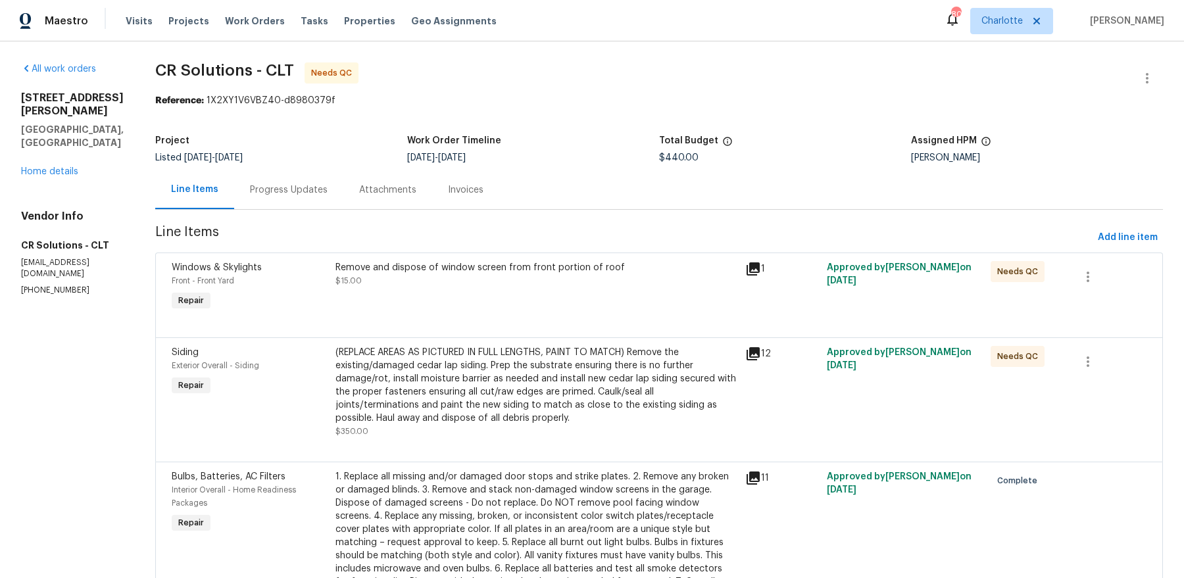
click at [745, 354] on icon at bounding box center [753, 354] width 16 height 16
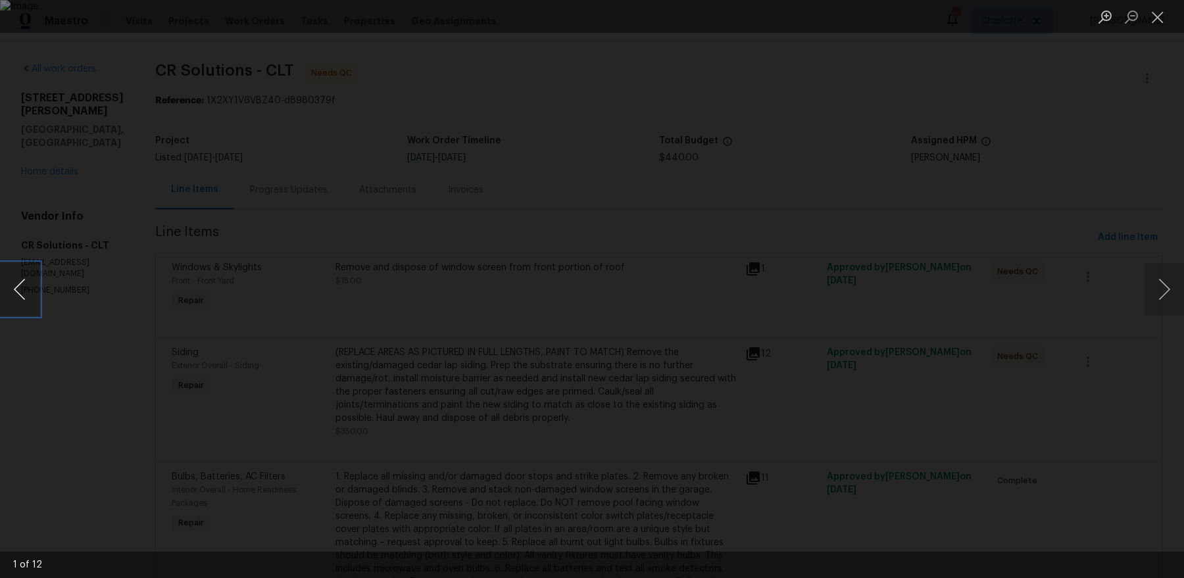
click at [37, 272] on button "Previous image" at bounding box center [19, 289] width 39 height 53
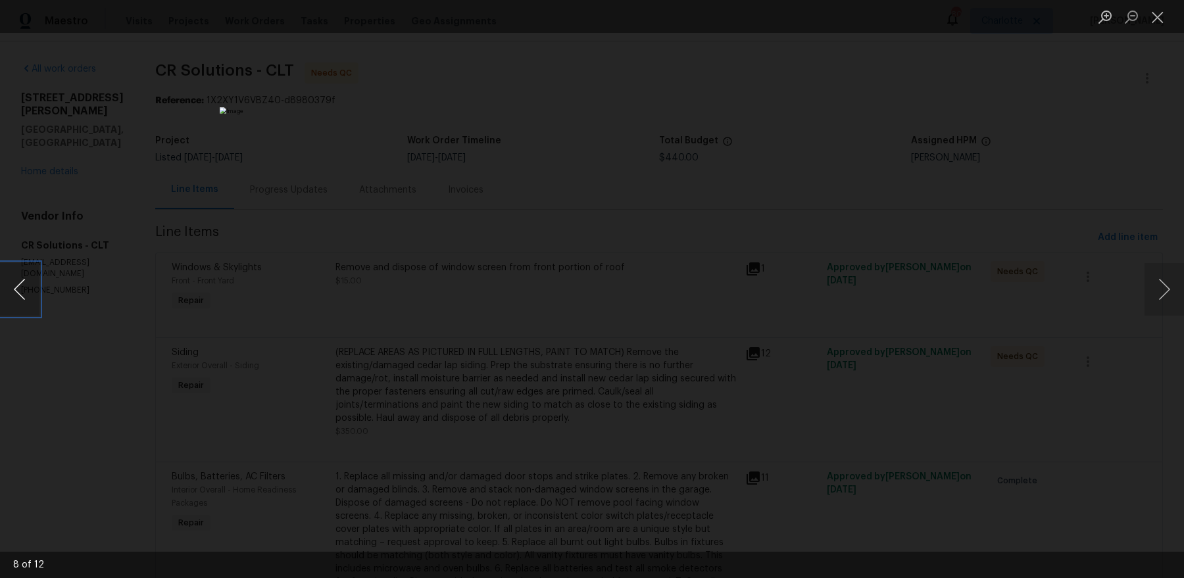
click at [37, 272] on button "Previous image" at bounding box center [19, 289] width 39 height 53
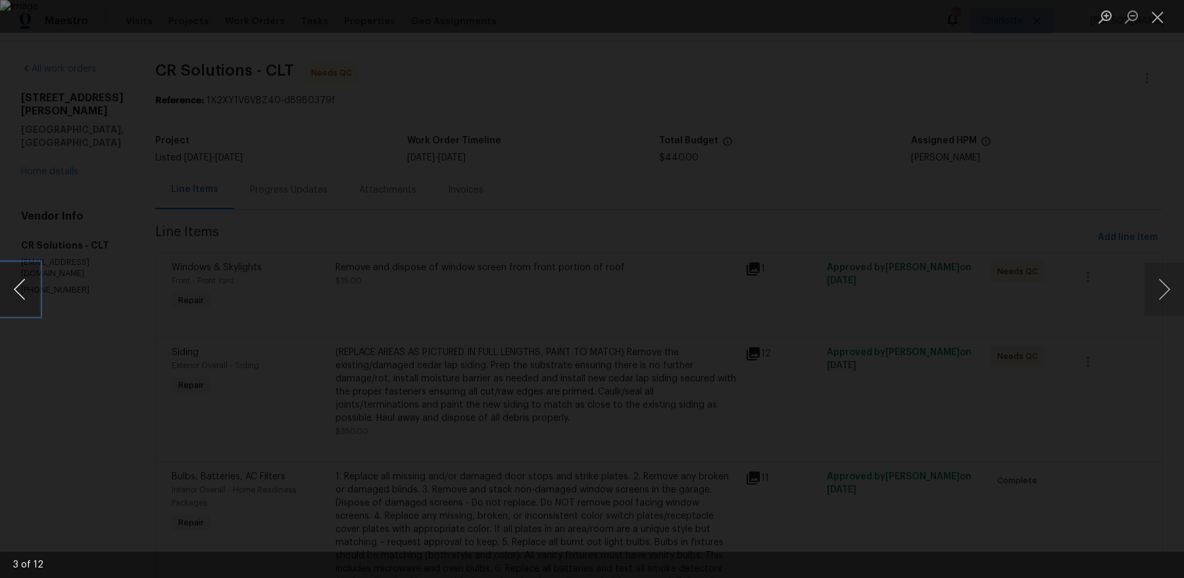
click at [37, 272] on button "Previous image" at bounding box center [19, 289] width 39 height 53
click at [263, 226] on div "Lightbox" at bounding box center [592, 289] width 1184 height 578
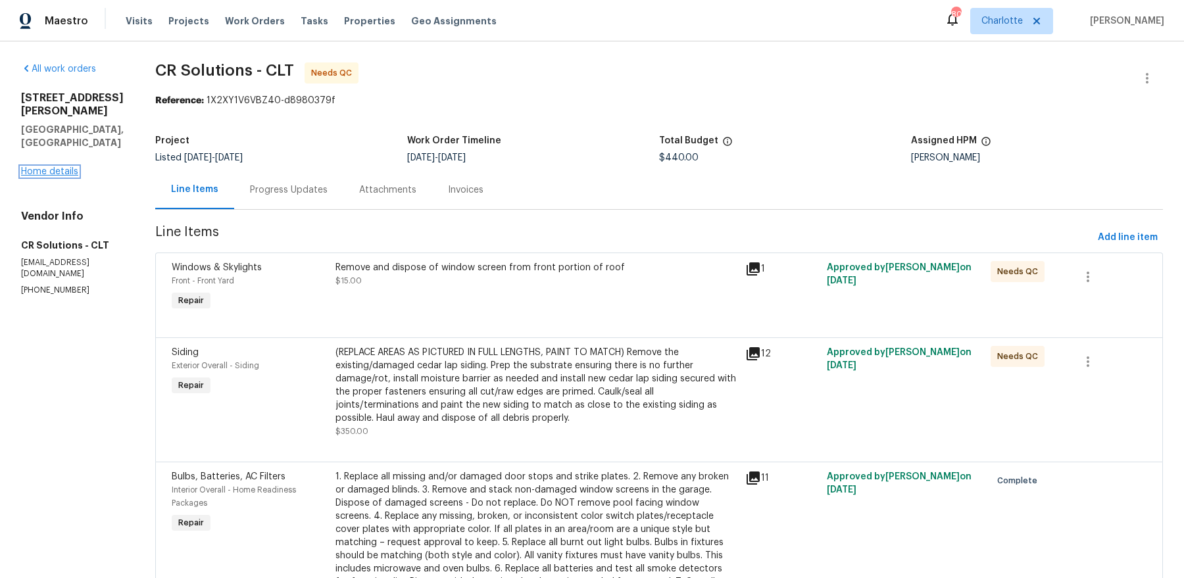
click at [39, 170] on link "Home details" at bounding box center [49, 171] width 57 height 9
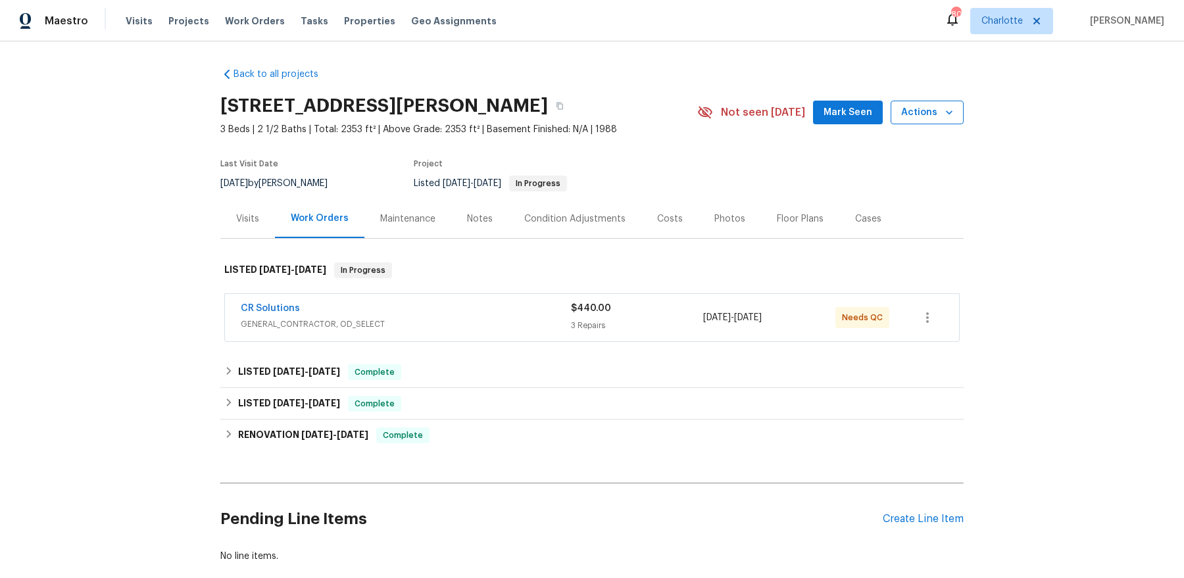
click at [932, 107] on span "Actions" at bounding box center [927, 113] width 52 height 16
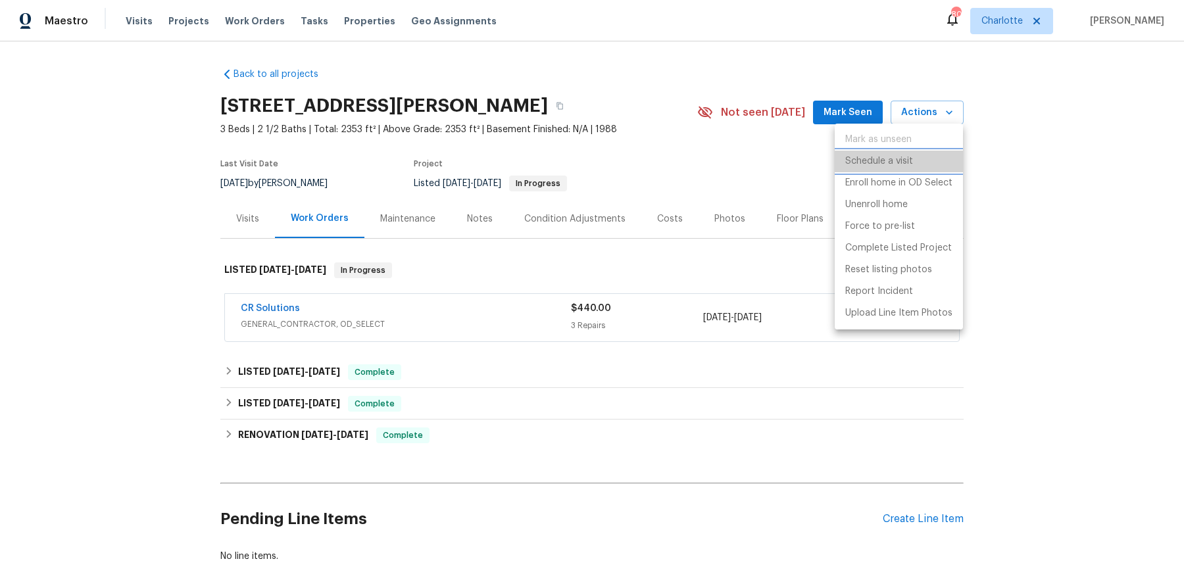
click at [874, 160] on p "Schedule a visit" at bounding box center [879, 162] width 68 height 14
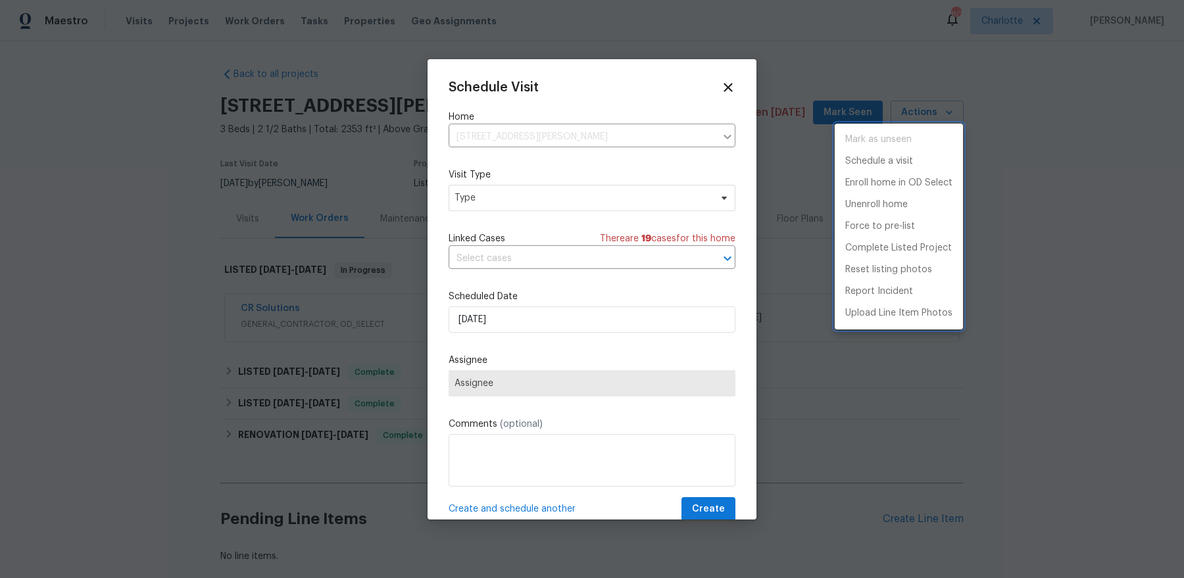
click at [567, 214] on div at bounding box center [592, 289] width 1184 height 578
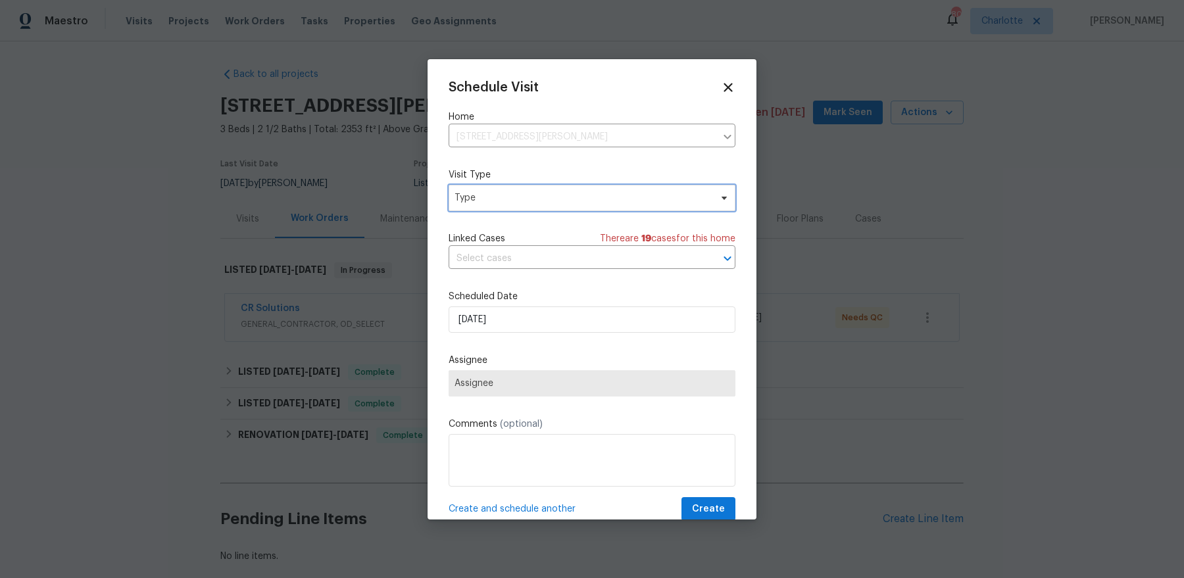
click at [567, 200] on span "Type" at bounding box center [583, 197] width 256 height 13
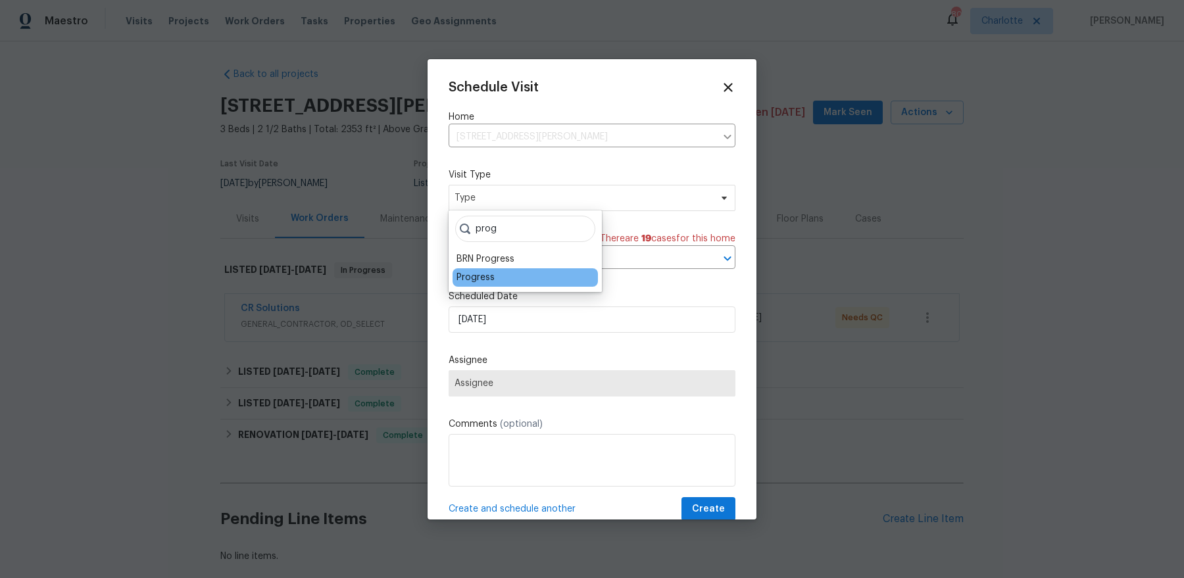
type input "prog"
click at [480, 274] on div "Progress" at bounding box center [476, 277] width 38 height 13
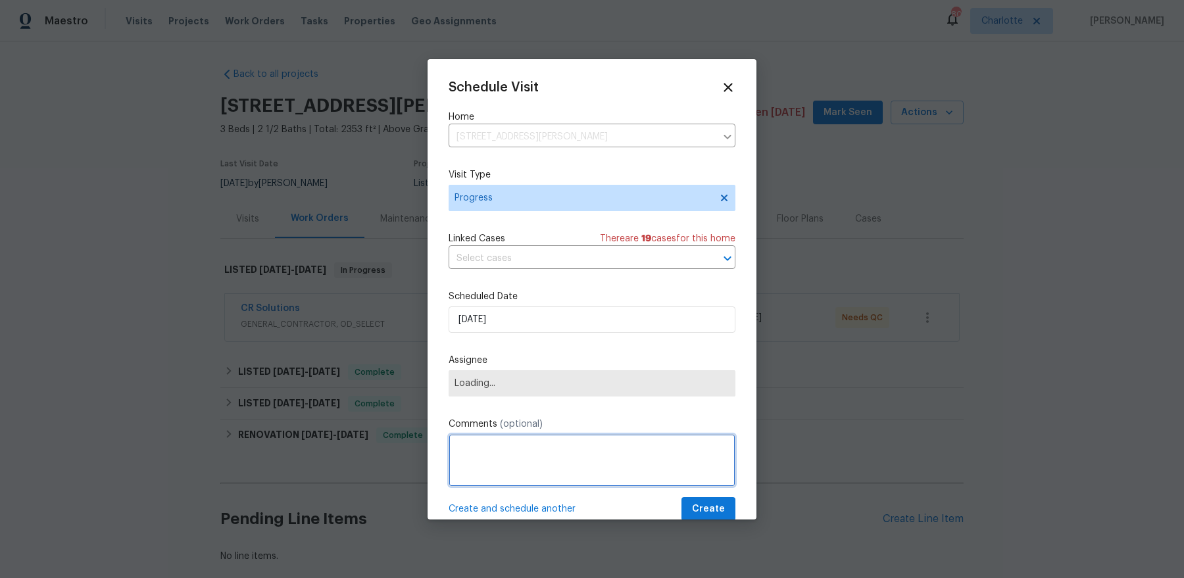
click at [490, 437] on textarea at bounding box center [592, 460] width 287 height 53
type textarea "QC CR Solutions"
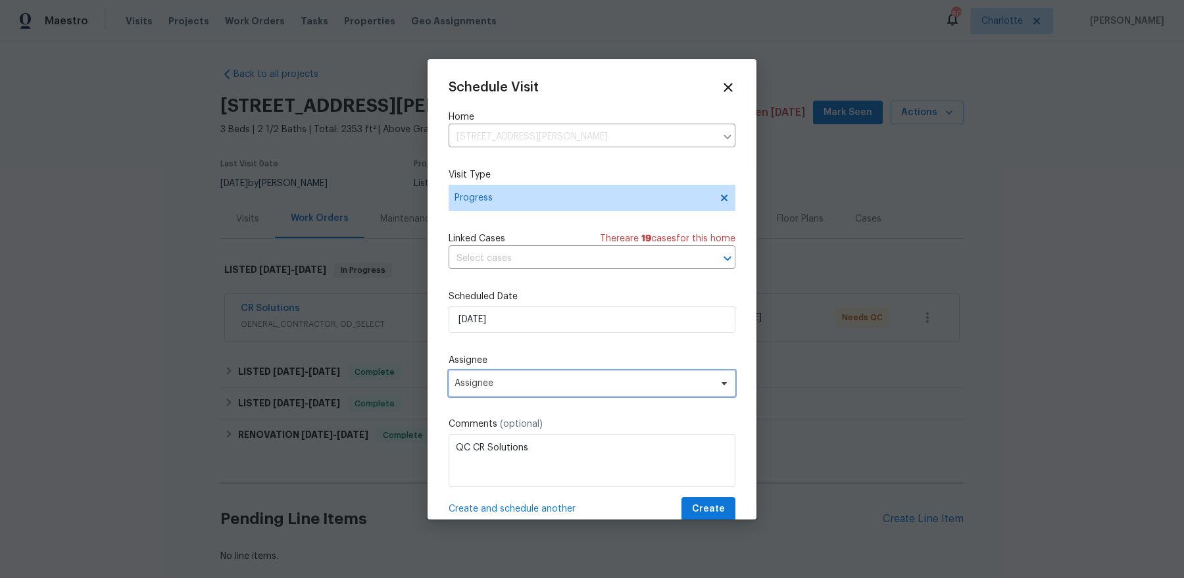
click at [498, 381] on span "Assignee" at bounding box center [584, 383] width 258 height 11
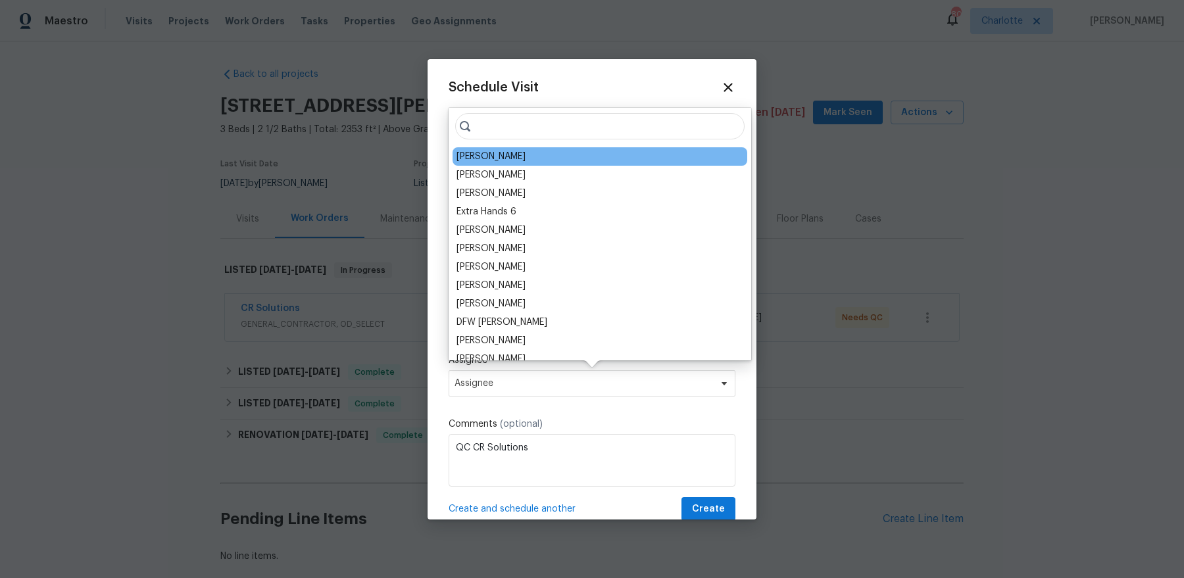
click at [503, 161] on div "[PERSON_NAME]" at bounding box center [491, 156] width 69 height 13
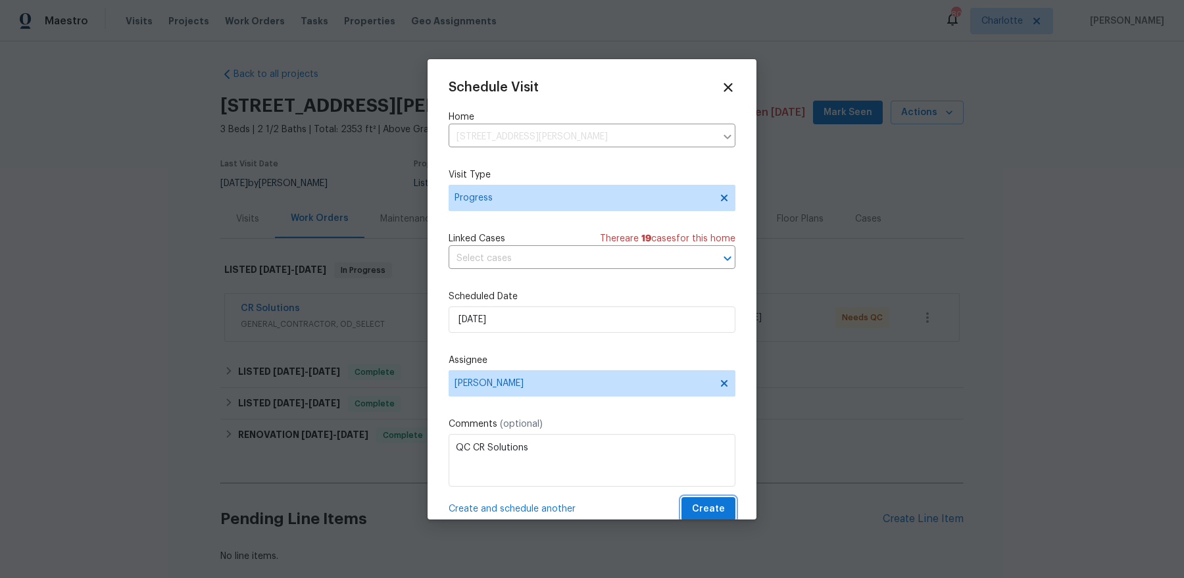
click at [701, 462] on span "Create" at bounding box center [708, 509] width 33 height 16
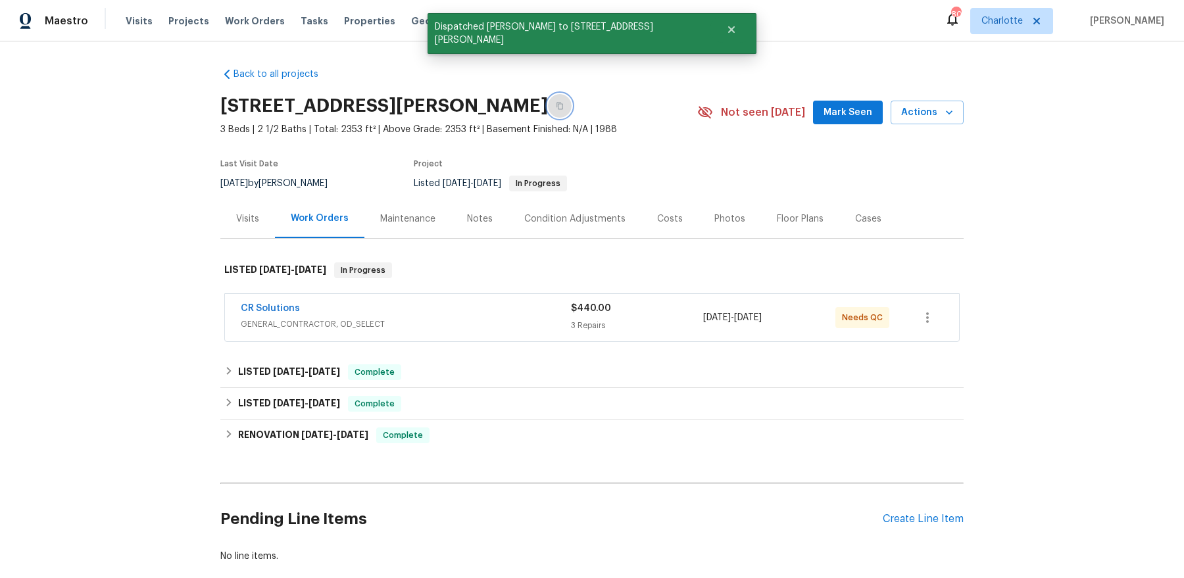
click at [572, 101] on button "button" at bounding box center [560, 106] width 24 height 24
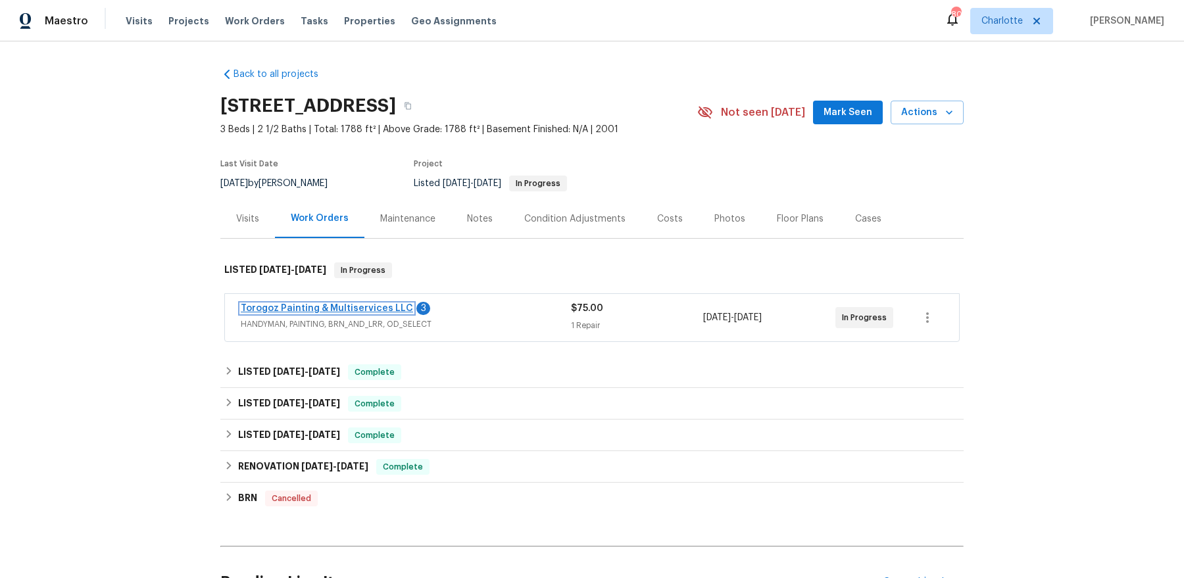
click at [388, 305] on link "Torogoz Painting & Multiservices LLC" at bounding box center [327, 308] width 172 height 9
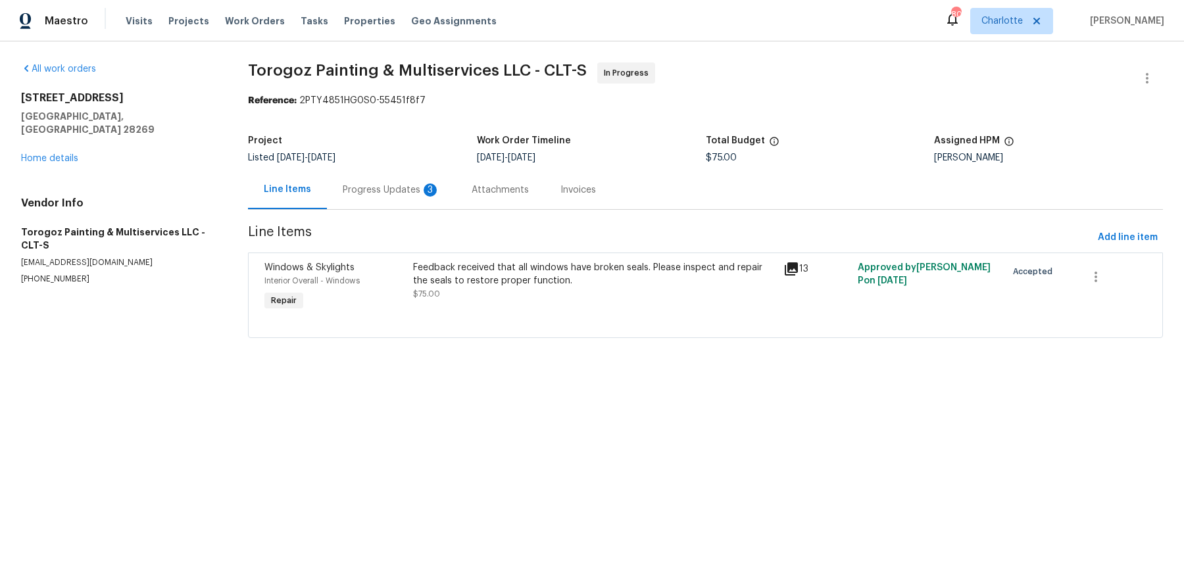
click at [402, 191] on div "Progress Updates 3" at bounding box center [391, 190] width 97 height 13
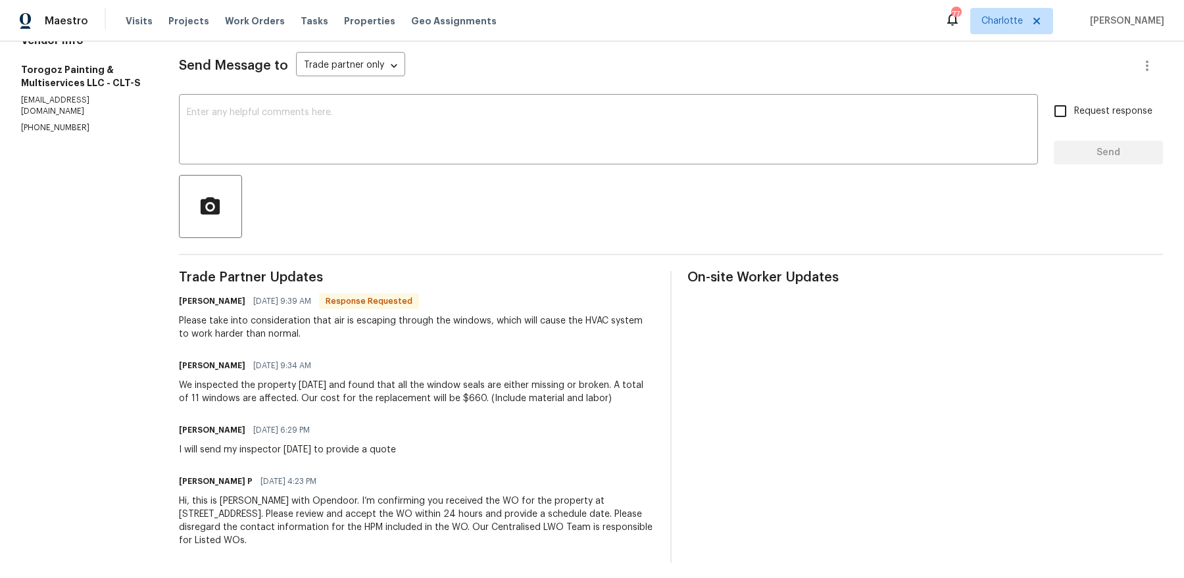
scroll to position [182, 0]
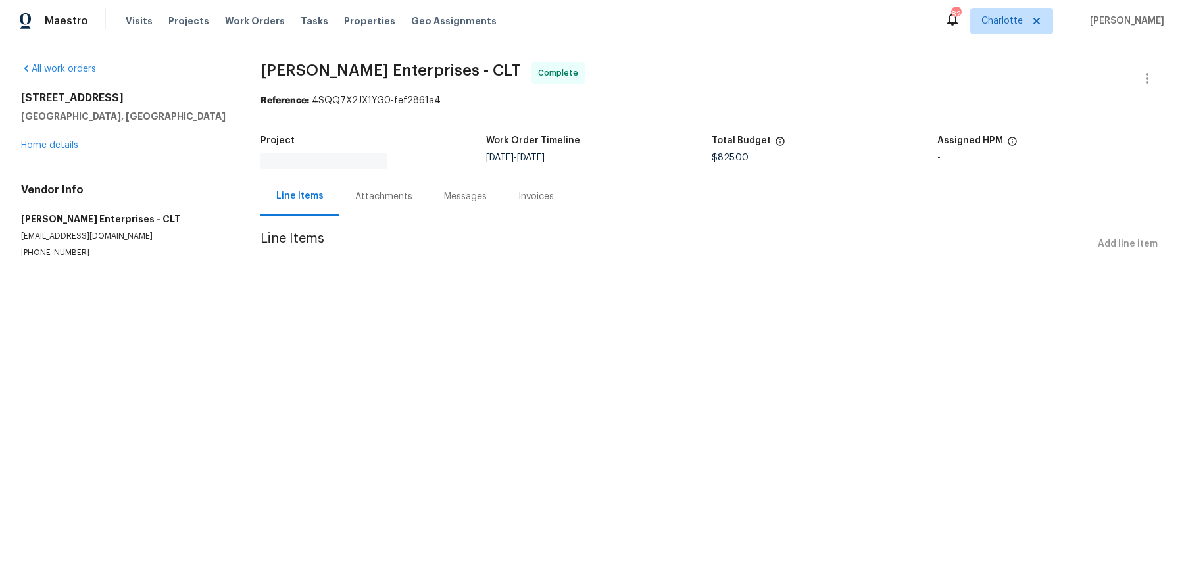
click at [52, 151] on div "7400 Gilead Rd Huntersville, NC 28078 Home details" at bounding box center [125, 121] width 208 height 61
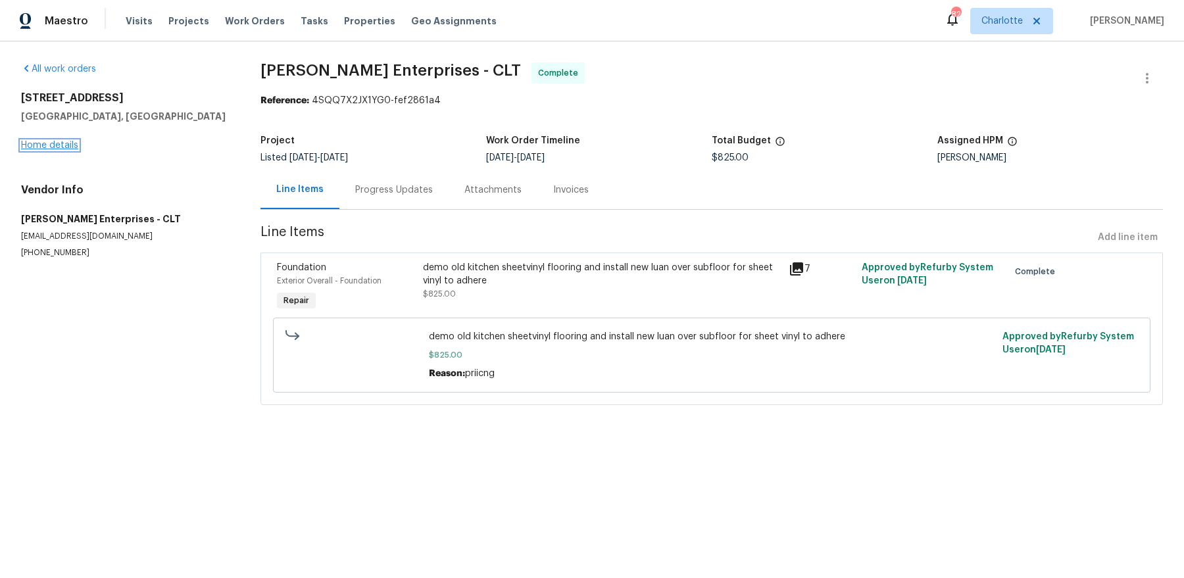
click at [52, 146] on link "Home details" at bounding box center [49, 145] width 57 height 9
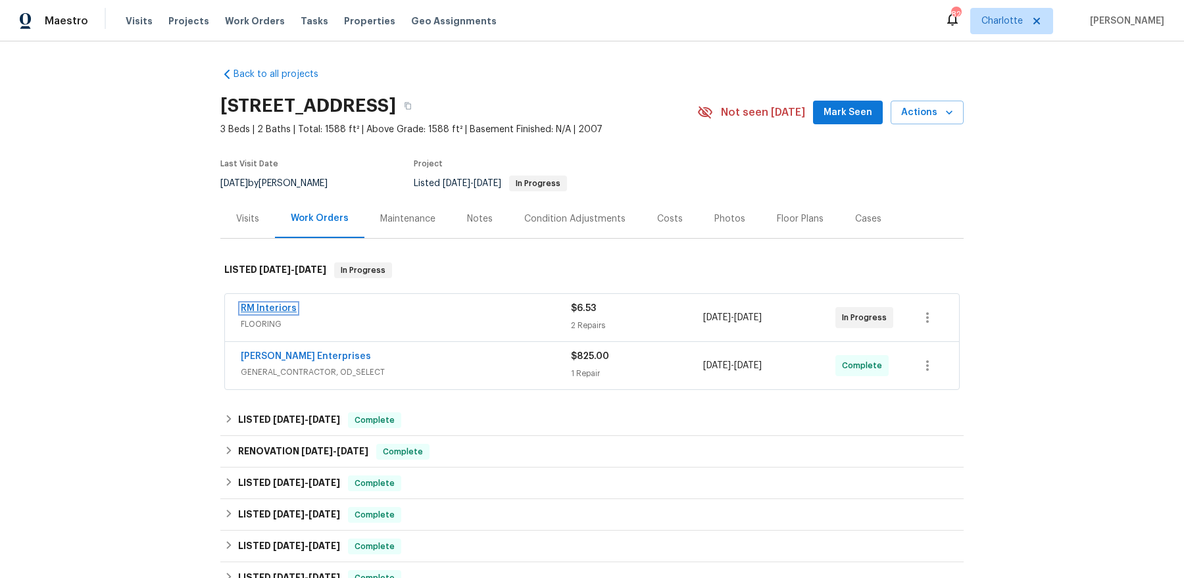
click at [273, 309] on link "RM Interiors" at bounding box center [269, 308] width 56 height 9
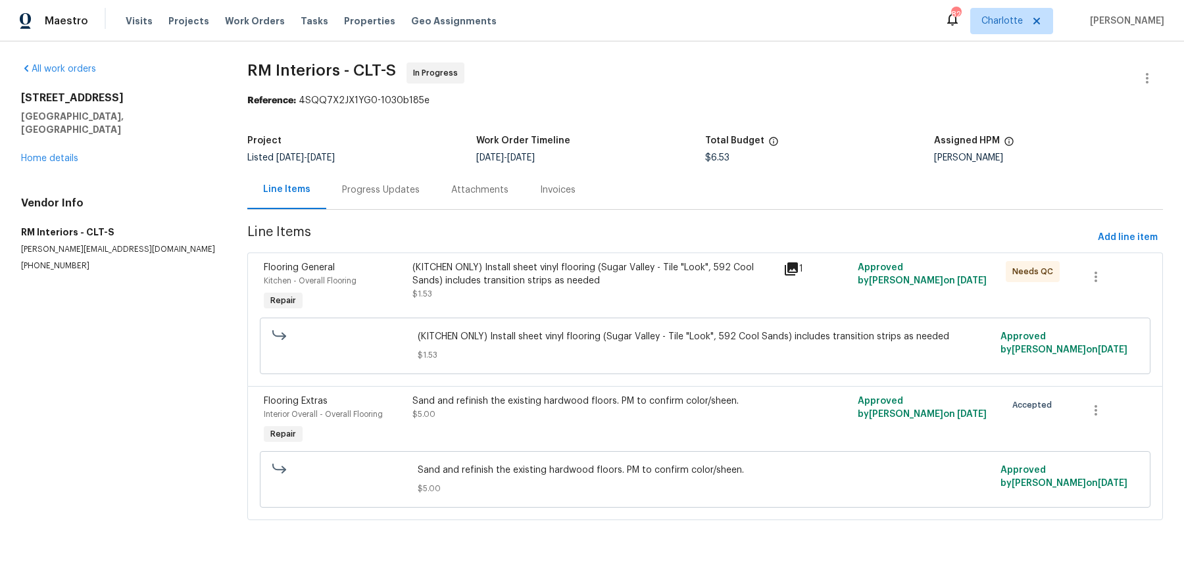
click at [29, 136] on div "7400 Gilead Rd Huntersville, NC 28078 Home details" at bounding box center [118, 128] width 195 height 74
click at [29, 154] on link "Home details" at bounding box center [49, 158] width 57 height 9
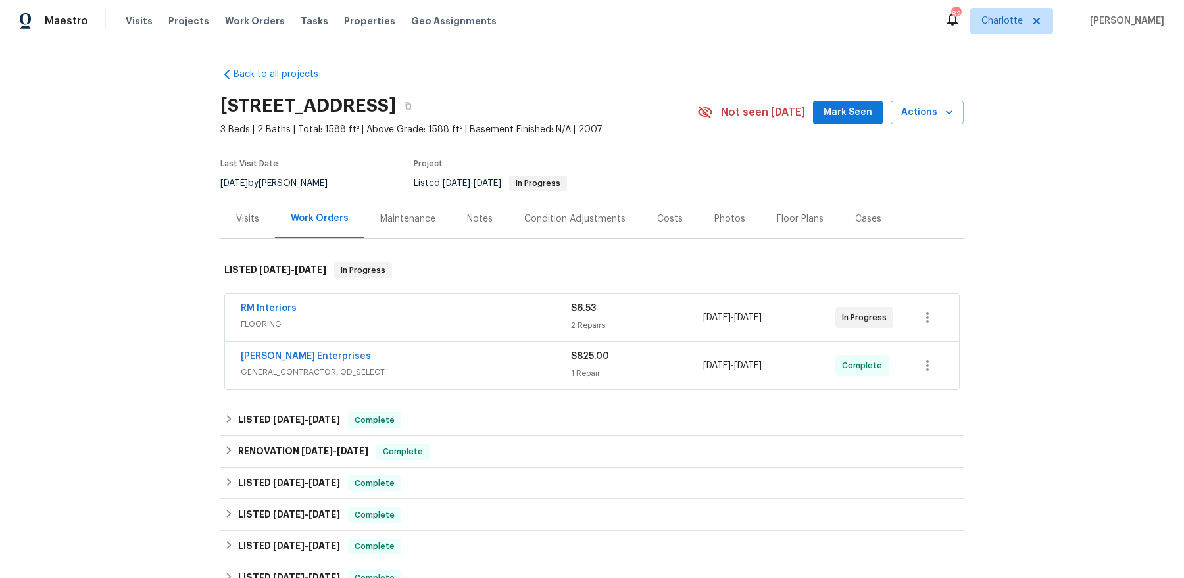
click at [238, 225] on div "Visits" at bounding box center [247, 218] width 55 height 39
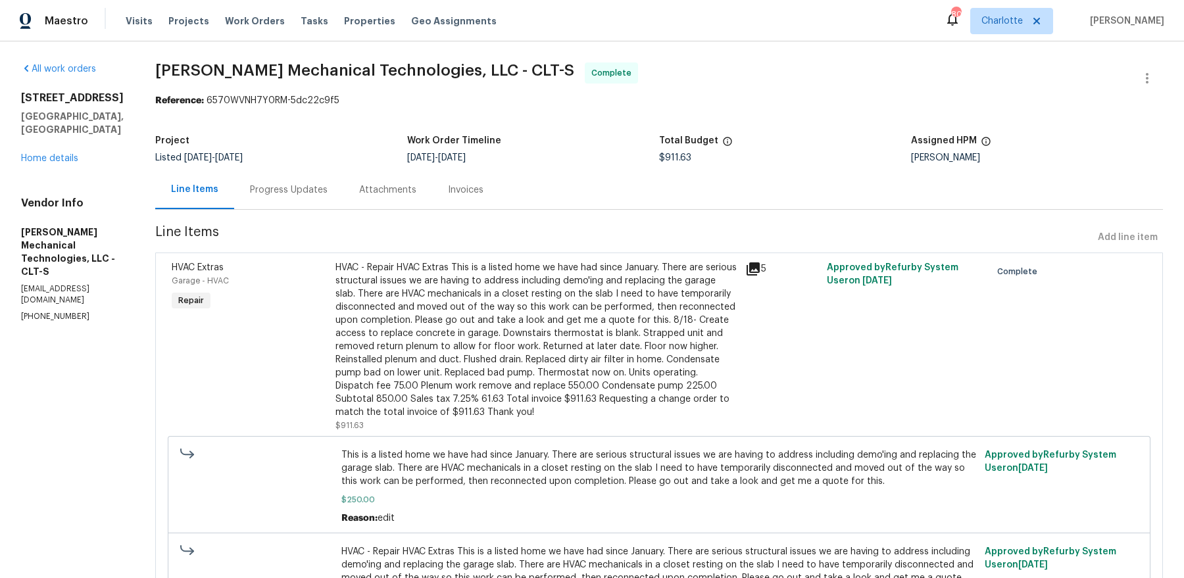
click at [30, 151] on div "[STREET_ADDRESS] Home details" at bounding box center [72, 128] width 103 height 74
click at [30, 154] on link "Home details" at bounding box center [49, 158] width 57 height 9
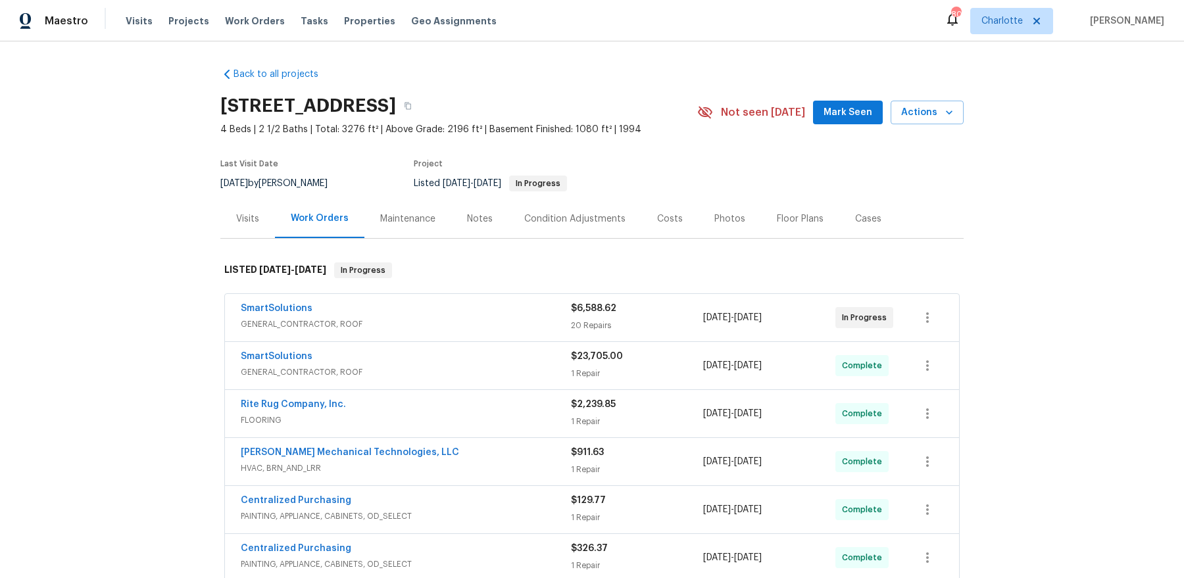
scroll to position [4, 0]
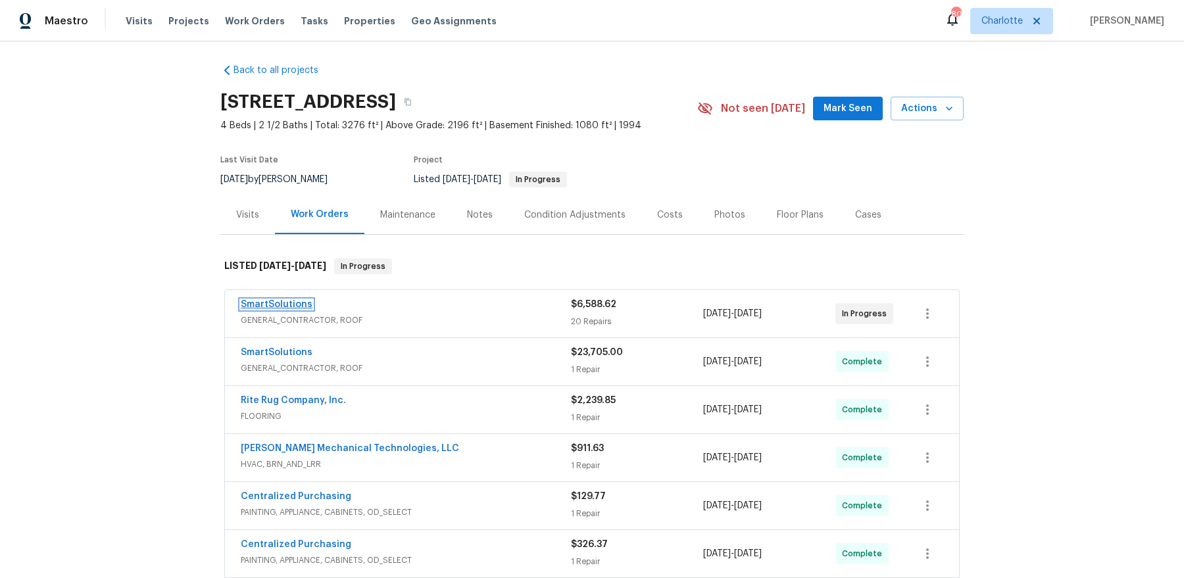
click at [271, 305] on link "SmartSolutions" at bounding box center [277, 304] width 72 height 9
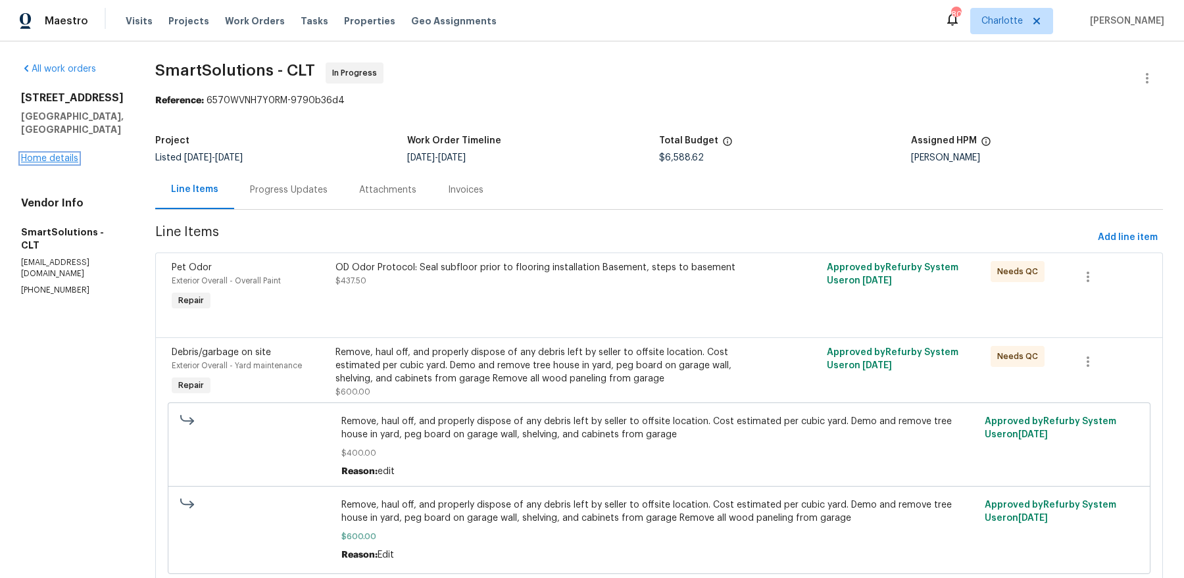
click at [42, 154] on link "Home details" at bounding box center [49, 158] width 57 height 9
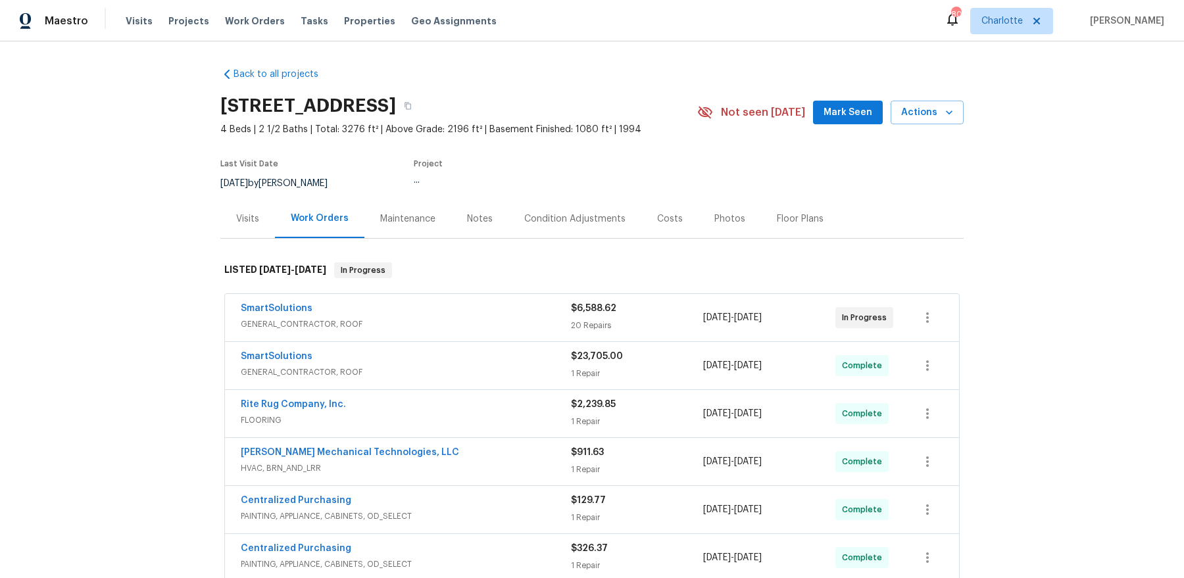
click at [475, 214] on div "Notes" at bounding box center [480, 219] width 26 height 13
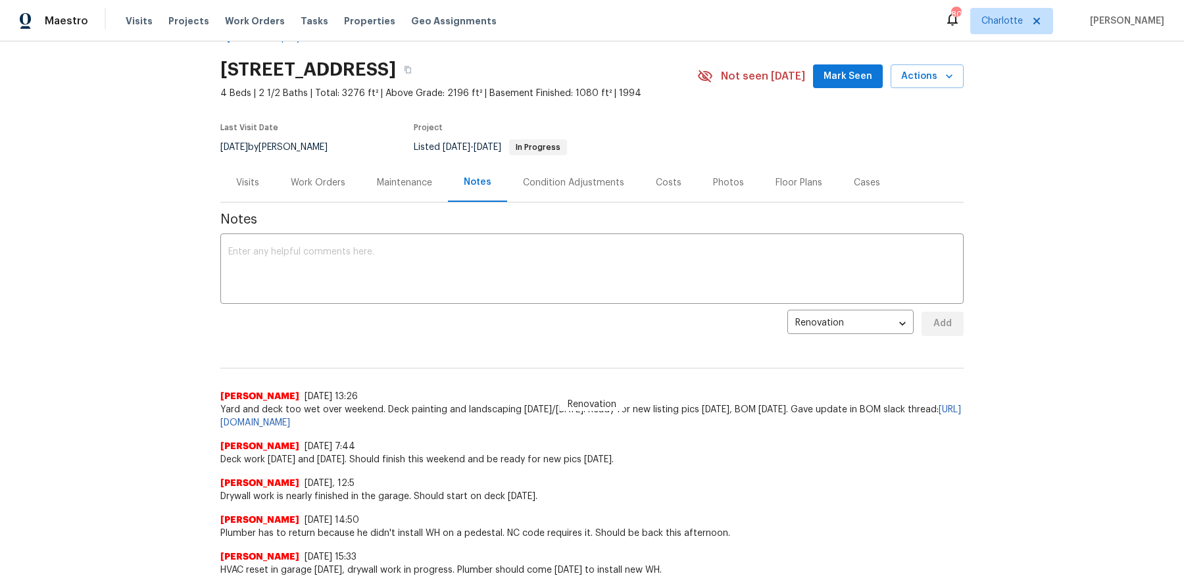
scroll to position [40, 0]
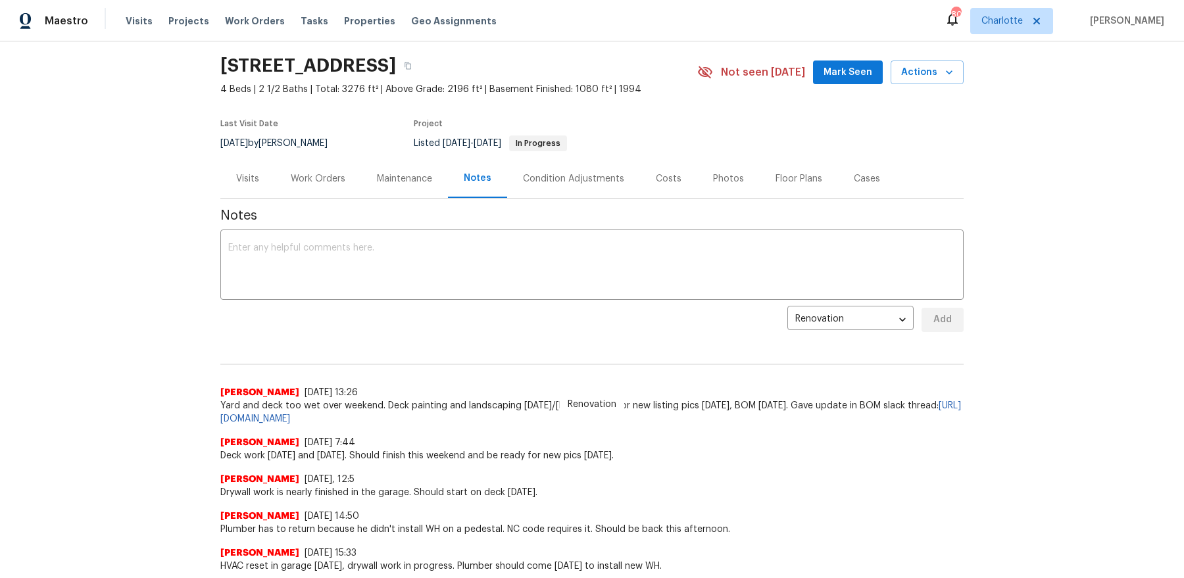
click at [326, 188] on div "Work Orders" at bounding box center [318, 178] width 86 height 39
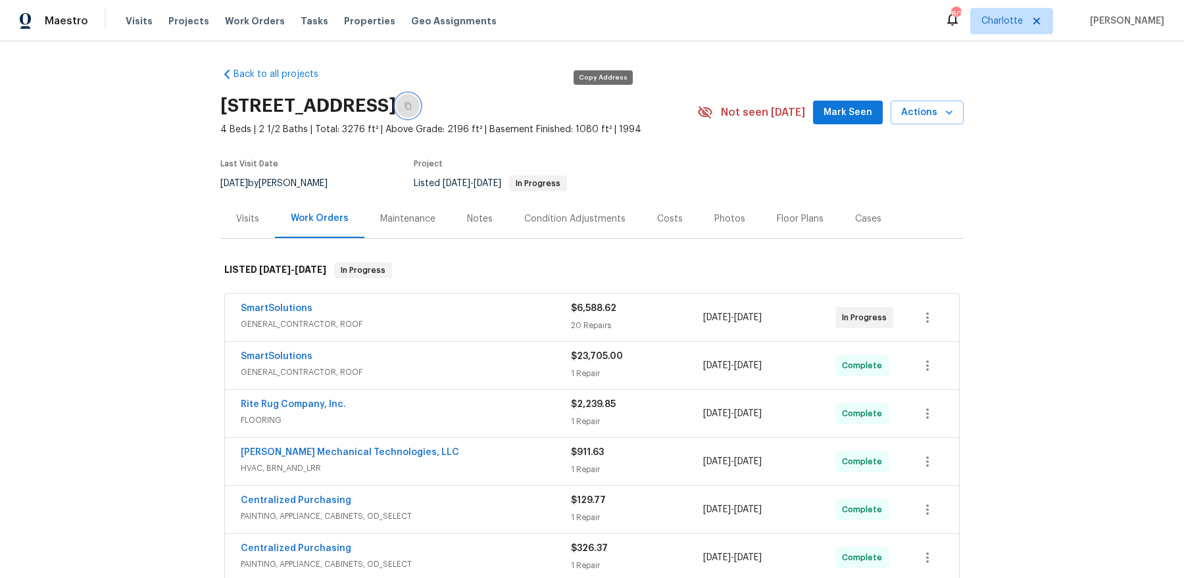
click at [420, 101] on button "button" at bounding box center [408, 106] width 24 height 24
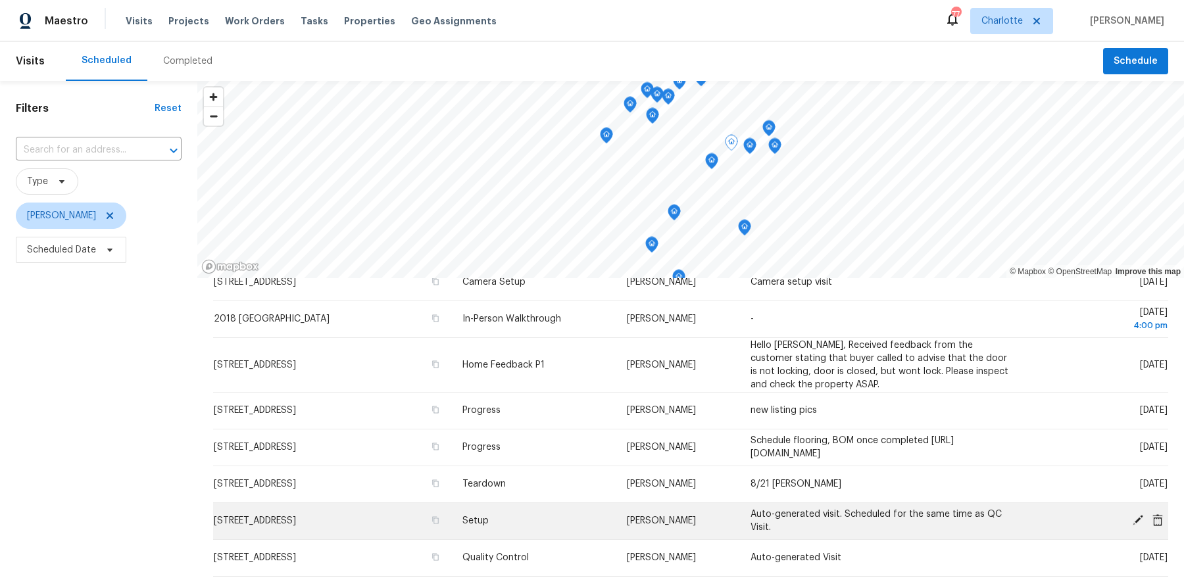
scroll to position [271, 0]
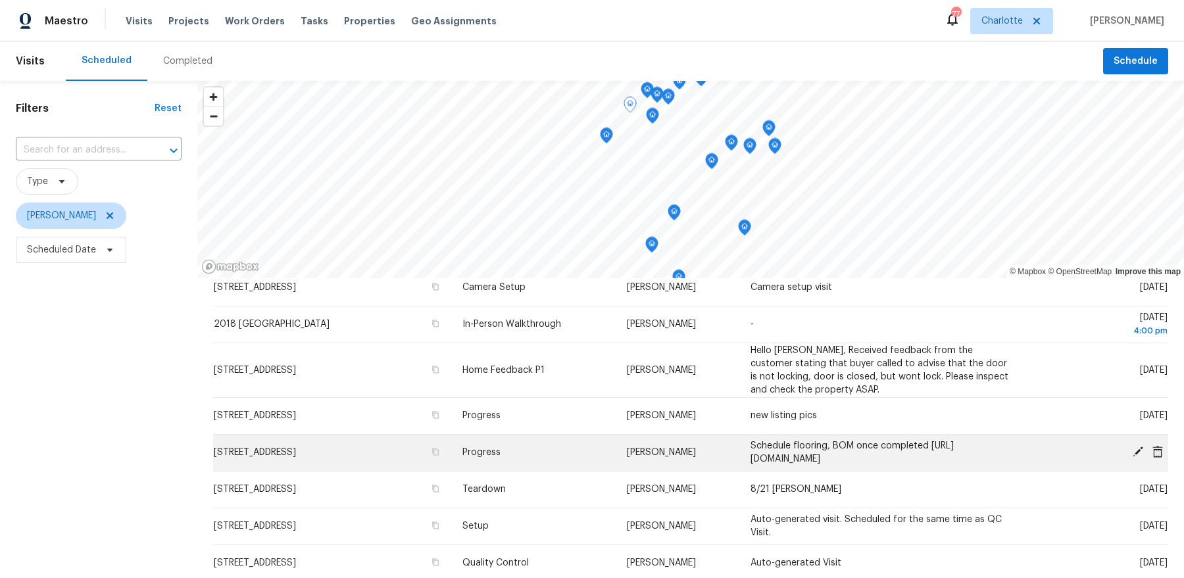
click at [1136, 451] on icon at bounding box center [1138, 452] width 12 height 12
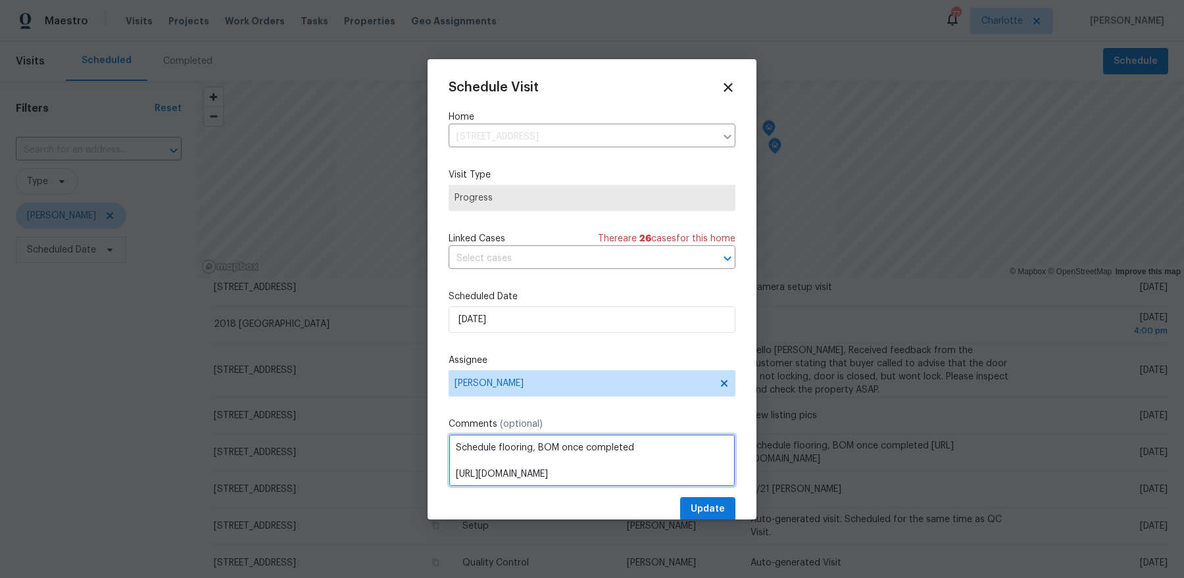
click at [578, 454] on textarea "Schedule flooring, BOM once completed https://opendoor.atlassian.net/servicedes…" at bounding box center [592, 460] width 287 height 53
click at [659, 439] on textarea "Schedule flooring, BOM once completed https://opendoor.atlassian.net/servicedes…" at bounding box center [592, 460] width 287 height 53
drag, startPoint x: 641, startPoint y: 449, endPoint x: 359, endPoint y: 448, distance: 281.6
click at [358, 449] on div "Schedule Visit Home 7400 Gilead Rd, Huntersville, NC 28078 ​ Visit Type Progres…" at bounding box center [592, 289] width 1184 height 578
type textarea "BOM home and take listing pics https://opendoor.atlassian.net/servicedesk/custo…"
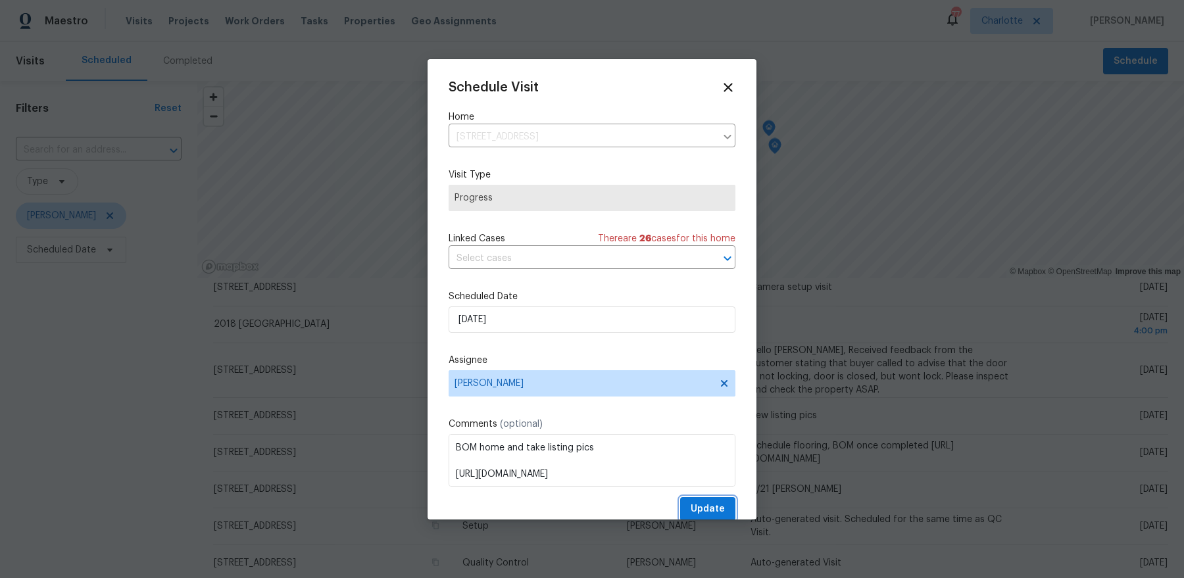
scroll to position [2, 0]
click at [680, 495] on button "Update" at bounding box center [707, 507] width 55 height 24
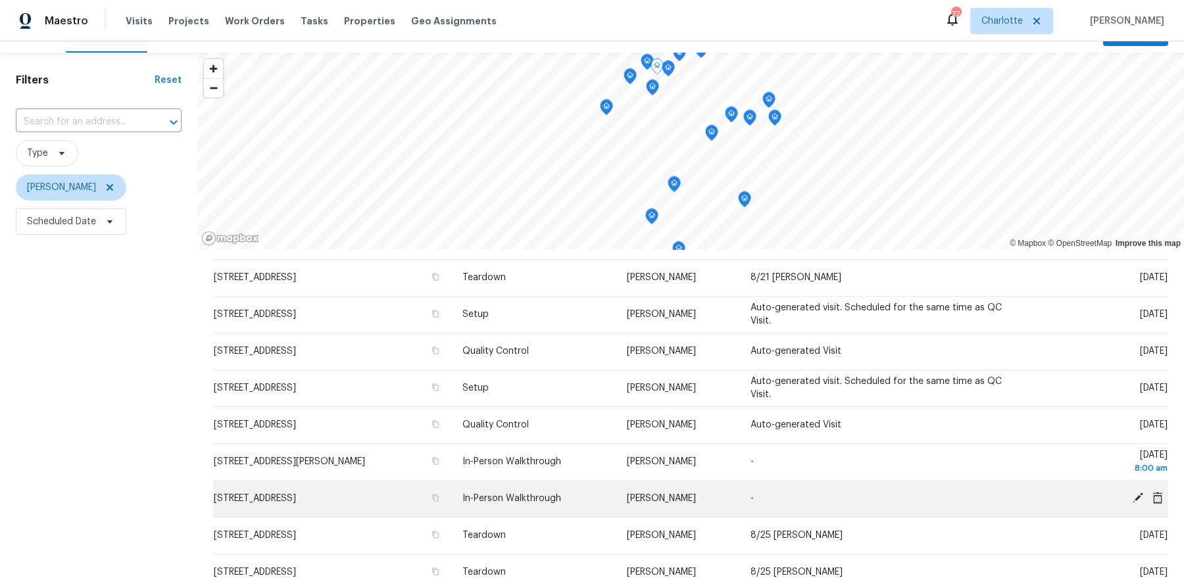
scroll to position [482, 0]
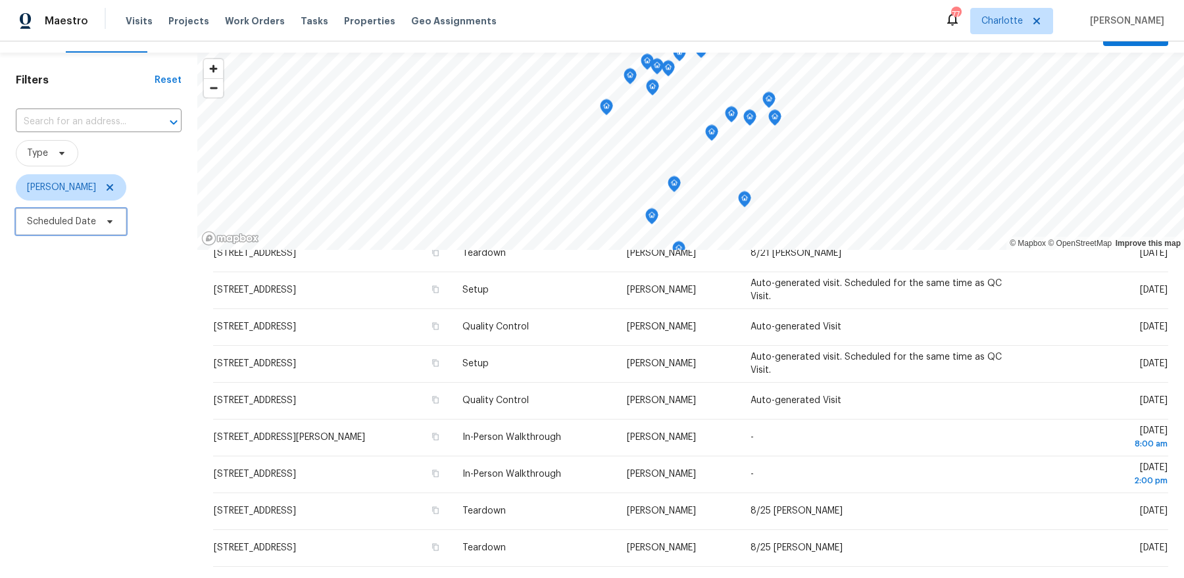
click at [98, 214] on span "Scheduled Date" at bounding box center [71, 222] width 111 height 26
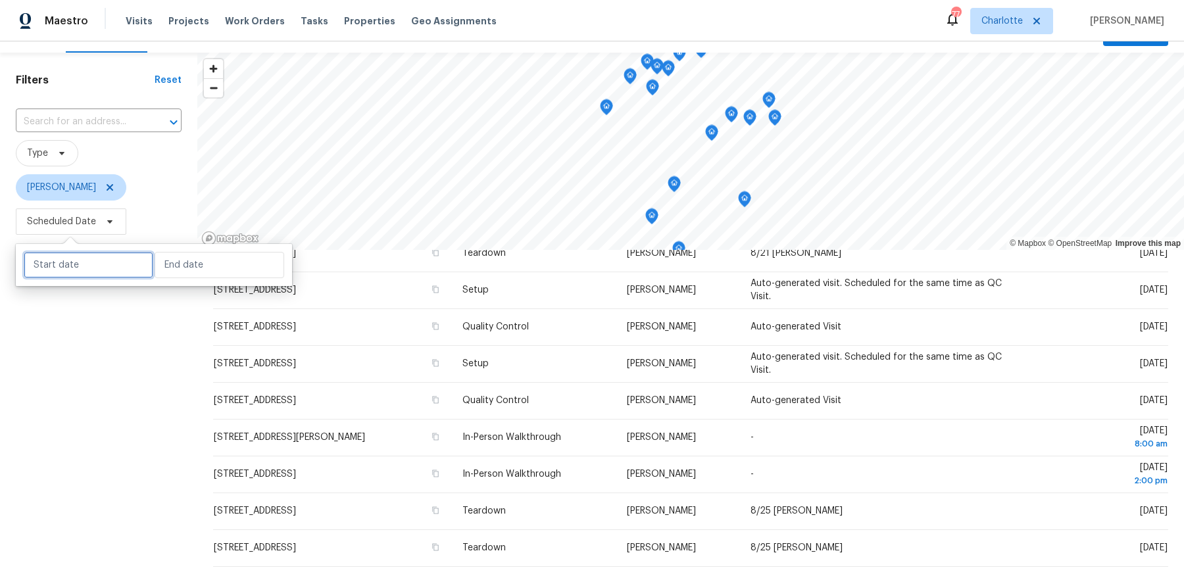
click at [102, 254] on input "text" at bounding box center [89, 265] width 130 height 26
select select "7"
select select "2025"
select select "8"
select select "2025"
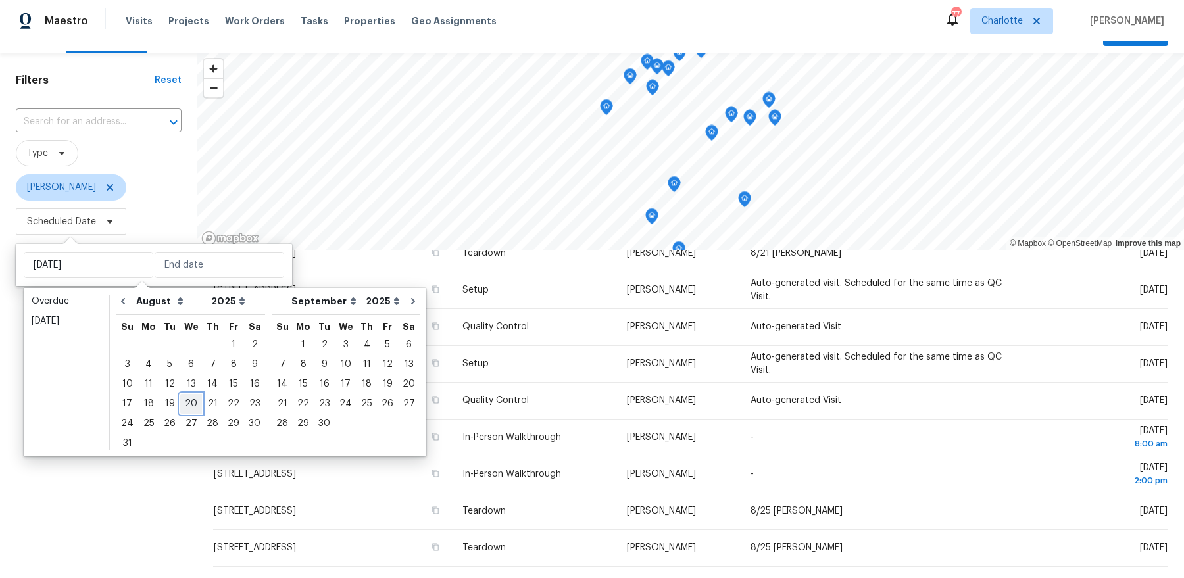
click at [188, 406] on div "20" at bounding box center [191, 404] width 22 height 18
type input "Wed, Aug 20"
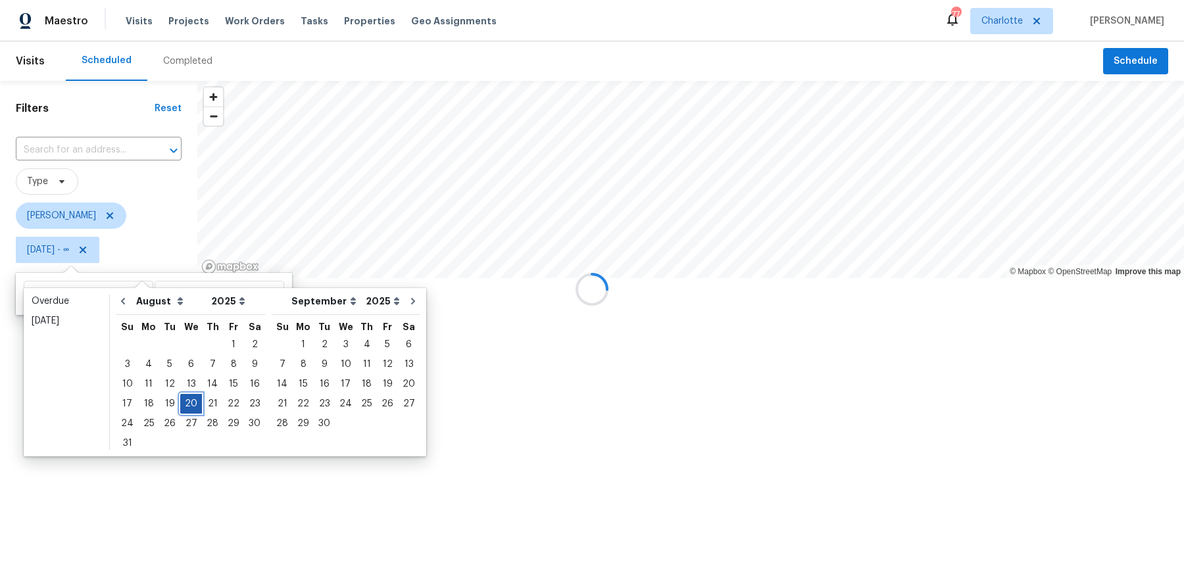
click at [188, 406] on div "20" at bounding box center [191, 404] width 22 height 18
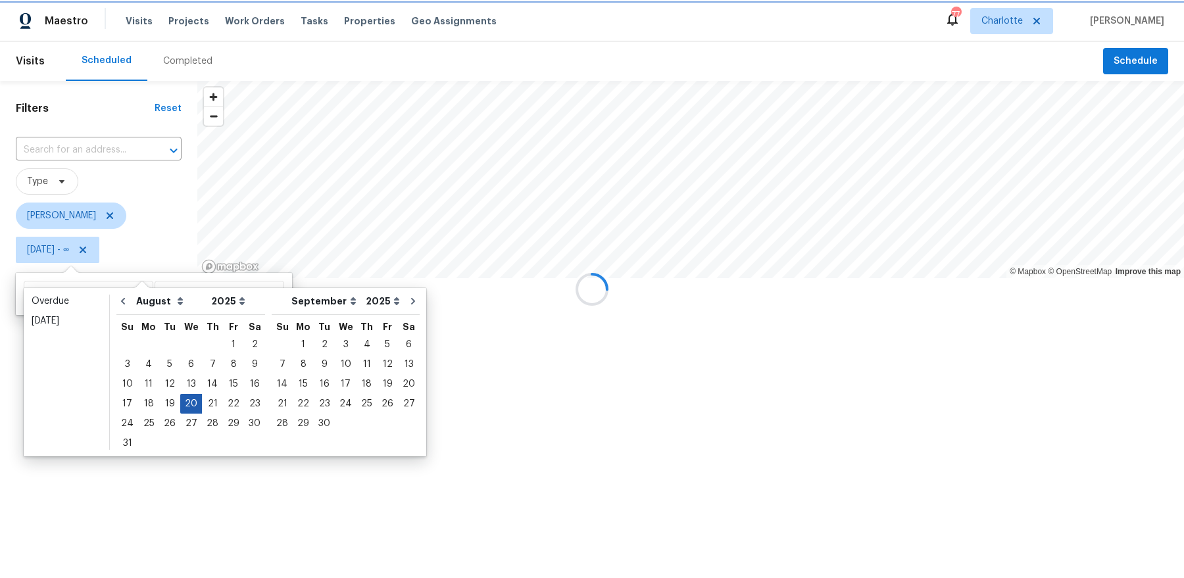
type input "Wed, Aug 20"
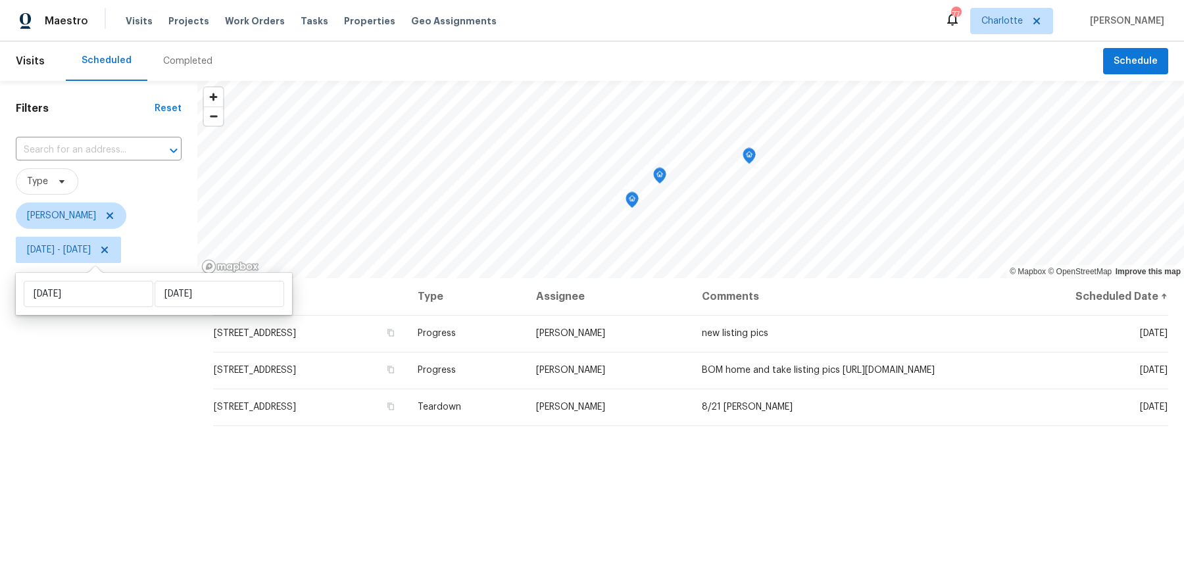
click at [188, 406] on div "Filters Reset ​ Type Dan Baquero Wed, Aug 20 - Wed, Aug 20" at bounding box center [98, 411] width 197 height 660
